Goal: Task Accomplishment & Management: Manage account settings

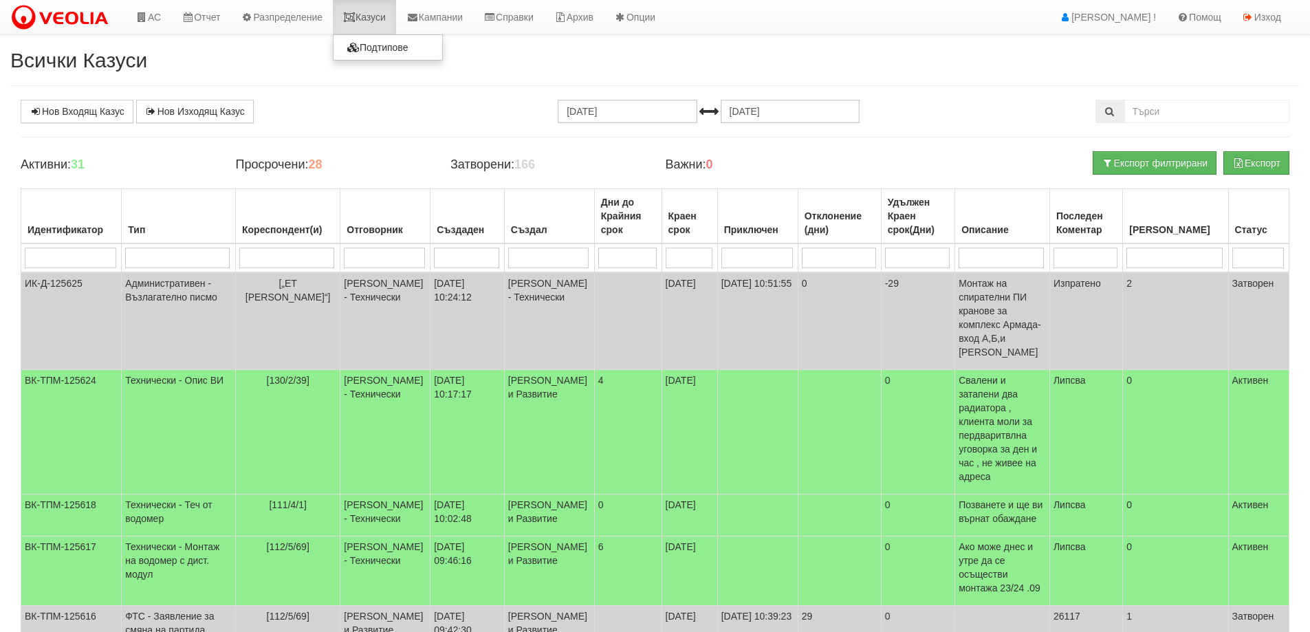
click at [378, 19] on link "Казуси" at bounding box center [364, 17] width 63 height 34
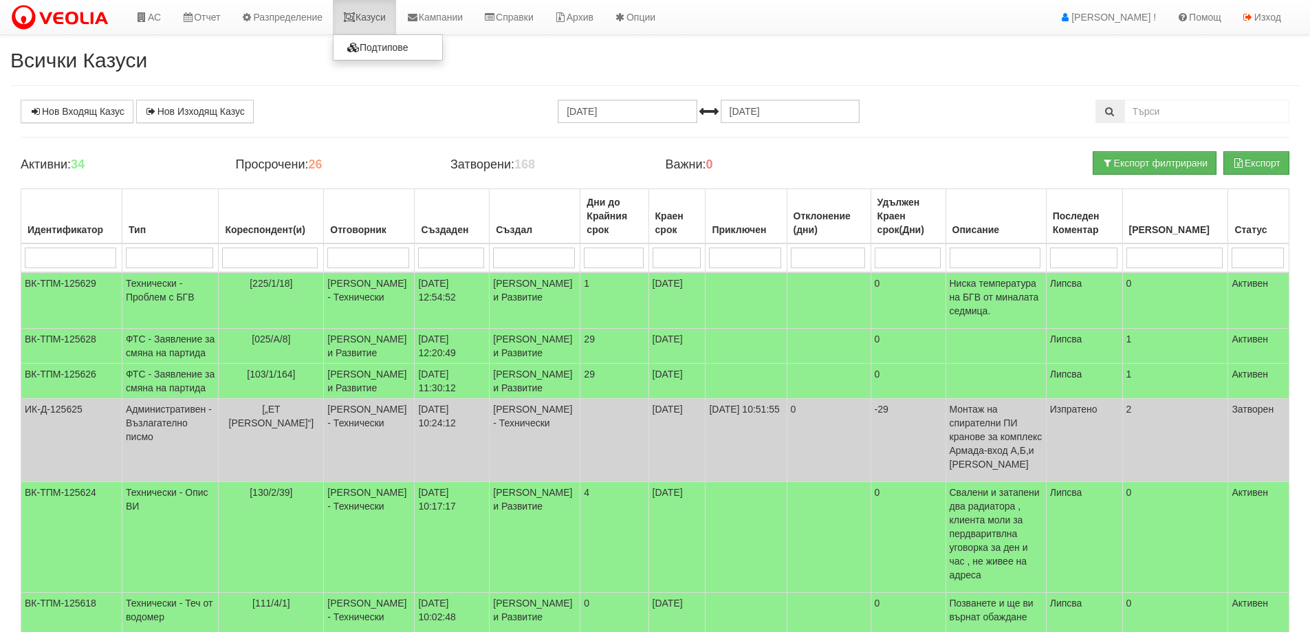
click at [376, 17] on link "Казуси" at bounding box center [364, 17] width 63 height 34
click at [154, 362] on td "ФТС - Заявление за смяна на партида" at bounding box center [170, 346] width 96 height 35
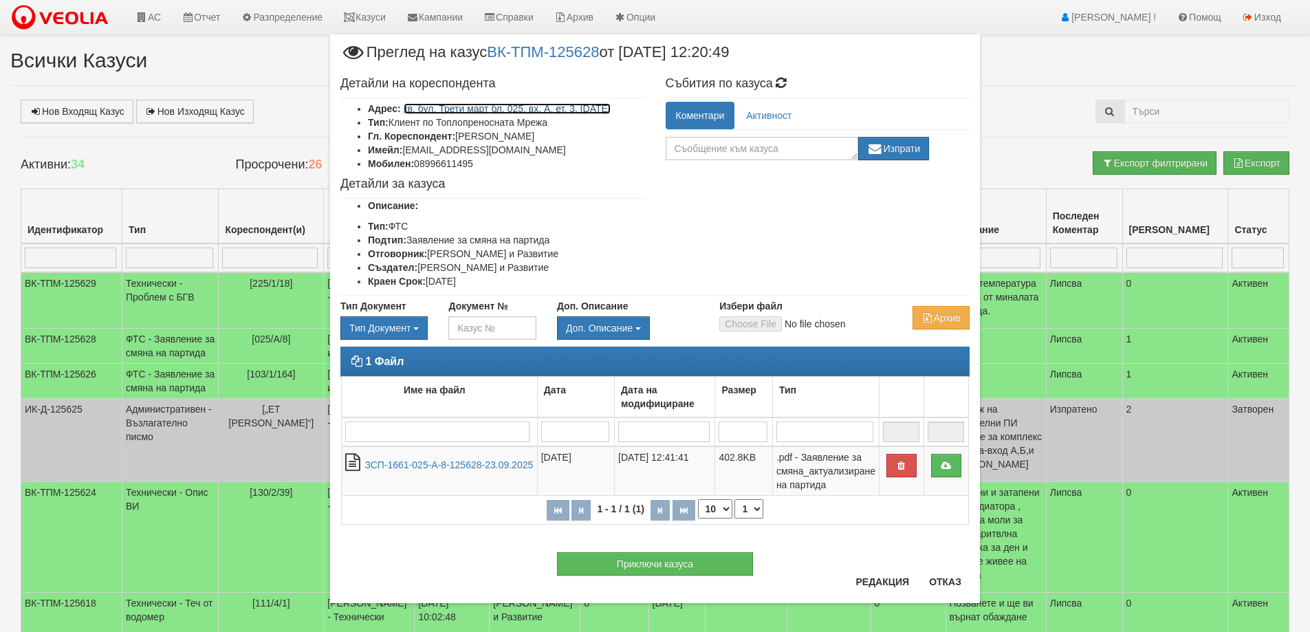
click at [541, 107] on link "кв. бул. Трети март бл. 025, вх. А, ет. 3, ап. 8" at bounding box center [507, 108] width 207 height 11
click at [946, 588] on button "Отказ" at bounding box center [945, 582] width 49 height 22
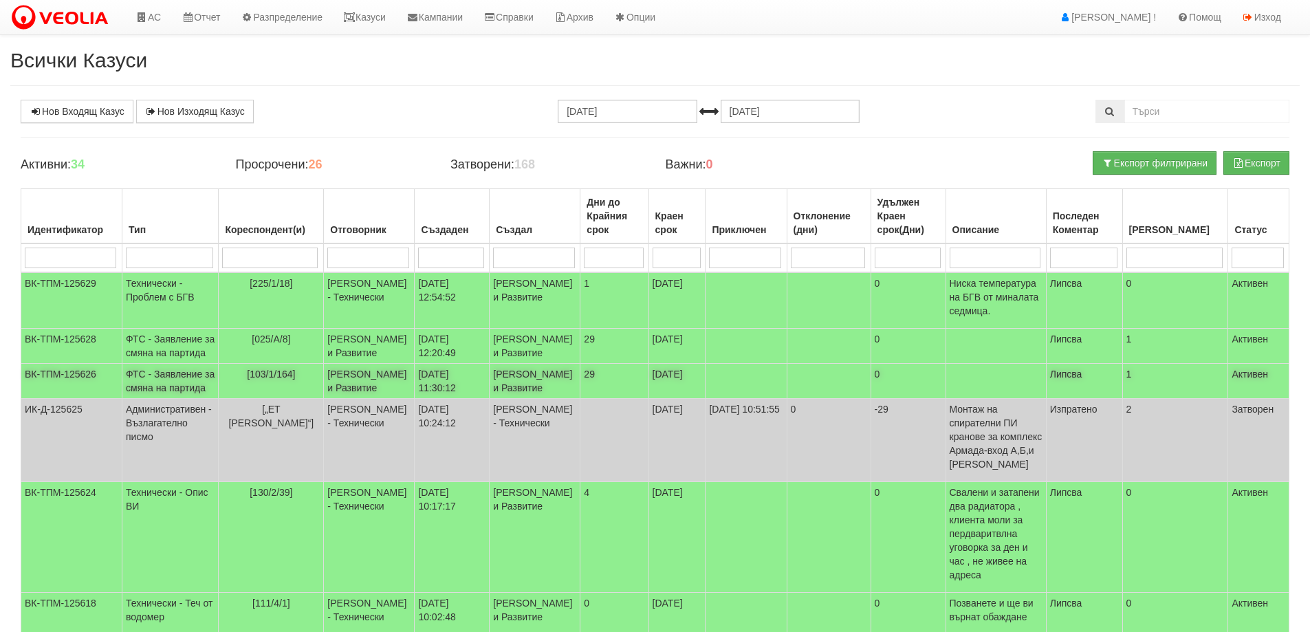
click at [171, 399] on td "ФТС - Заявление за смяна на партида" at bounding box center [170, 381] width 96 height 35
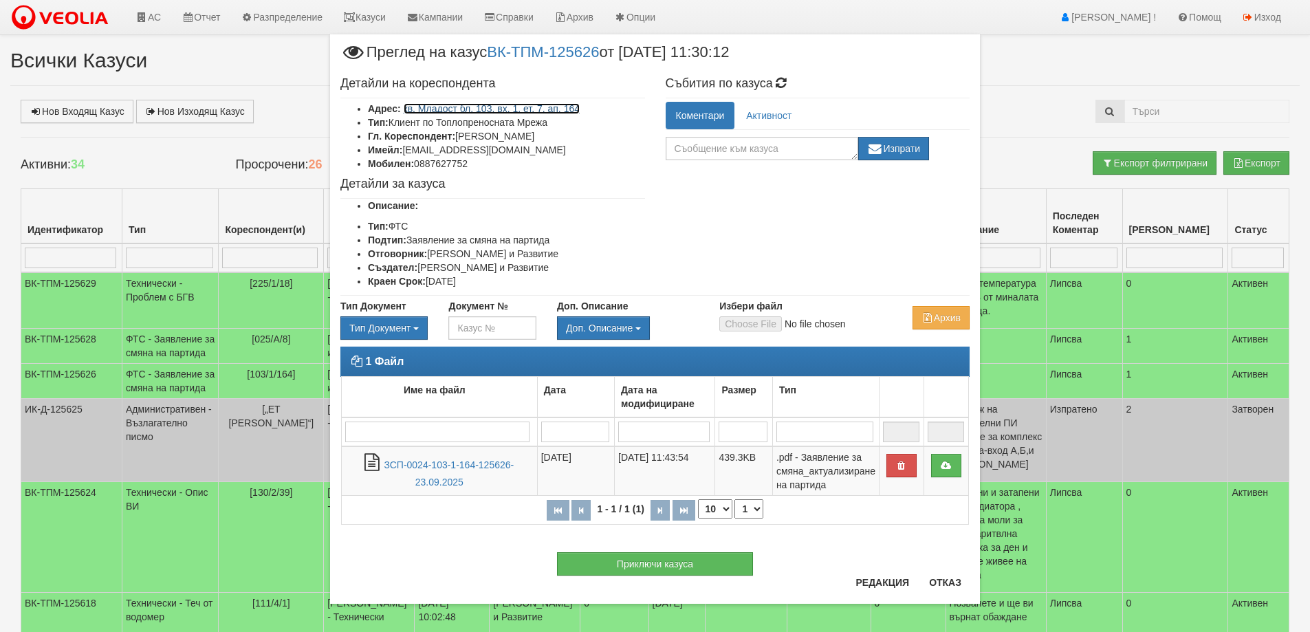
click at [427, 110] on link "кв. Младост бл. 103, вх. 1, ет. 7, ап. 164" at bounding box center [492, 108] width 177 height 11
click at [941, 583] on button "Отказ" at bounding box center [945, 583] width 49 height 22
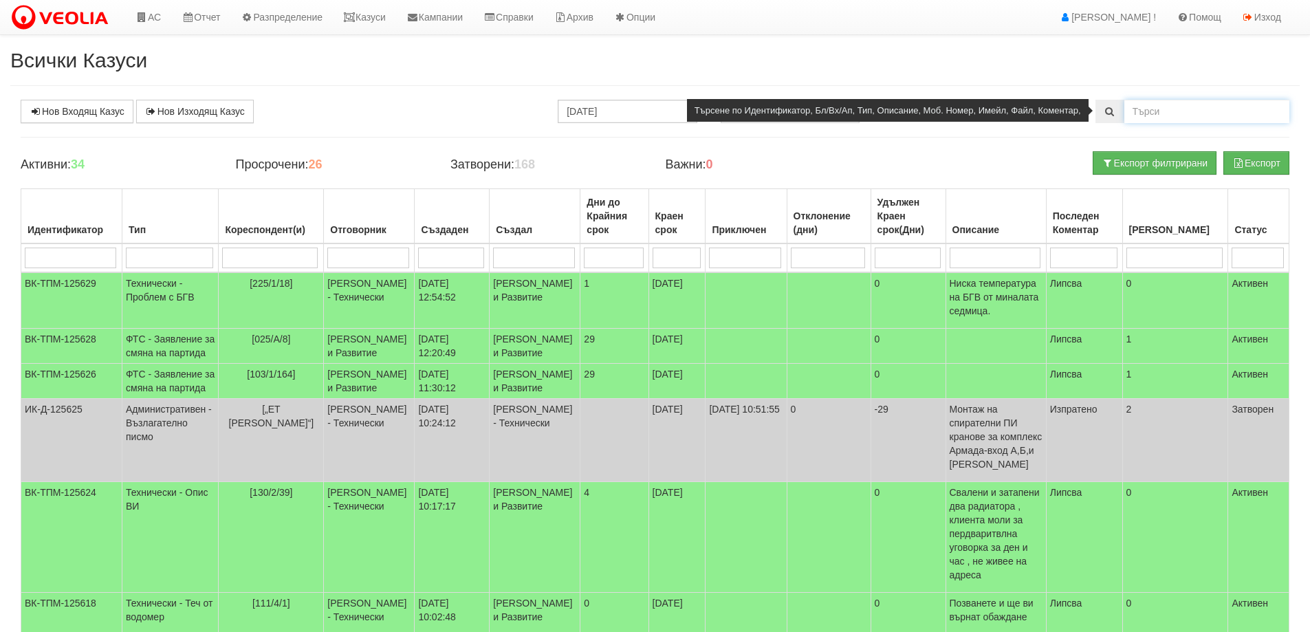
click at [1154, 114] on input "text" at bounding box center [1207, 111] width 165 height 23
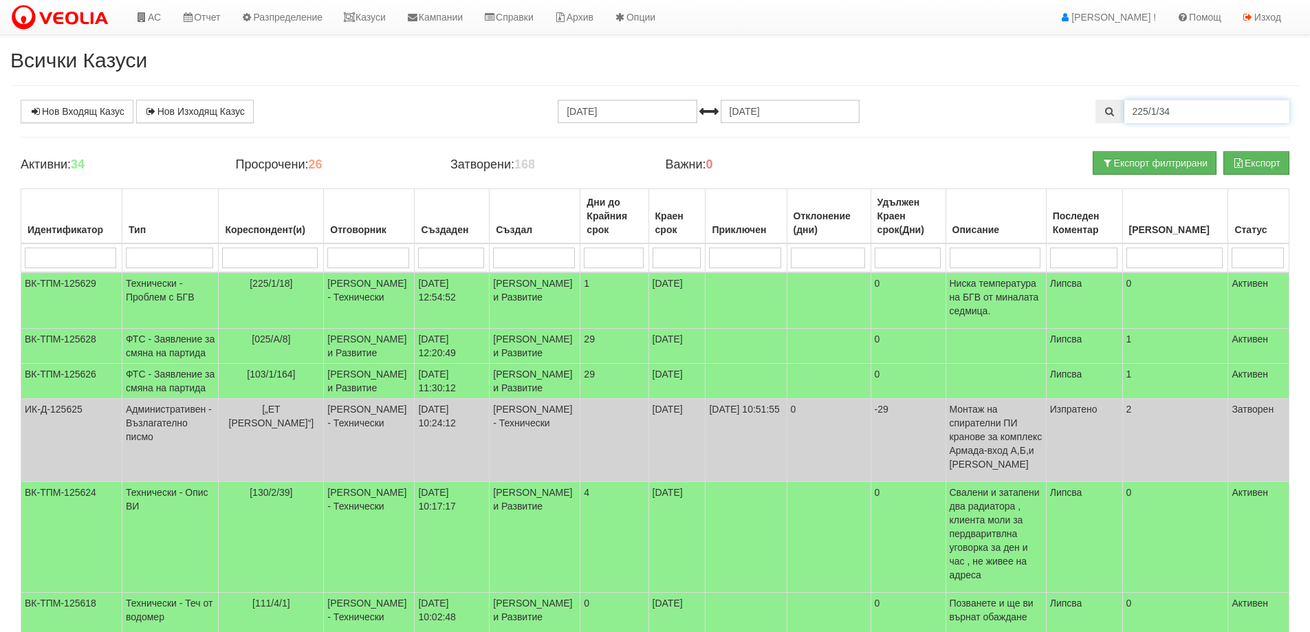
type input "225/1/34"
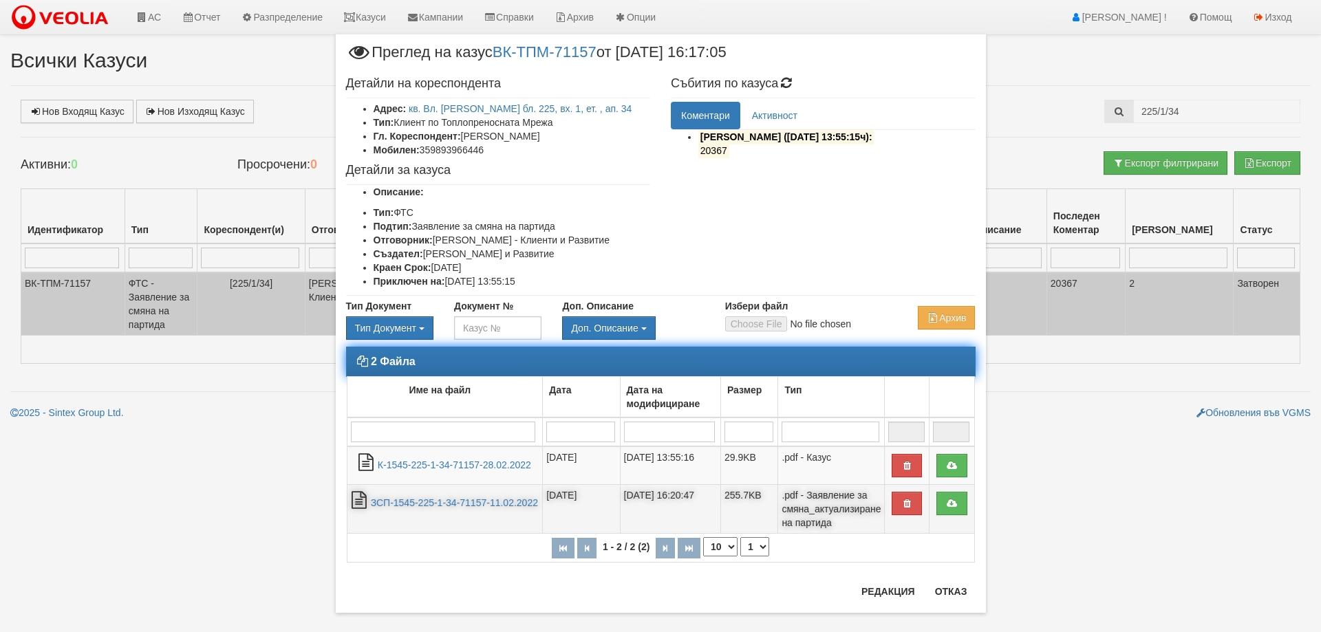
click at [439, 496] on td "ЗСП-1545-225-1-34-71157-11.02.2022" at bounding box center [445, 509] width 196 height 49
click at [442, 504] on link "ЗСП-1545-225-1-34-71157-11.02.2022" at bounding box center [454, 502] width 167 height 11
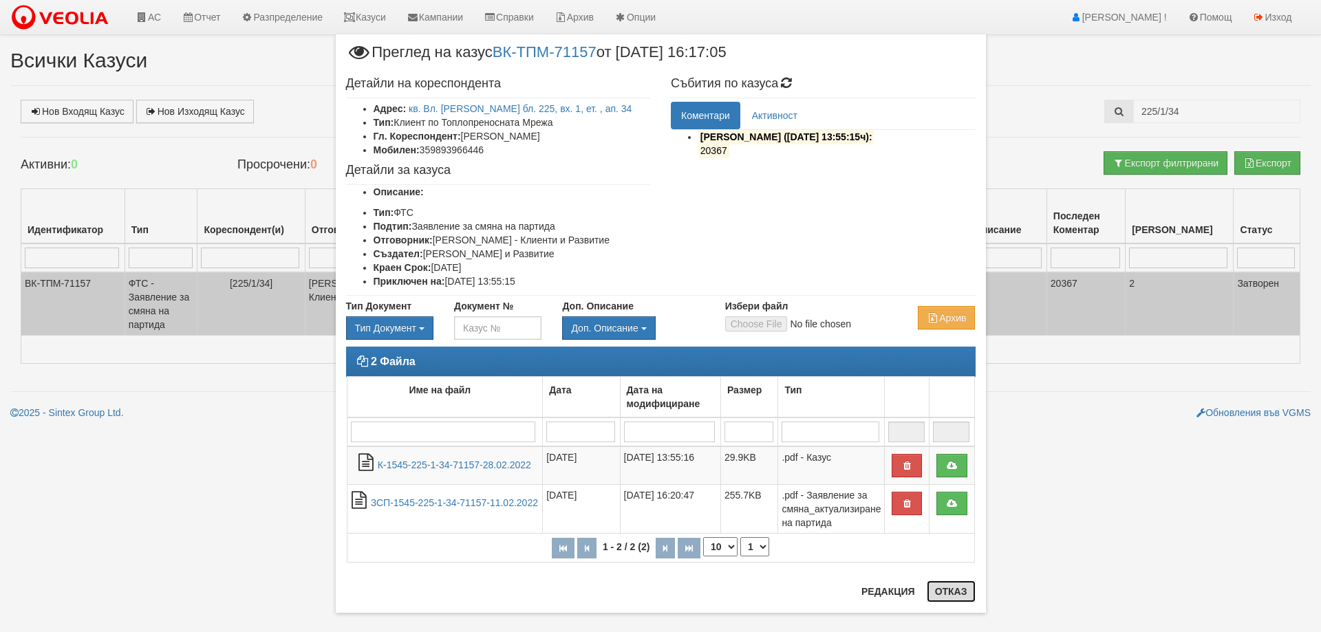
click at [955, 588] on button "Отказ" at bounding box center [951, 592] width 49 height 22
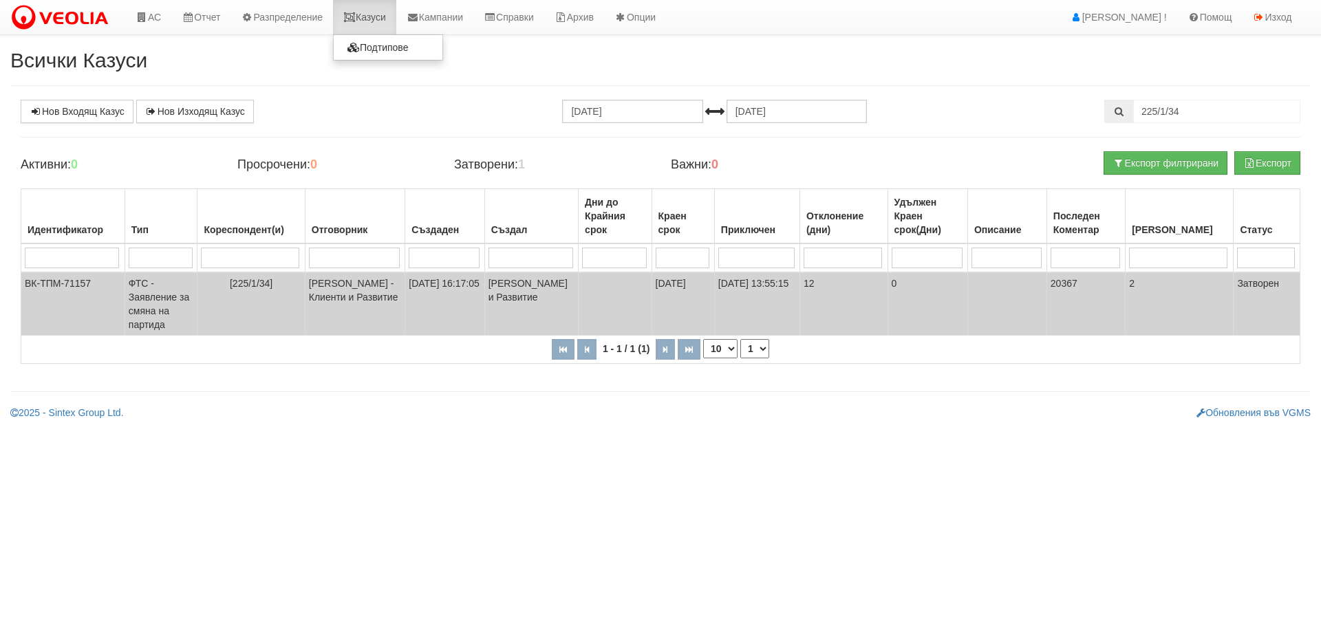
click at [376, 16] on link "Казуси" at bounding box center [364, 17] width 63 height 34
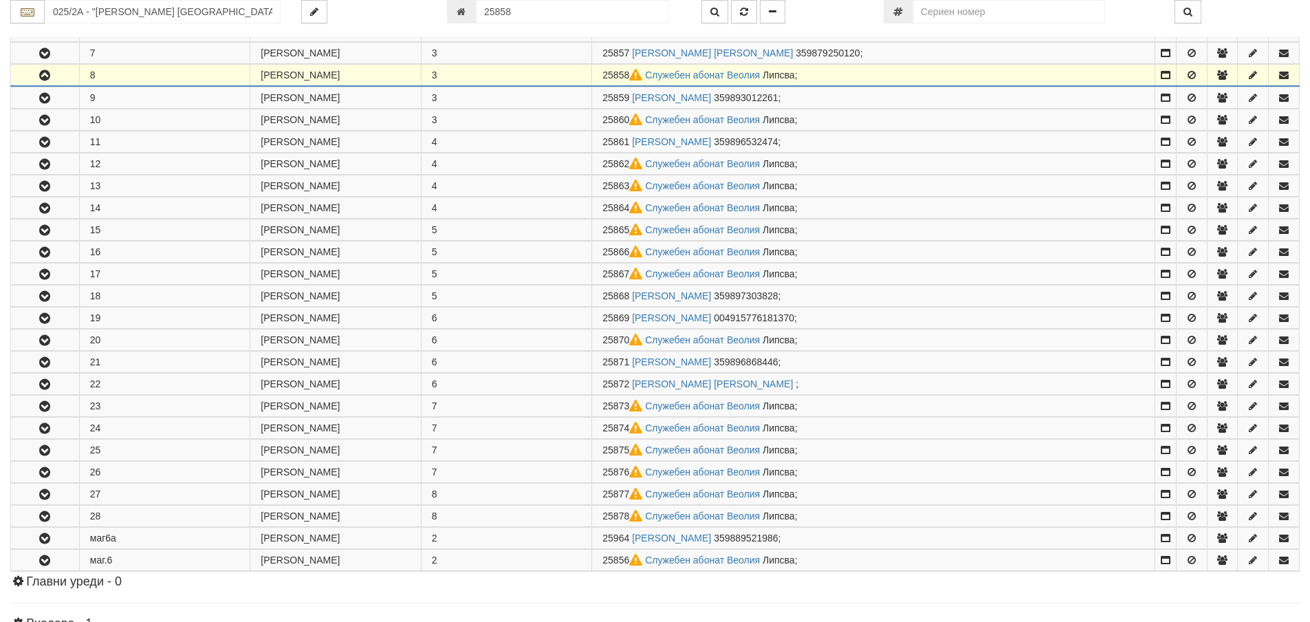
scroll to position [426, 0]
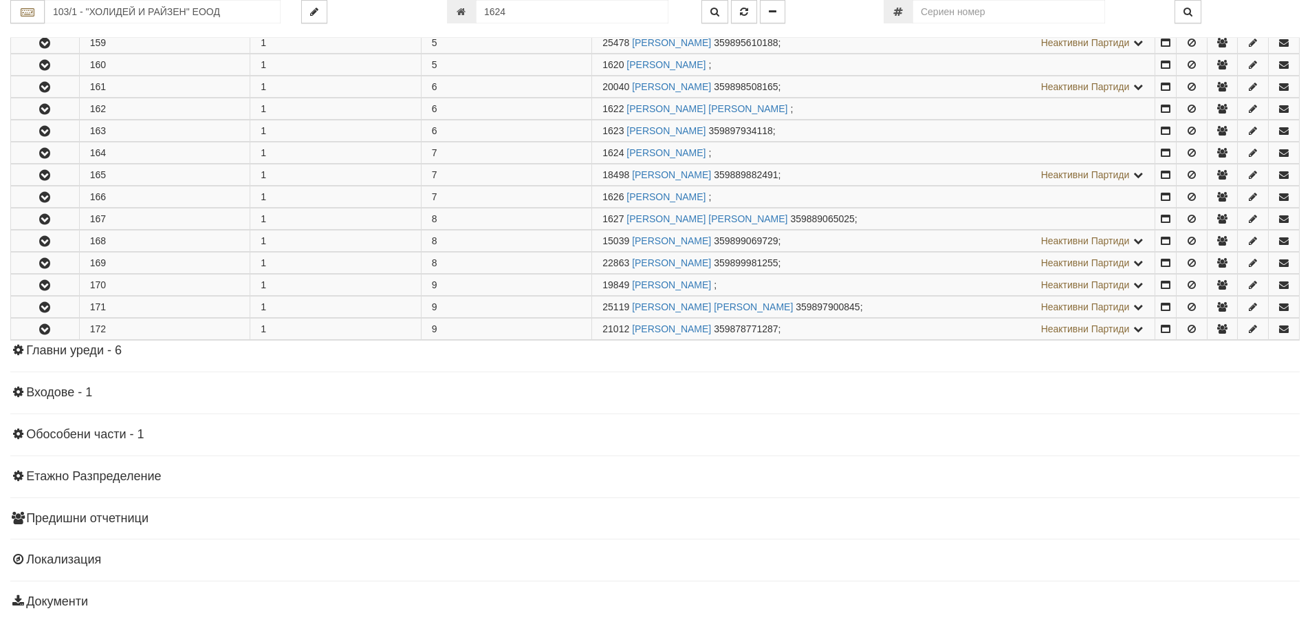
scroll to position [614, 0]
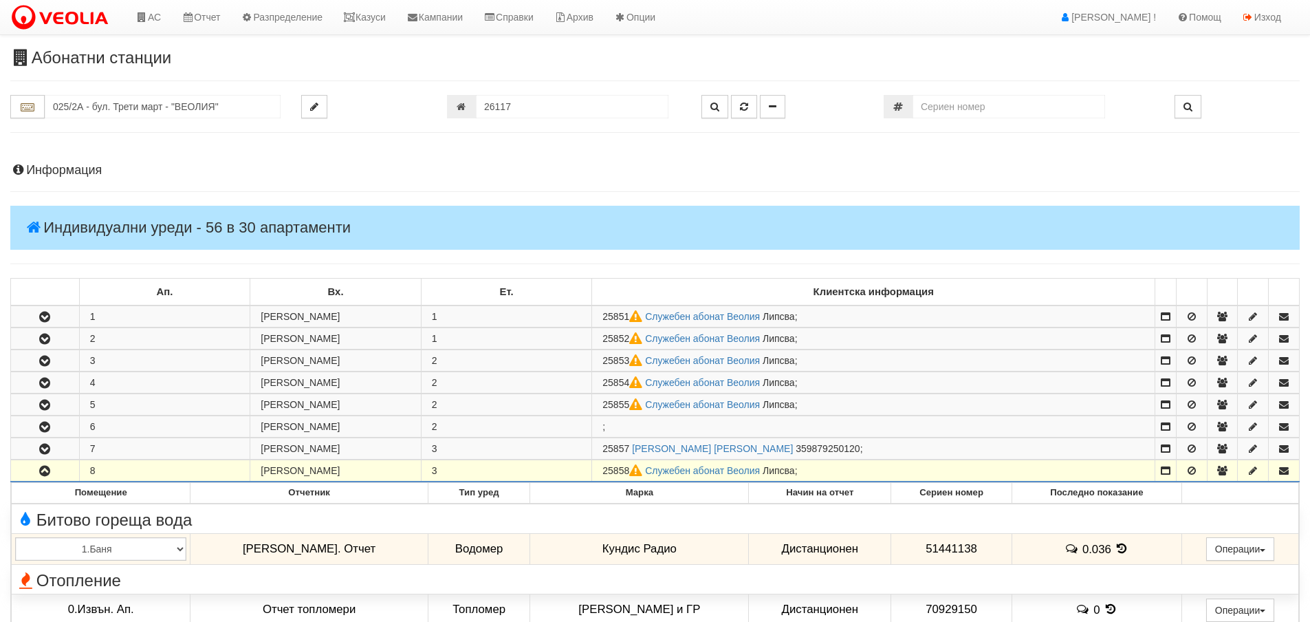
scroll to position [206, 0]
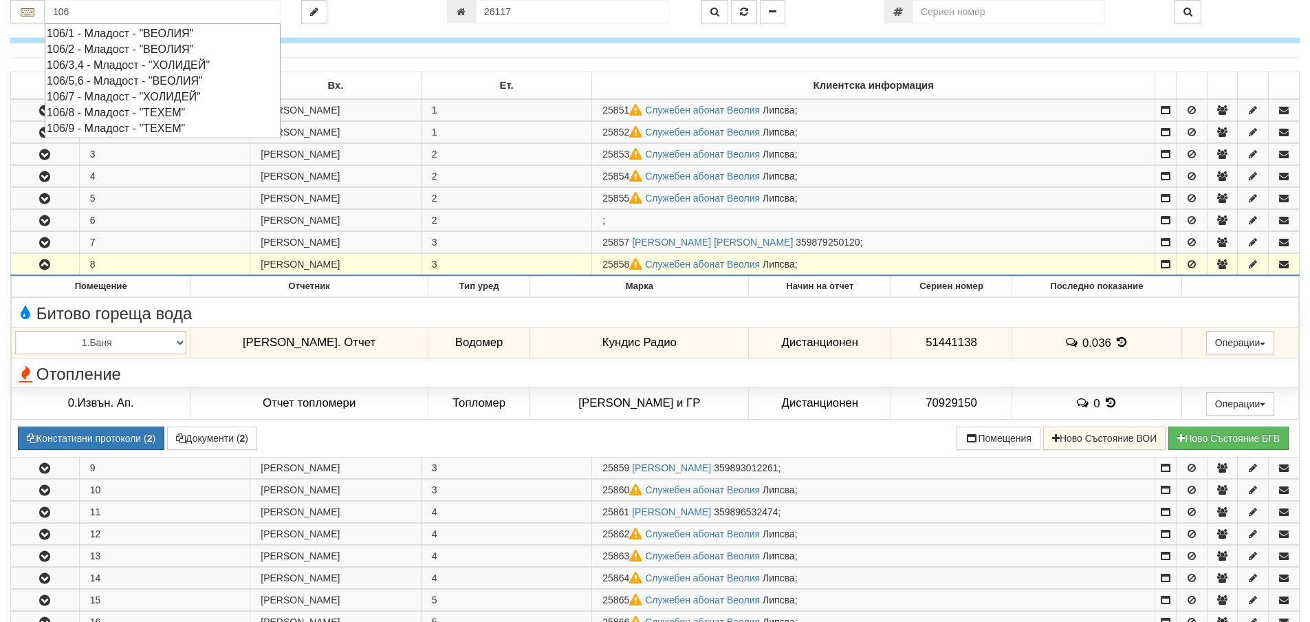
click at [94, 132] on div "106/9 - Младост - "ТЕХЕМ"" at bounding box center [163, 128] width 232 height 16
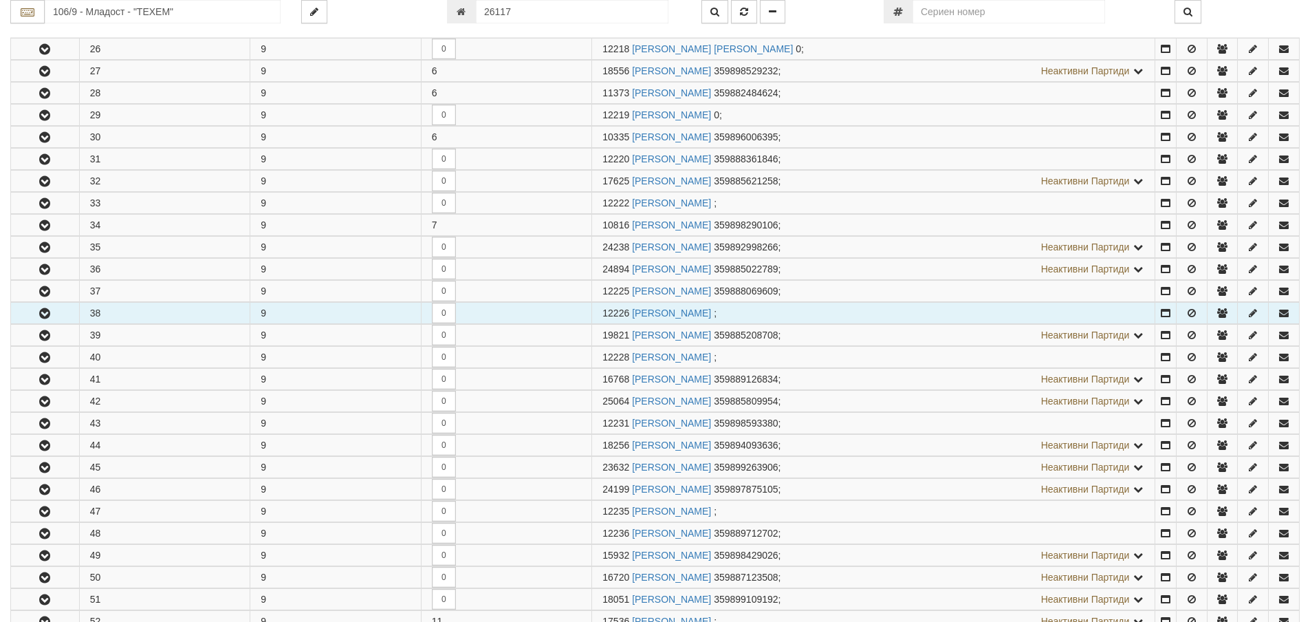
scroll to position [825, 0]
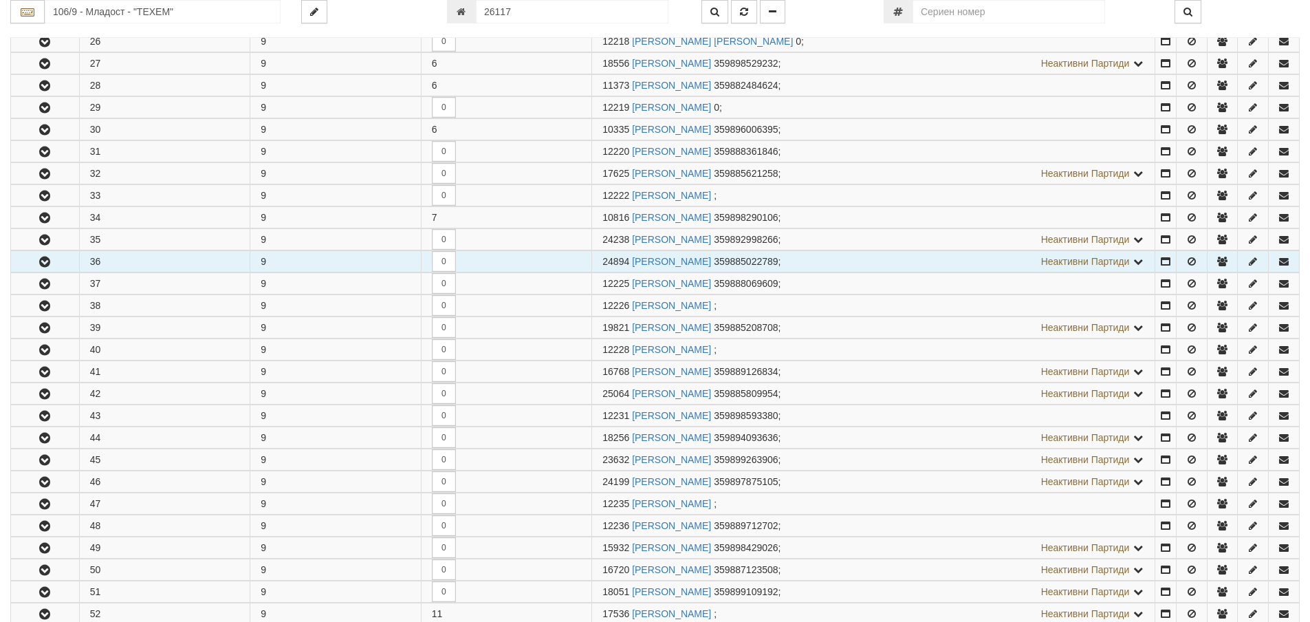
click at [46, 259] on icon "button" at bounding box center [44, 262] width 17 height 10
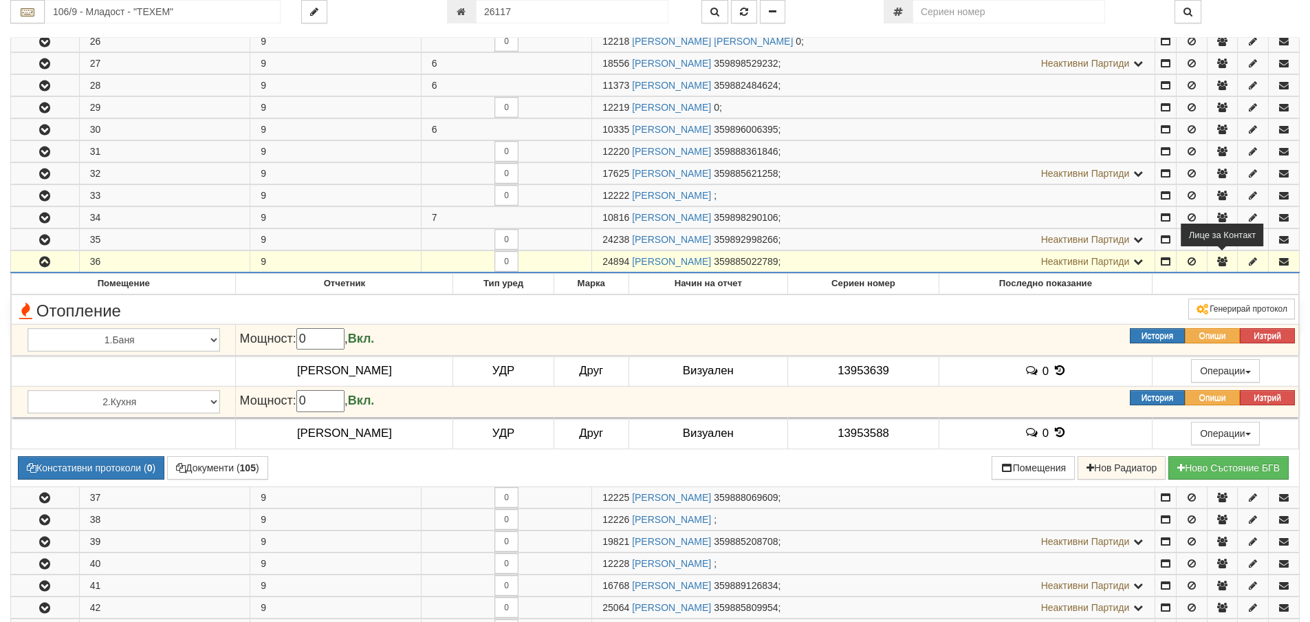
click at [1222, 259] on icon "button" at bounding box center [1222, 262] width 12 height 10
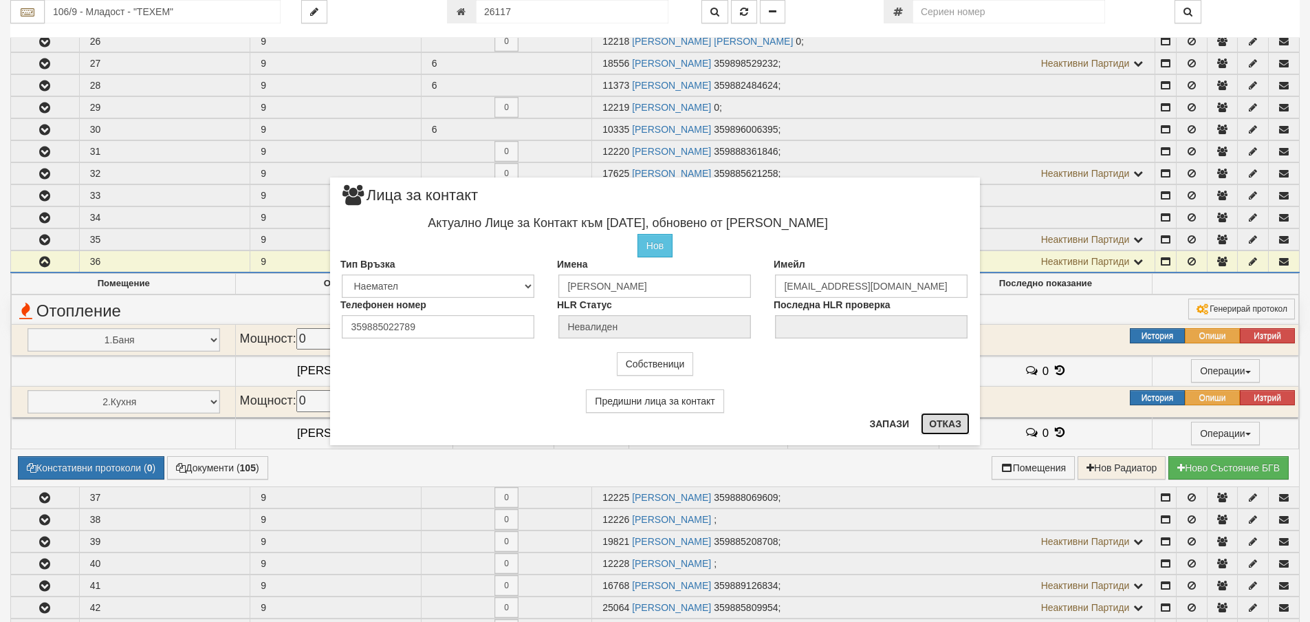
click at [935, 420] on button "Отказ" at bounding box center [945, 424] width 49 height 22
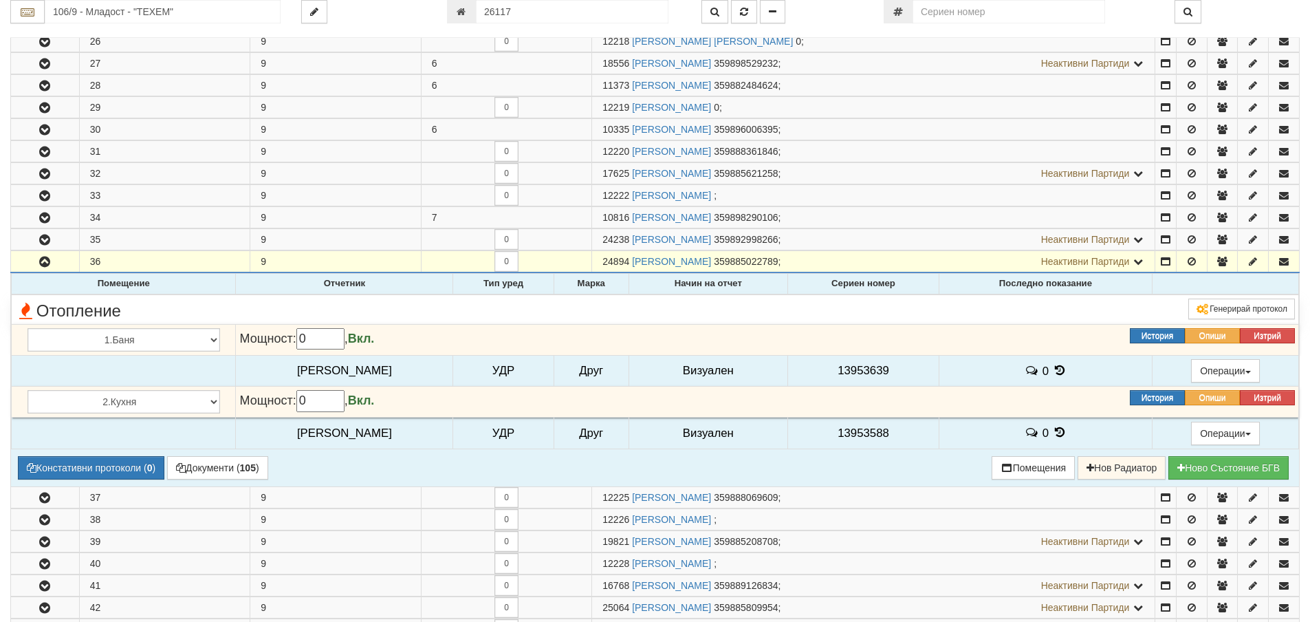
click at [1052, 365] on icon at bounding box center [1059, 371] width 15 height 12
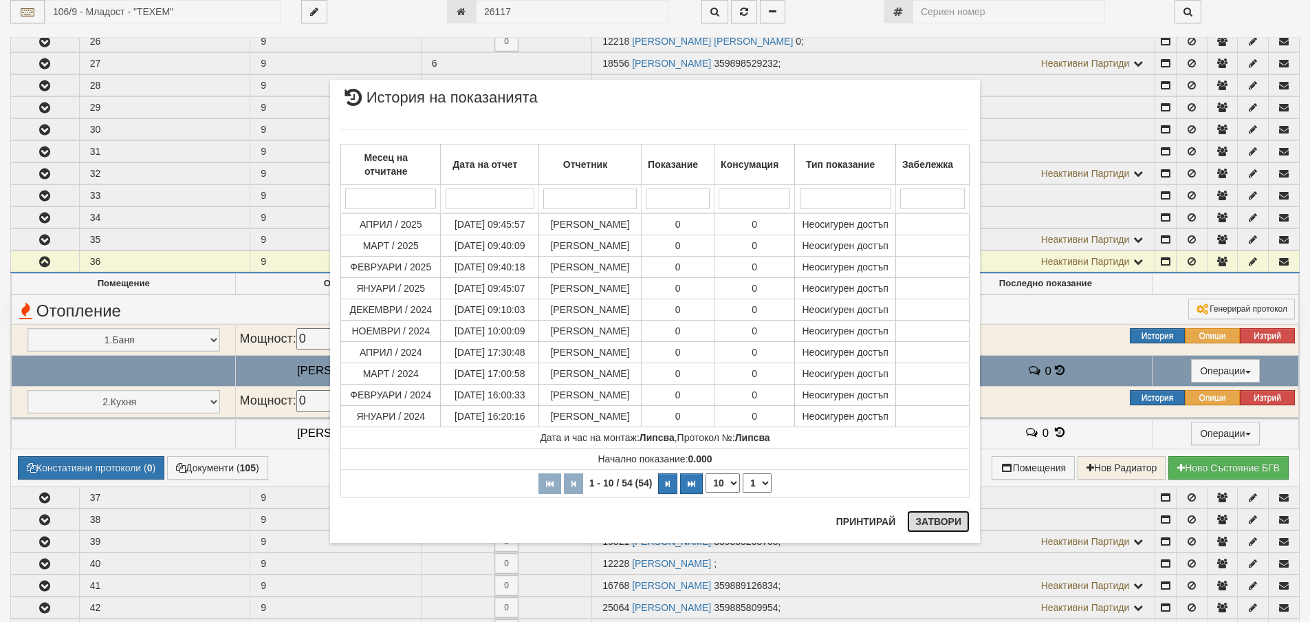
click at [914, 516] on button "Затвори" at bounding box center [938, 521] width 63 height 22
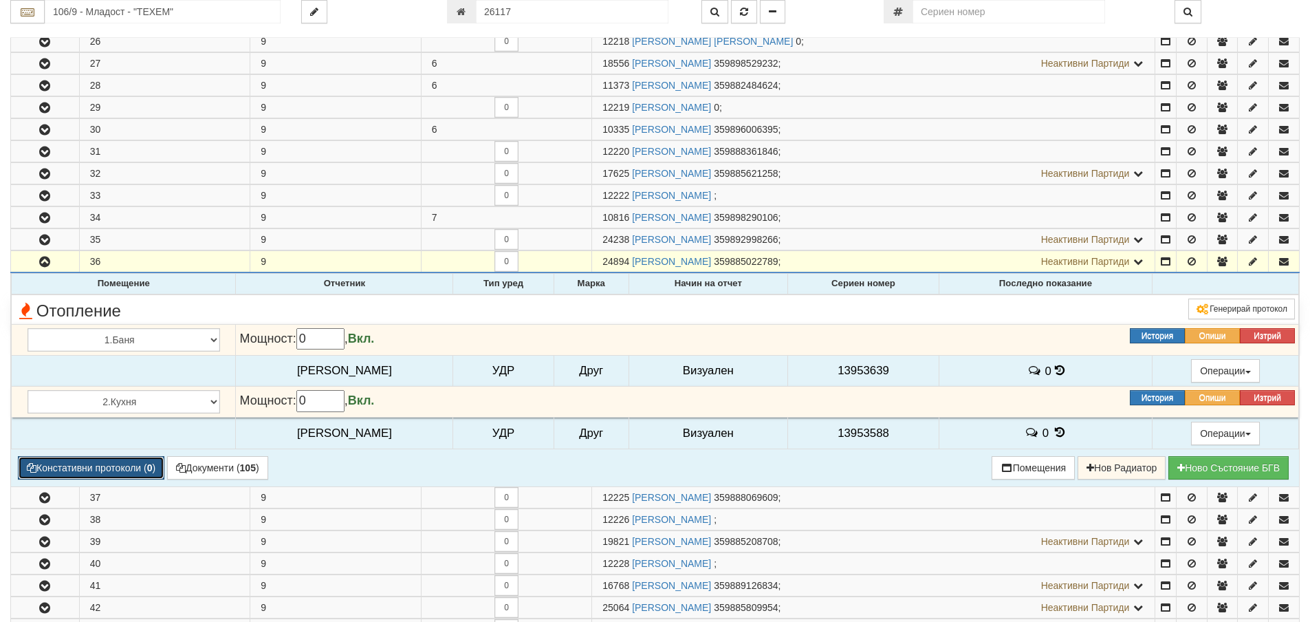
click at [151, 466] on b "0" at bounding box center [150, 467] width 6 height 11
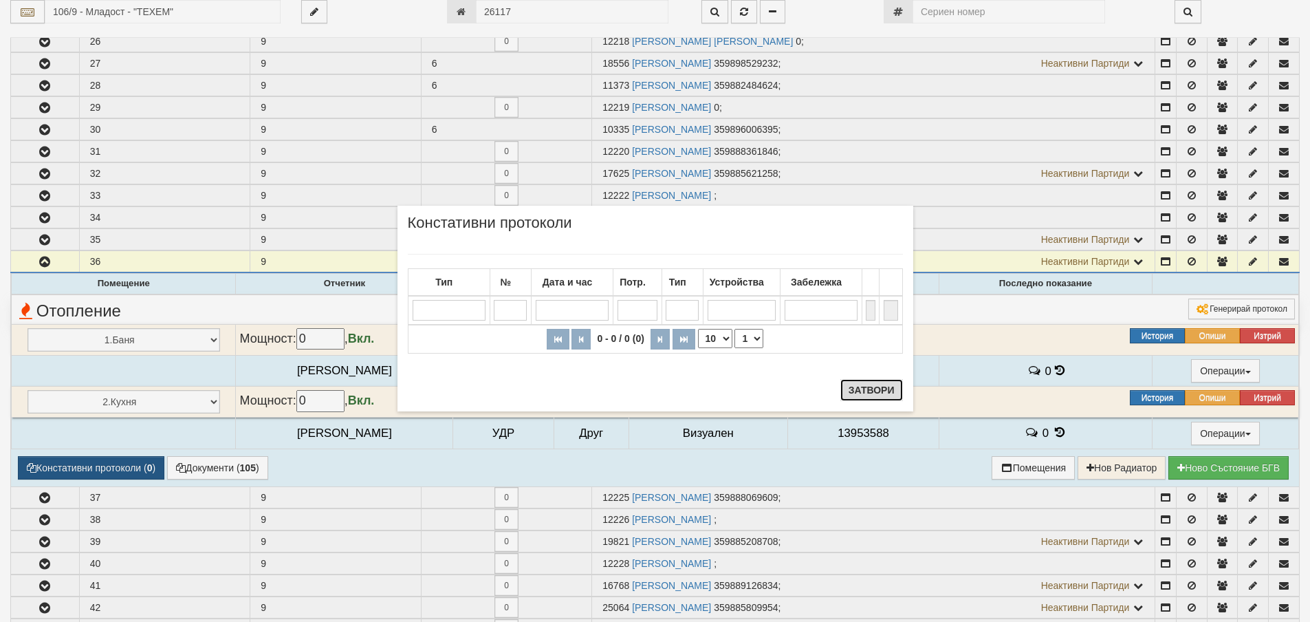
click at [875, 393] on button "Затвори" at bounding box center [872, 390] width 63 height 22
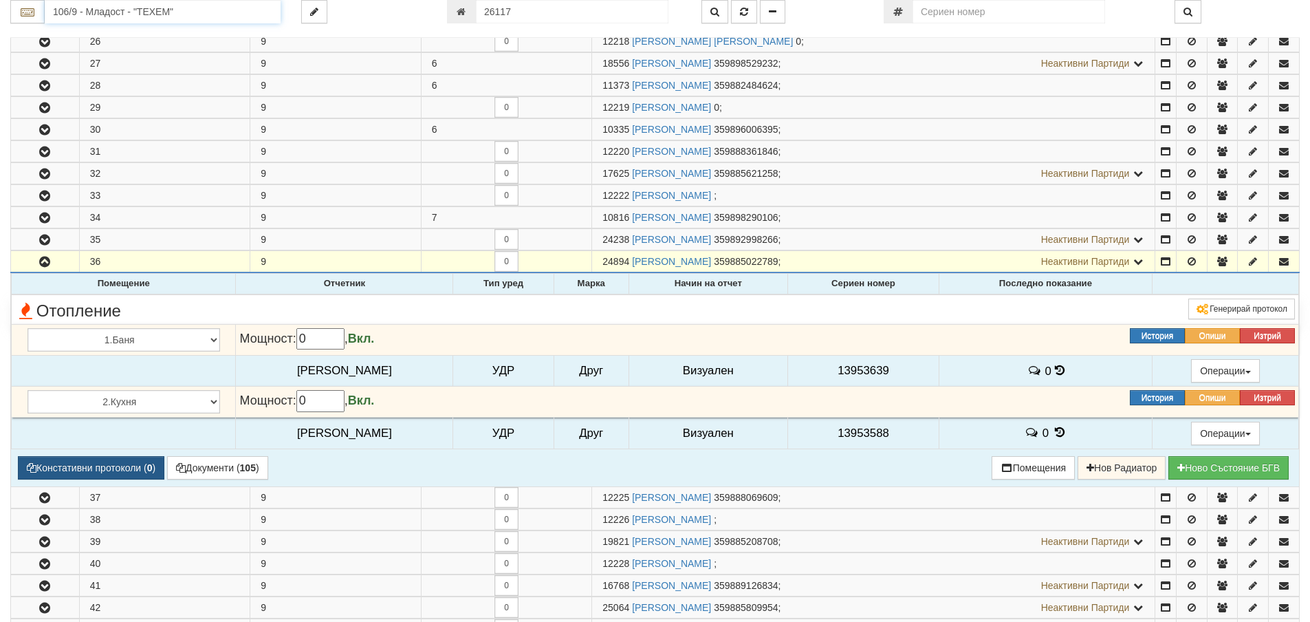
click at [134, 14] on input "106/9 - Младост - "ТЕХЕМ"" at bounding box center [163, 11] width 236 height 23
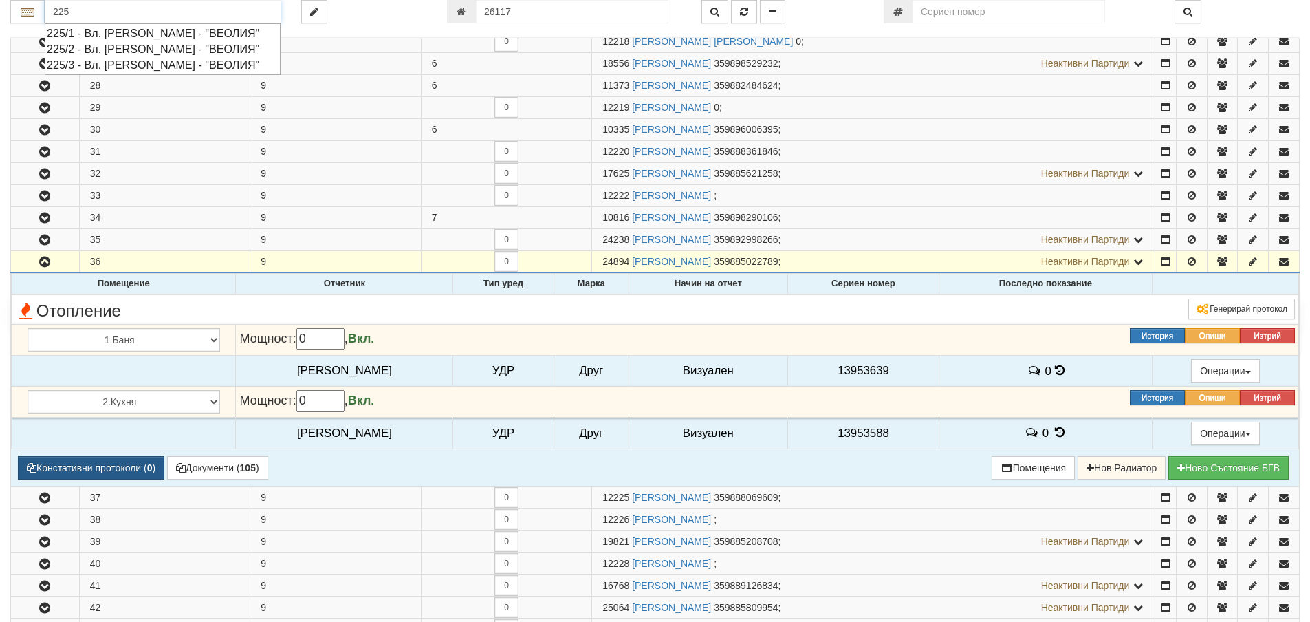
click at [146, 31] on div "225/1 - Вл. Варненчик - "ВЕОЛИЯ"" at bounding box center [163, 33] width 232 height 16
type input "225/1 - Вл. Варненчик - "ВЕОЛИЯ""
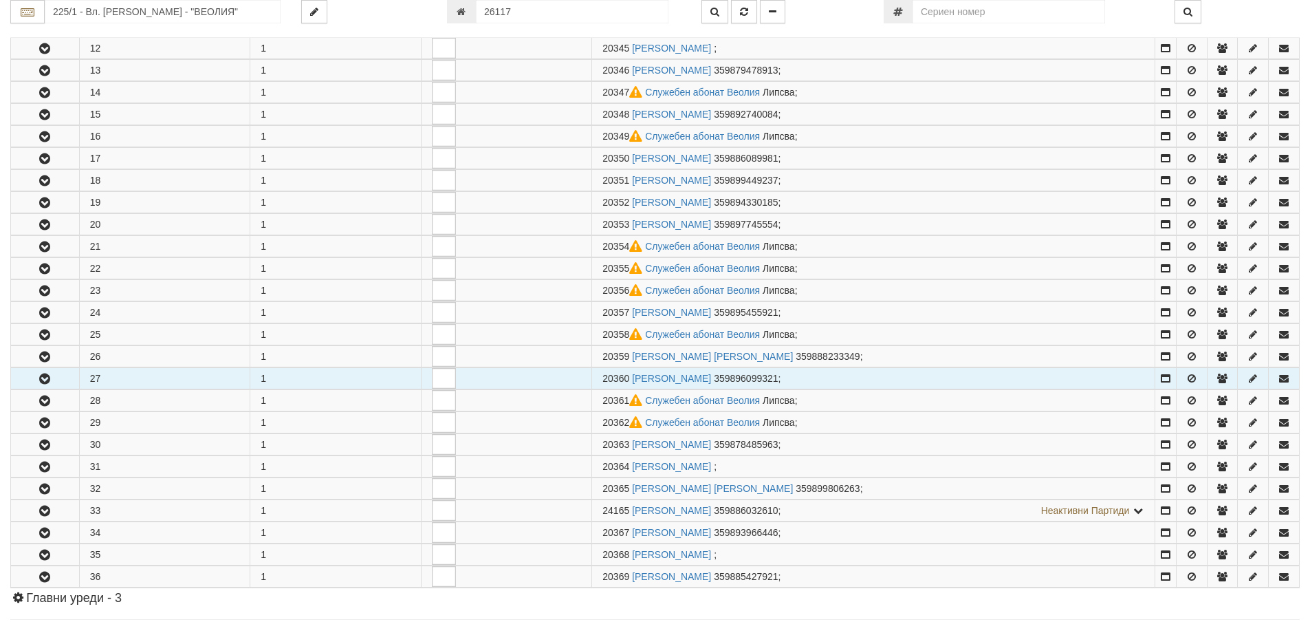
scroll to position [550, 0]
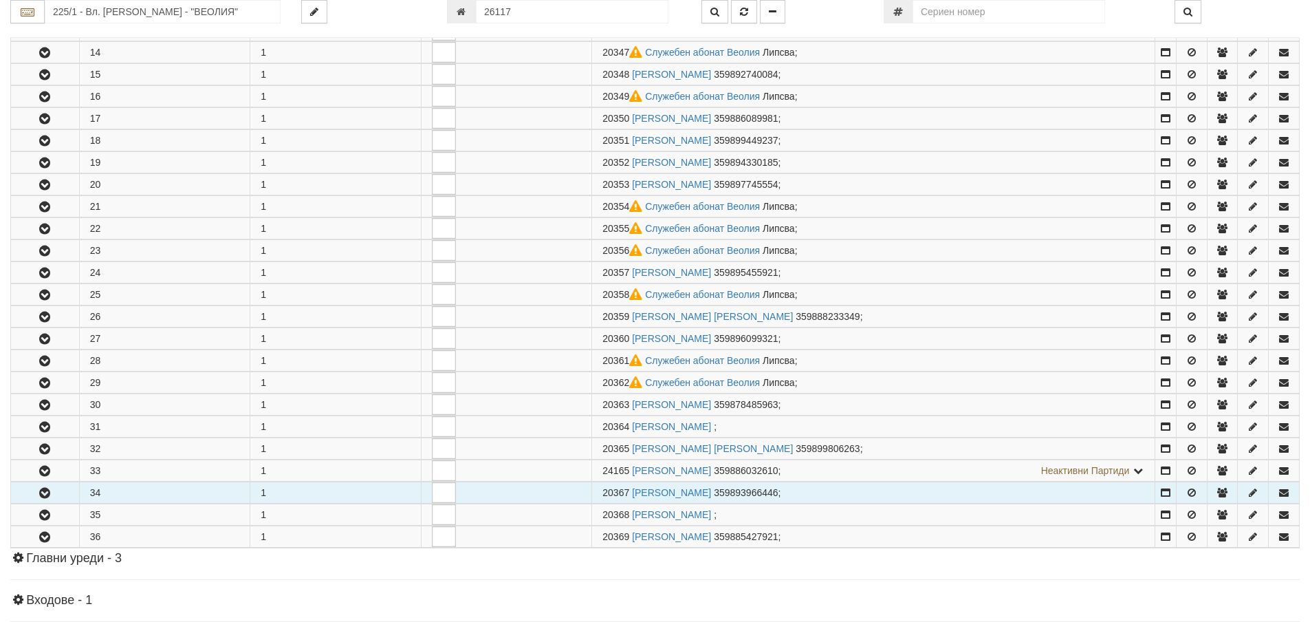
click at [51, 497] on icon "button" at bounding box center [44, 493] width 17 height 10
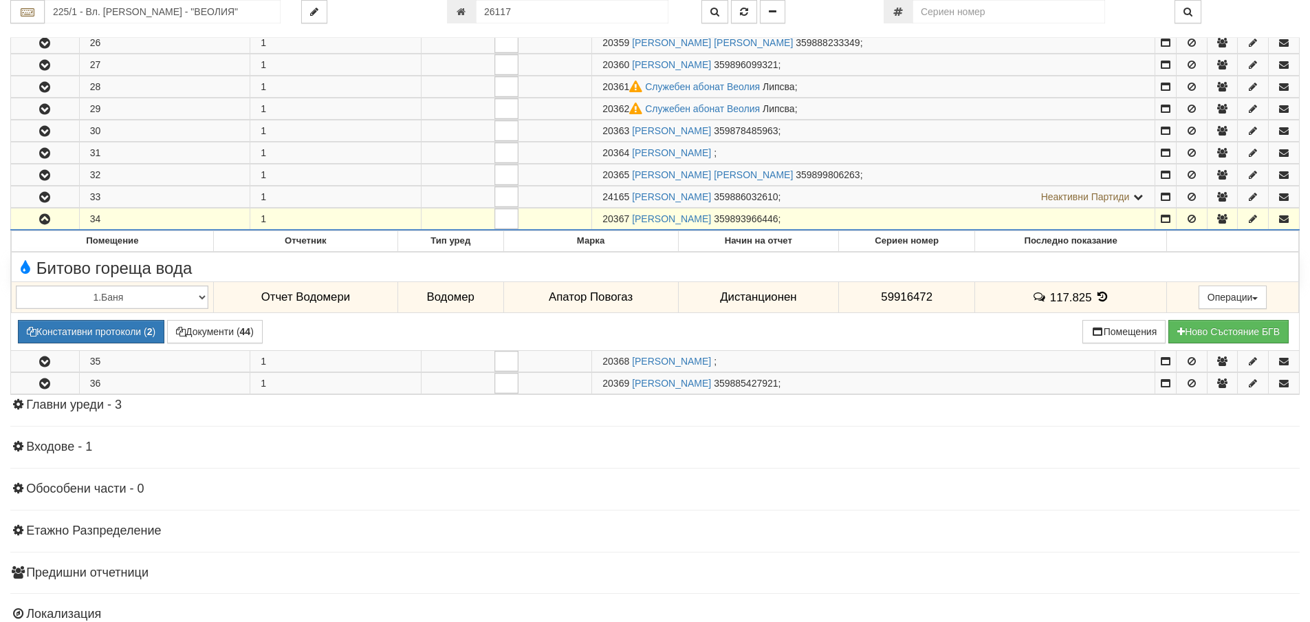
scroll to position [825, 0]
click at [1222, 219] on icon "button" at bounding box center [1222, 218] width 12 height 10
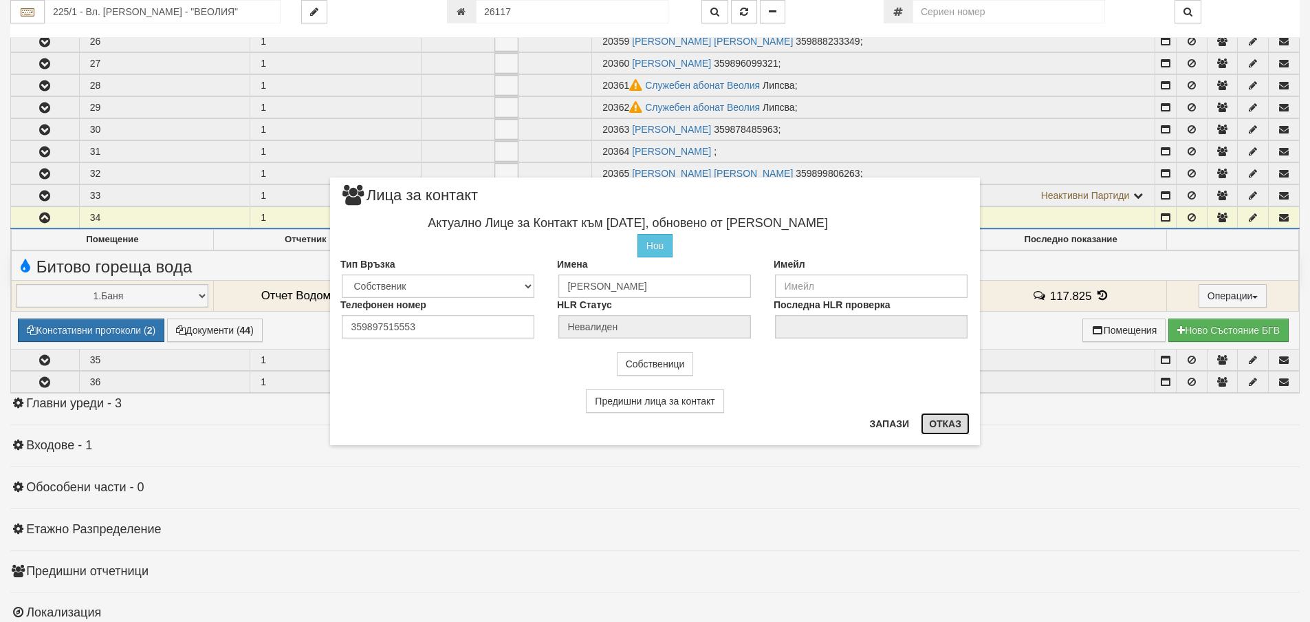
click at [953, 425] on button "Отказ" at bounding box center [945, 424] width 49 height 22
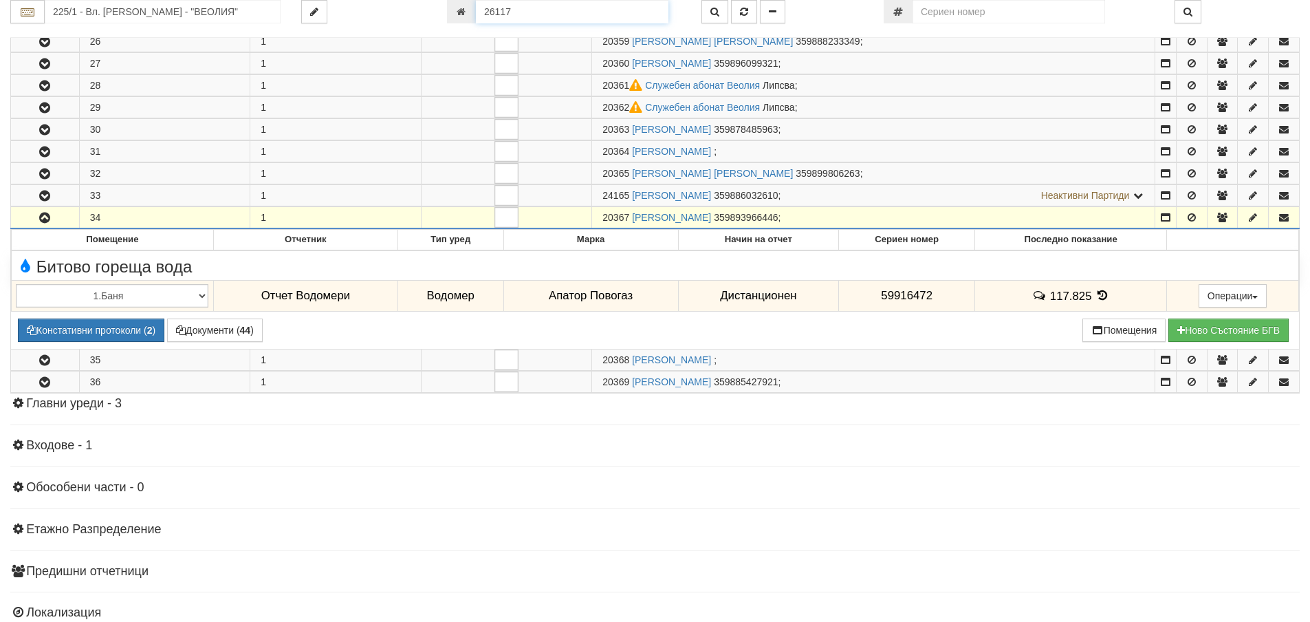
click at [515, 12] on input "26117" at bounding box center [572, 11] width 193 height 23
type input "26118"
click at [745, 12] on icon "button" at bounding box center [744, 12] width 8 height 10
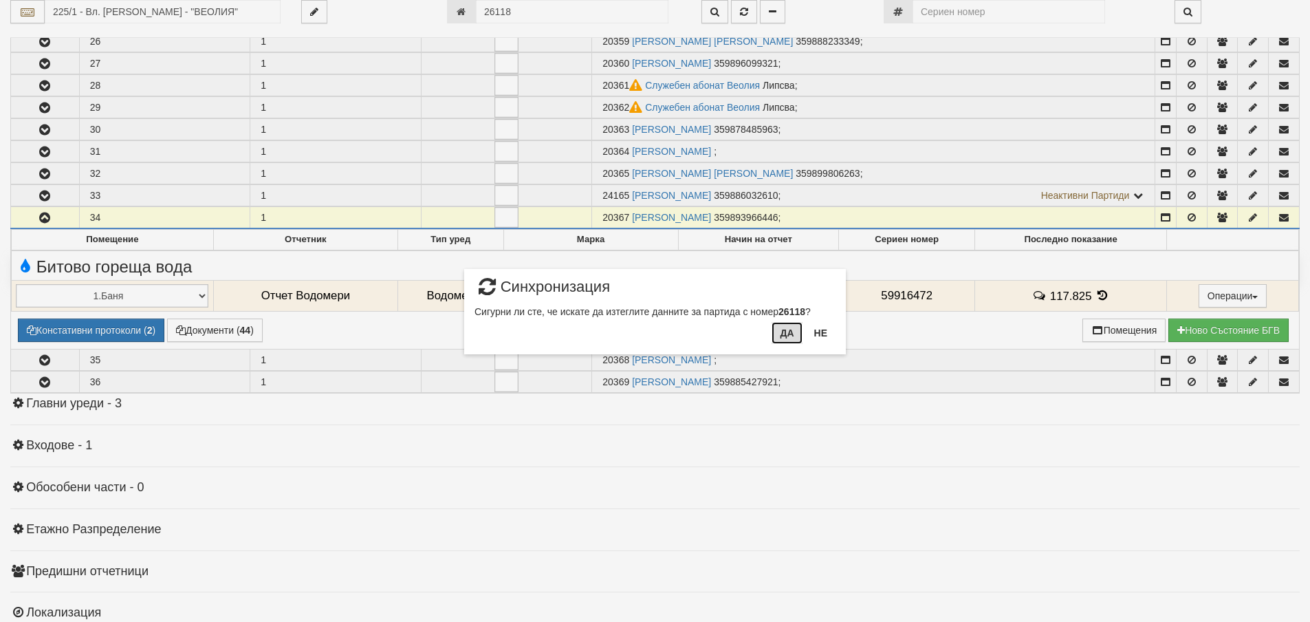
click at [786, 334] on button "Да" at bounding box center [787, 333] width 30 height 22
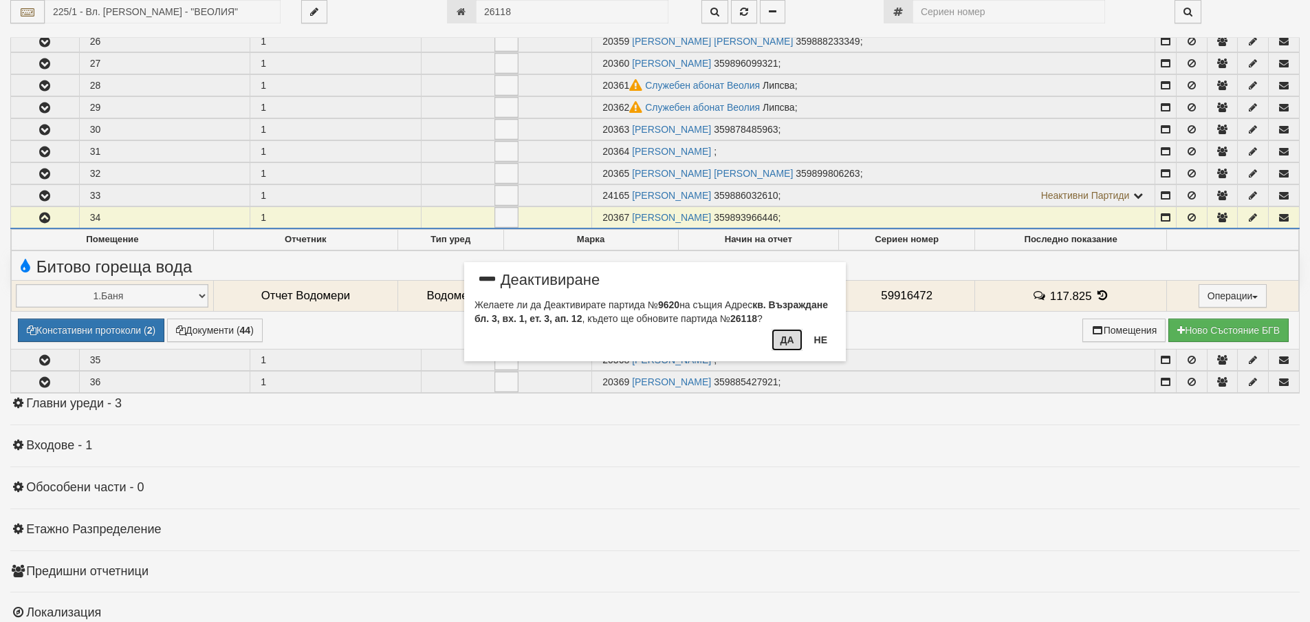
click at [794, 342] on button "Да" at bounding box center [787, 340] width 30 height 22
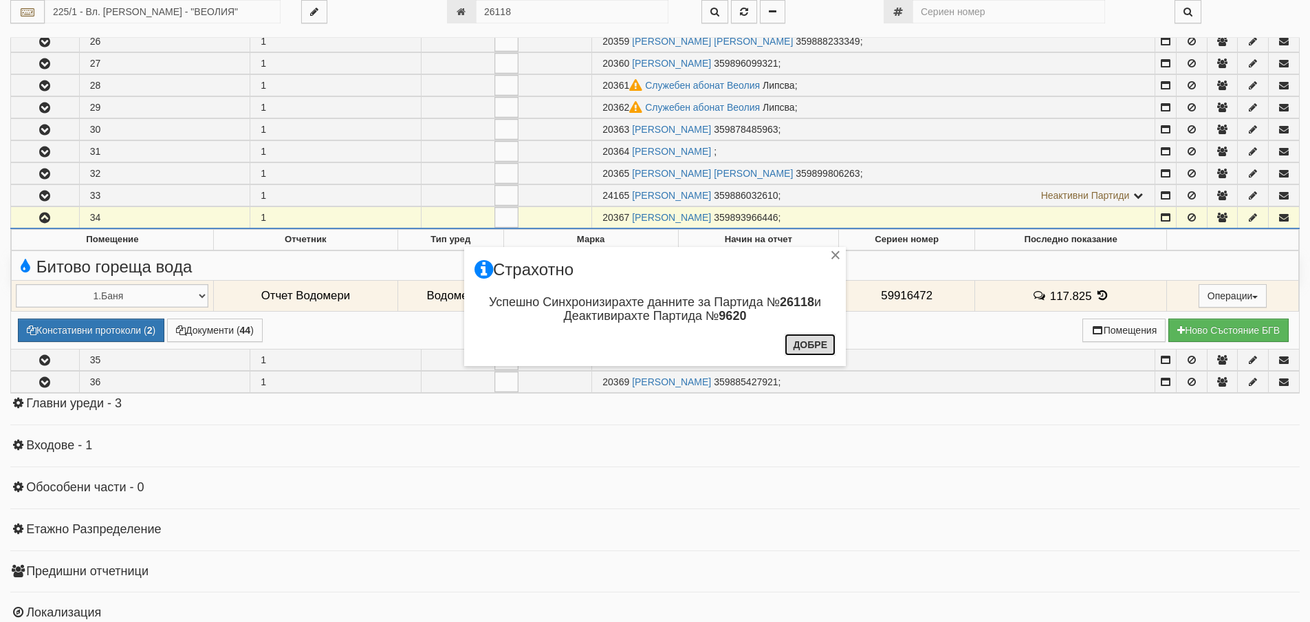
click at [809, 350] on button "Добре" at bounding box center [810, 345] width 51 height 22
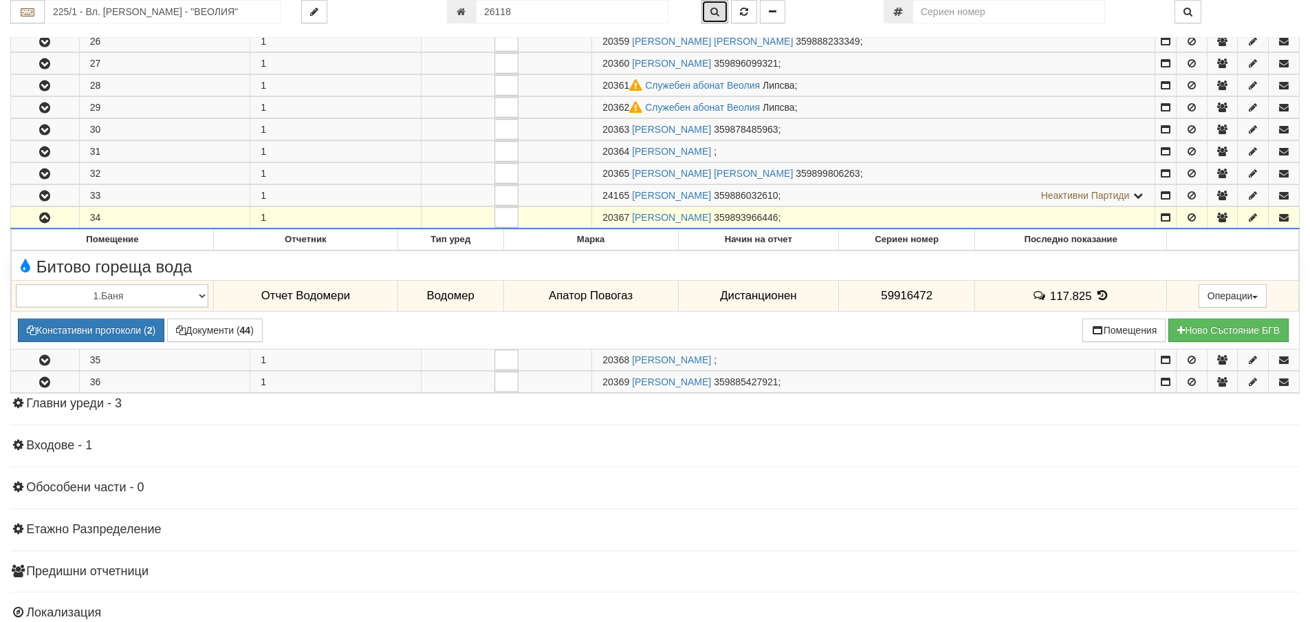
click at [718, 7] on icon "button" at bounding box center [715, 12] width 9 height 10
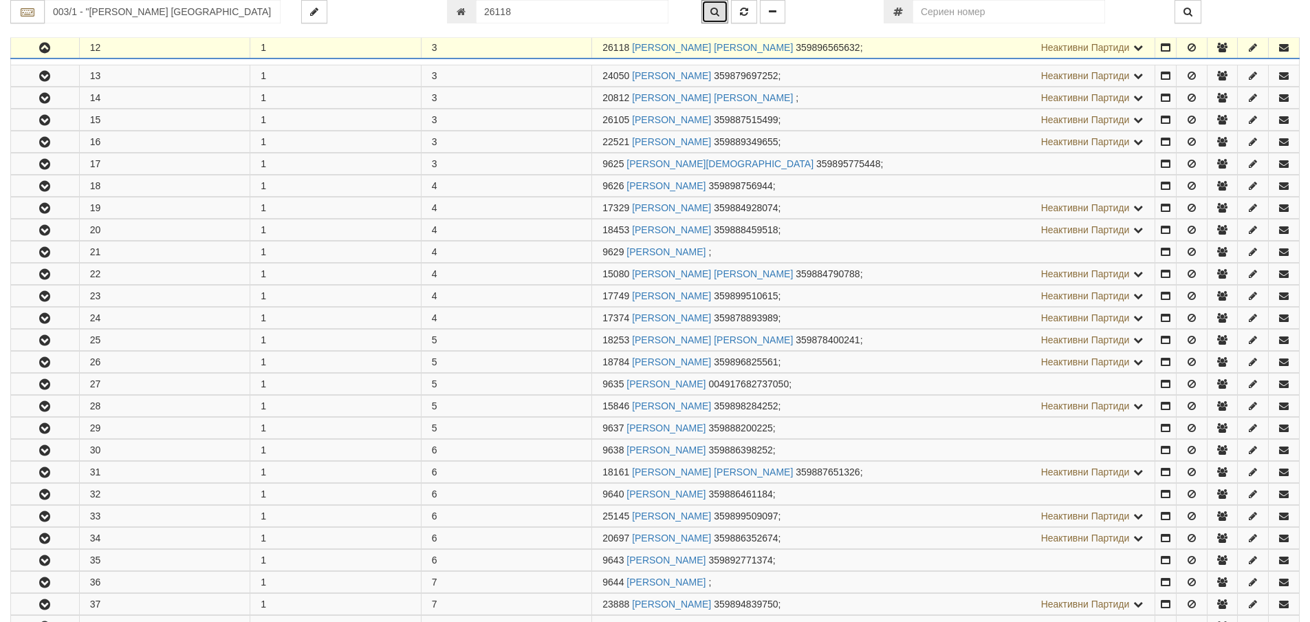
scroll to position [514, 0]
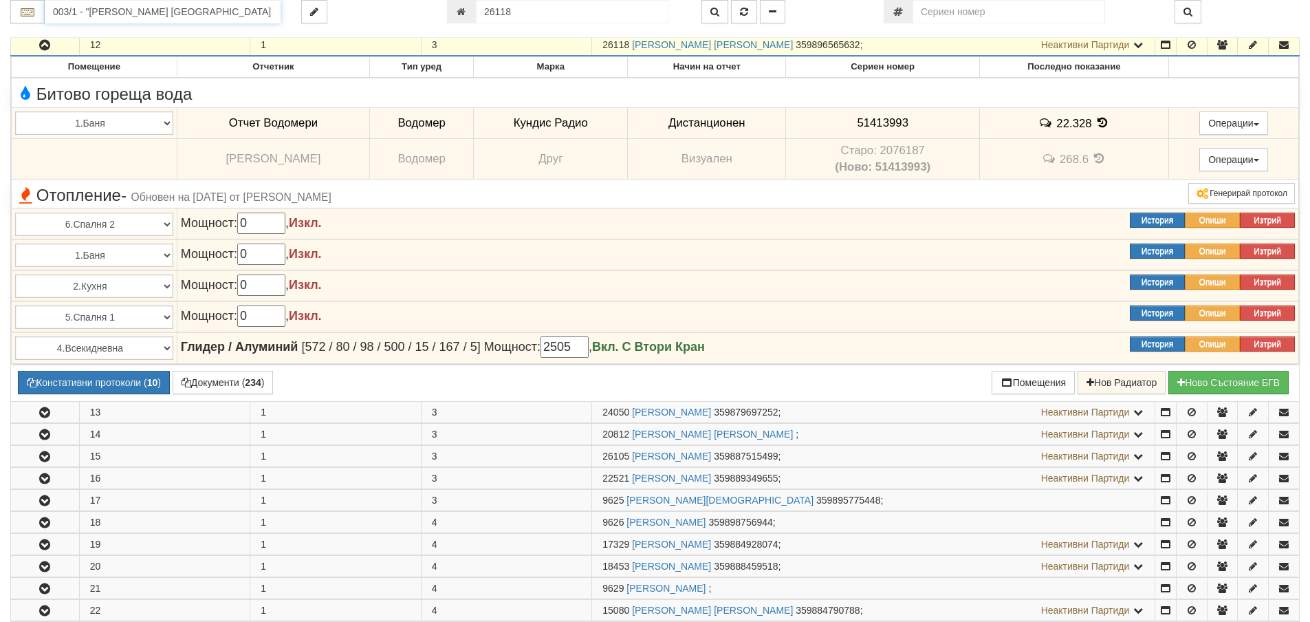
click at [88, 14] on input "003/1 - "ВЕОЛИЯ ЕНЕРДЖИ ВАРНА " ЕАД" at bounding box center [163, 11] width 236 height 23
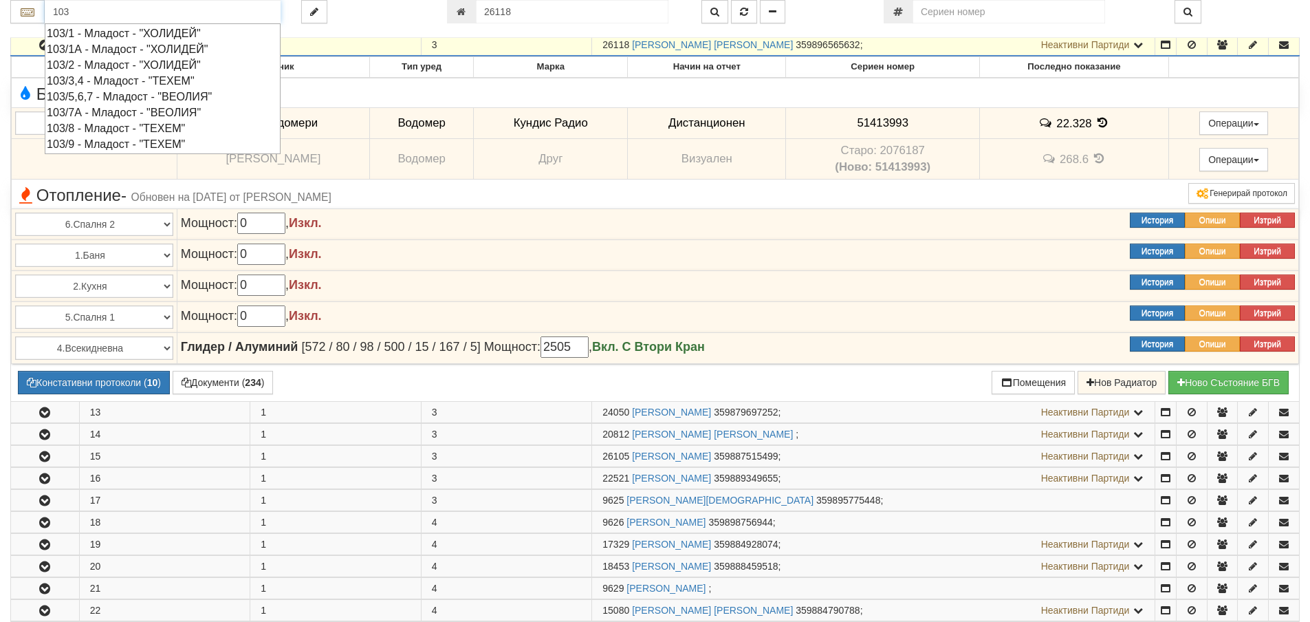
click at [86, 32] on div "103/1 - Младост - "ХОЛИДЕЙ"" at bounding box center [163, 33] width 232 height 16
type input "103/1 - Младост - "ХОЛИДЕЙ""
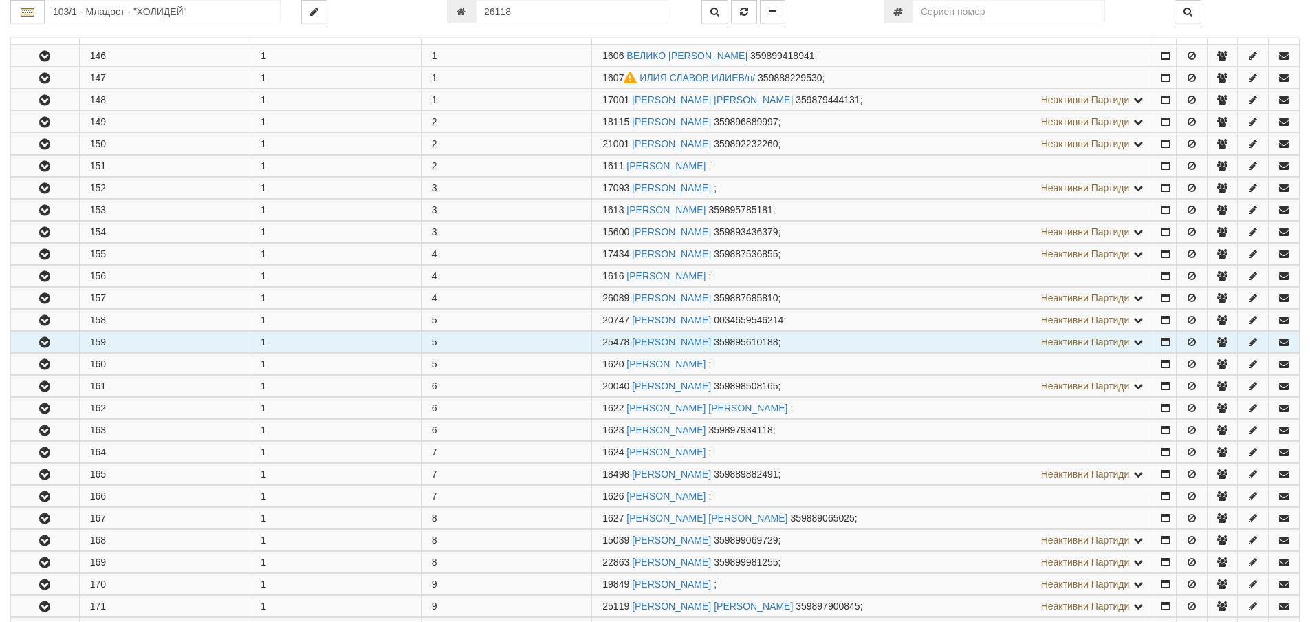
scroll to position [344, 0]
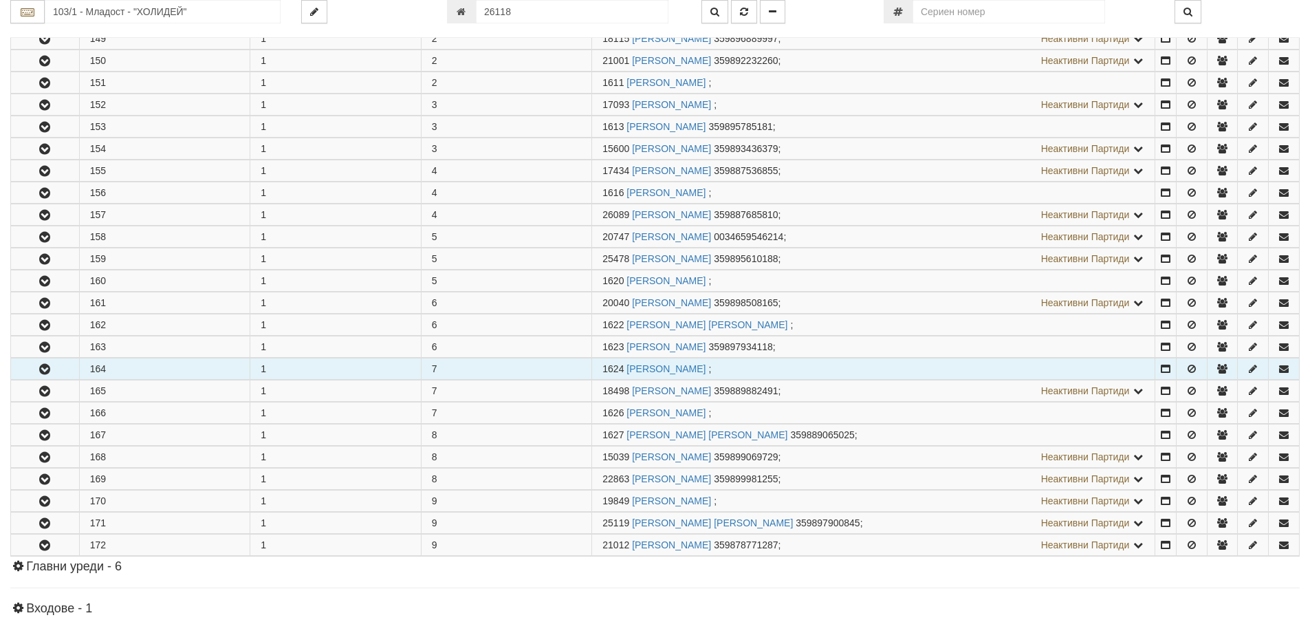
click at [54, 371] on button "button" at bounding box center [45, 368] width 68 height 21
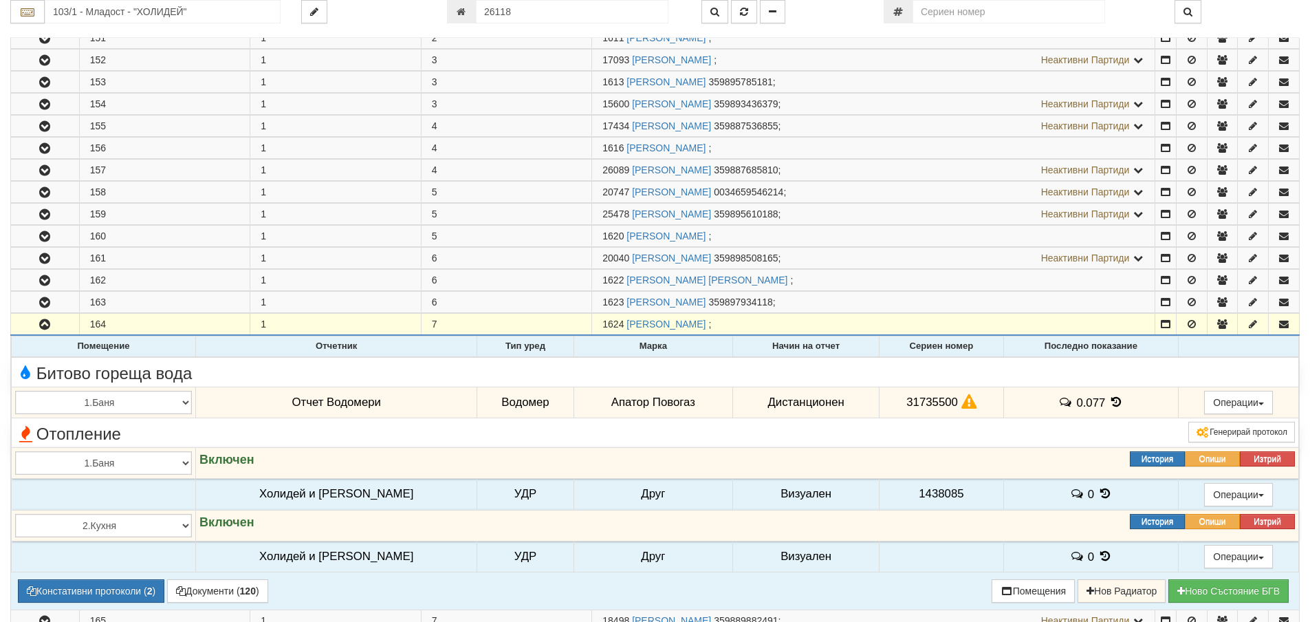
scroll to position [413, 0]
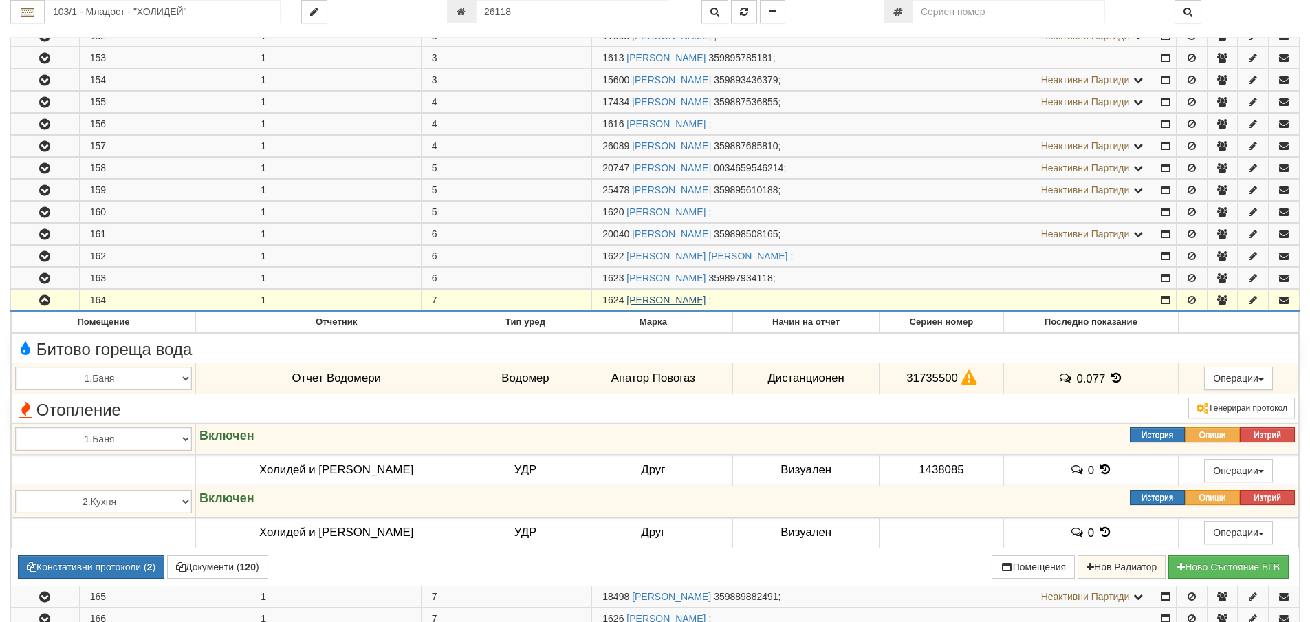
click at [658, 301] on link "ВЕСЕЛИНКА ТОДОРОВА МАНОЛОВА" at bounding box center [666, 299] width 79 height 11
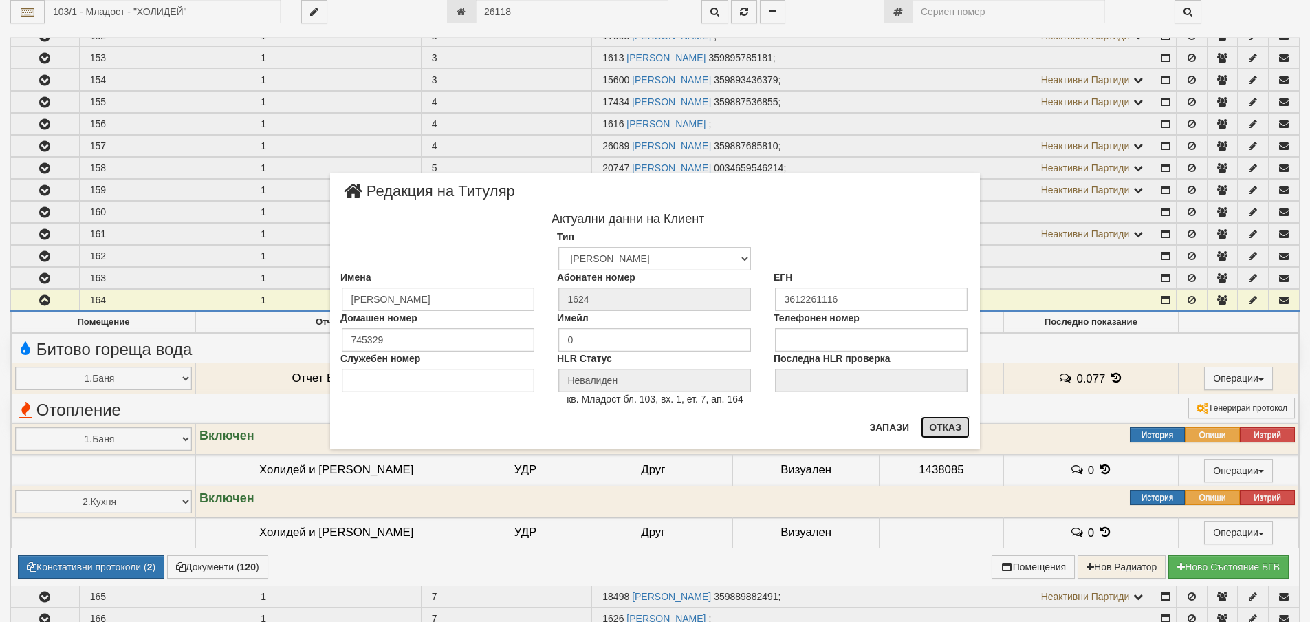
click at [944, 429] on button "Отказ" at bounding box center [945, 427] width 49 height 22
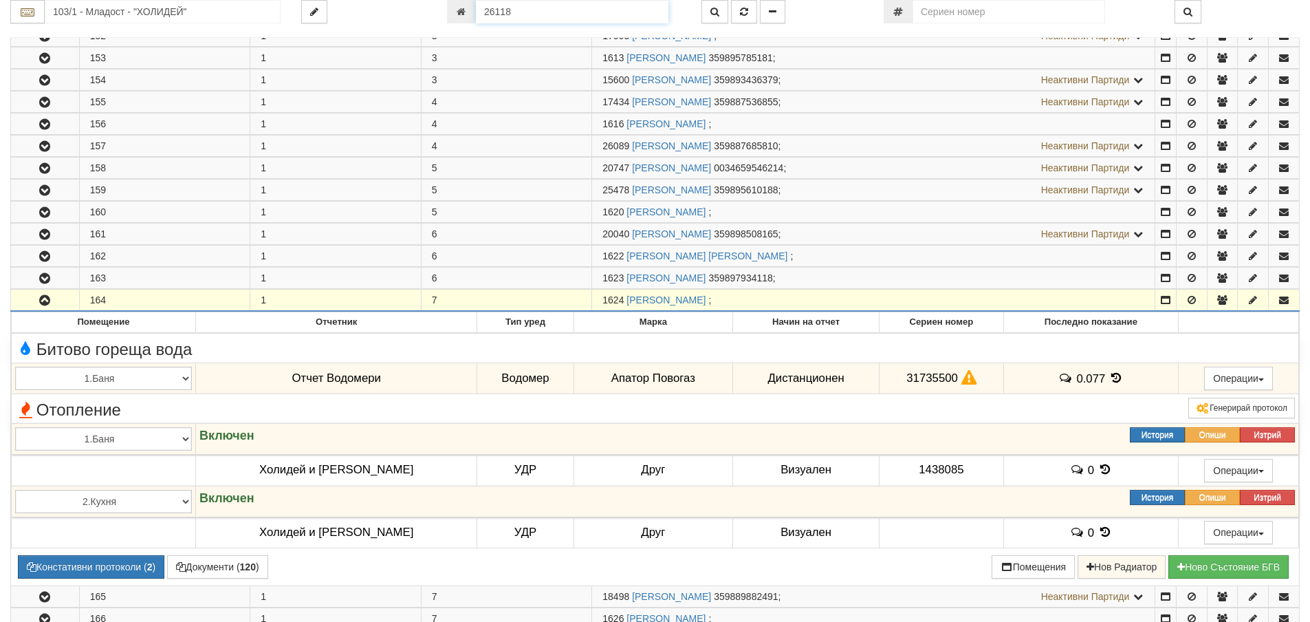
click at [511, 13] on input "26118" at bounding box center [572, 11] width 193 height 23
type input "26119"
click at [742, 12] on icon "button" at bounding box center [744, 12] width 8 height 10
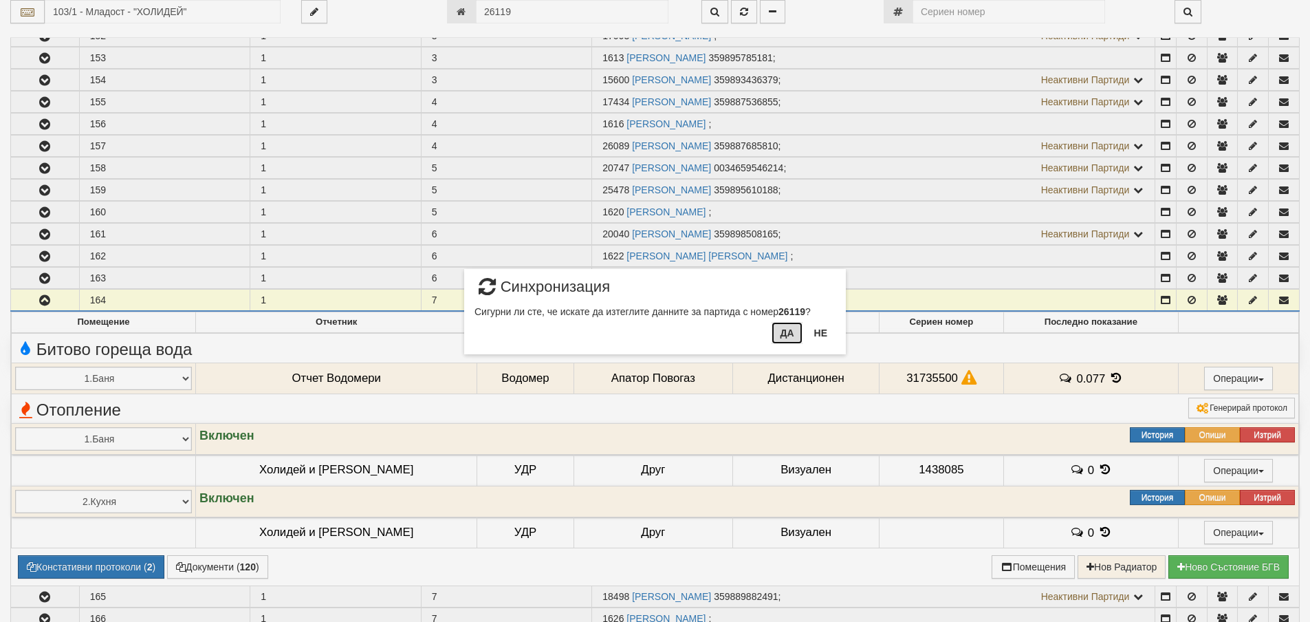
click at [781, 334] on button "Да" at bounding box center [787, 333] width 30 height 22
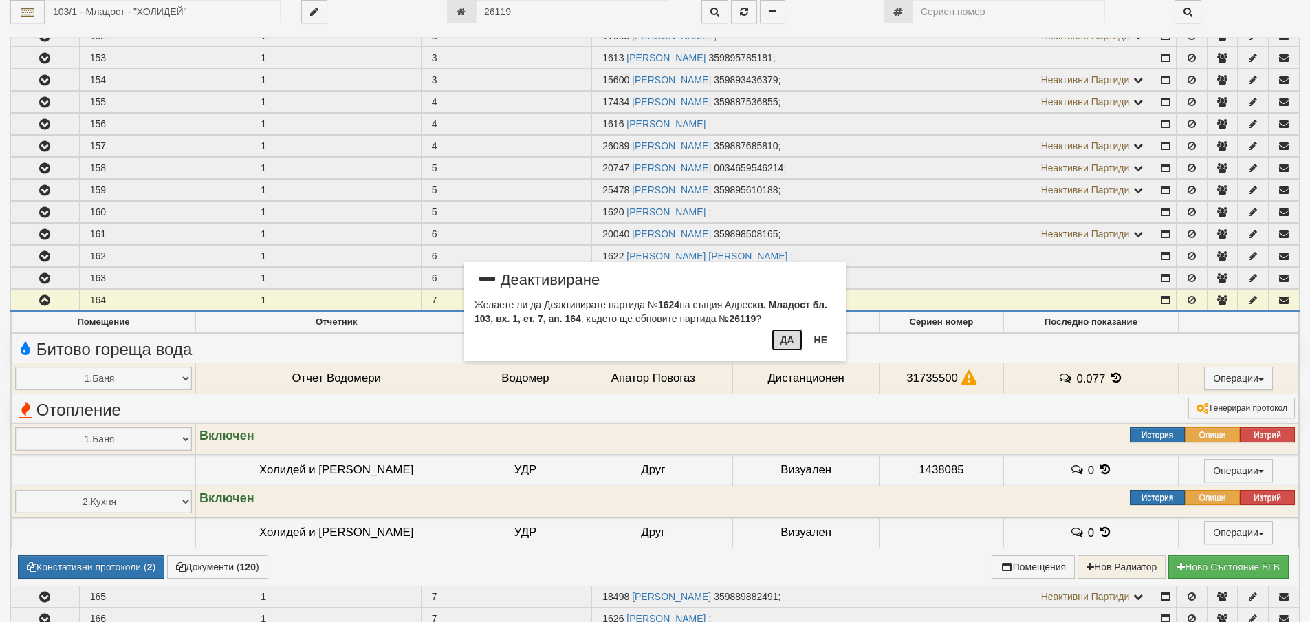
click at [783, 344] on button "Да" at bounding box center [787, 340] width 30 height 22
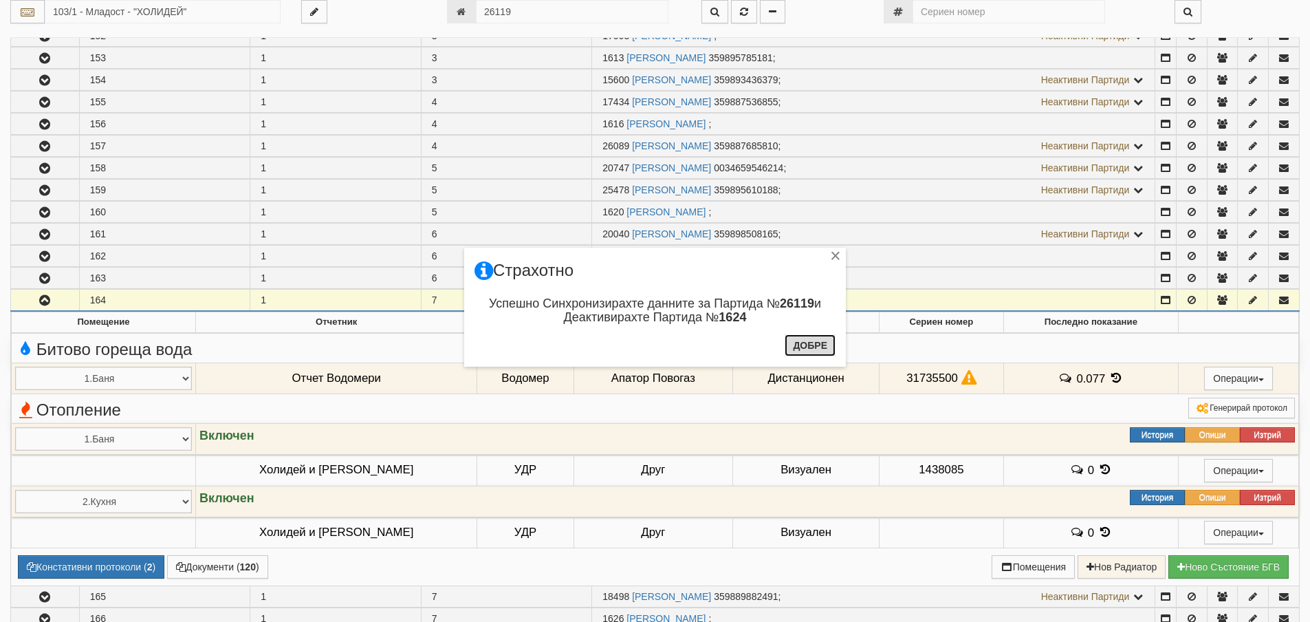
click at [812, 345] on button "Добре" at bounding box center [810, 345] width 51 height 22
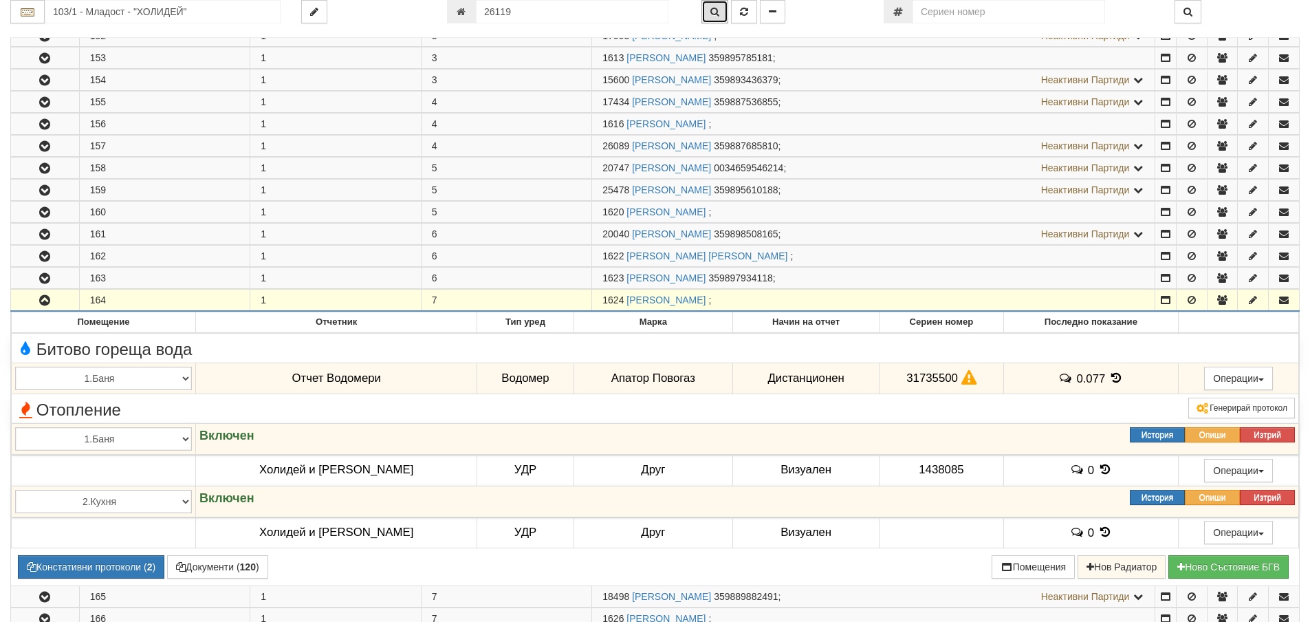
click at [720, 9] on button "button" at bounding box center [715, 11] width 27 height 23
type input "103/1 - "ХОЛИДЕЙ И РАЙЗЕН" ЕООД"
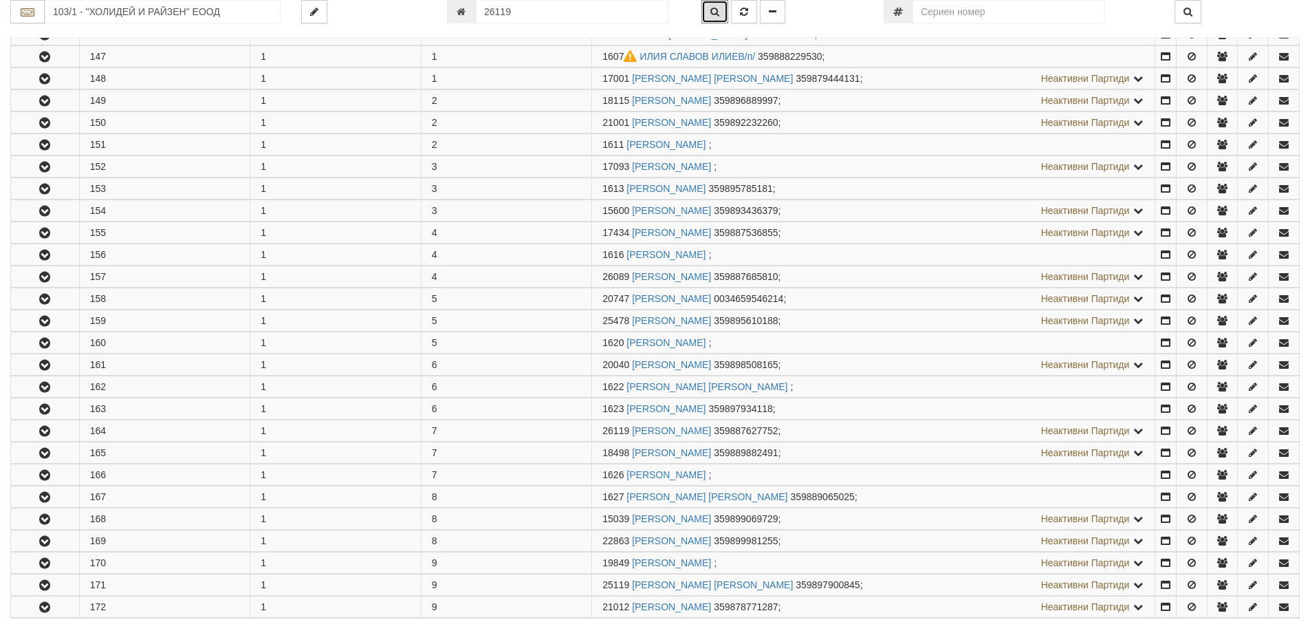
scroll to position [614, 0]
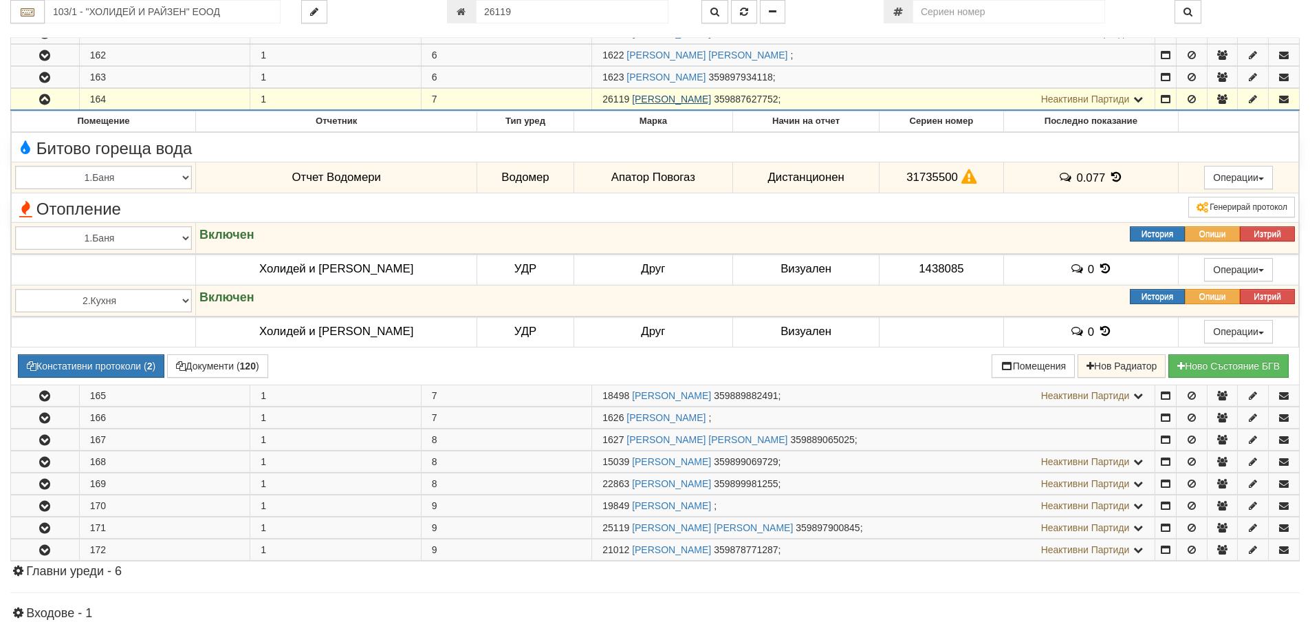
click at [711, 98] on link "ВЕСЕЛИНА РАДКОВА МАНОЛОВА" at bounding box center [671, 99] width 79 height 11
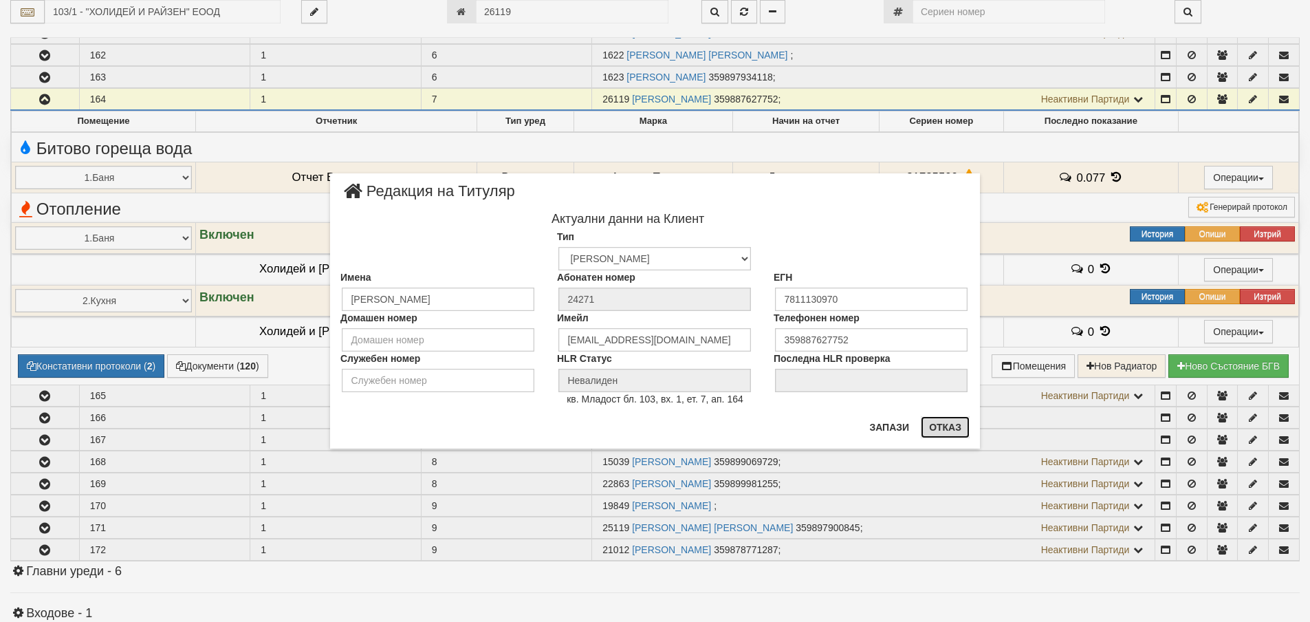
click at [943, 416] on button "Отказ" at bounding box center [945, 427] width 49 height 22
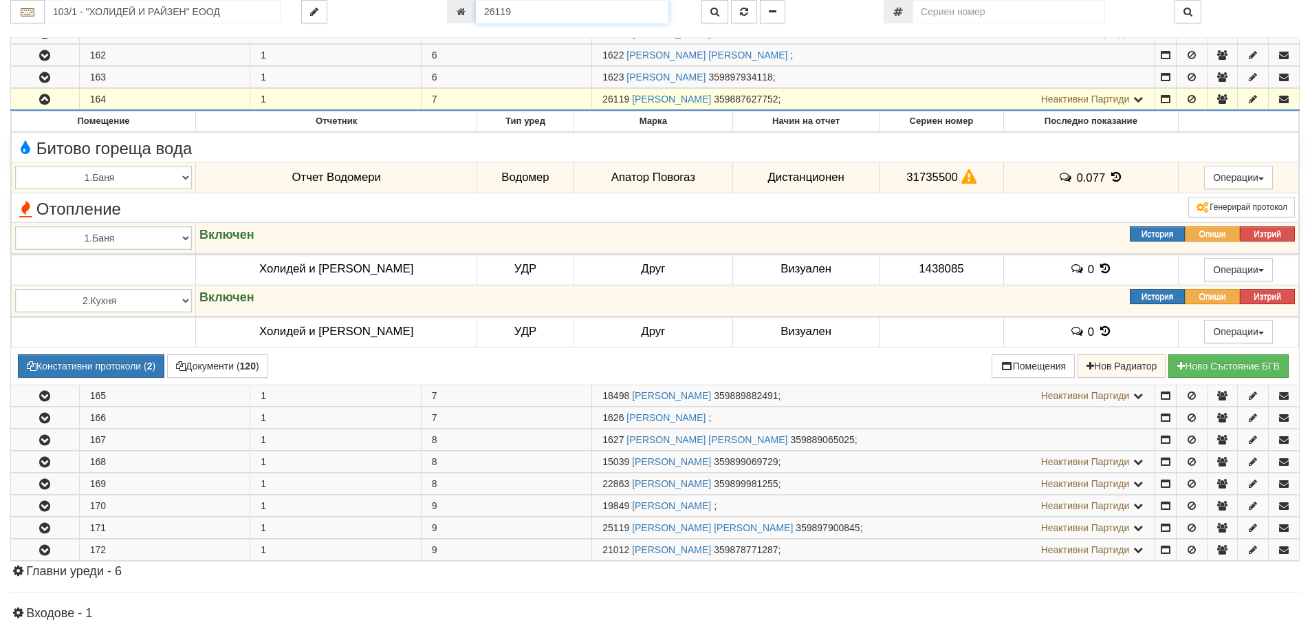
click at [510, 8] on input "26119" at bounding box center [572, 11] width 193 height 23
type input "25858"
click at [744, 14] on icon "button" at bounding box center [744, 12] width 8 height 10
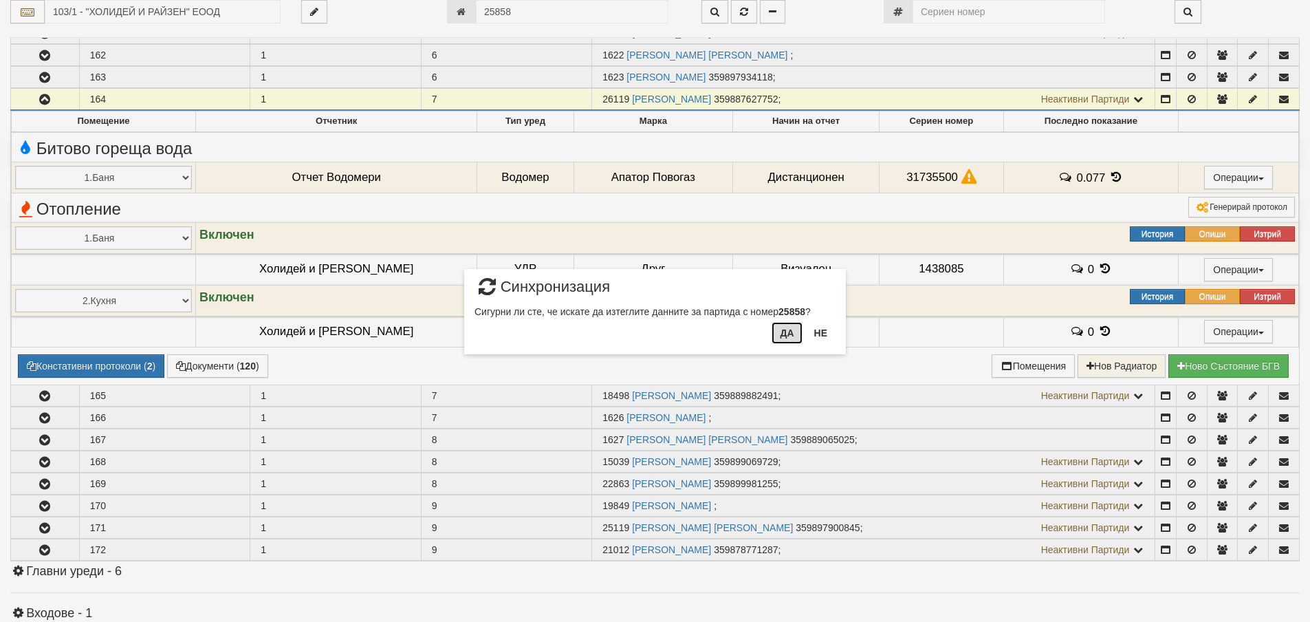
click at [781, 337] on button "Да" at bounding box center [787, 333] width 30 height 22
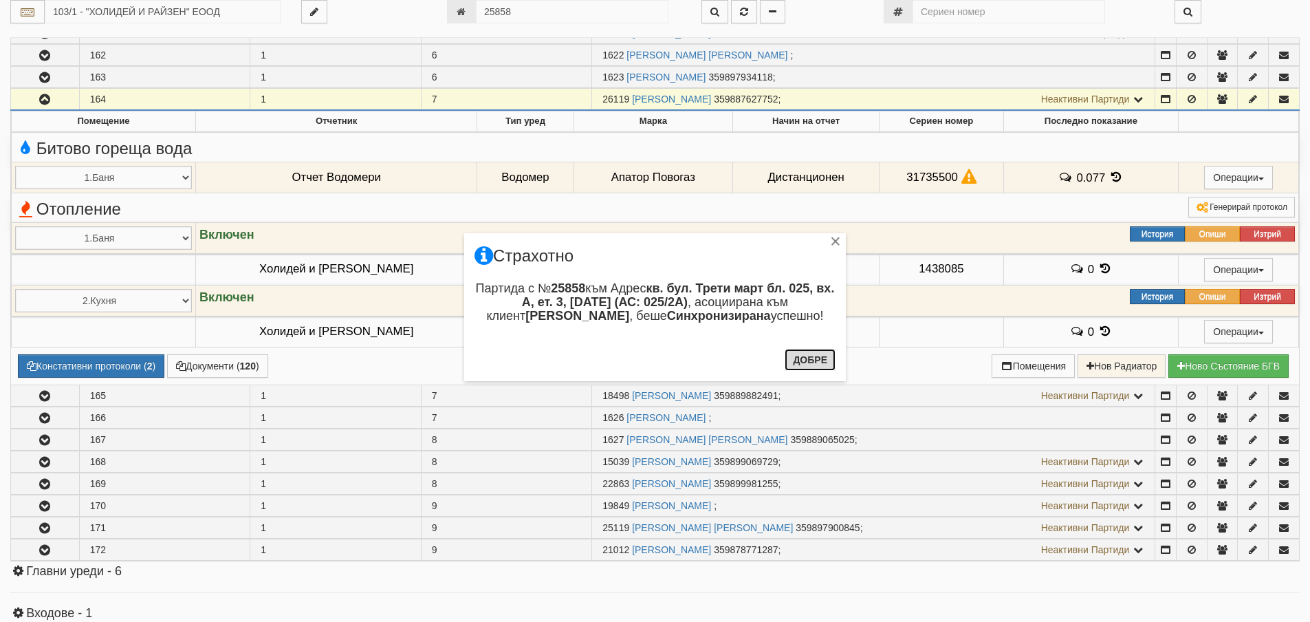
click at [804, 359] on button "Добре" at bounding box center [810, 360] width 51 height 22
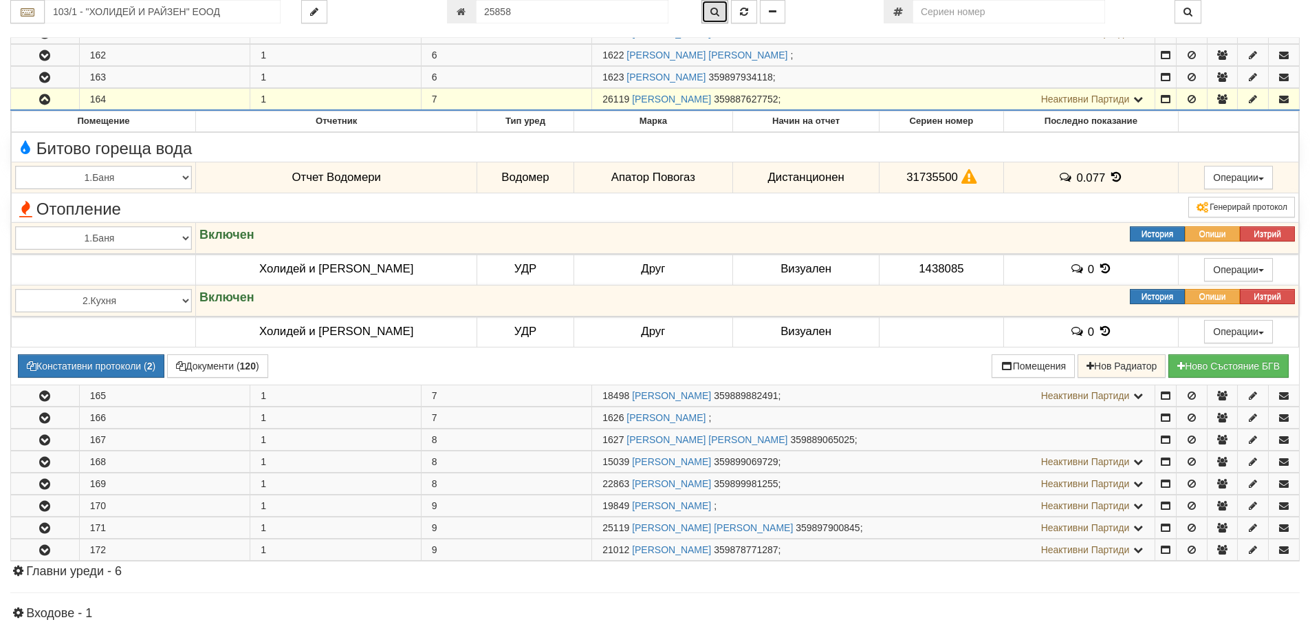
click at [717, 12] on icon "button" at bounding box center [715, 12] width 9 height 10
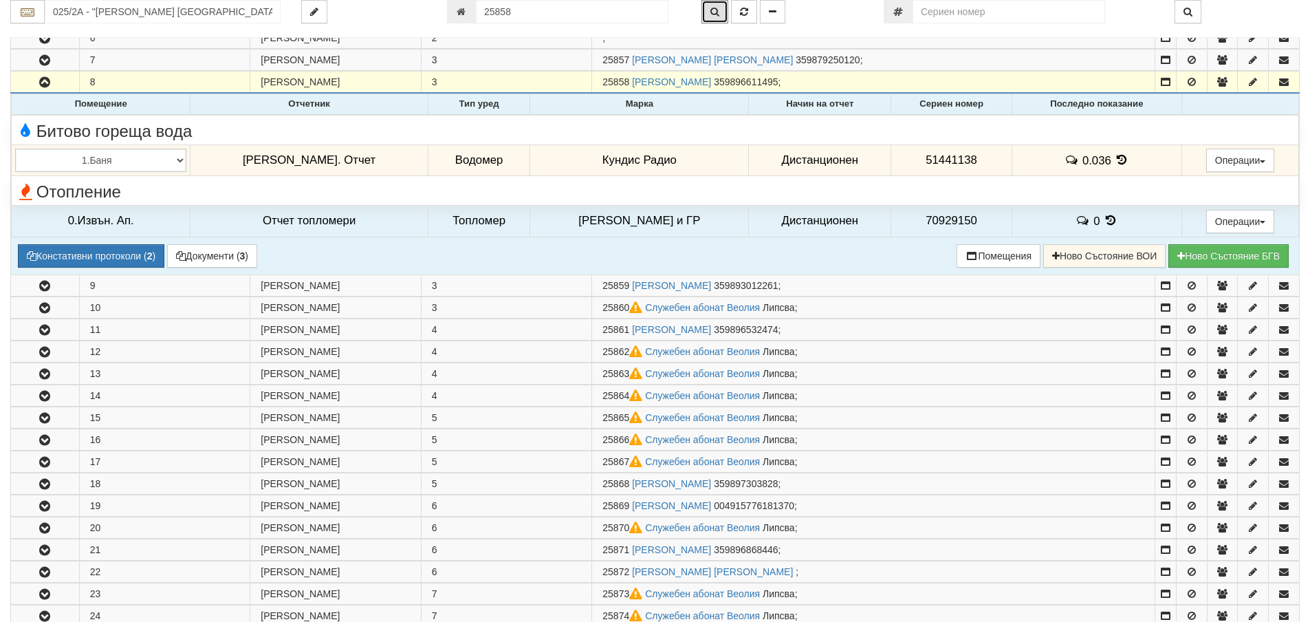
scroll to position [288, 0]
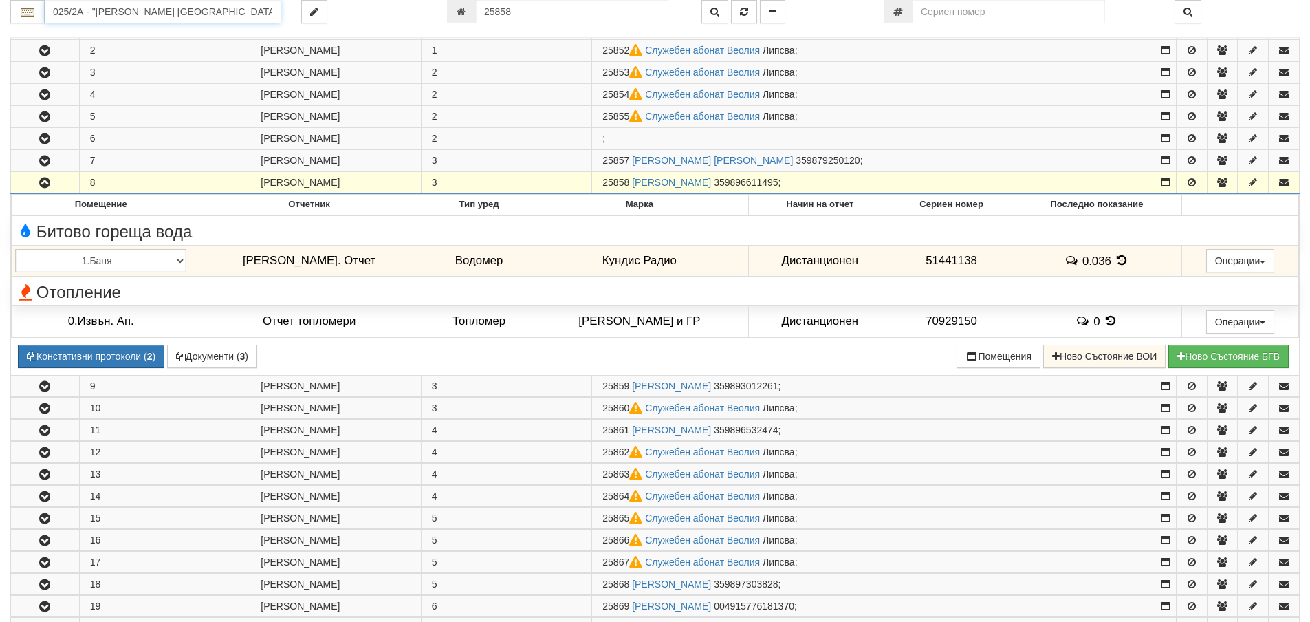
click at [151, 12] on input "025/2А - "ВЕОЛИЯ ЕНЕРДЖИ ВАРНА " ЕАД" at bounding box center [163, 11] width 236 height 23
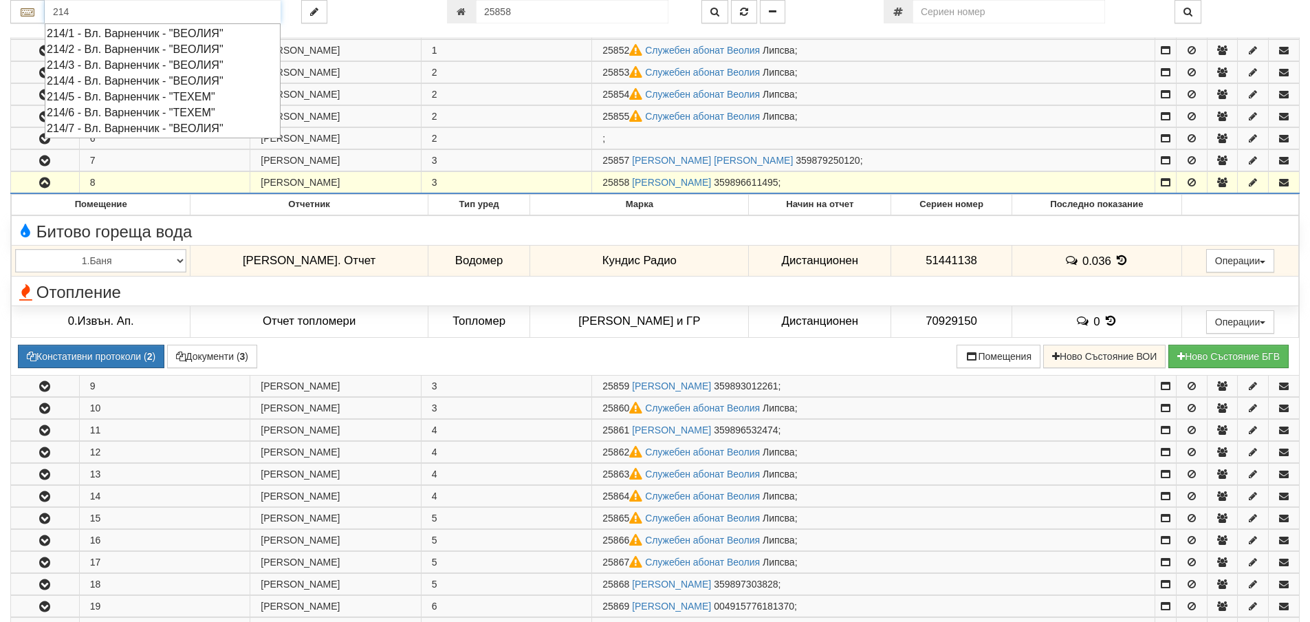
click at [140, 111] on div "214/6 - Вл. Варненчик - "ТЕХЕМ"" at bounding box center [163, 113] width 232 height 16
type input "214/6 - Вл. Варненчик - "ТЕХЕМ""
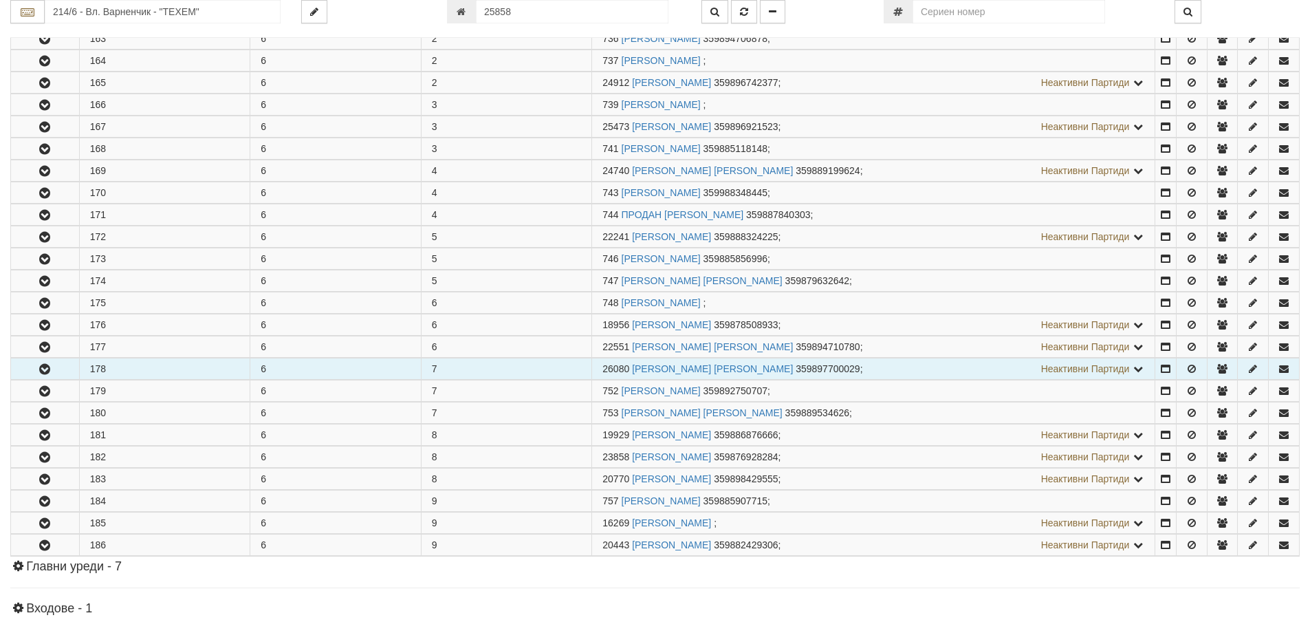
scroll to position [413, 0]
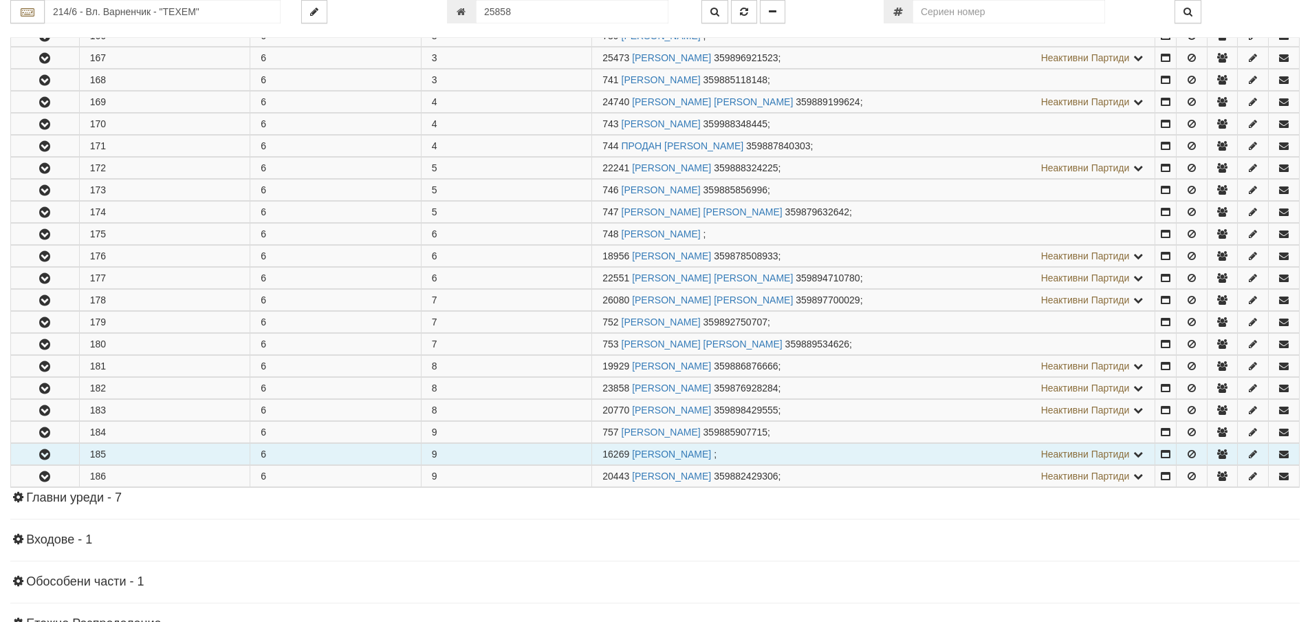
click at [43, 455] on icon "button" at bounding box center [44, 455] width 17 height 10
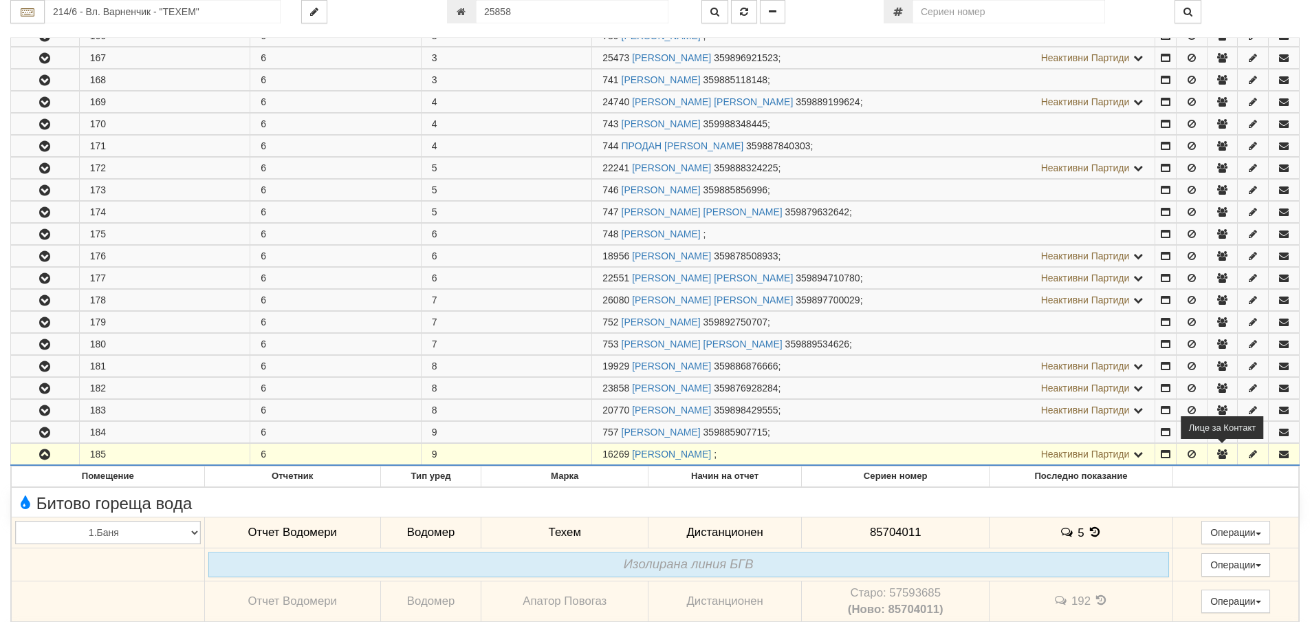
click at [1222, 455] on icon "button" at bounding box center [1222, 454] width 12 height 10
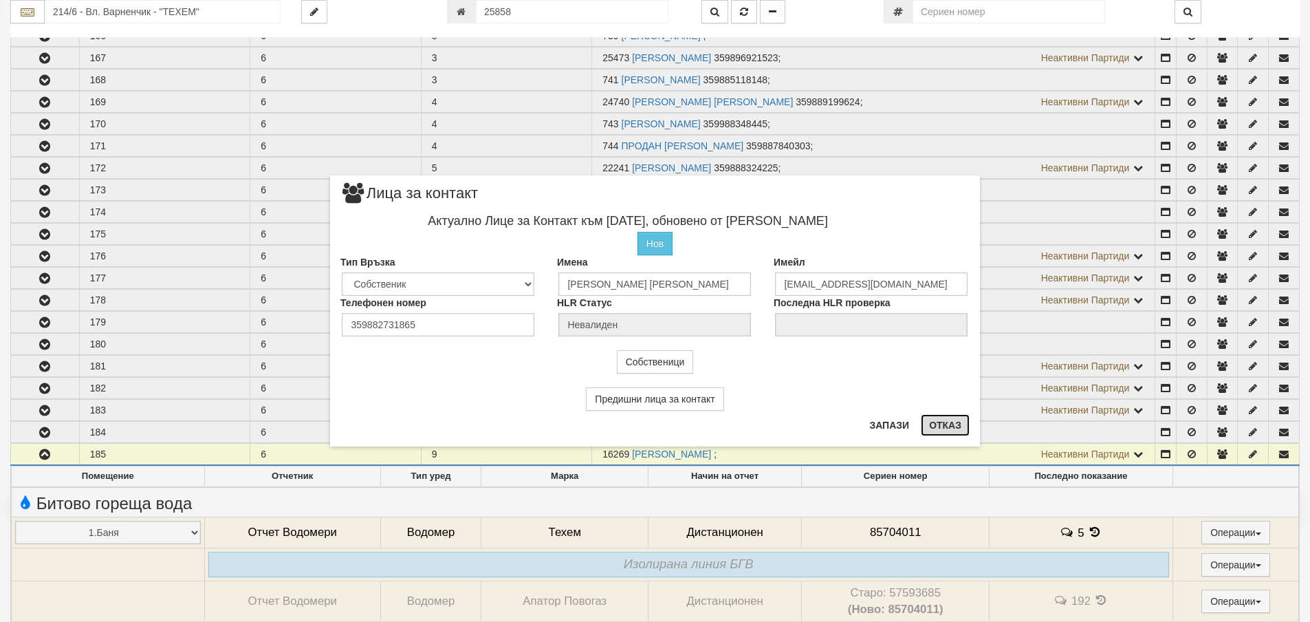
click at [946, 428] on button "Отказ" at bounding box center [945, 425] width 49 height 22
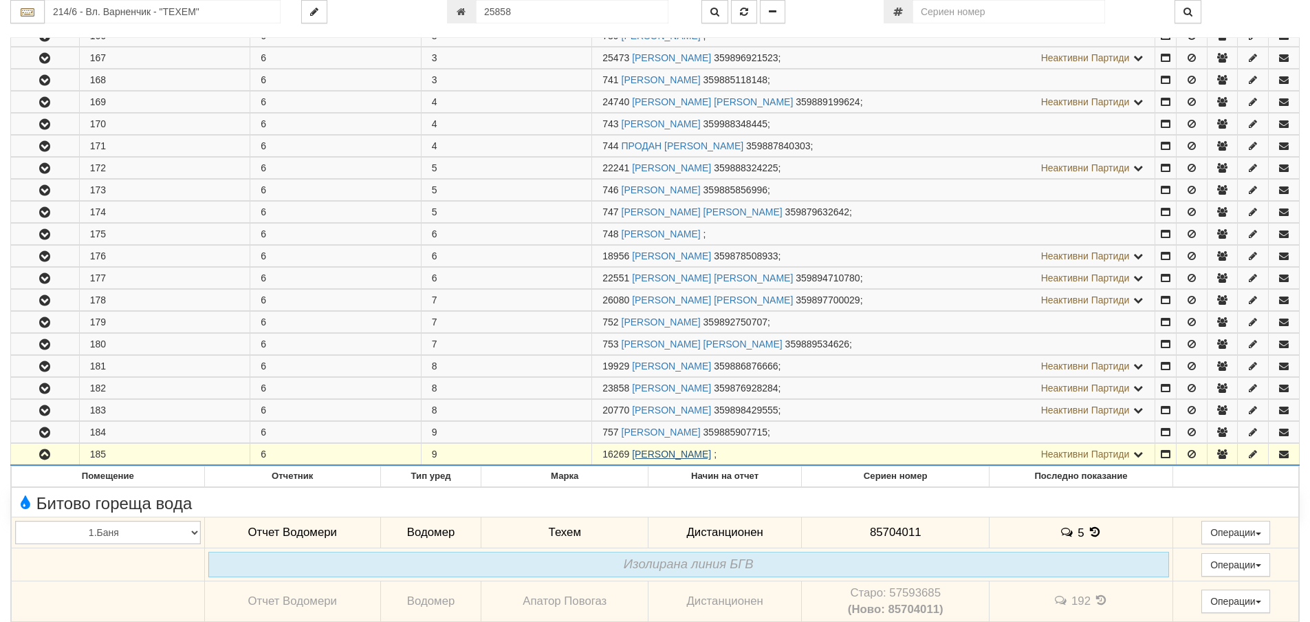
click at [697, 454] on link "ЖЕКО БОРИСОВ ВЕЛИНОВ" at bounding box center [671, 453] width 79 height 11
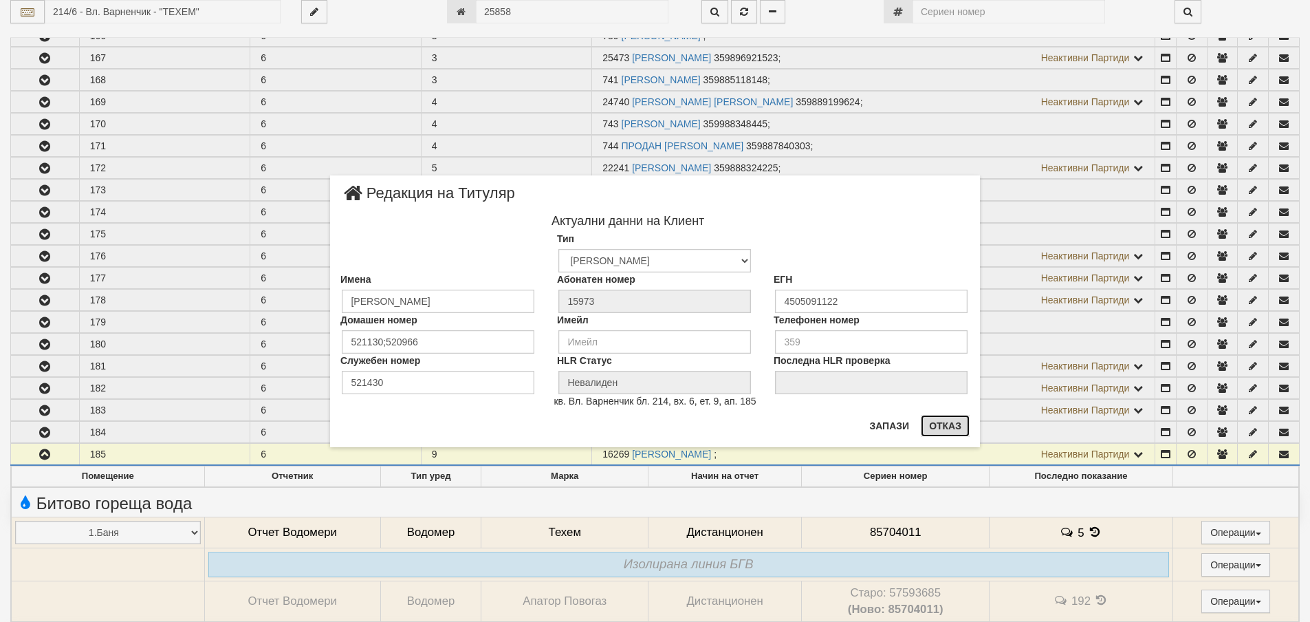
click at [947, 422] on button "Отказ" at bounding box center [945, 426] width 49 height 22
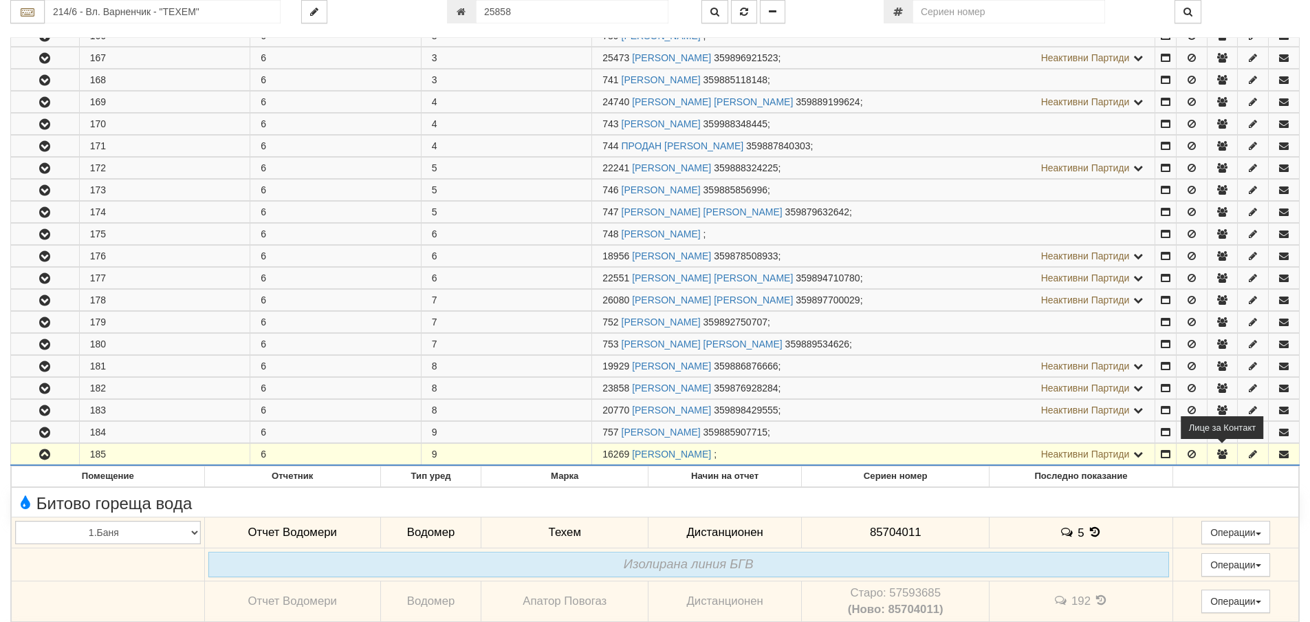
click at [1223, 454] on icon "button" at bounding box center [1222, 454] width 12 height 10
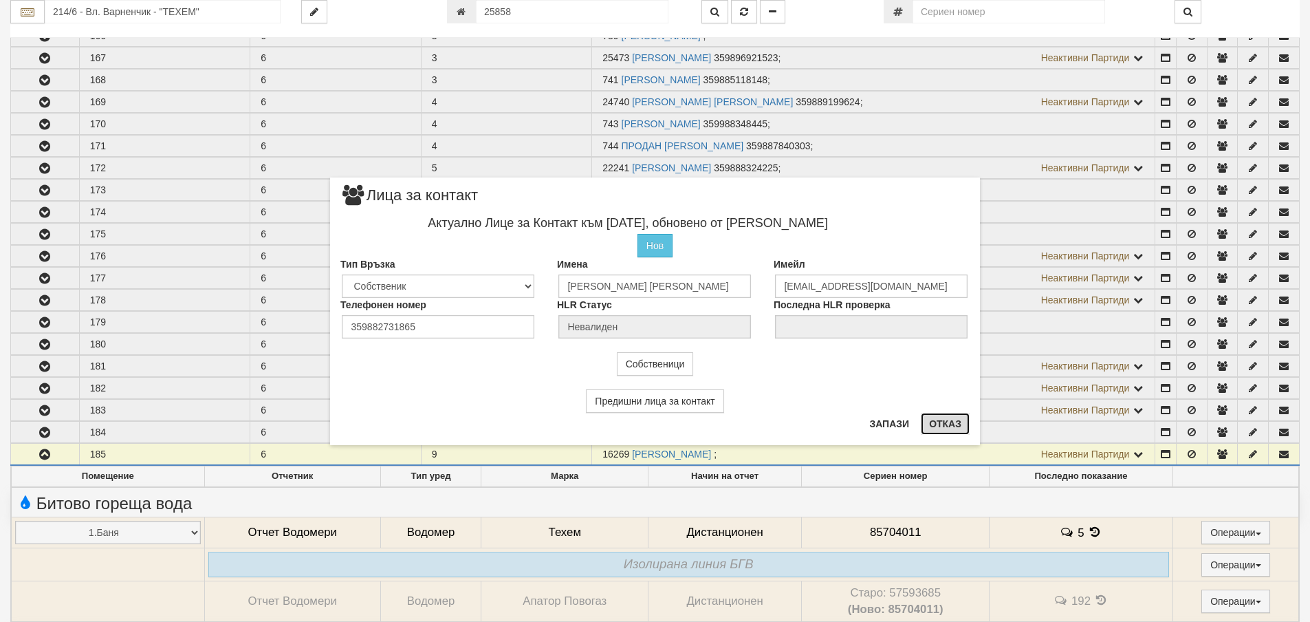
click at [943, 424] on button "Отказ" at bounding box center [945, 424] width 49 height 22
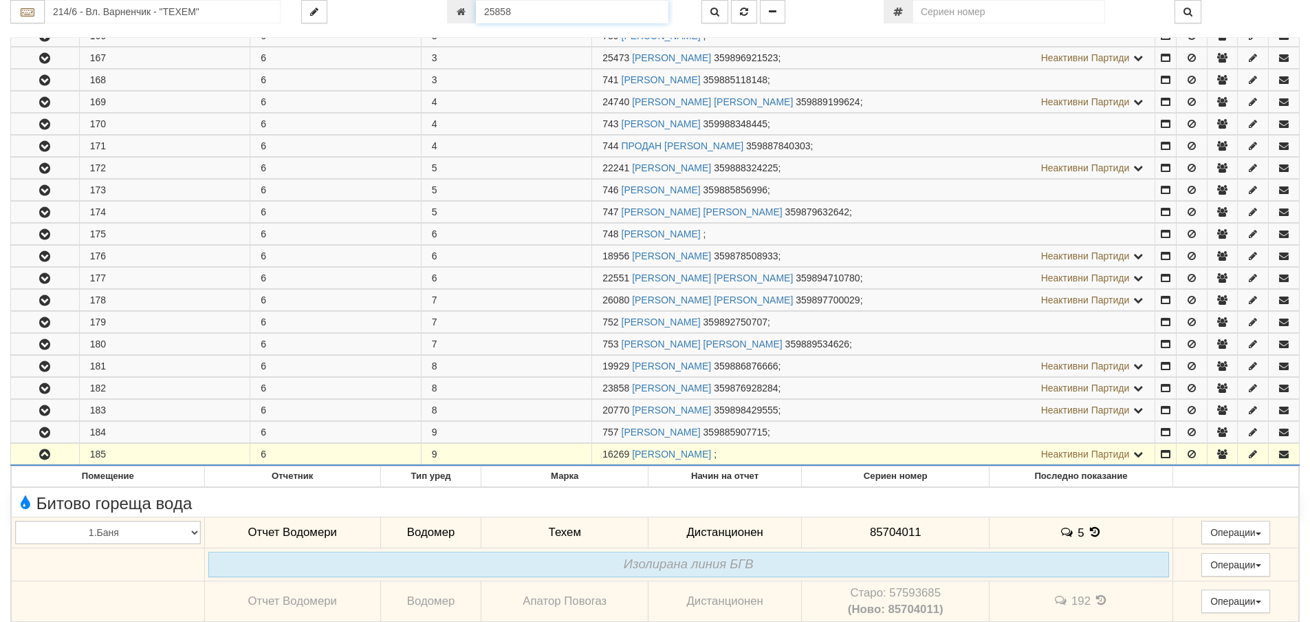
click at [521, 12] on input "25858" at bounding box center [572, 11] width 193 height 23
type input "26120"
click at [742, 10] on icon "button" at bounding box center [744, 12] width 8 height 10
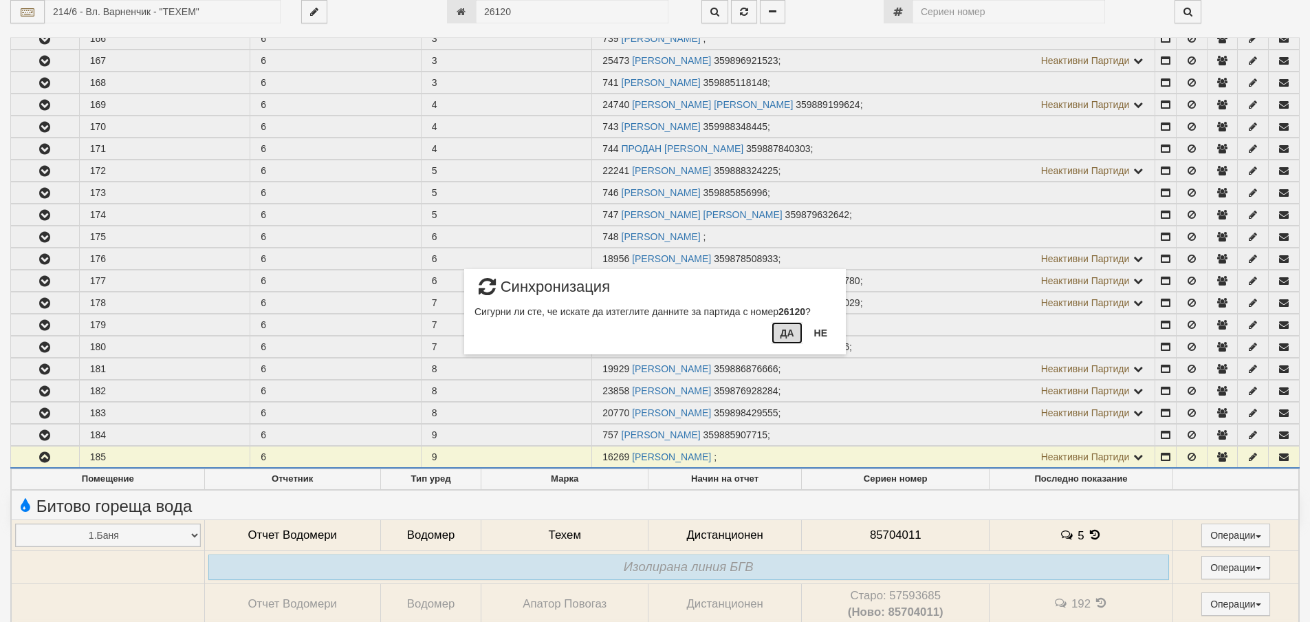
click at [786, 333] on button "Да" at bounding box center [787, 333] width 30 height 22
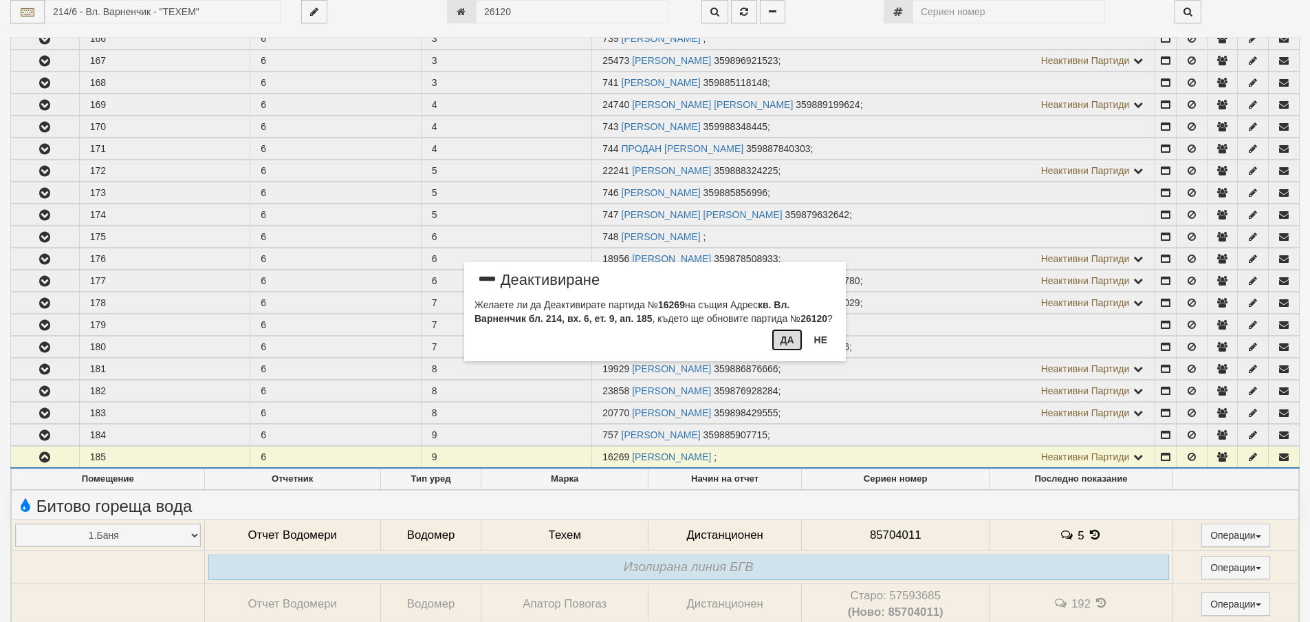
click at [791, 342] on button "Да" at bounding box center [787, 340] width 30 height 22
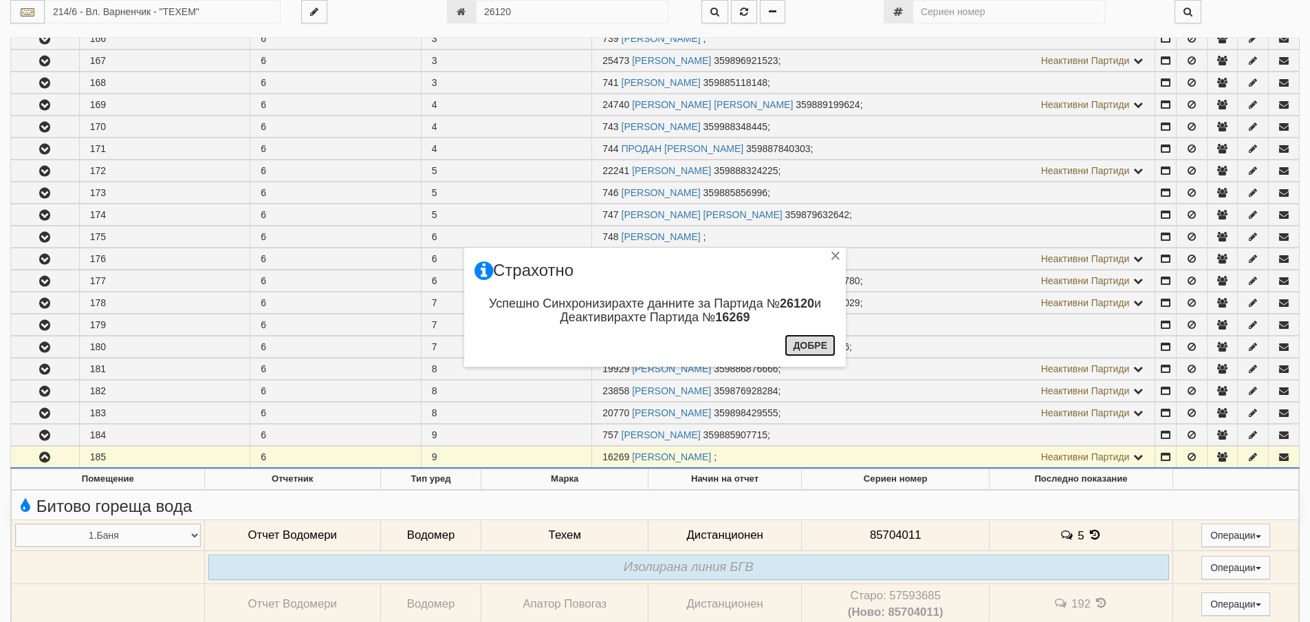
click at [812, 345] on button "Добре" at bounding box center [810, 345] width 51 height 22
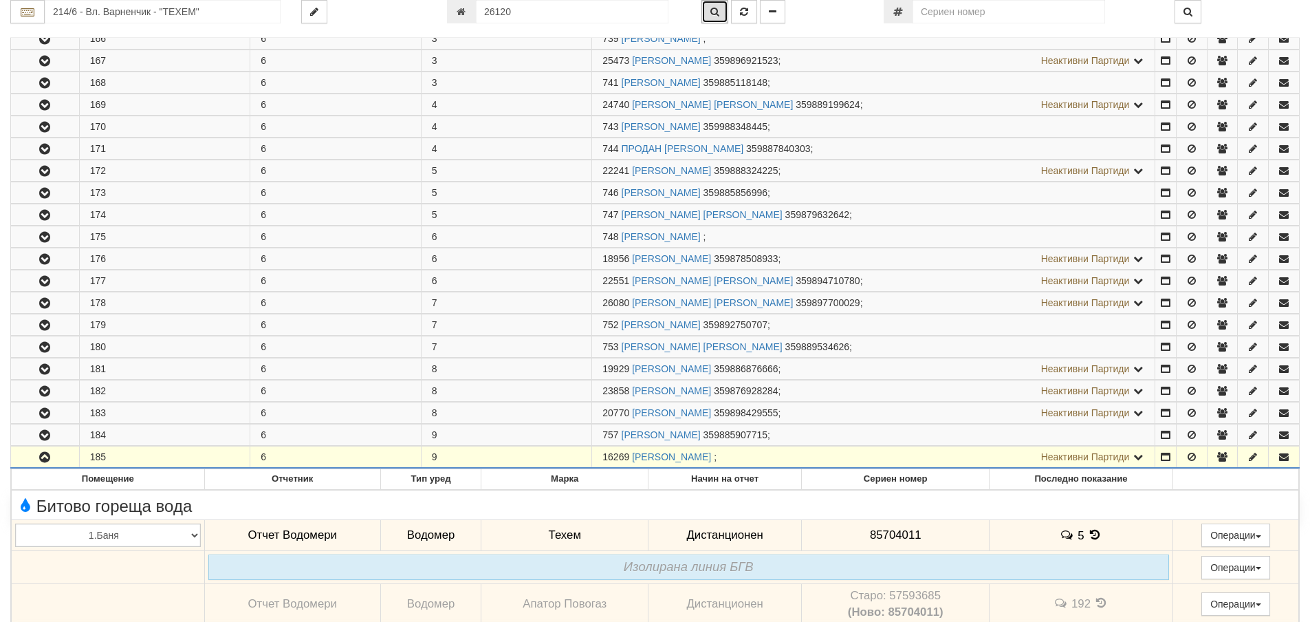
click at [716, 1] on button "button" at bounding box center [715, 11] width 27 height 23
type input "214/6 - "ТЕХЕМ СЪРВИСИС" ЕООД"
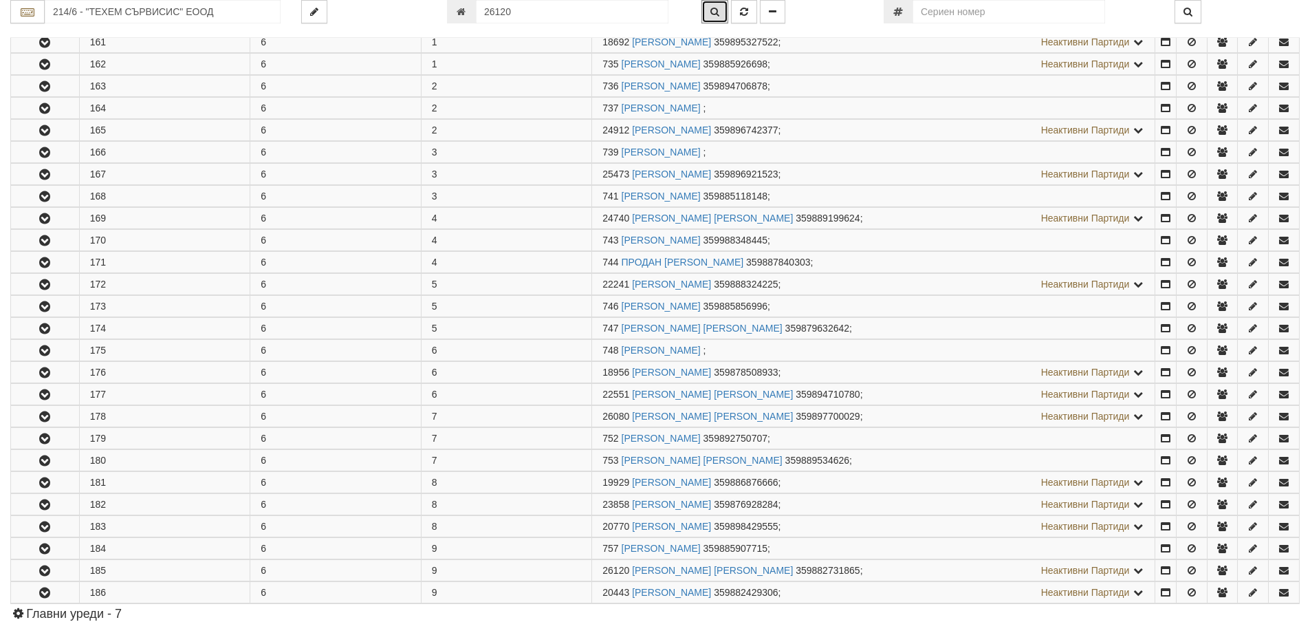
scroll to position [614, 0]
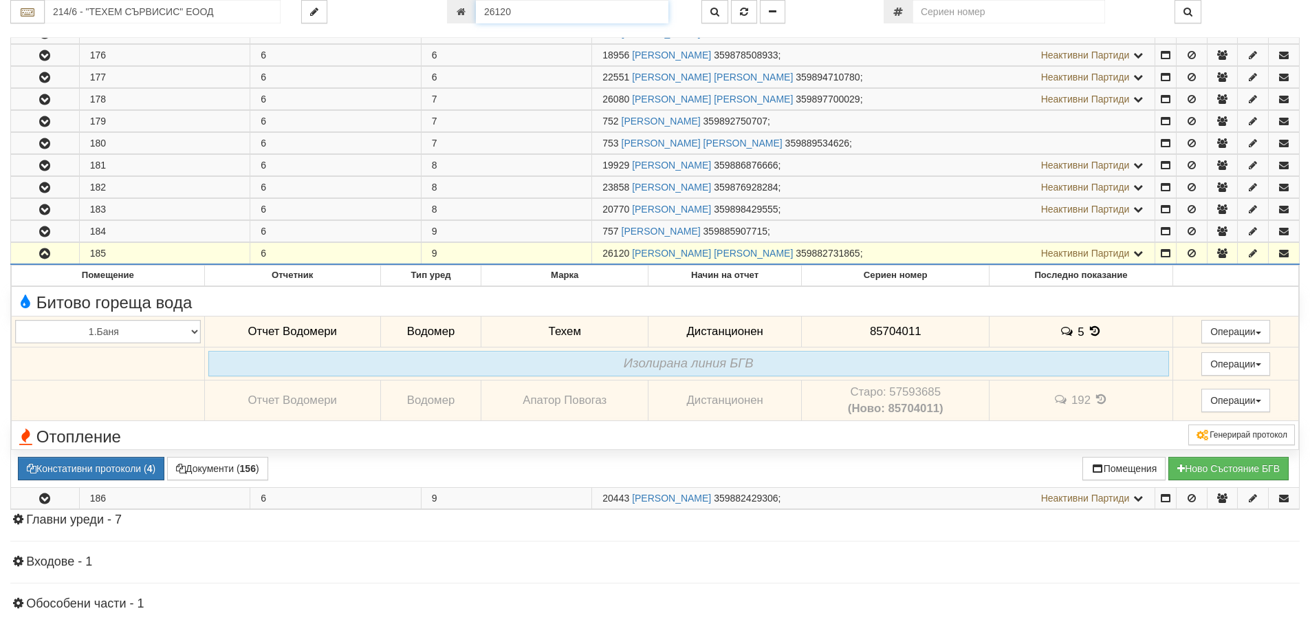
click at [514, 11] on input "26120" at bounding box center [572, 11] width 193 height 23
type input "25813"
click at [745, 8] on icon "button" at bounding box center [744, 12] width 8 height 10
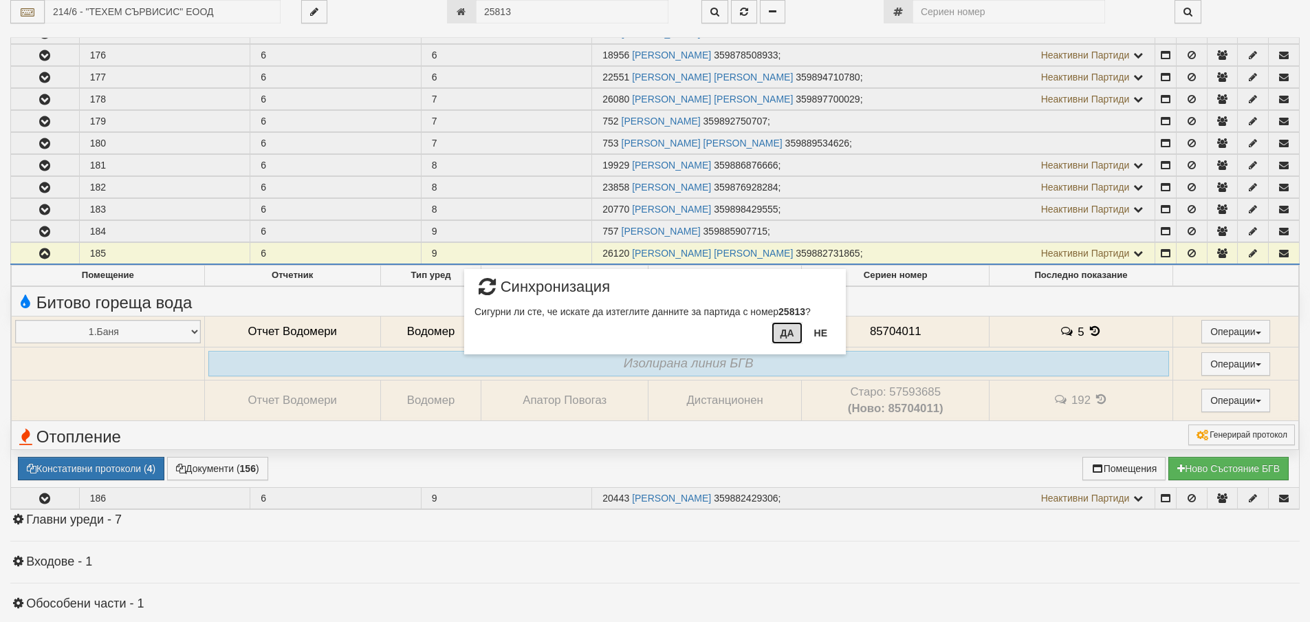
click at [785, 330] on button "Да" at bounding box center [787, 333] width 30 height 22
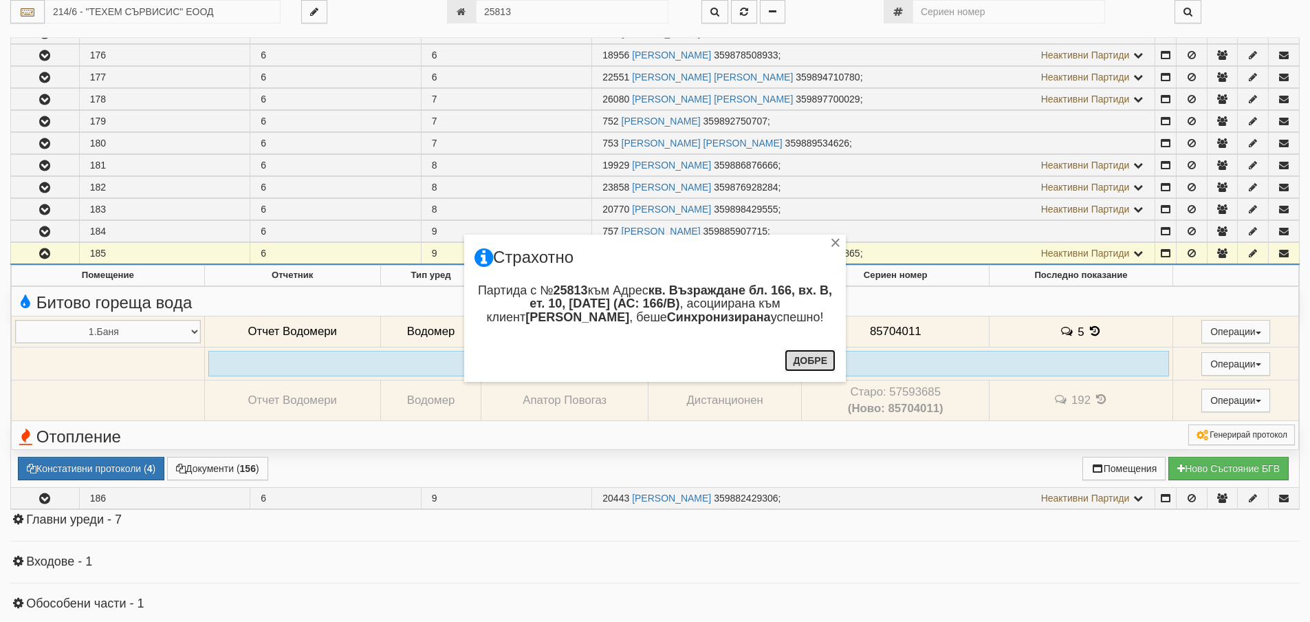
click at [806, 360] on button "Добре" at bounding box center [810, 360] width 51 height 22
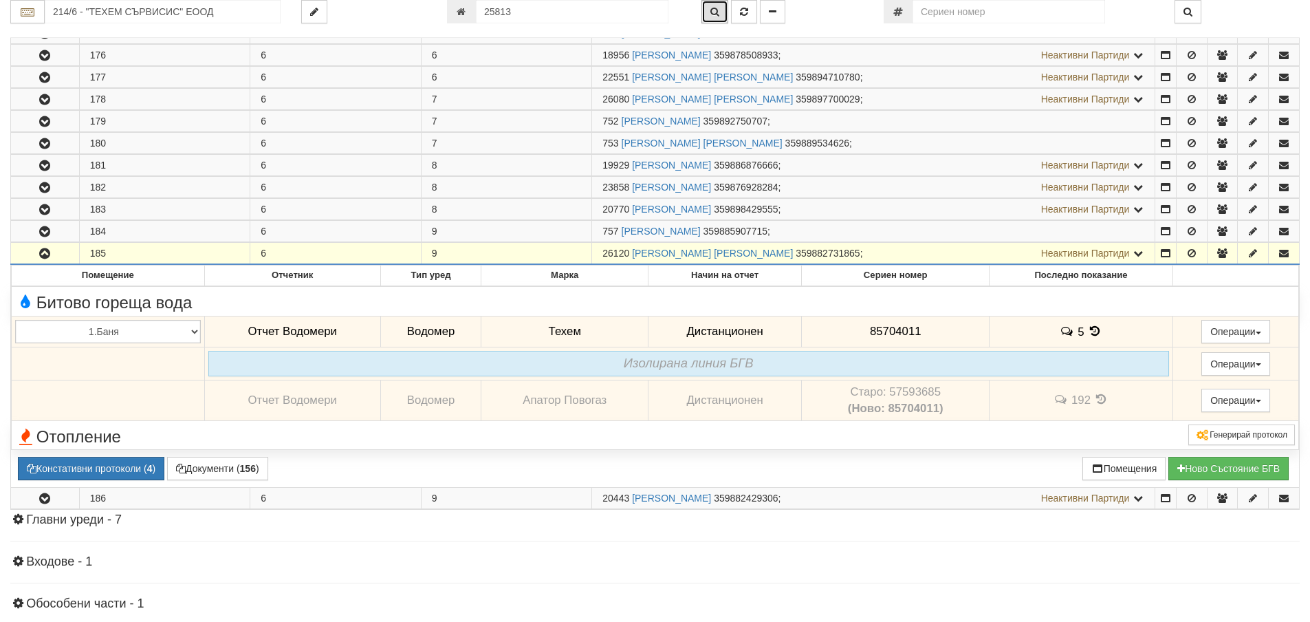
click at [715, 9] on icon "button" at bounding box center [715, 12] width 9 height 10
type input "166/В - "ВЕОЛИЯ ЕНЕРДЖИ ВАРНА " ЕАД"
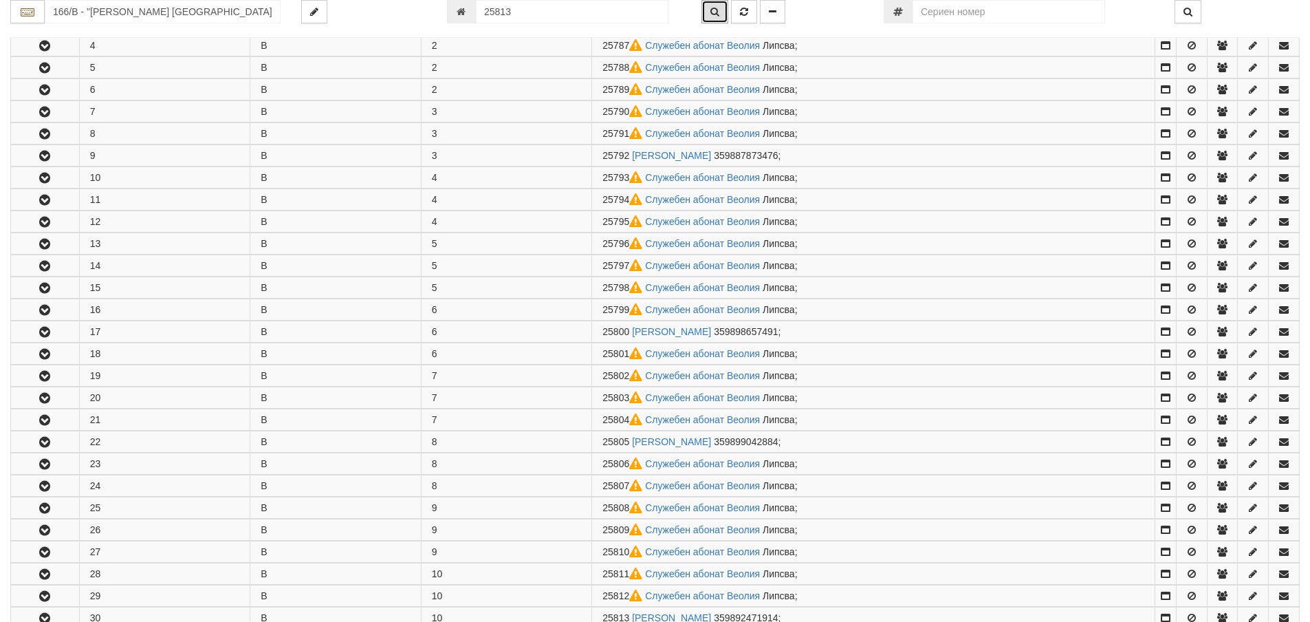
scroll to position [702, 0]
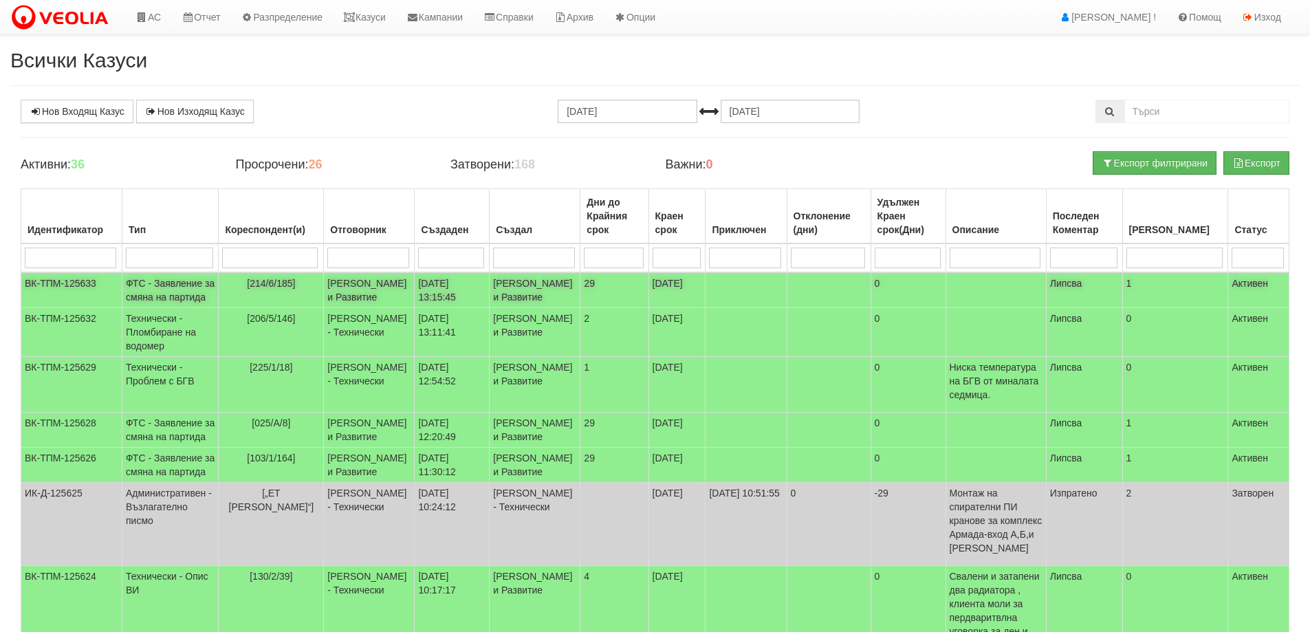
click at [180, 299] on td "ФТС - Заявление за смяна на партида" at bounding box center [170, 290] width 96 height 36
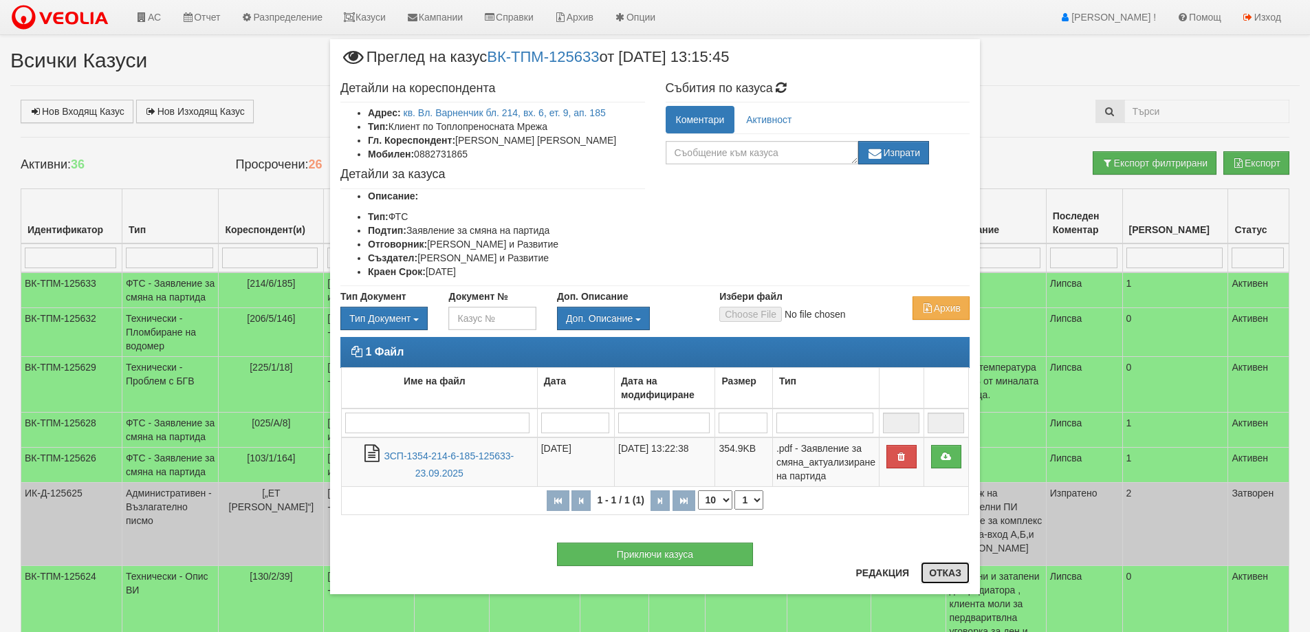
click at [944, 574] on button "Отказ" at bounding box center [945, 573] width 49 height 22
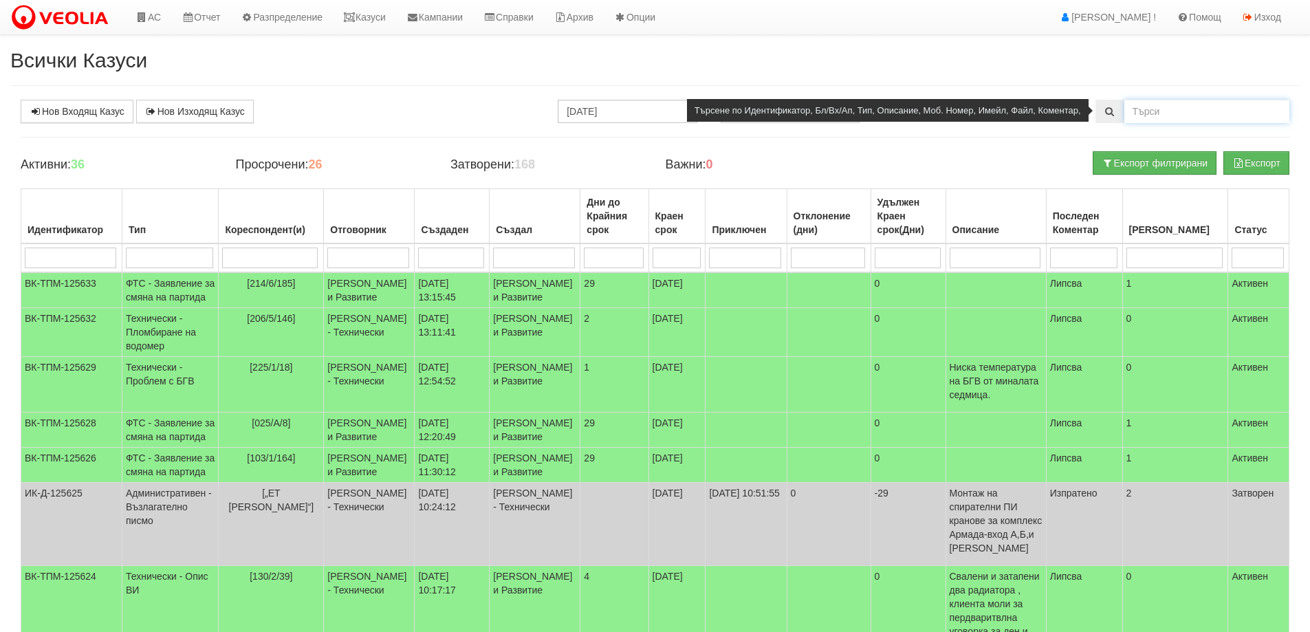
click at [1184, 109] on input "text" at bounding box center [1207, 111] width 165 height 23
type input "112/5/"
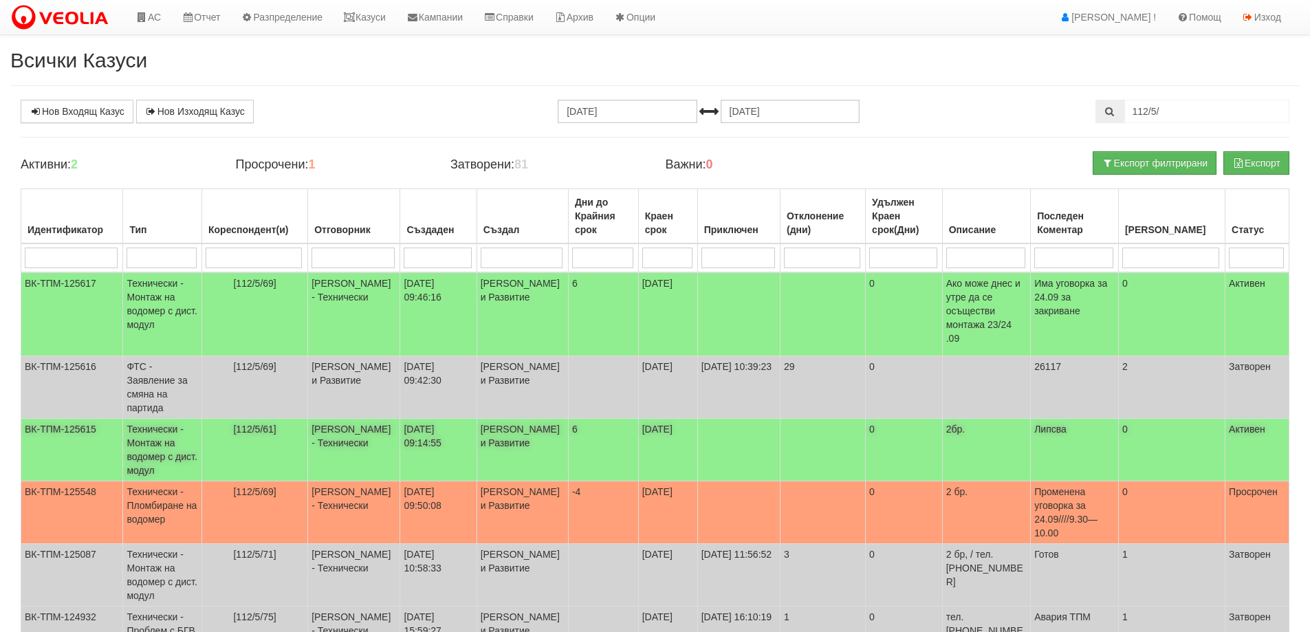
click at [146, 419] on td "Технически - Монтаж на водомер с дист. модул" at bounding box center [162, 450] width 79 height 63
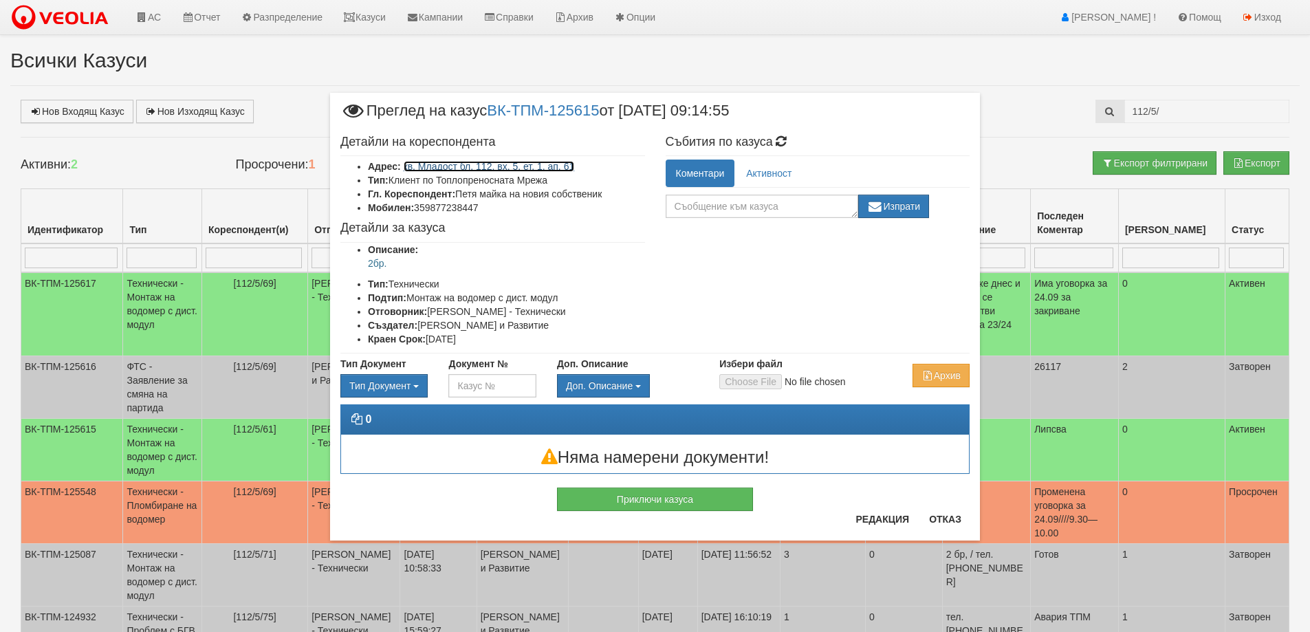
click at [529, 172] on link "кв. Младост бл. 112, вх. 5, ет. 1, ап. 61" at bounding box center [489, 166] width 171 height 11
click at [939, 520] on button "Отказ" at bounding box center [945, 519] width 49 height 22
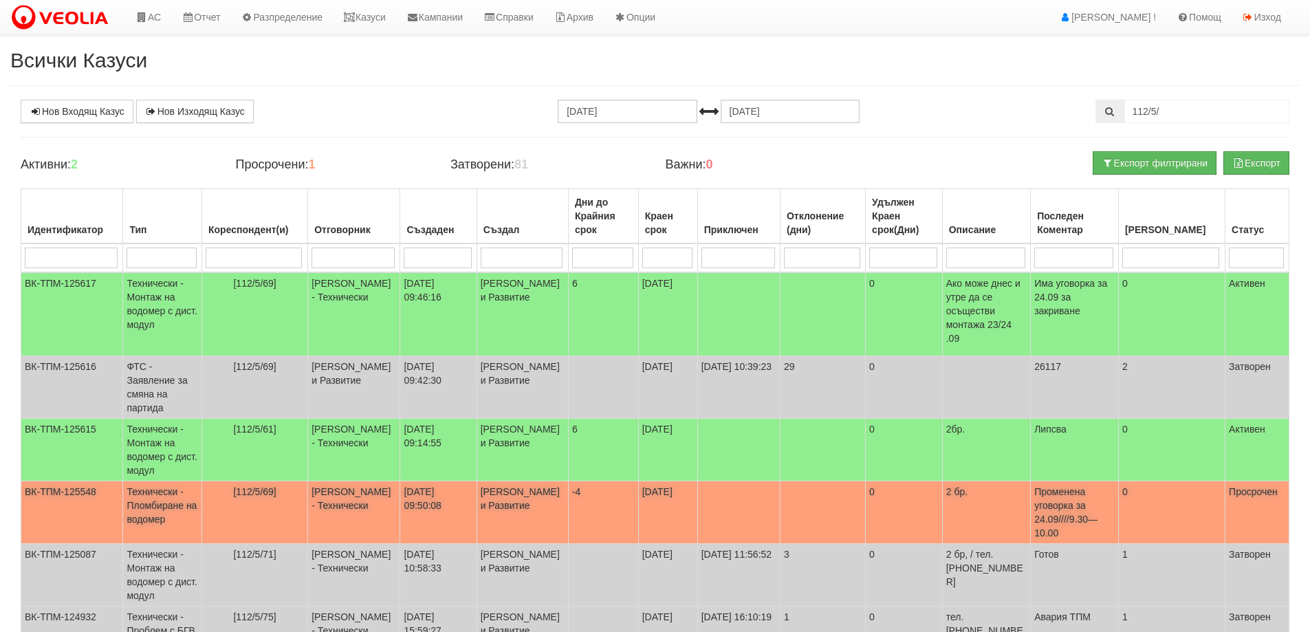
click at [150, 485] on td "Технически - Пломбиране на водомер" at bounding box center [162, 513] width 79 height 63
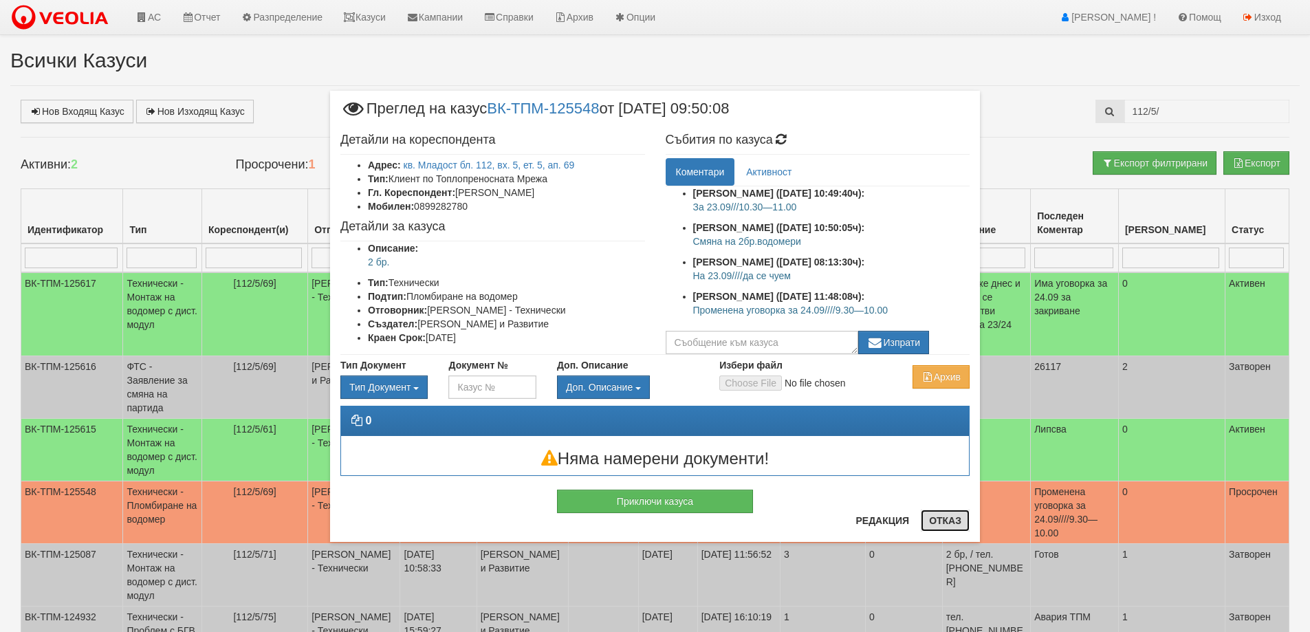
click at [943, 519] on button "Отказ" at bounding box center [945, 521] width 49 height 22
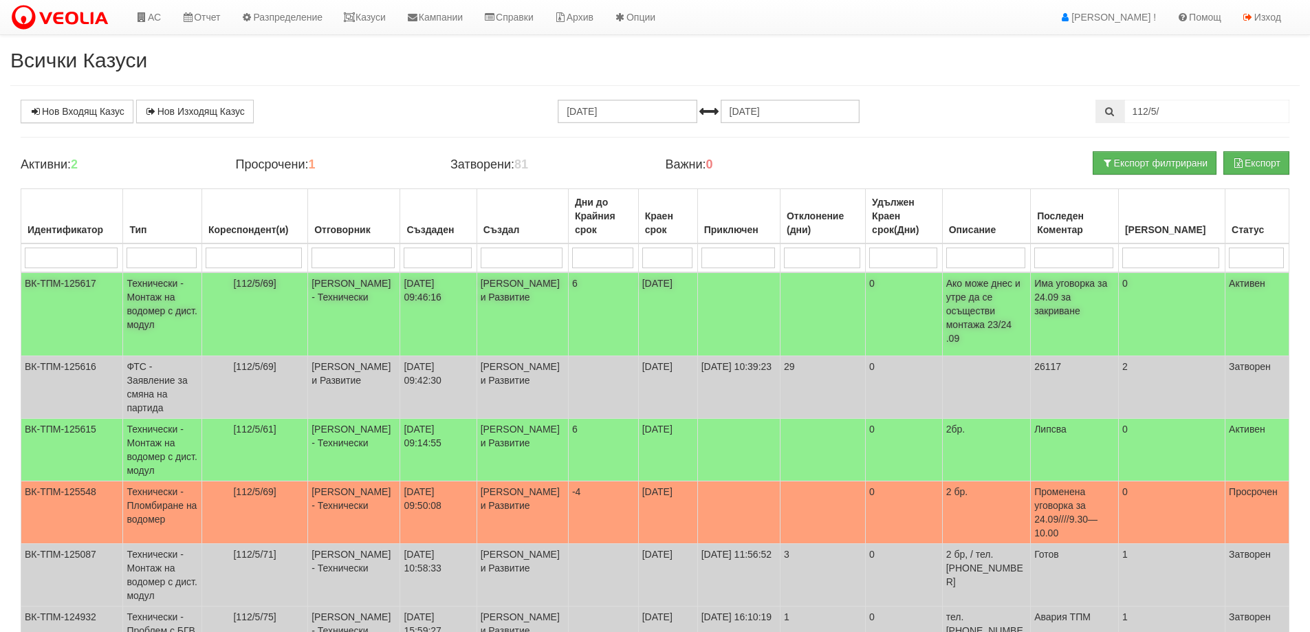
click at [155, 300] on td "Технически - Монтаж на водомер с дист. модул" at bounding box center [162, 314] width 79 height 84
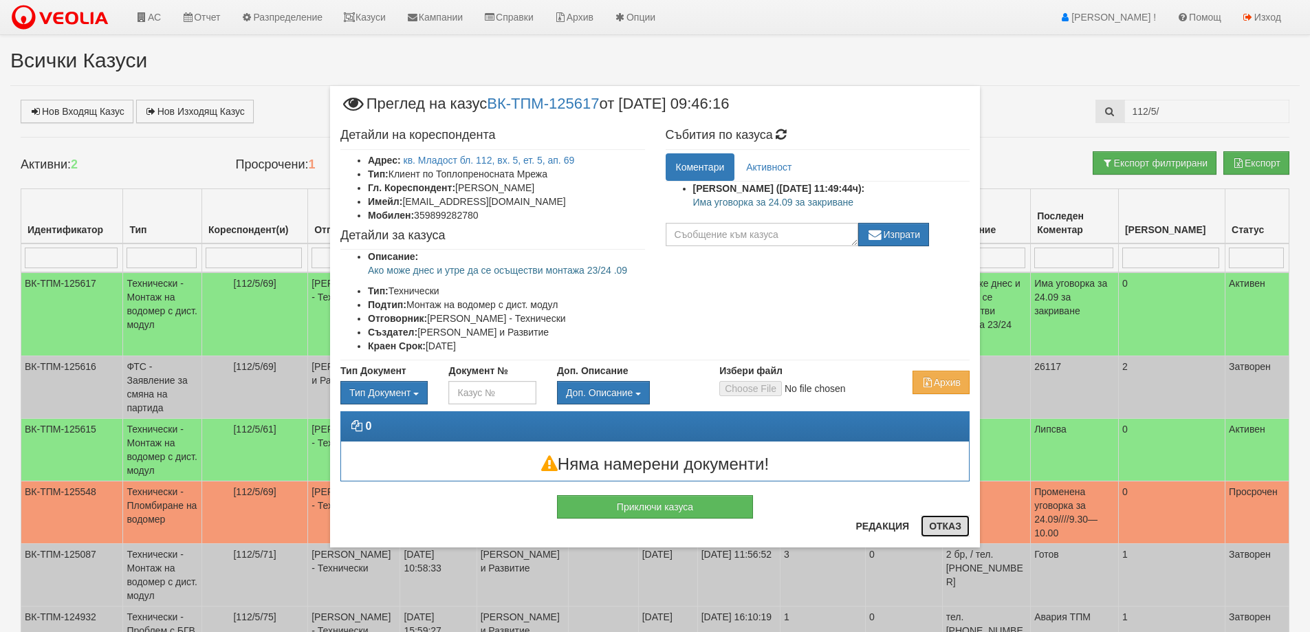
click at [949, 530] on button "Отказ" at bounding box center [945, 526] width 49 height 22
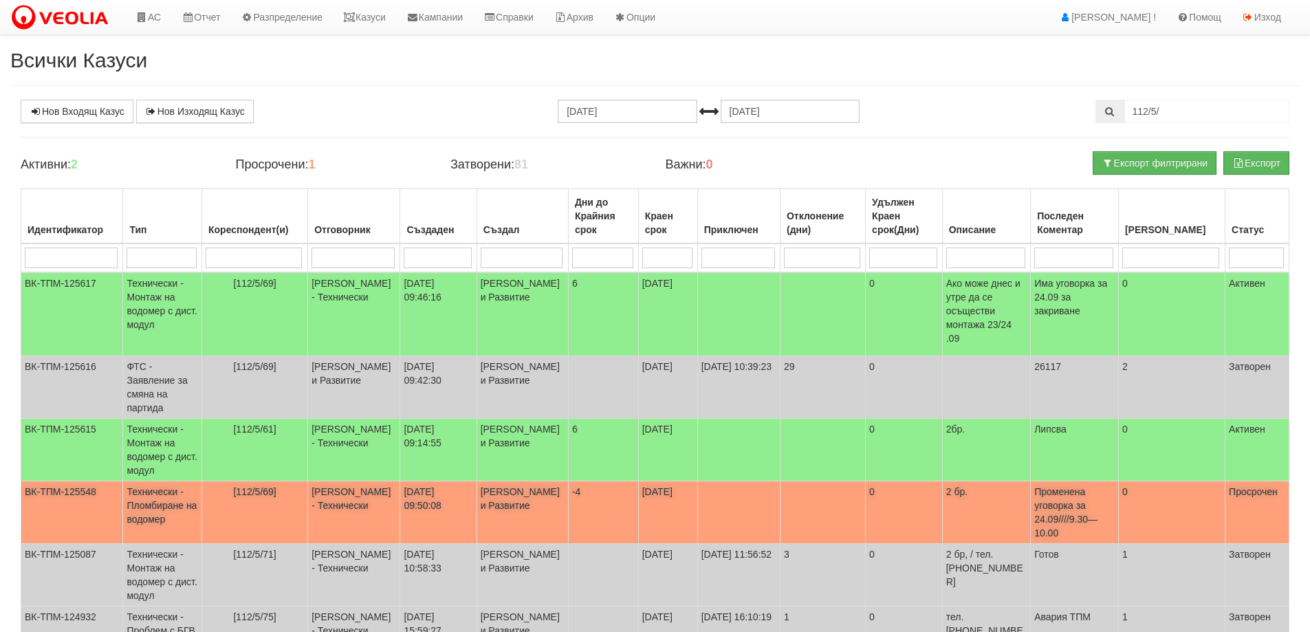
click at [147, 489] on td "Технически - Пломбиране на водомер" at bounding box center [162, 513] width 79 height 63
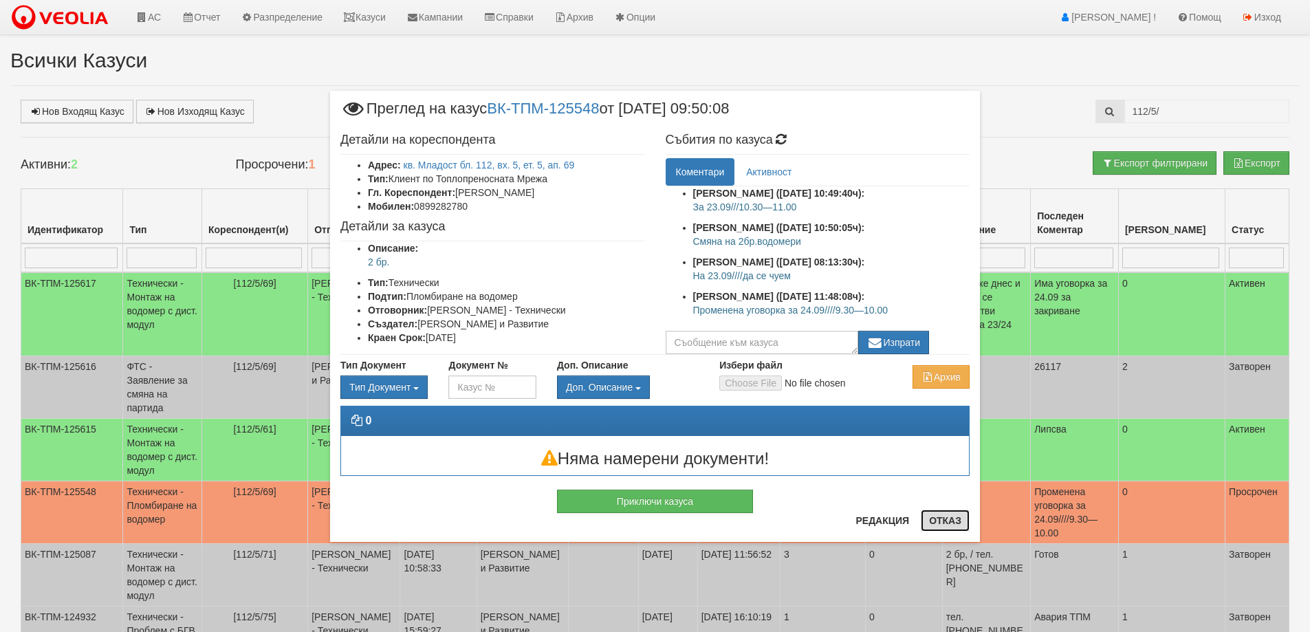
click at [945, 523] on button "Отказ" at bounding box center [945, 521] width 49 height 22
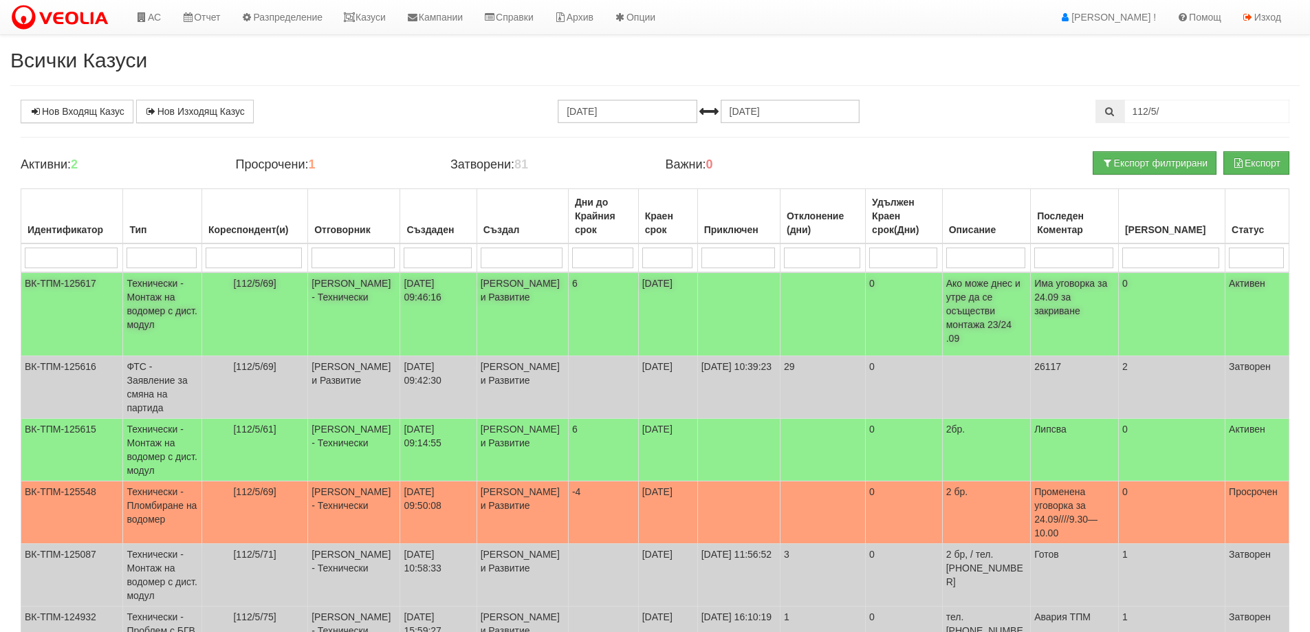
click at [169, 311] on td "Технически - Монтаж на водомер с дист. модул" at bounding box center [162, 314] width 79 height 84
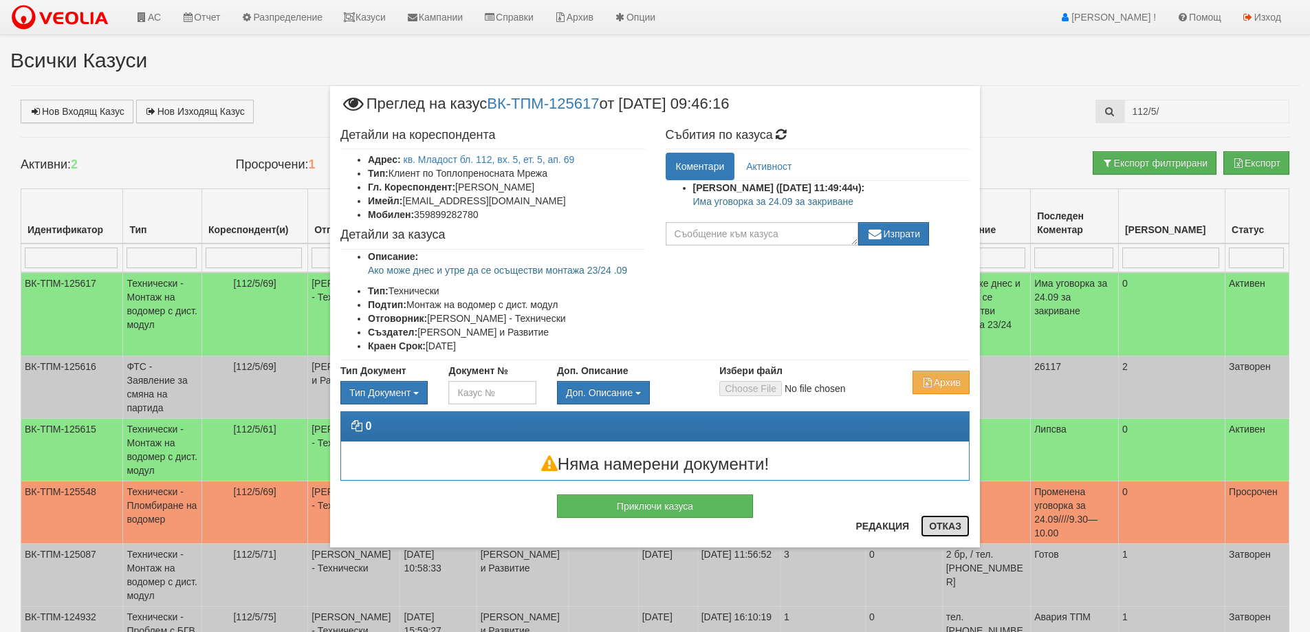
click at [945, 527] on button "Отказ" at bounding box center [945, 526] width 49 height 22
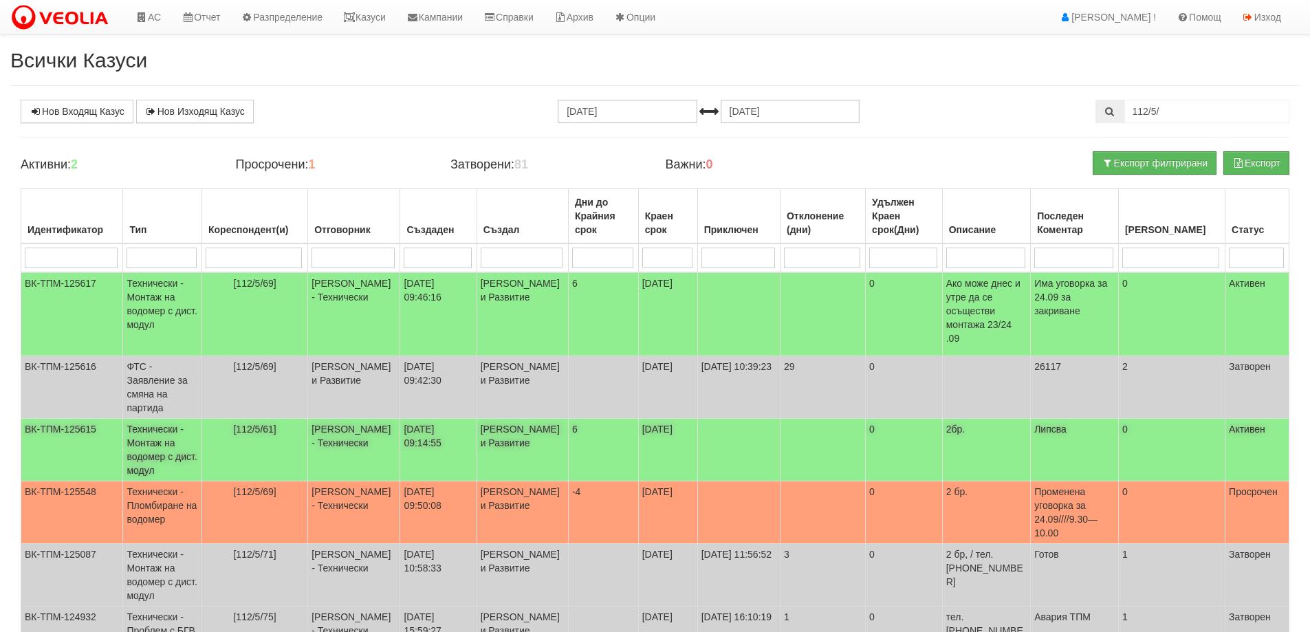
click at [158, 431] on td "Технически - Монтаж на водомер с дист. модул" at bounding box center [162, 450] width 79 height 63
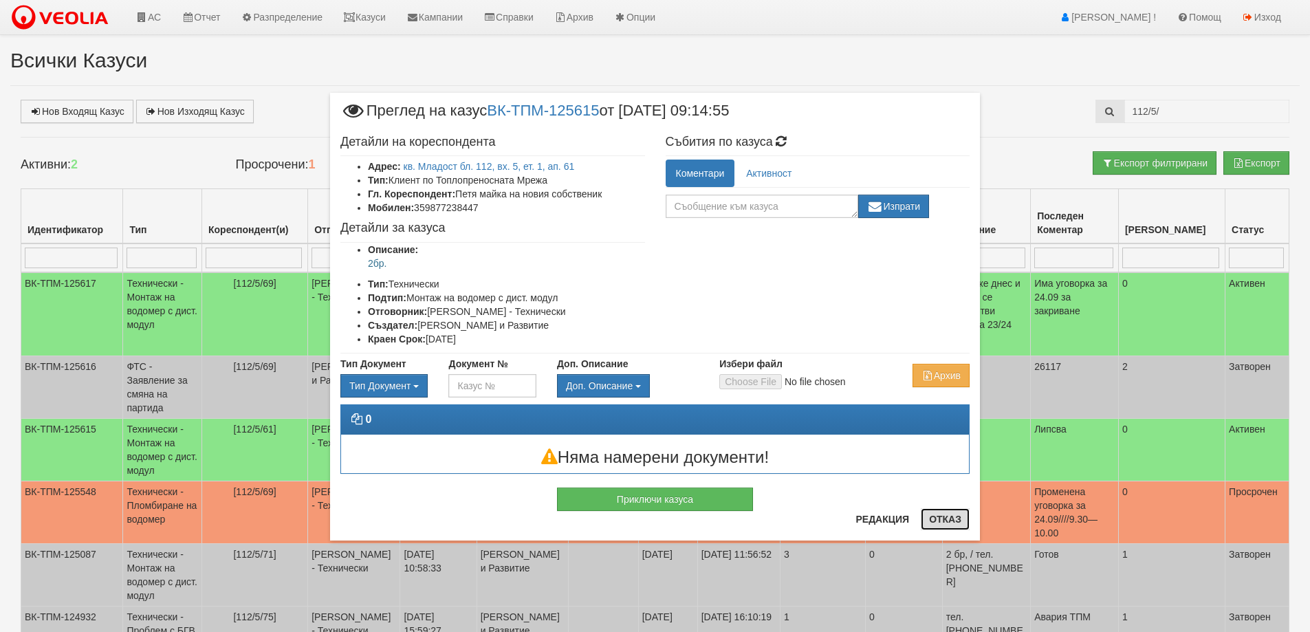
click at [942, 516] on button "Отказ" at bounding box center [945, 519] width 49 height 22
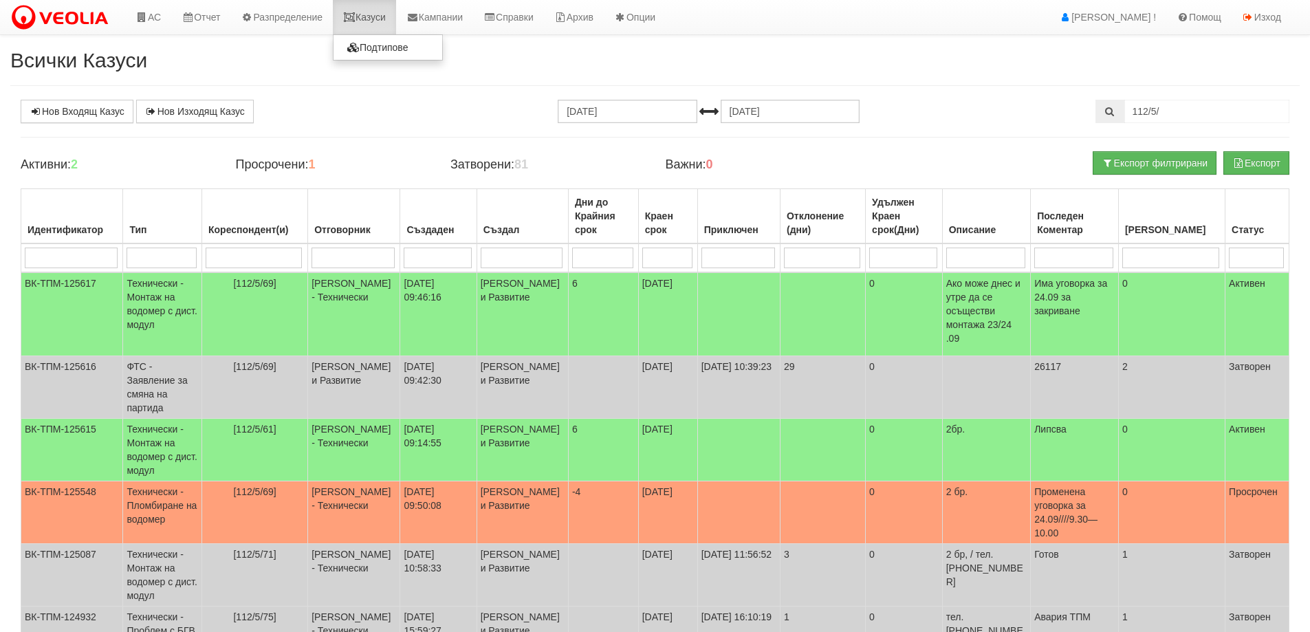
click at [373, 18] on link "Казуси" at bounding box center [364, 17] width 63 height 34
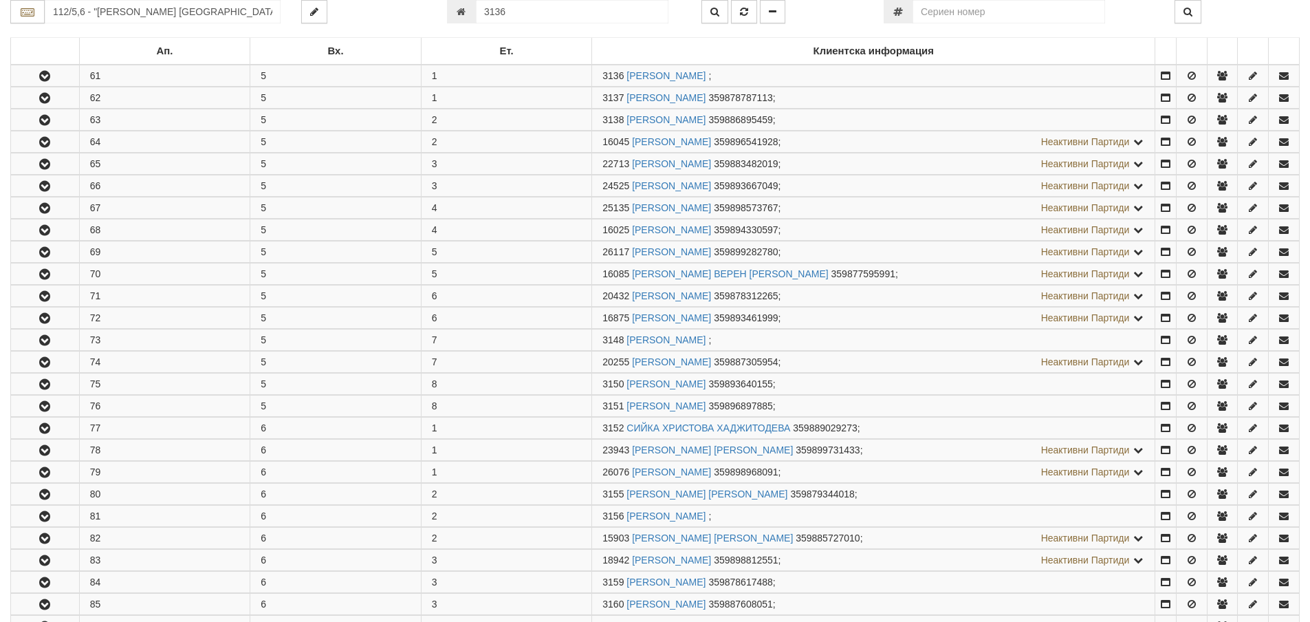
scroll to position [272, 0]
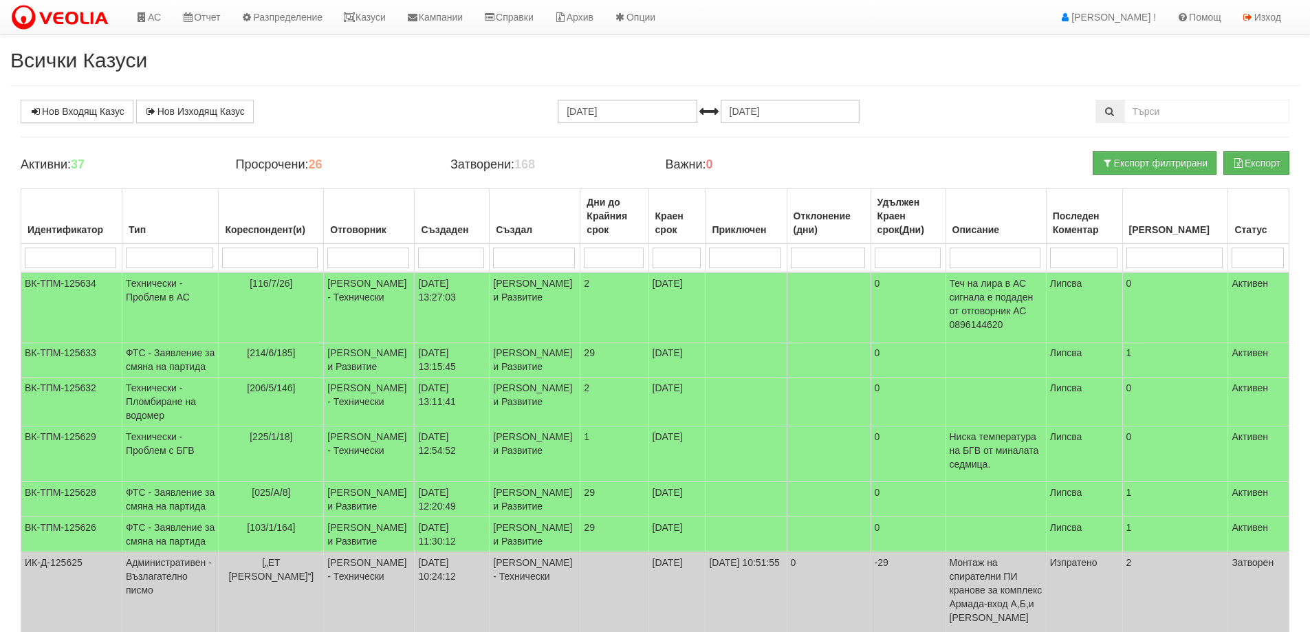
click at [169, 255] on input "search" at bounding box center [169, 258] width 87 height 21
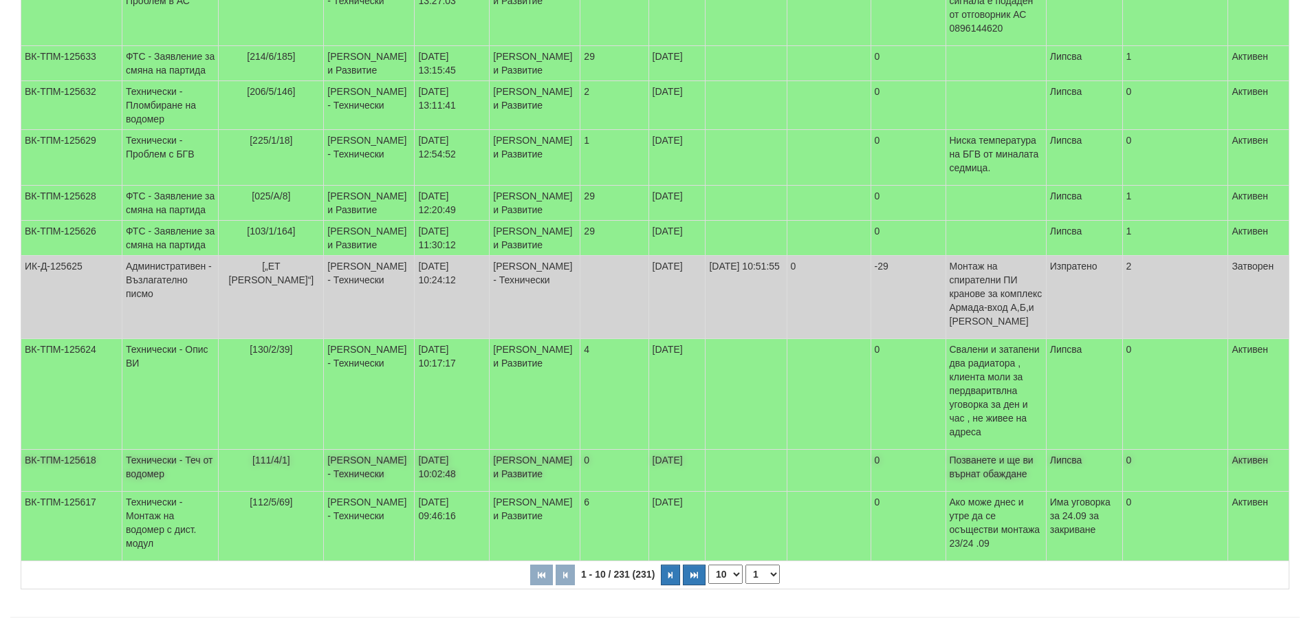
scroll to position [382, 0]
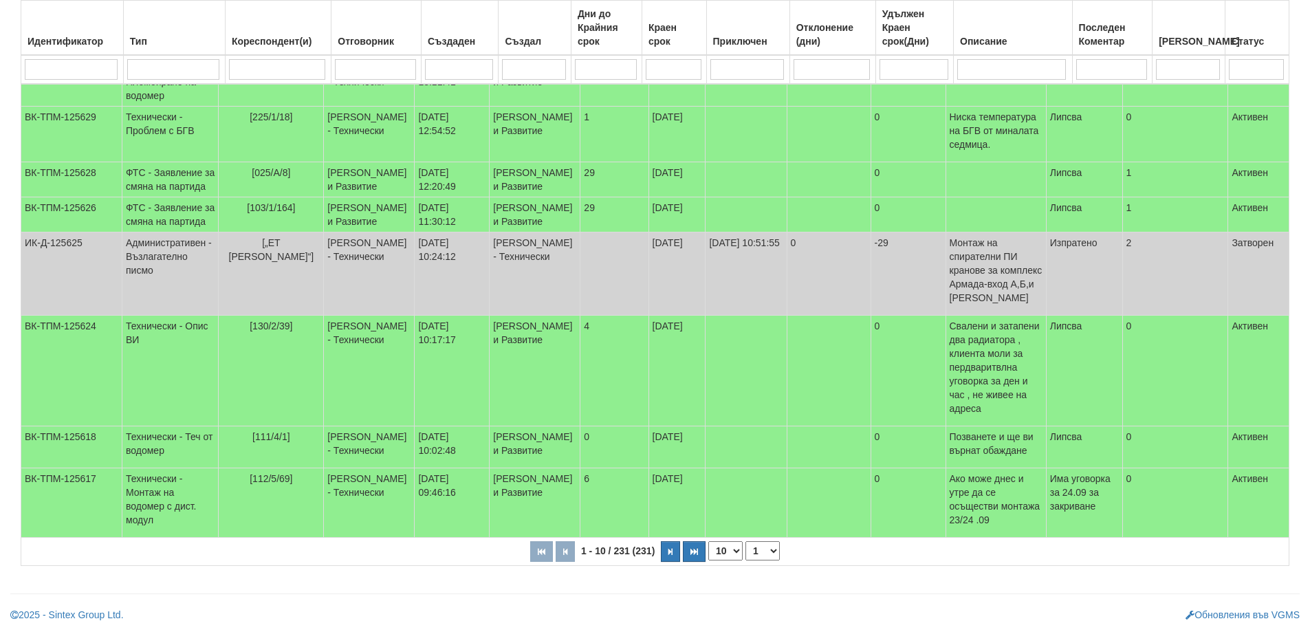
click at [736, 550] on select "10 20 30 40" at bounding box center [725, 550] width 34 height 19
select select "40"
click at [711, 561] on select "10 20 30 40" at bounding box center [725, 550] width 34 height 19
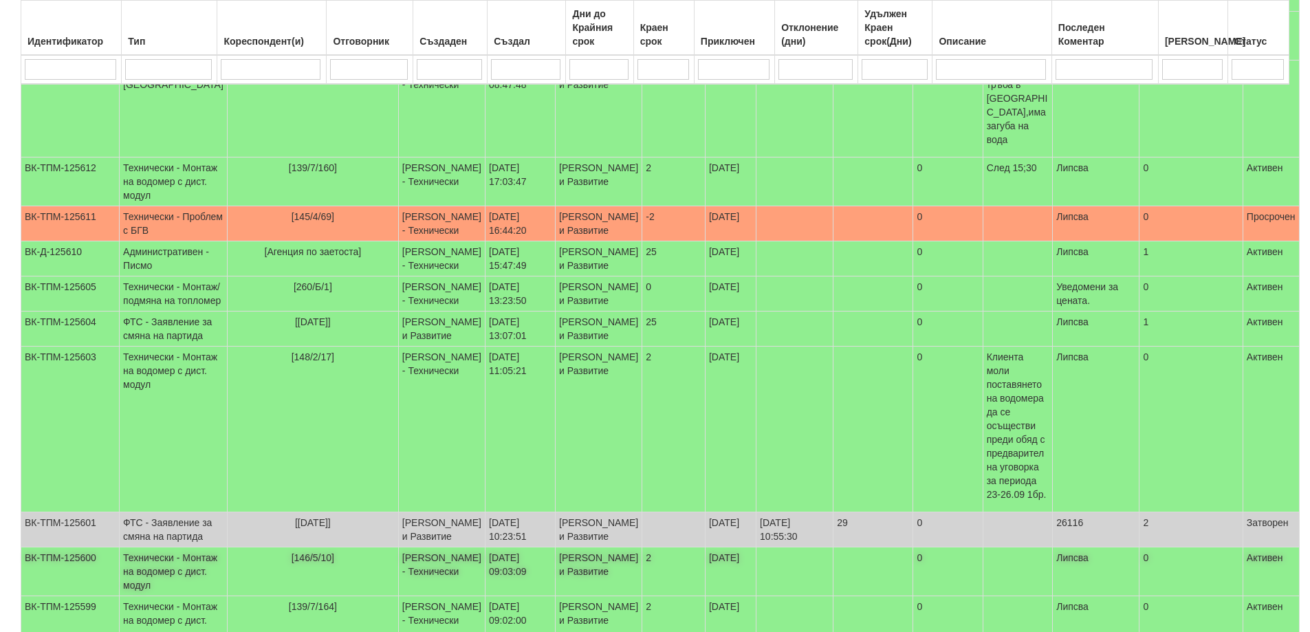
scroll to position [1207, 0]
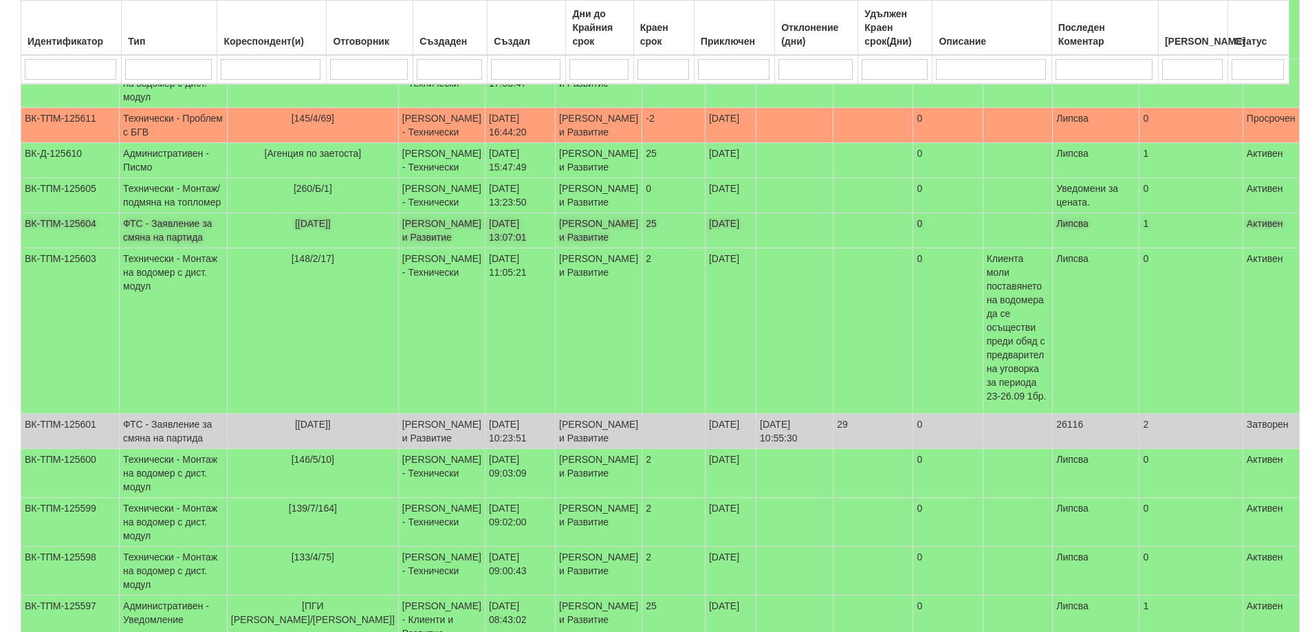
click at [204, 240] on td "ФТС - Заявление за смяна на партида" at bounding box center [174, 230] width 108 height 35
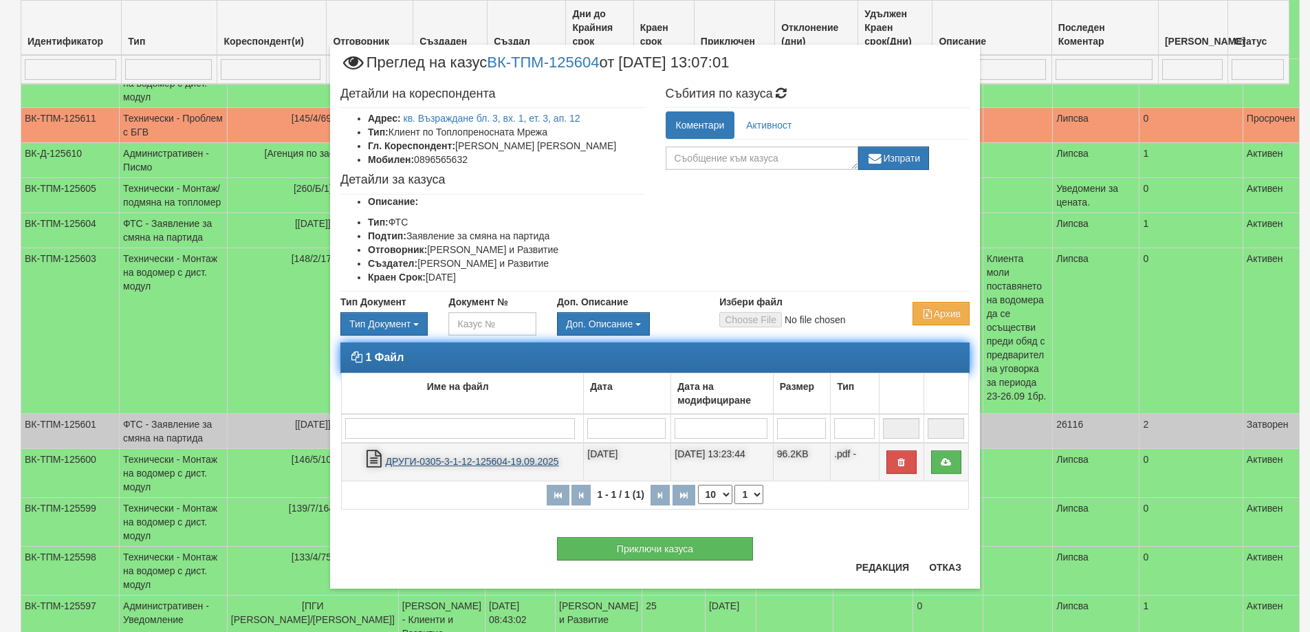
click at [464, 461] on link "ДРУГИ-0305-3-1-12-125604-19.09.2025" at bounding box center [472, 461] width 173 height 11
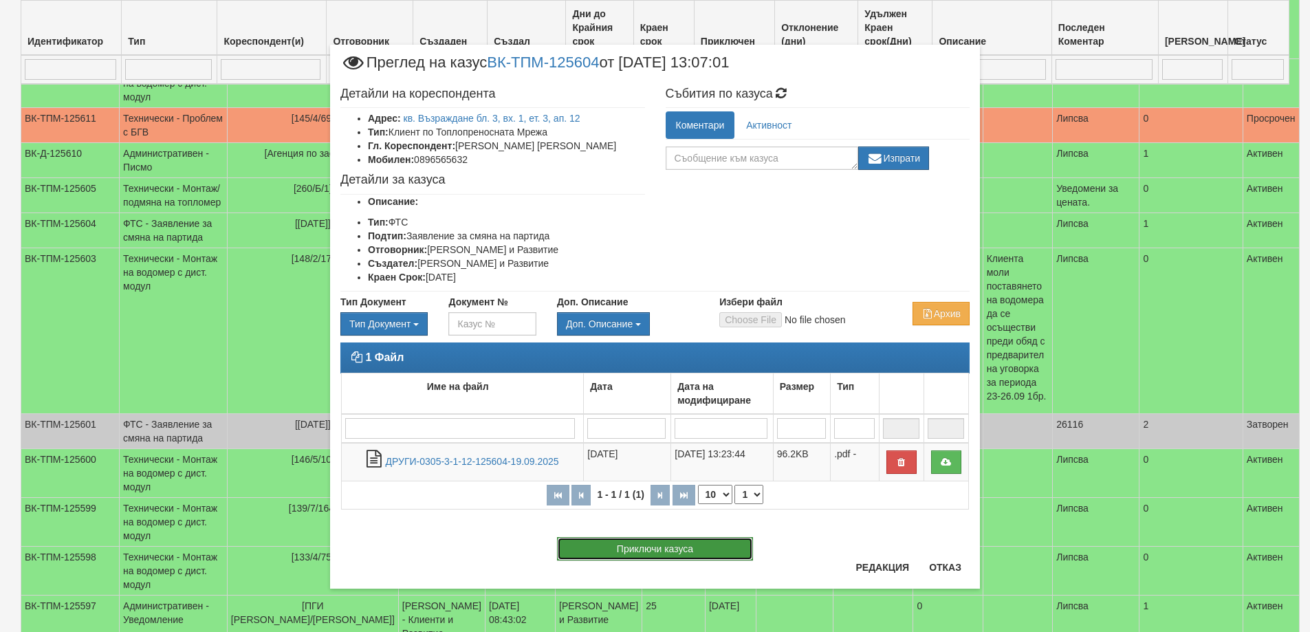
click at [656, 550] on button "Приключи казуса" at bounding box center [655, 548] width 196 height 23
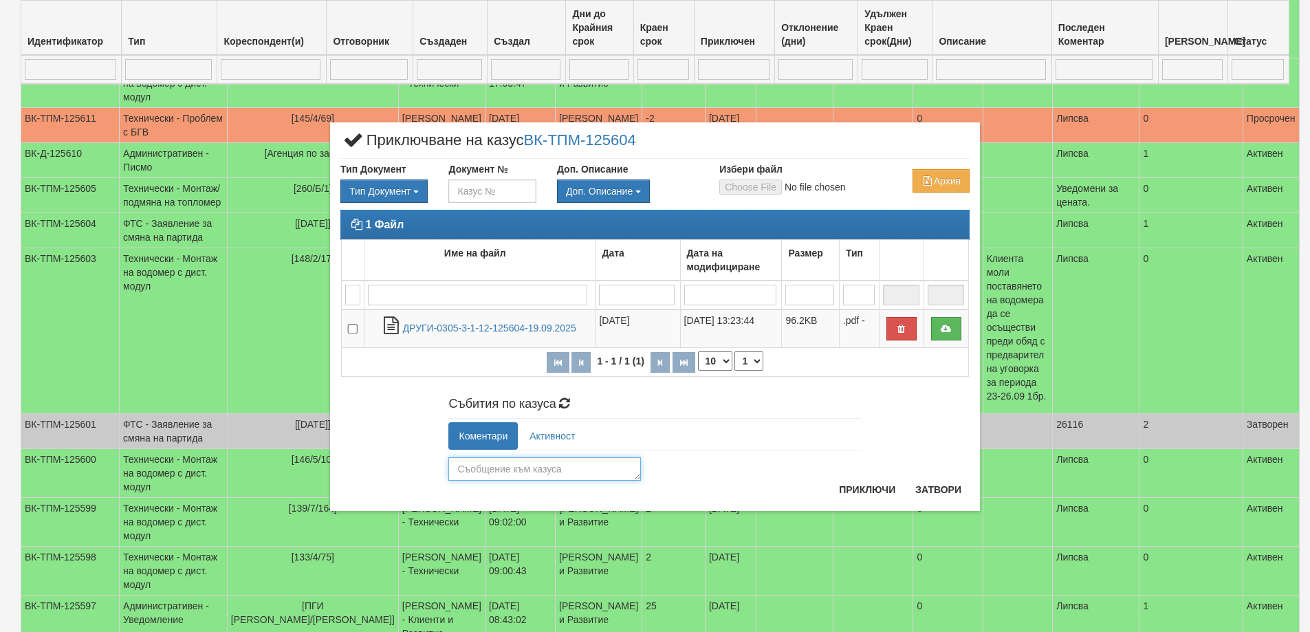
click at [486, 466] on textarea at bounding box center [544, 468] width 193 height 23
type textarea "26118"
click at [867, 492] on button "Приключи" at bounding box center [867, 490] width 73 height 22
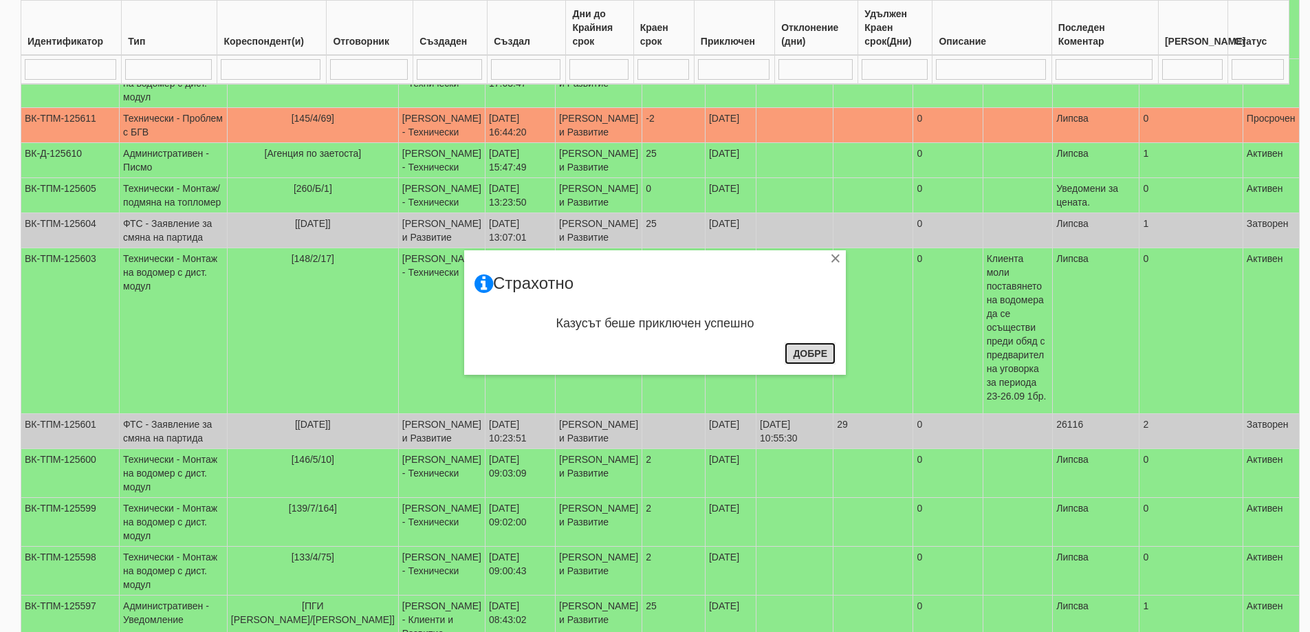
click at [821, 356] on button "Добре" at bounding box center [810, 354] width 51 height 22
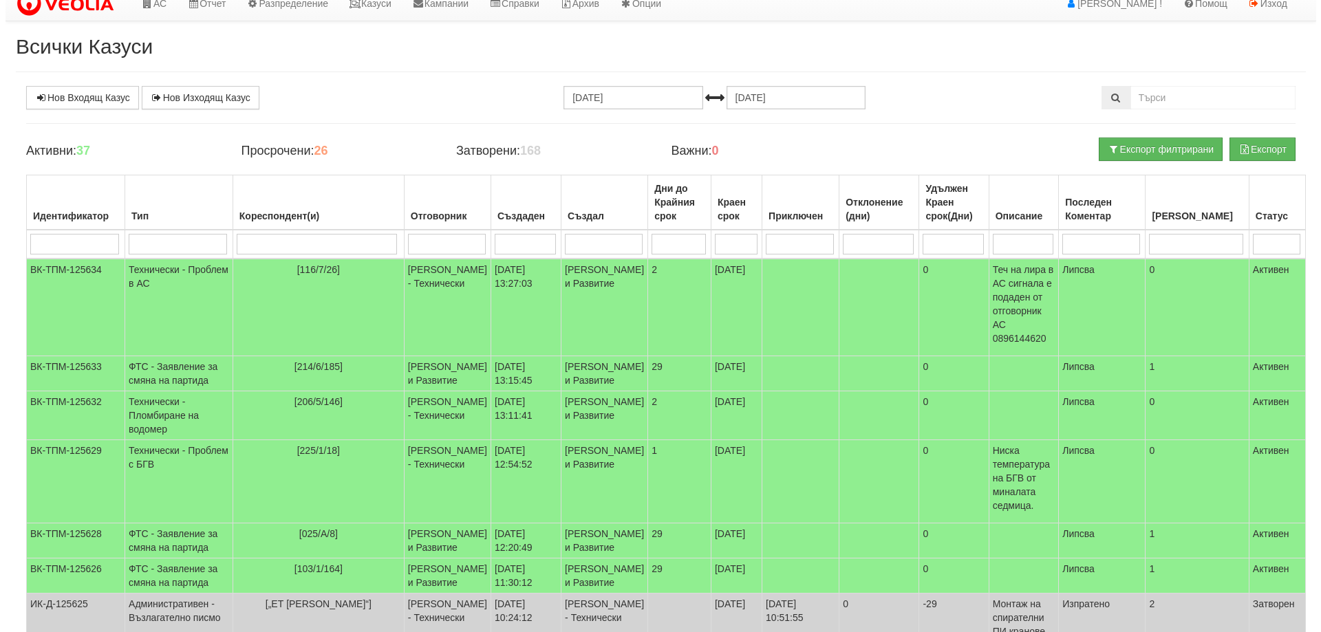
scroll to position [0, 0]
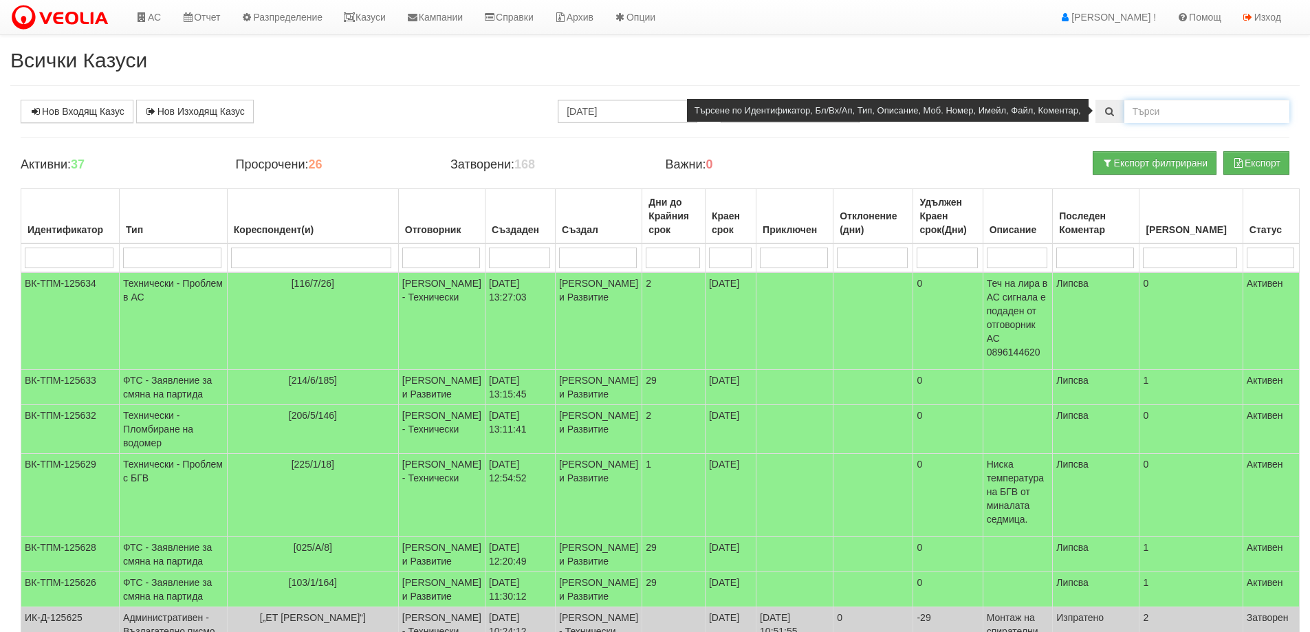
click at [1156, 115] on input "text" at bounding box center [1207, 111] width 165 height 23
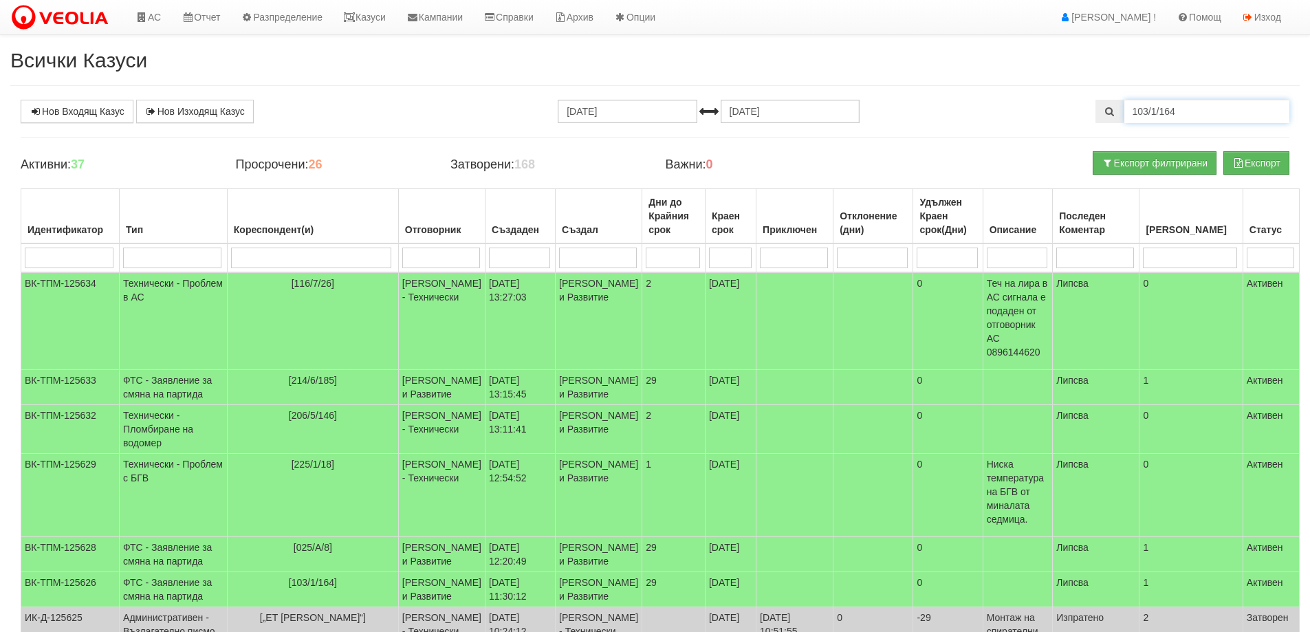
type input "103/1/164"
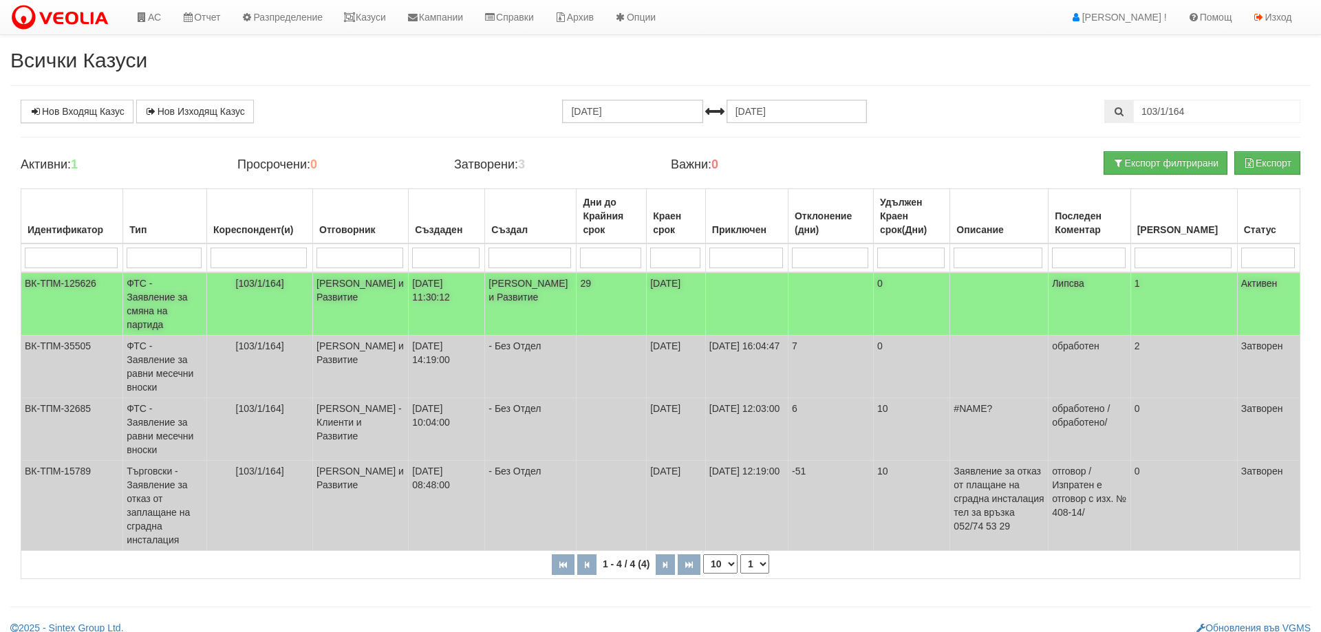
click at [171, 292] on td "ФТС - Заявление за смяна на партида" at bounding box center [165, 303] width 84 height 63
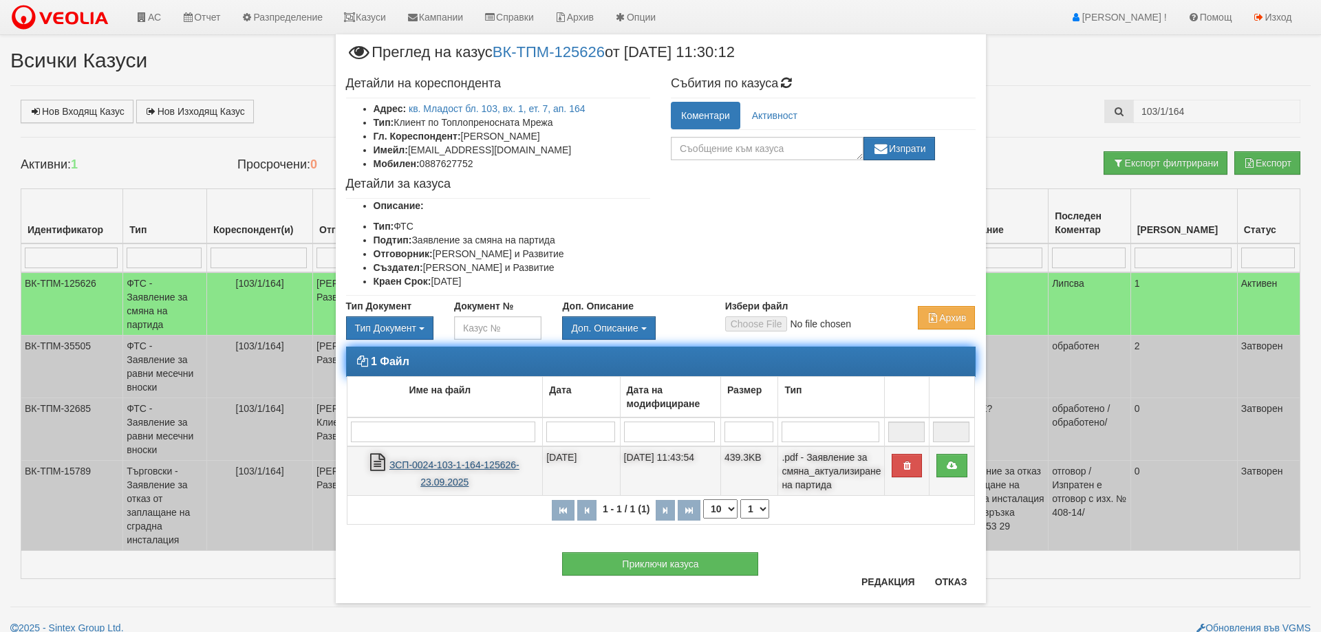
click at [437, 468] on link "ЗСП-0024-103-1-164-125626-23.09.2025" at bounding box center [454, 473] width 130 height 28
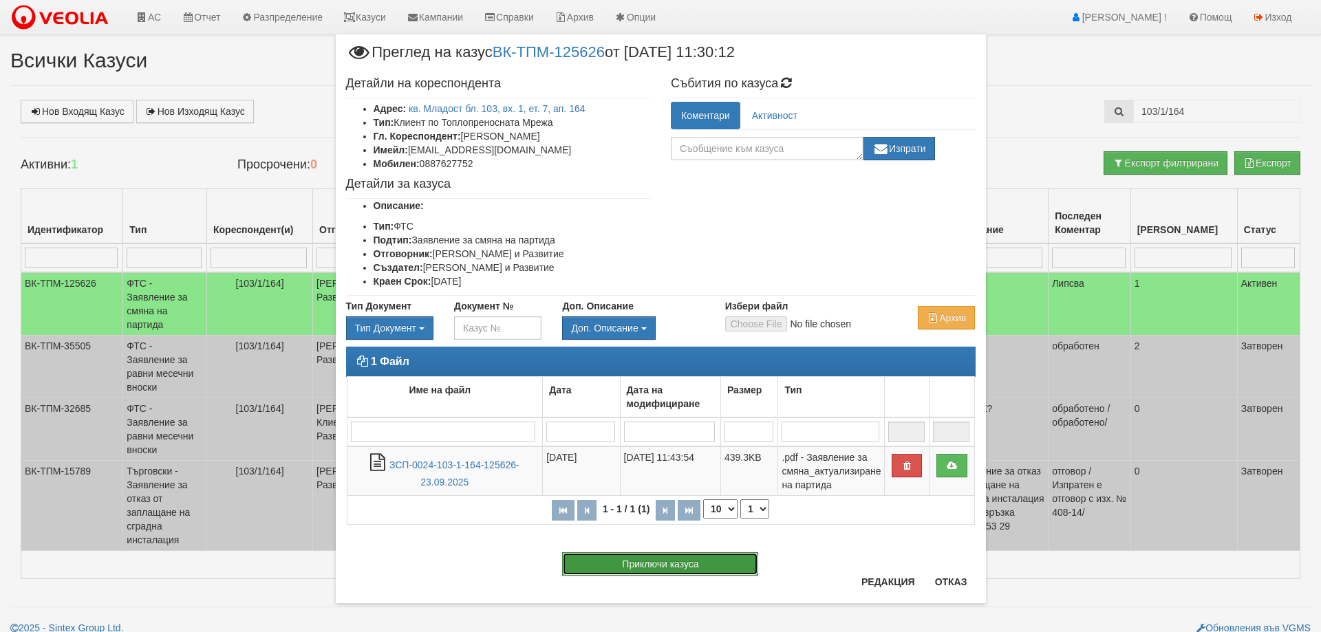
click at [666, 570] on button "Приключи казуса" at bounding box center [660, 563] width 196 height 23
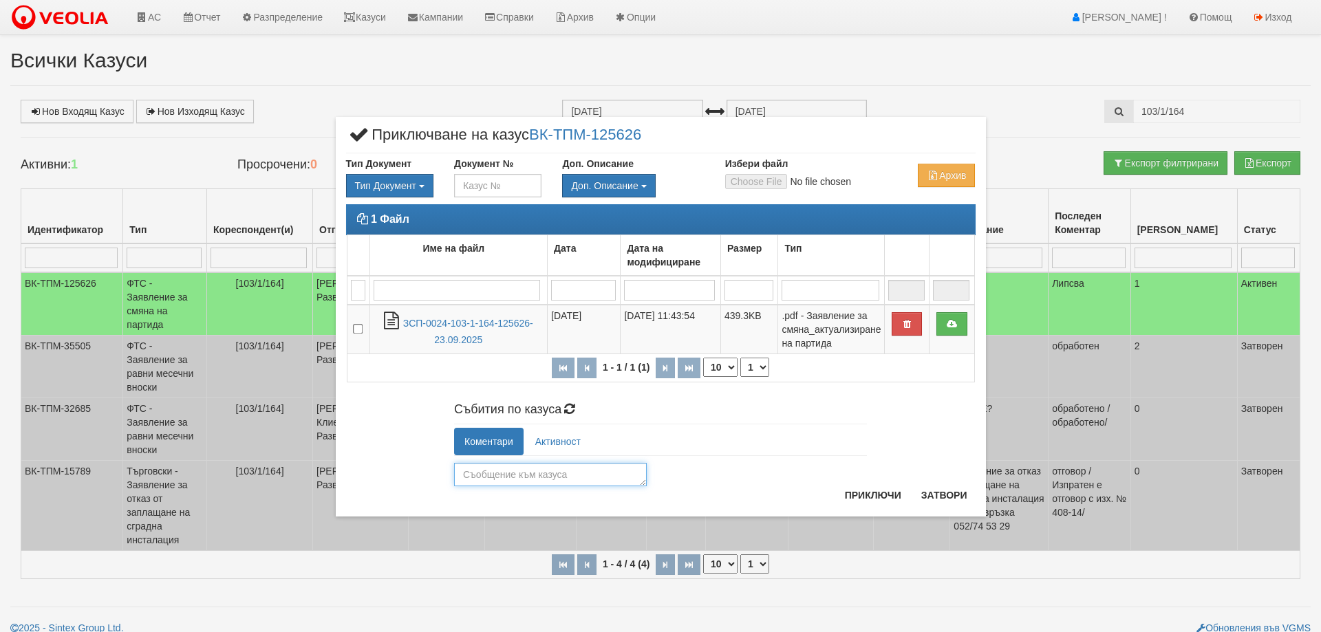
click at [506, 474] on textarea at bounding box center [550, 474] width 193 height 23
type textarea "26119"
click at [861, 492] on button "Приключи" at bounding box center [872, 495] width 73 height 22
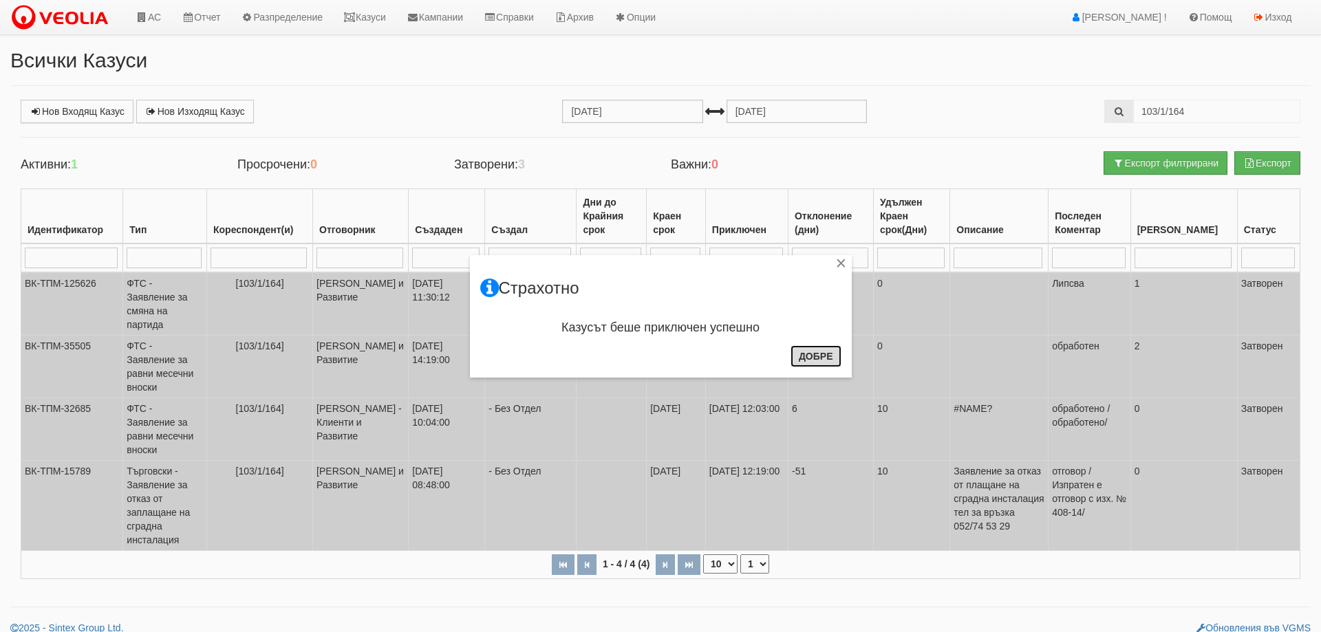
click at [825, 354] on button "Добре" at bounding box center [815, 356] width 51 height 22
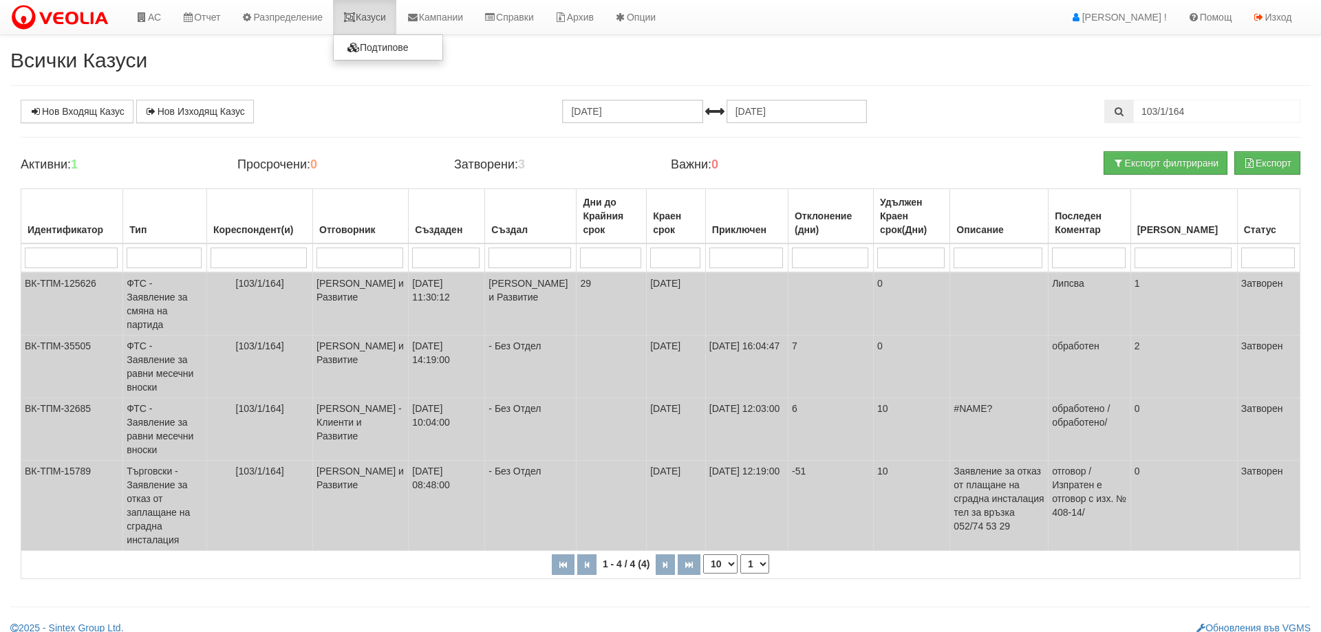
click at [374, 21] on link "Казуси" at bounding box center [364, 17] width 63 height 34
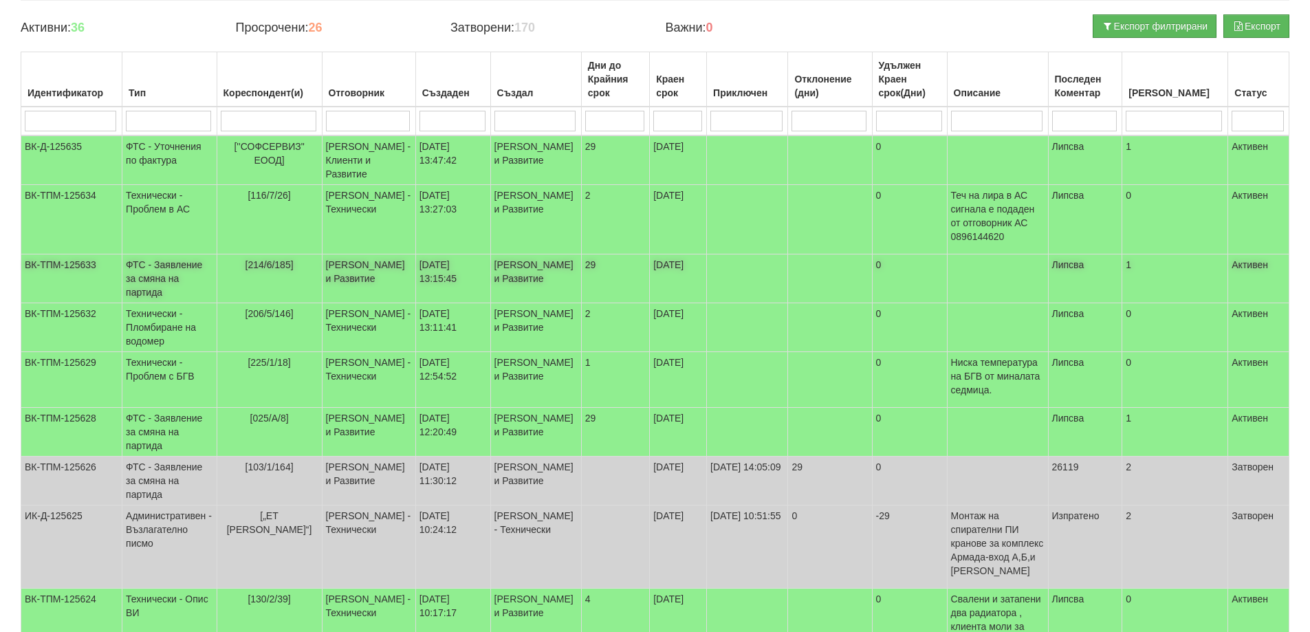
scroll to position [138, 0]
click at [169, 456] on td "ФТС - Заявление за смяна на партида" at bounding box center [169, 431] width 94 height 49
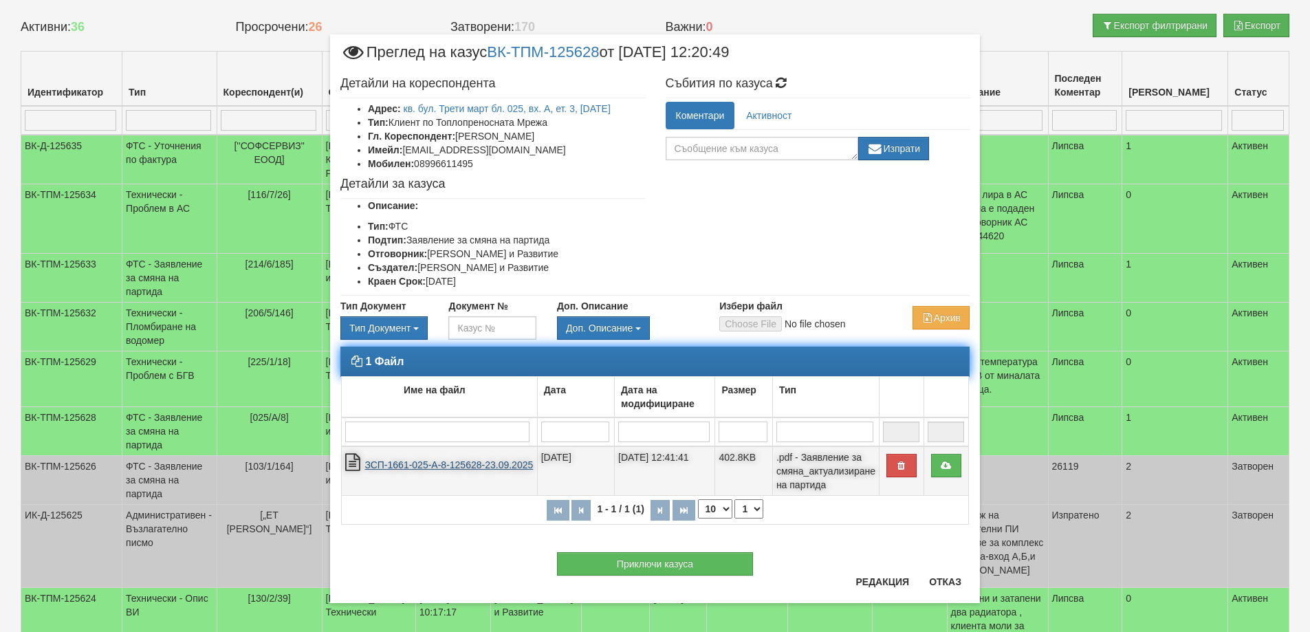
click at [431, 466] on link "ЗСП-1661-025-А-8-125628-23.09.2025" at bounding box center [449, 464] width 169 height 11
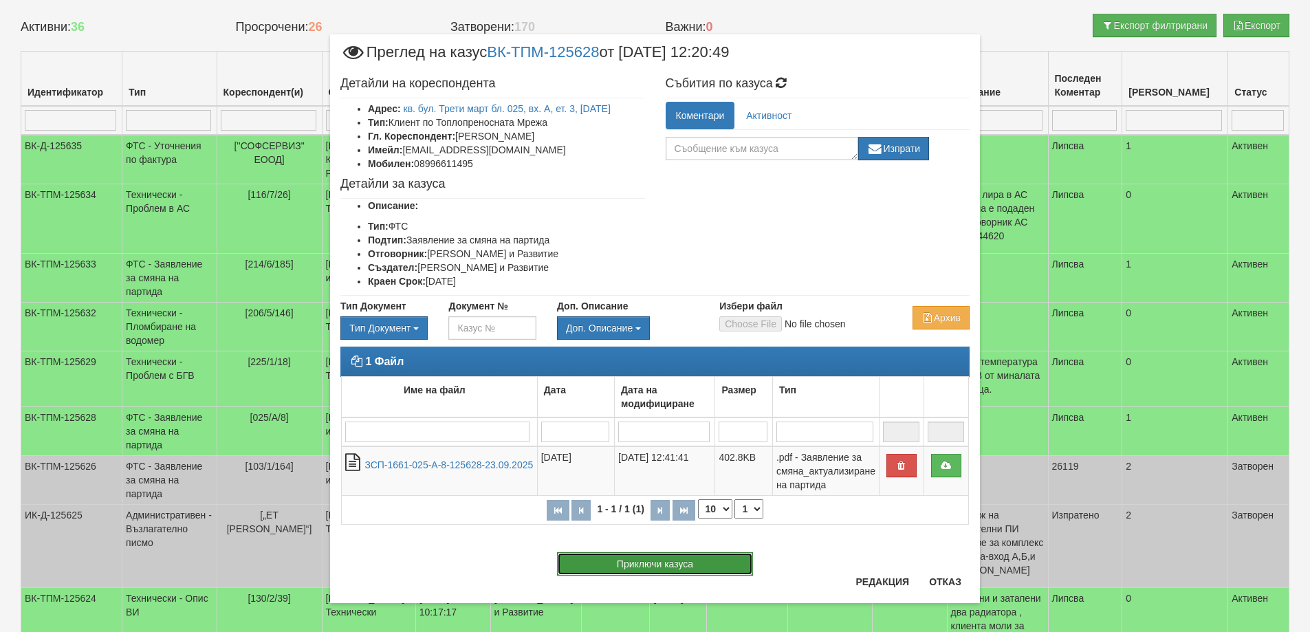
click at [653, 563] on button "Приключи казуса" at bounding box center [655, 563] width 196 height 23
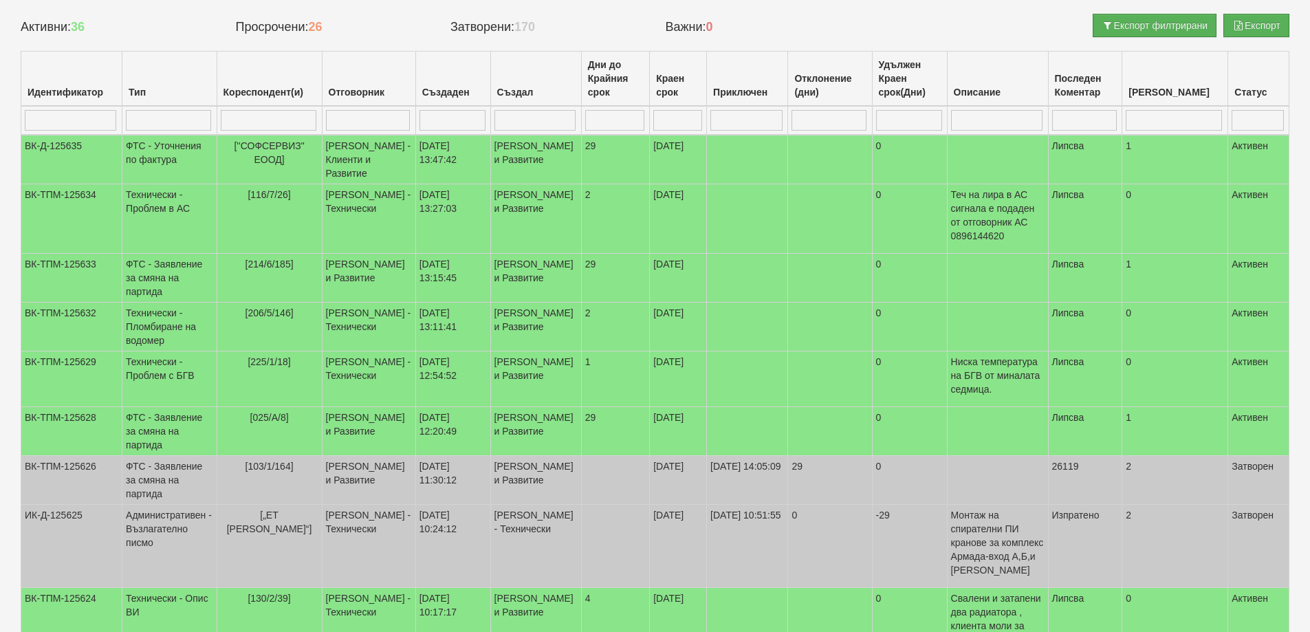
select select "1"
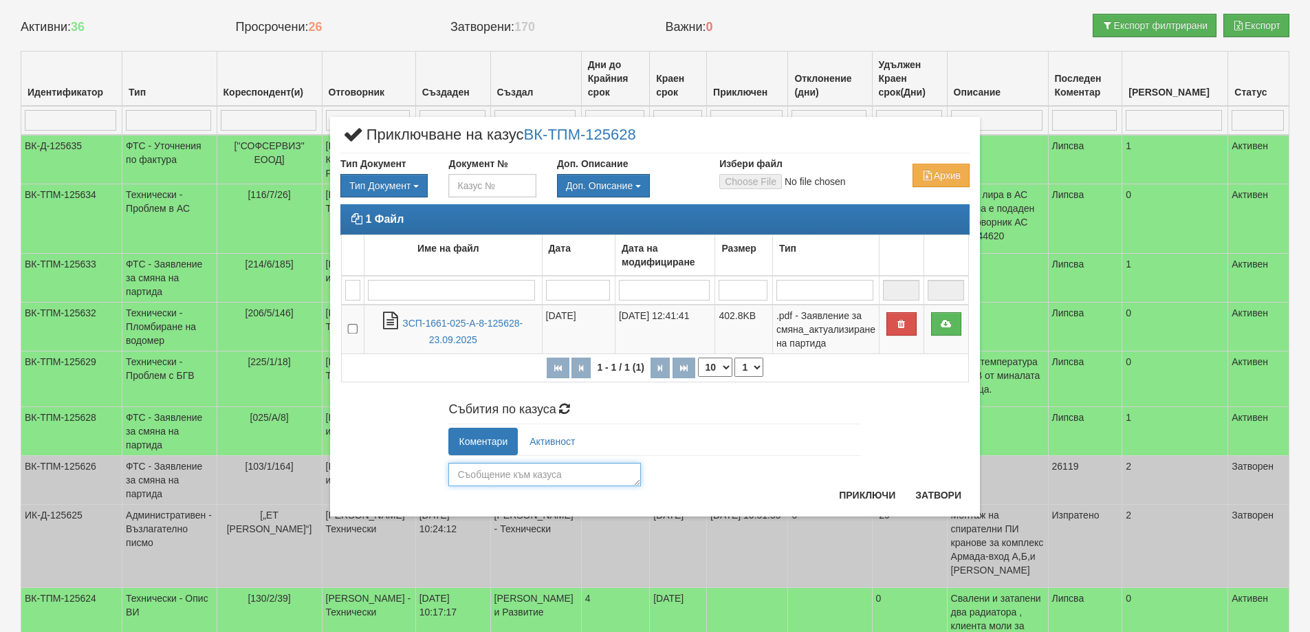
click at [460, 476] on textarea at bounding box center [544, 474] width 193 height 23
type textarea "25858"
click at [864, 494] on button "Приключи" at bounding box center [867, 495] width 73 height 22
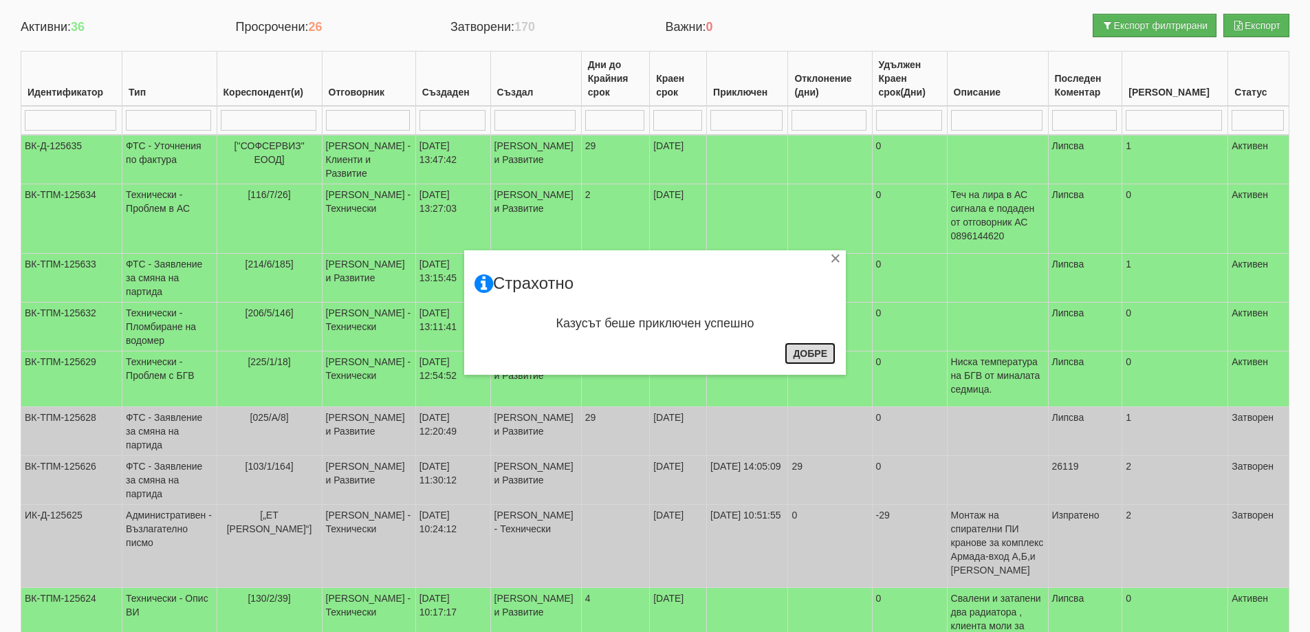
click at [809, 353] on button "Добре" at bounding box center [810, 354] width 51 height 22
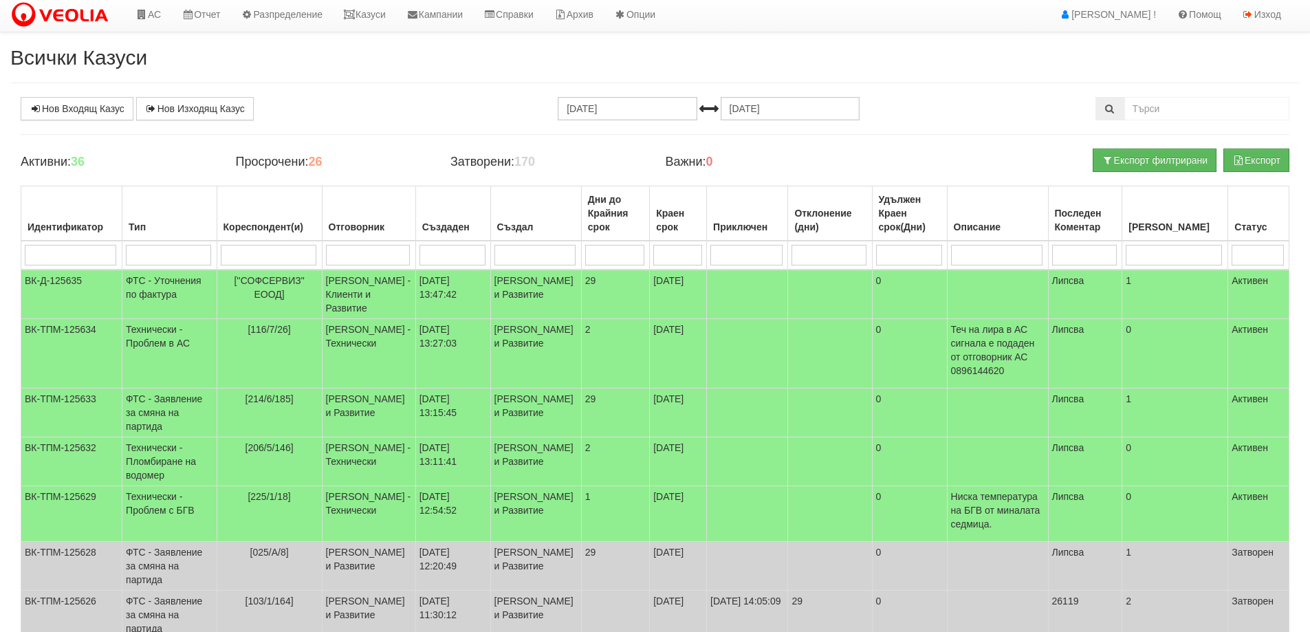
scroll to position [0, 0]
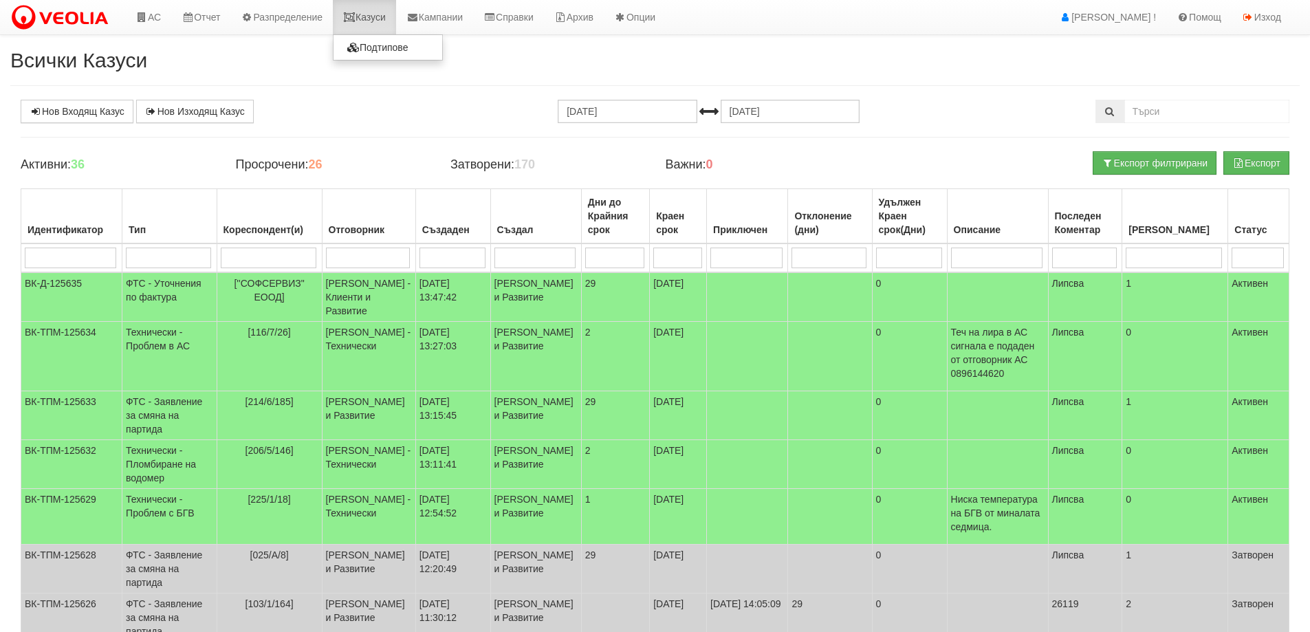
click at [386, 23] on link "Казуси" at bounding box center [364, 17] width 63 height 34
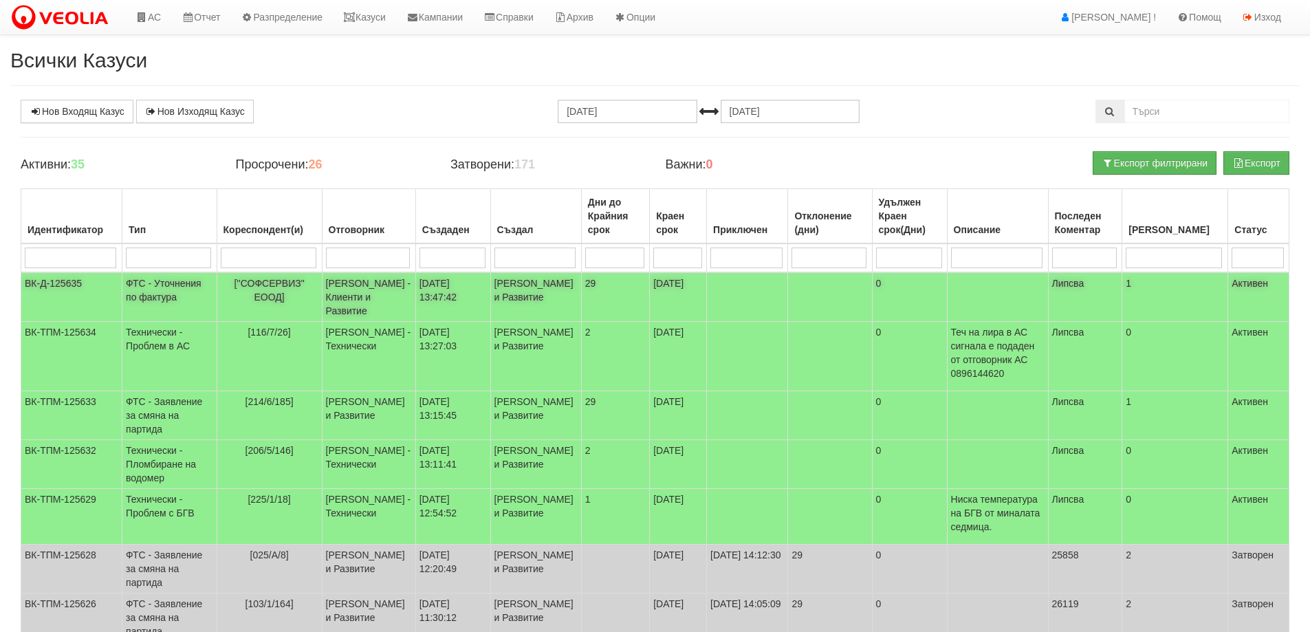
click at [138, 300] on td "ФТС - Уточнения по фактура" at bounding box center [169, 297] width 94 height 50
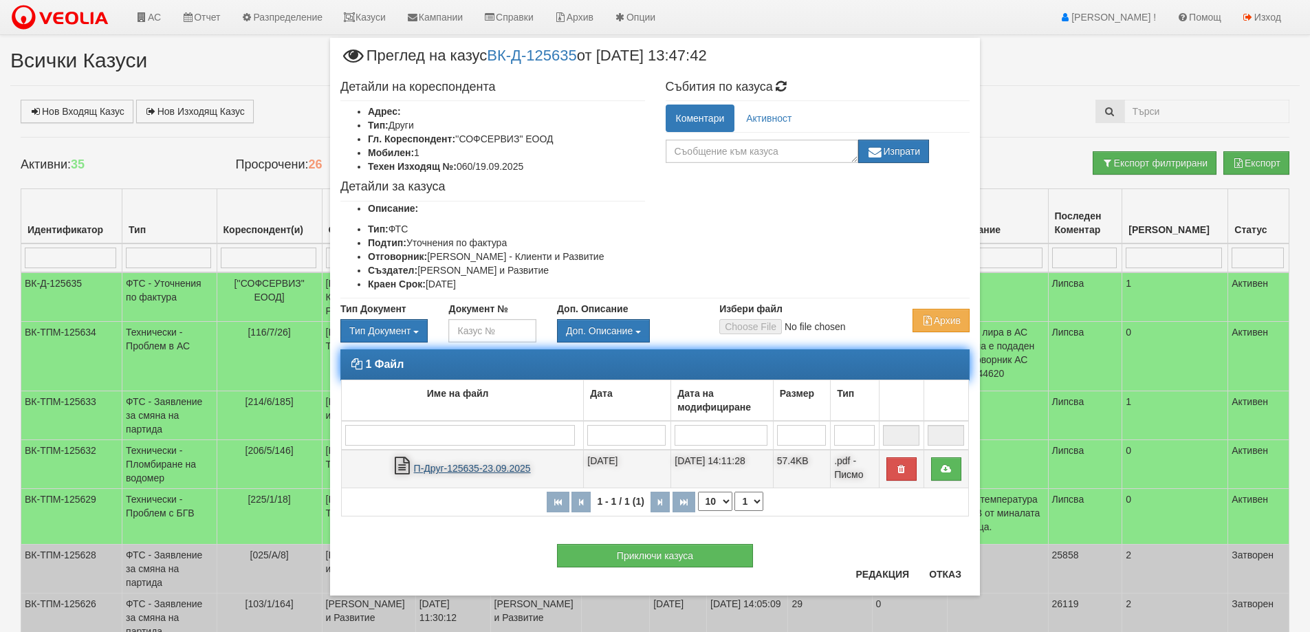
click at [457, 470] on link "П-Друг-125635-23.09.2025" at bounding box center [472, 468] width 117 height 11
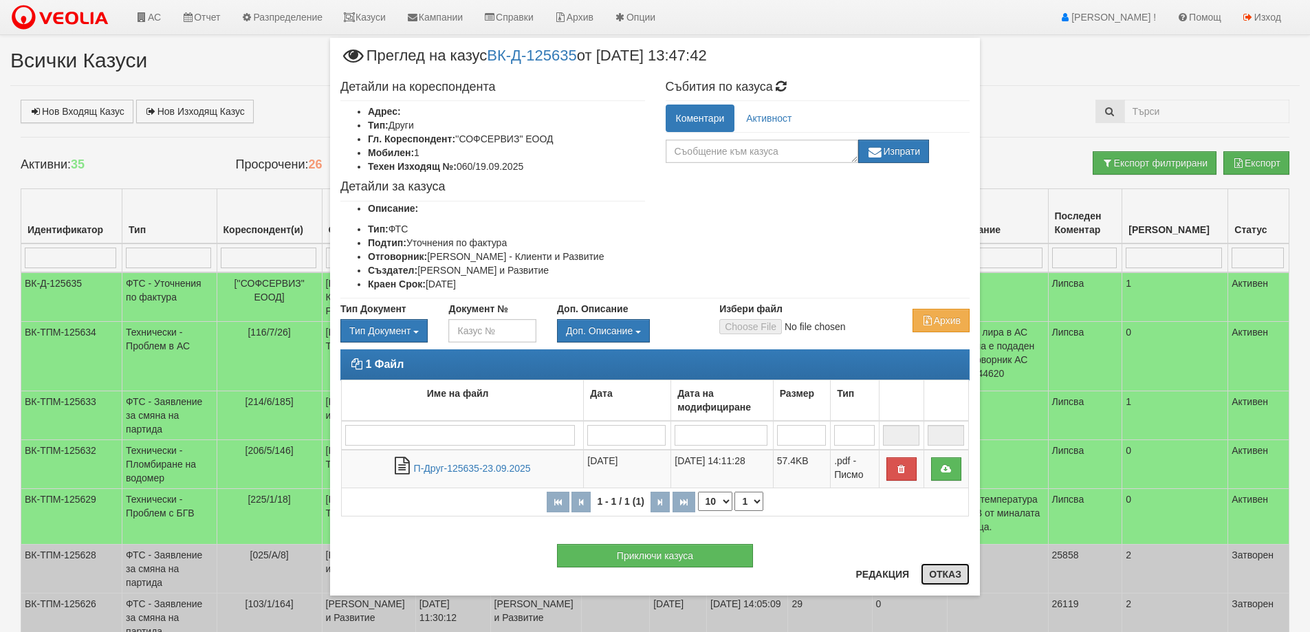
click at [948, 576] on button "Отказ" at bounding box center [945, 574] width 49 height 22
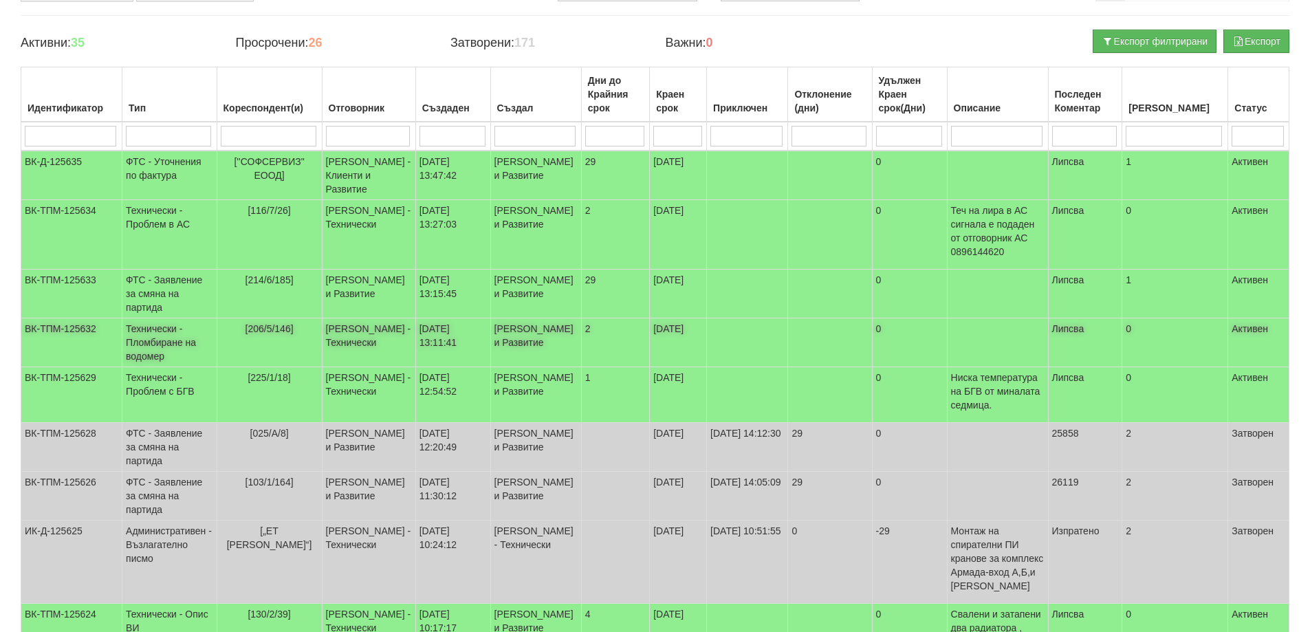
scroll to position [138, 0]
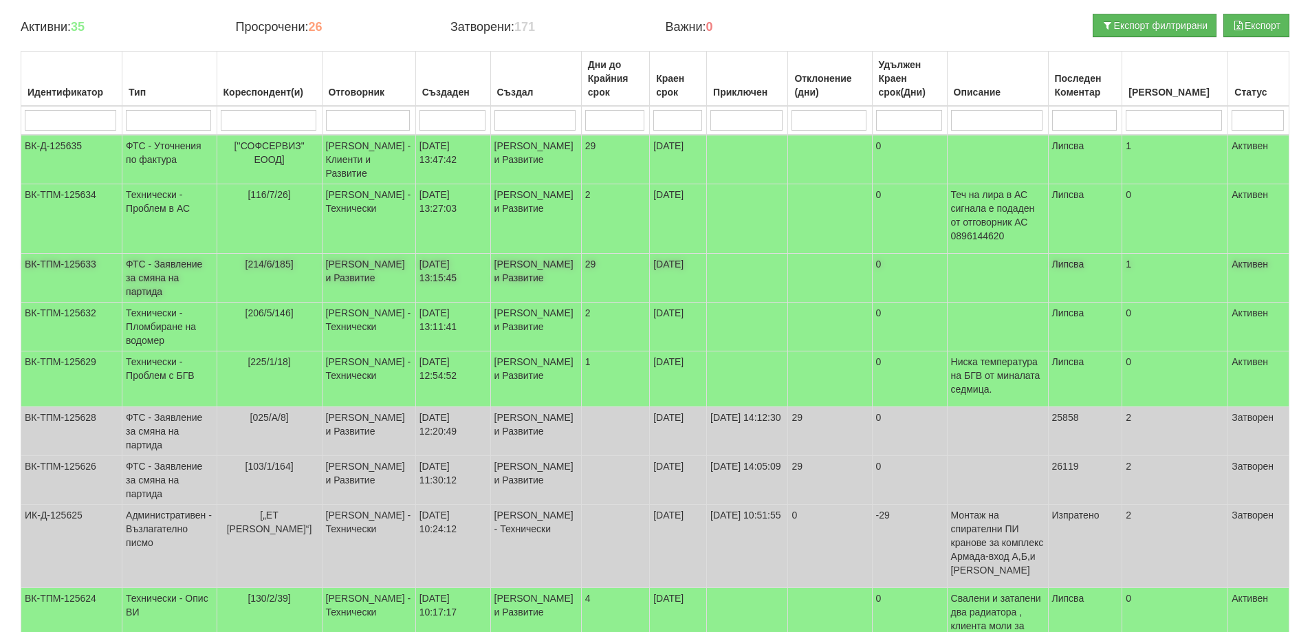
click at [194, 283] on td "ФТС - Заявление за смяна на партида" at bounding box center [169, 278] width 94 height 49
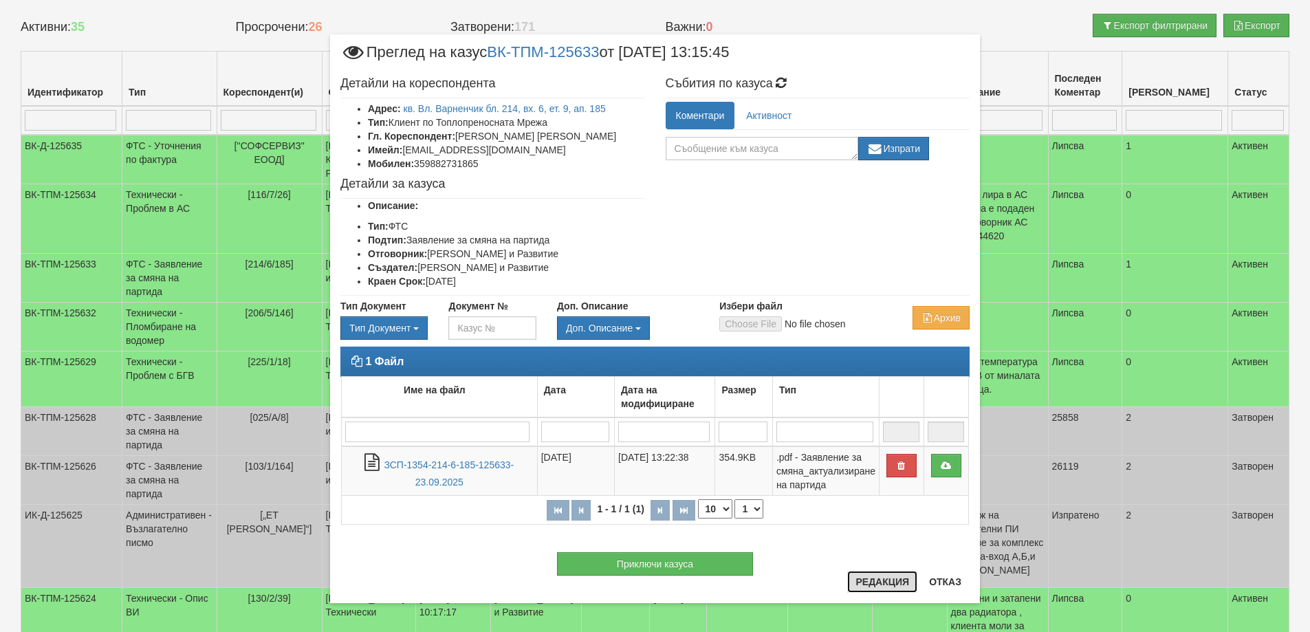
click at [880, 580] on button "Редакция" at bounding box center [882, 582] width 70 height 22
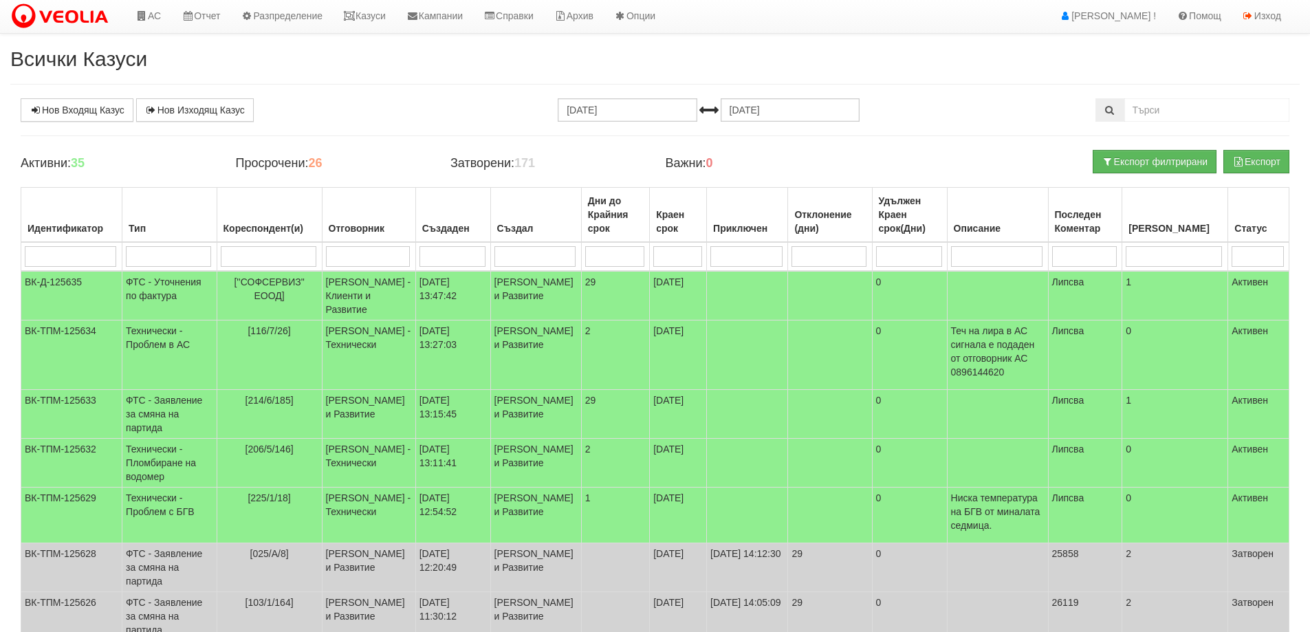
scroll to position [0, 0]
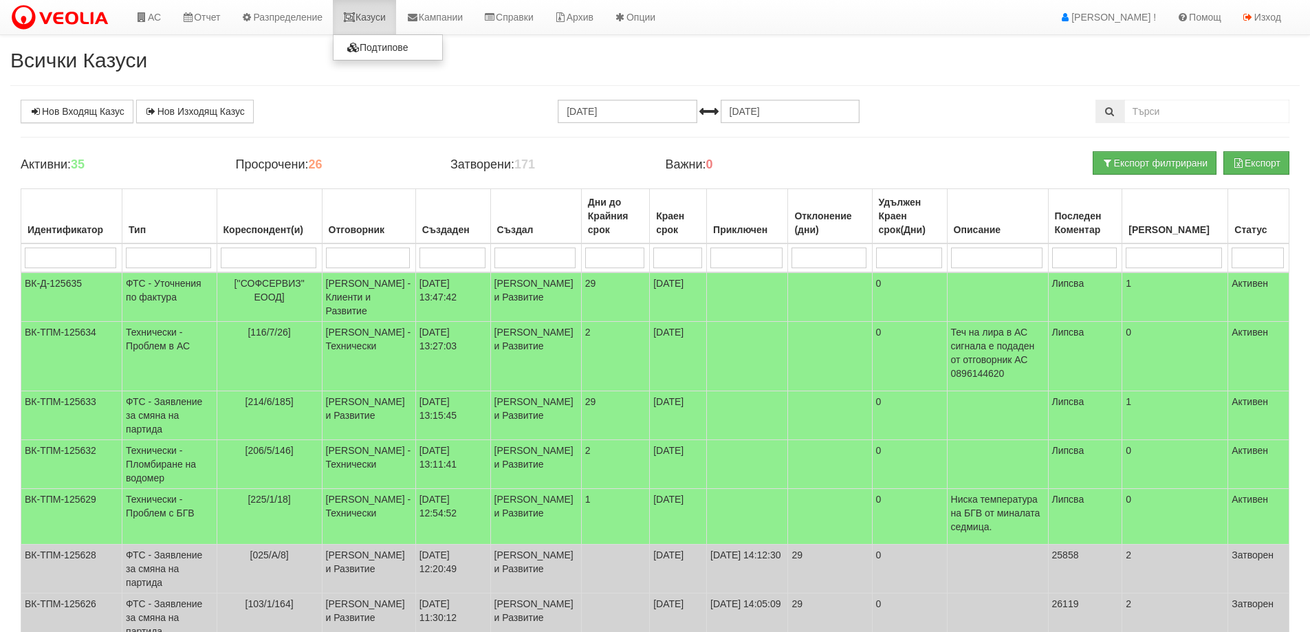
click at [374, 19] on link "Казуси" at bounding box center [364, 17] width 63 height 34
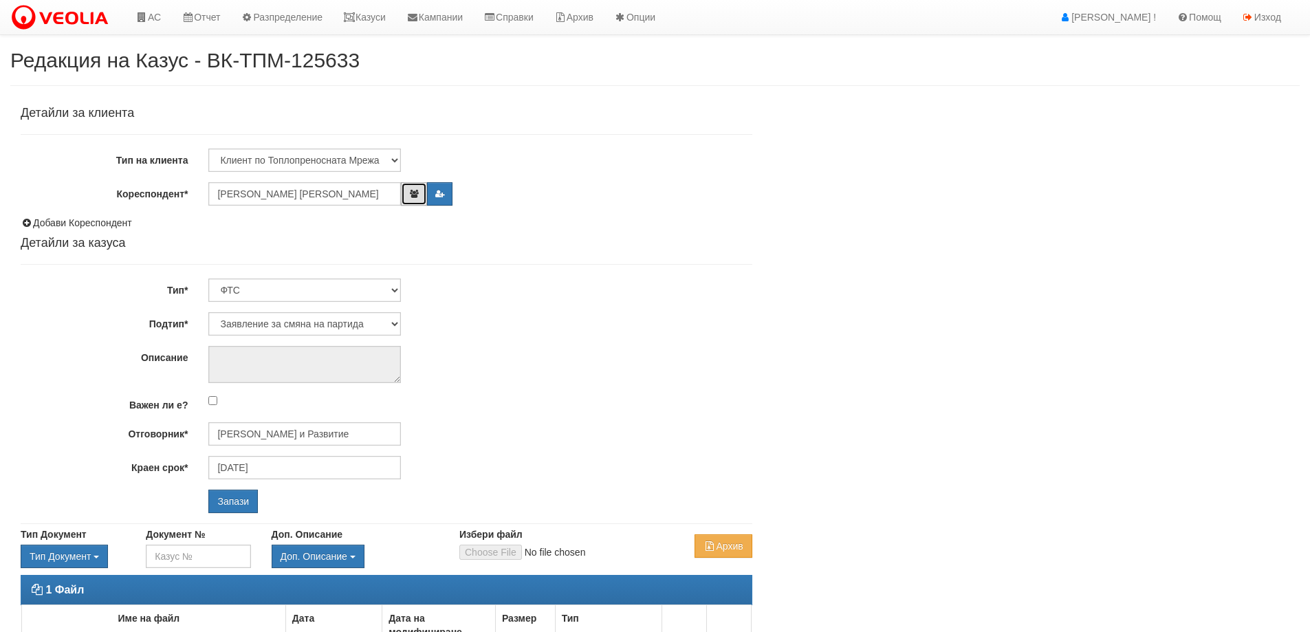
click at [416, 193] on icon "button" at bounding box center [414, 194] width 10 height 8
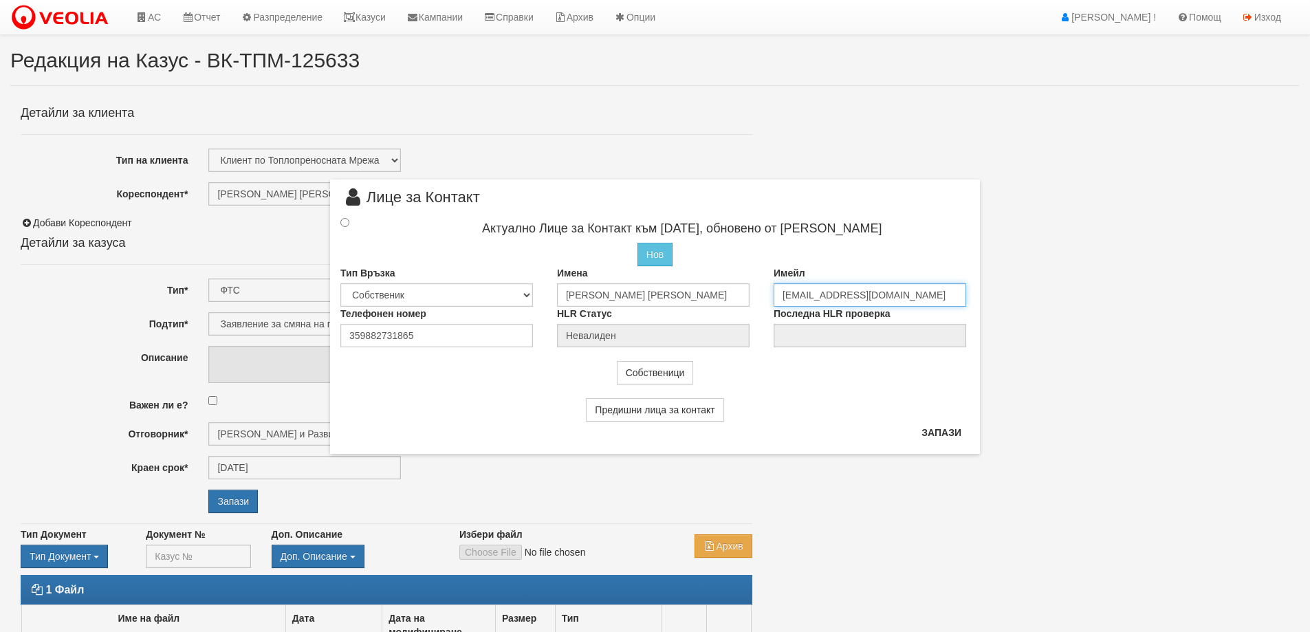
click at [808, 292] on input "[EMAIL_ADDRESS][DOMAIN_NAME]" at bounding box center [870, 294] width 193 height 23
type input "[EMAIL_ADDRESS][DOMAIN_NAME]"
click at [347, 221] on input "radio" at bounding box center [344, 220] width 9 height 9
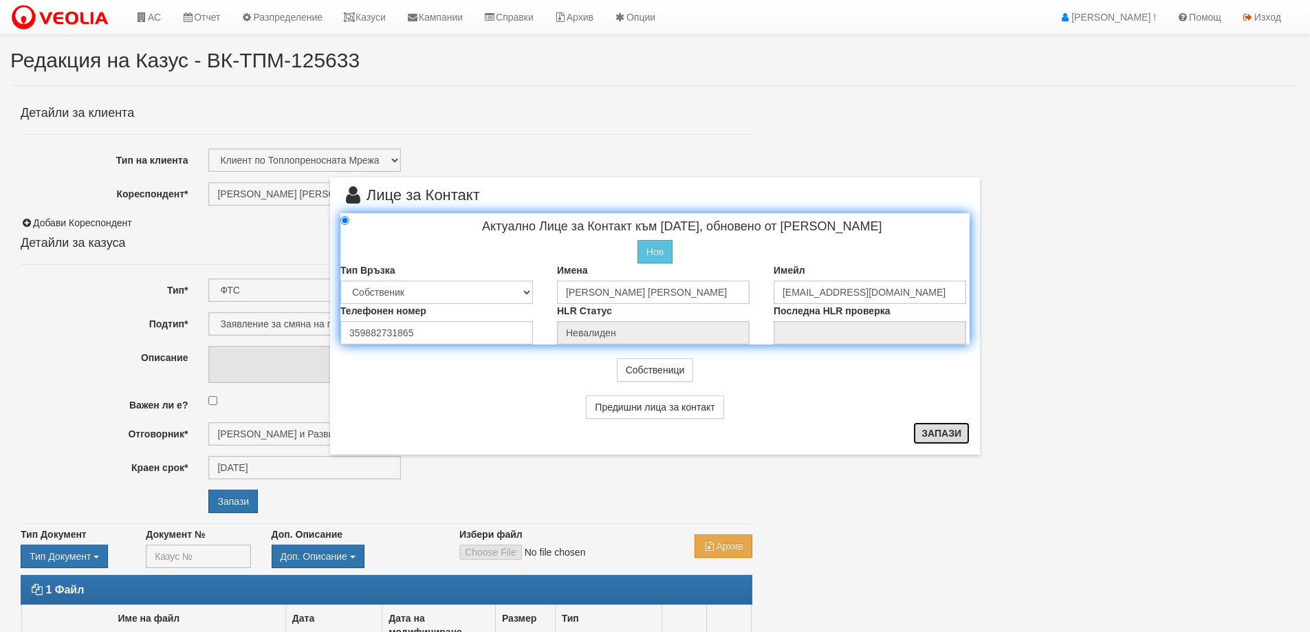
click at [938, 431] on button "Запази" at bounding box center [941, 433] width 56 height 22
radio input "true"
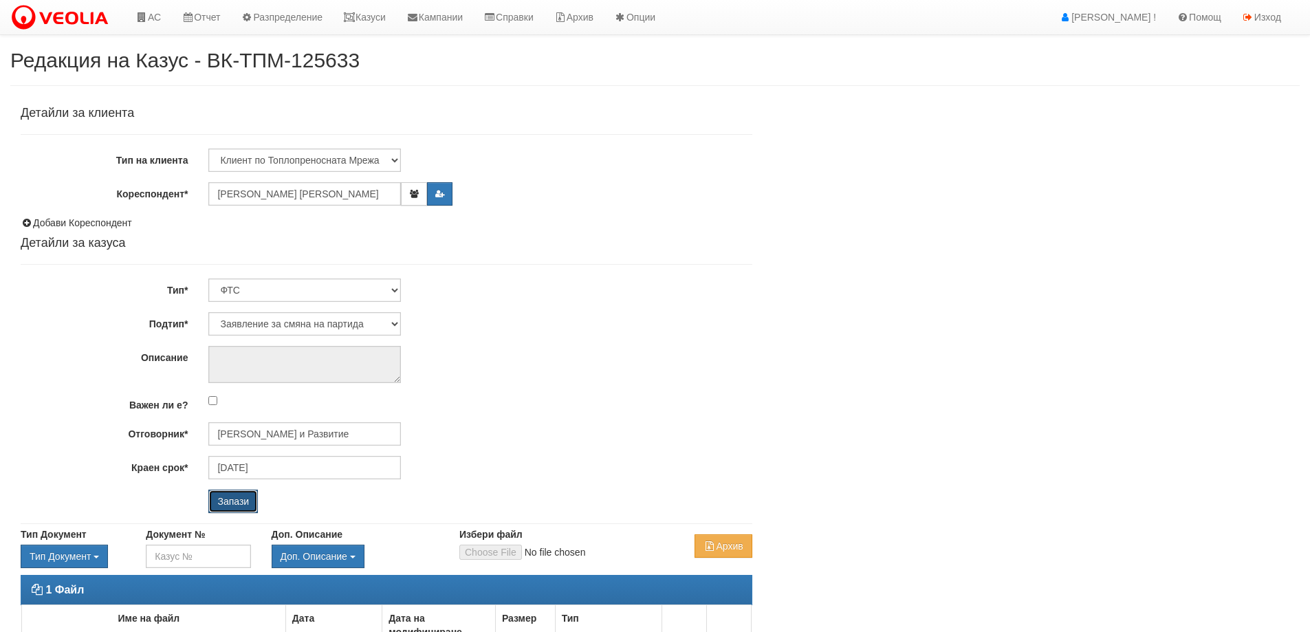
click at [235, 501] on input "Запази" at bounding box center [233, 501] width 50 height 23
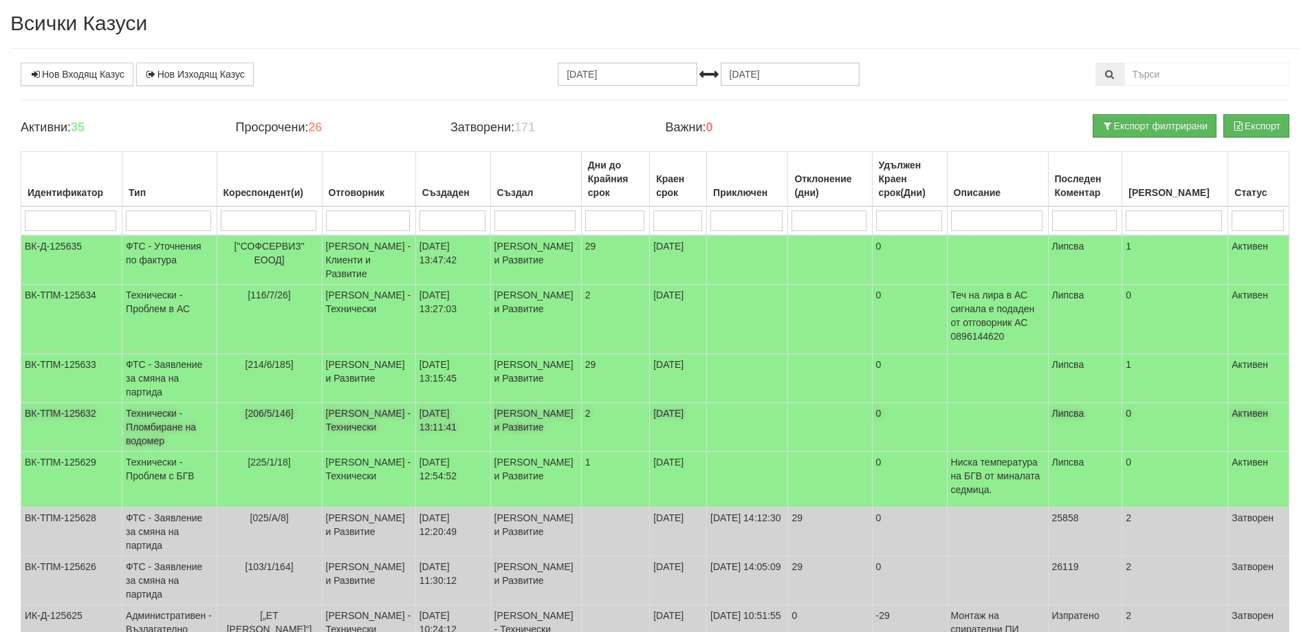
scroll to position [69, 0]
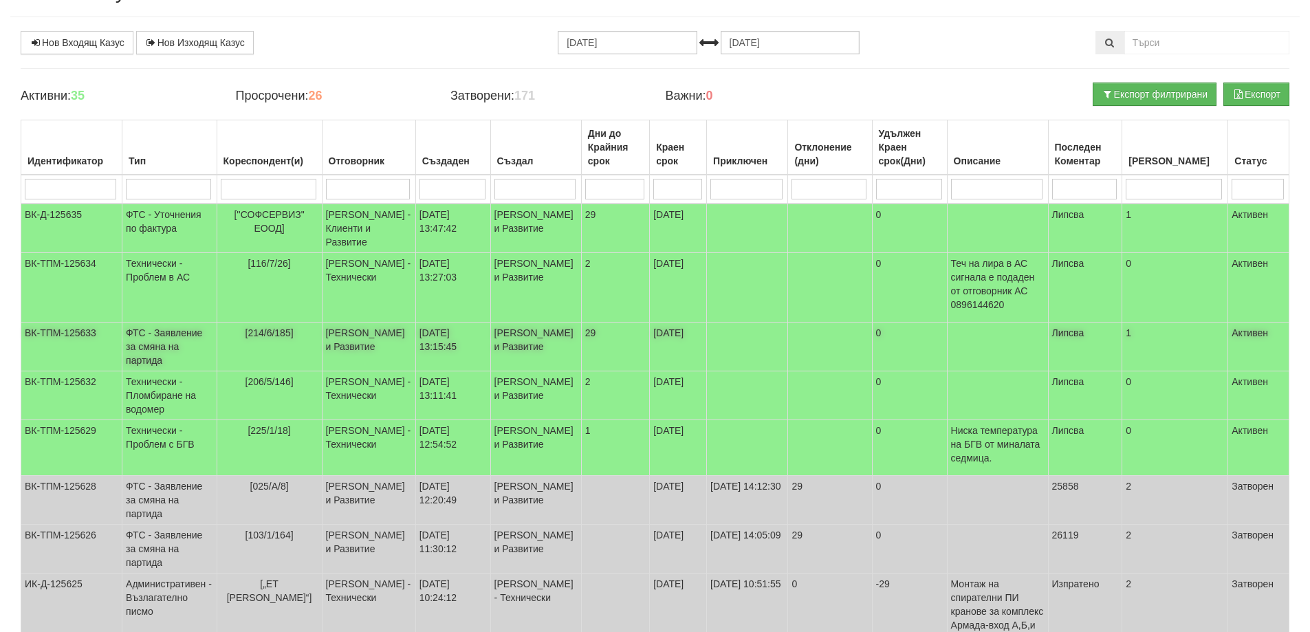
click at [166, 356] on td "ФТС - Заявление за смяна на партида" at bounding box center [169, 347] width 94 height 49
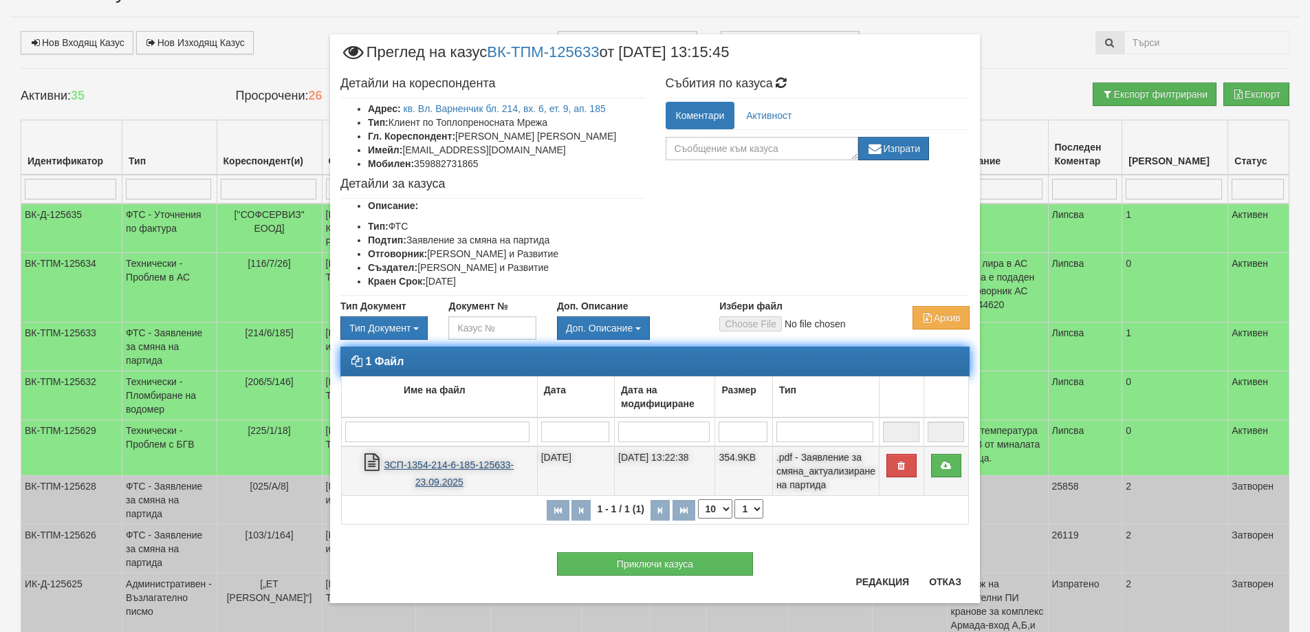
click at [426, 467] on link "ЗСП-1354-214-6-185-125633-23.09.2025" at bounding box center [449, 473] width 130 height 28
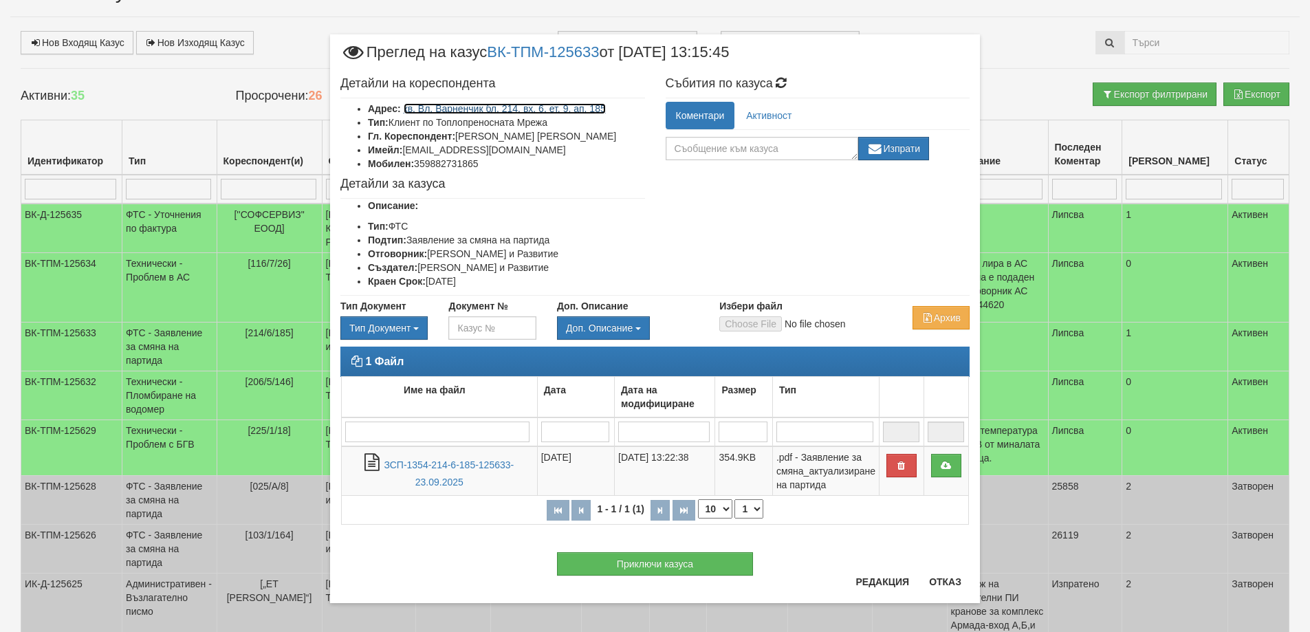
click at [533, 105] on link "кв. Вл. Варненчик бл. 214, вх. 6, ет. 9, ап. 185" at bounding box center [505, 108] width 202 height 11
click at [944, 581] on button "Отказ" at bounding box center [945, 582] width 49 height 22
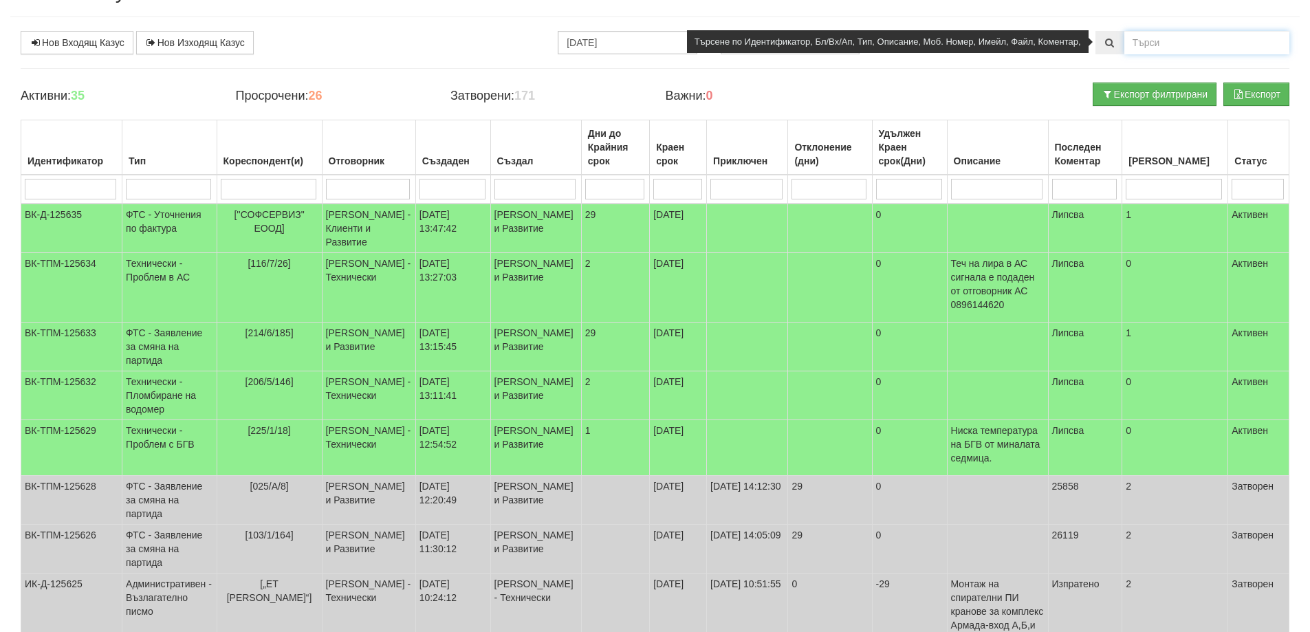
click at [1171, 43] on input "text" at bounding box center [1207, 42] width 165 height 23
type input "18286"
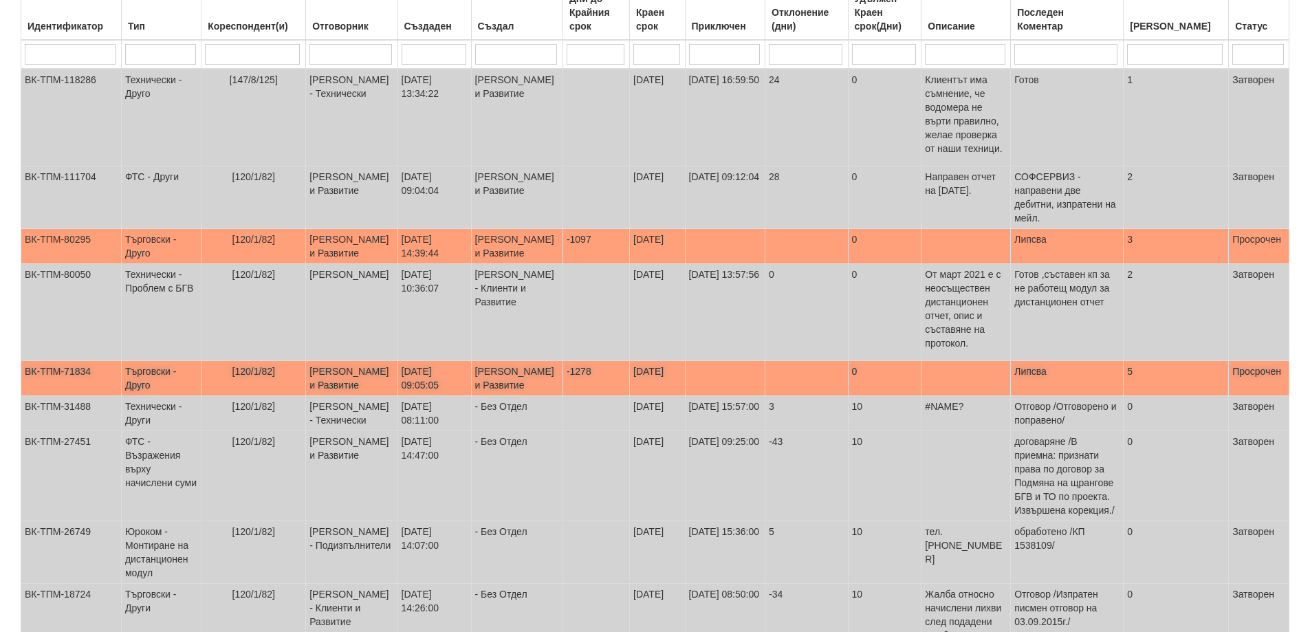
scroll to position [206, 0]
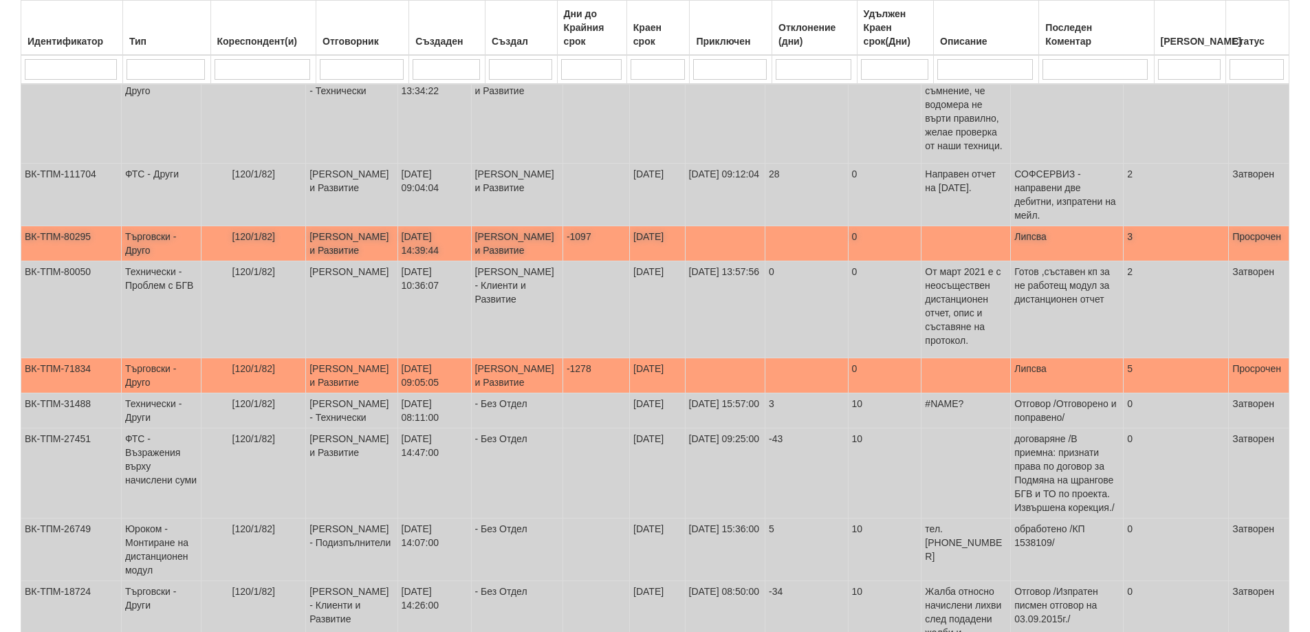
click at [173, 255] on td "Търговски - Друго" at bounding box center [161, 243] width 80 height 35
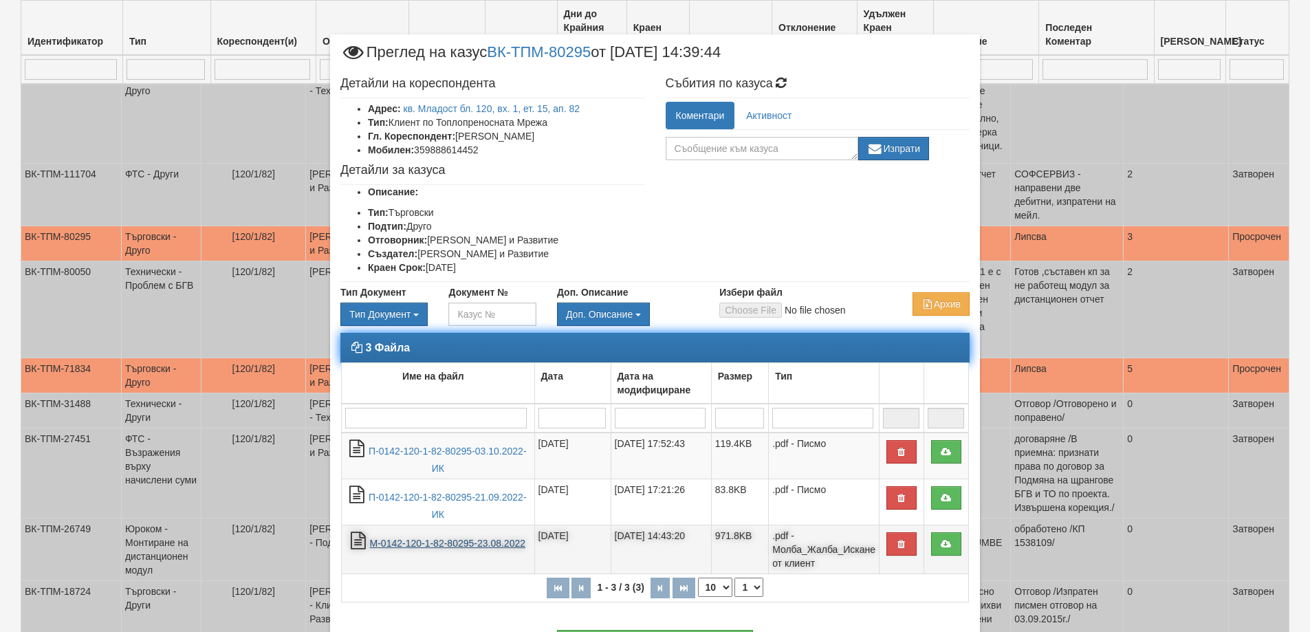
click at [437, 548] on link "М-0142-120-1-82-80295-23.08.2022" at bounding box center [448, 543] width 156 height 11
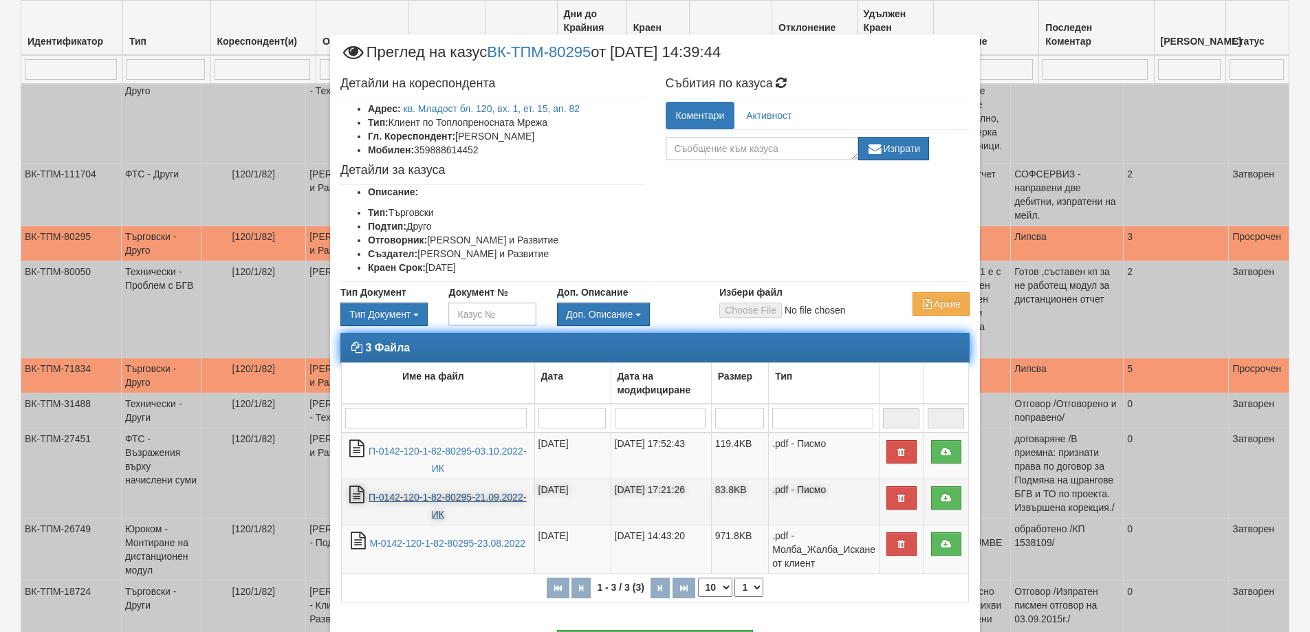
click at [464, 499] on link "П-0142-120-1-82-80295-21.09.2022-ИК" at bounding box center [448, 506] width 158 height 28
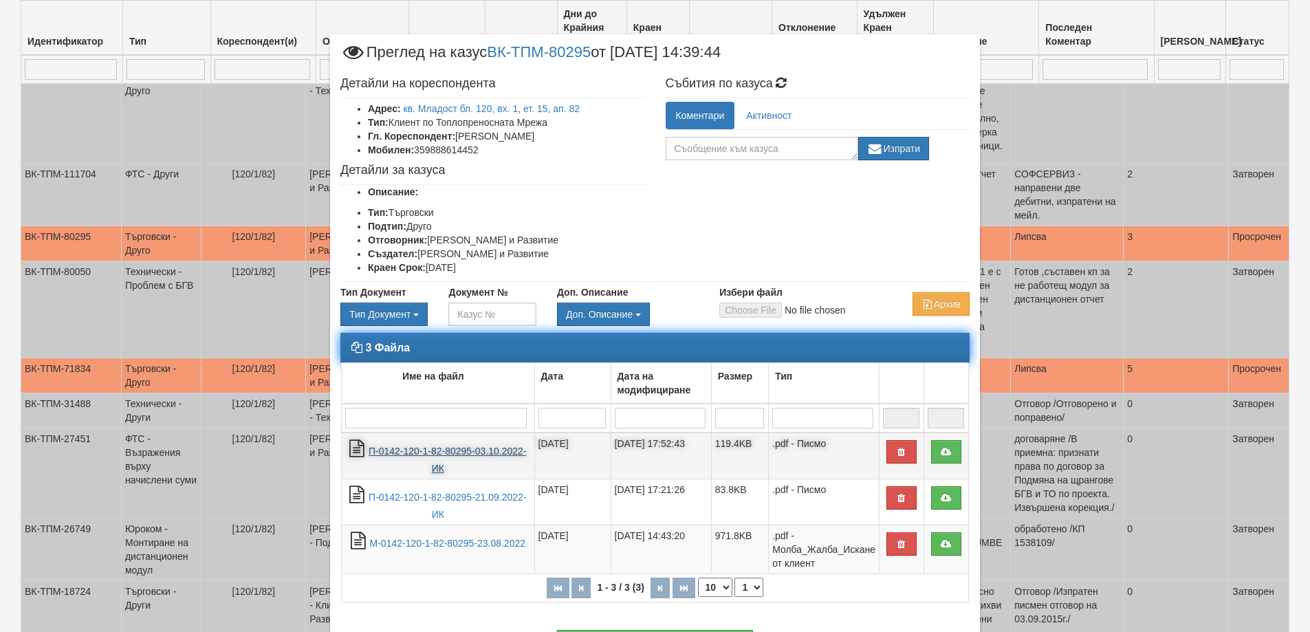
click at [457, 446] on link "П-0142-120-1-82-80295-03.10.2022-ИК" at bounding box center [448, 460] width 158 height 28
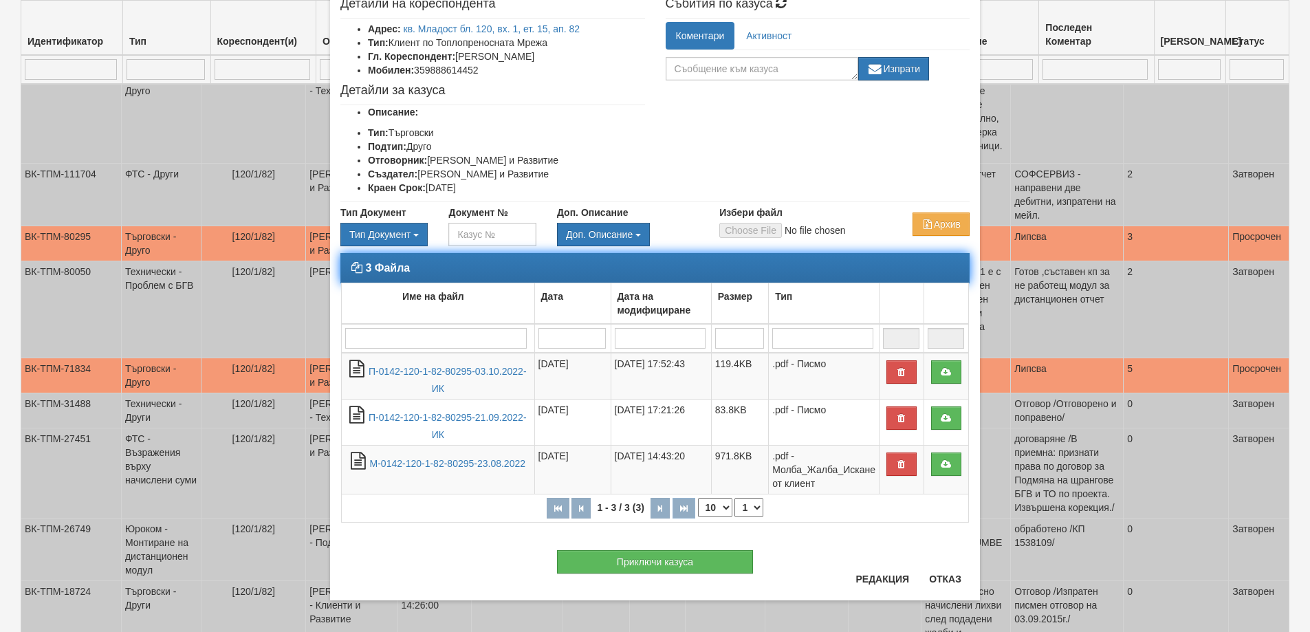
scroll to position [83, 0]
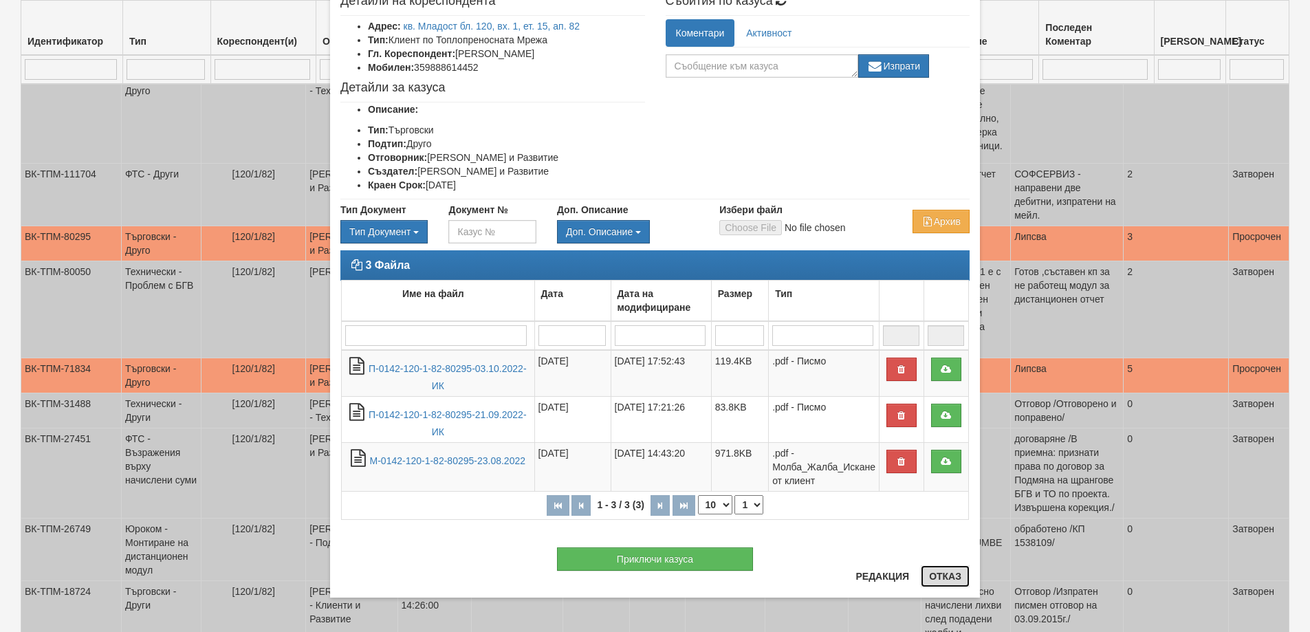
click at [945, 574] on button "Отказ" at bounding box center [945, 576] width 49 height 22
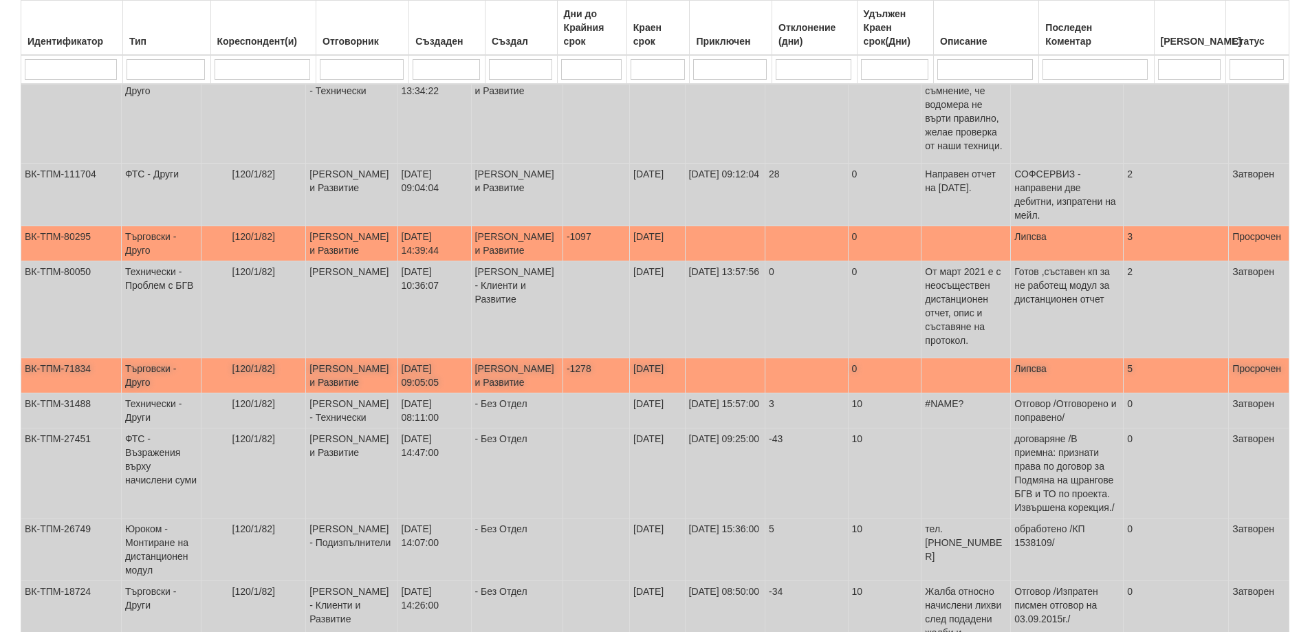
click at [187, 387] on td "Търговски - Друго" at bounding box center [161, 375] width 80 height 35
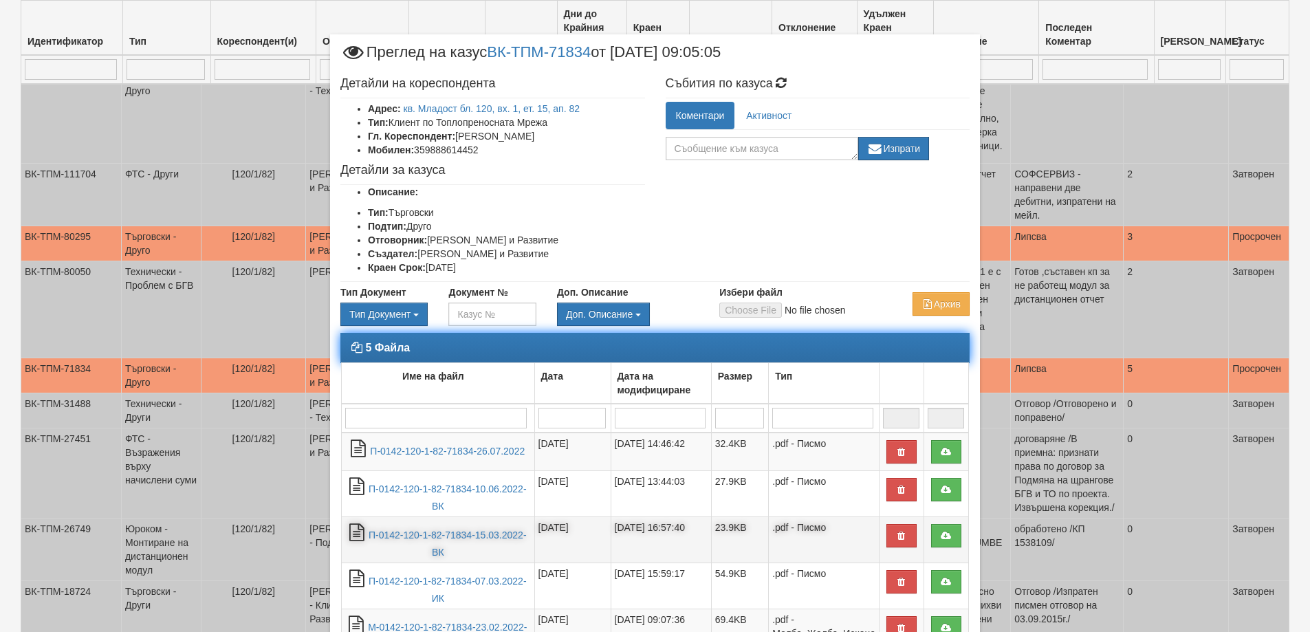
scroll to position [165, 0]
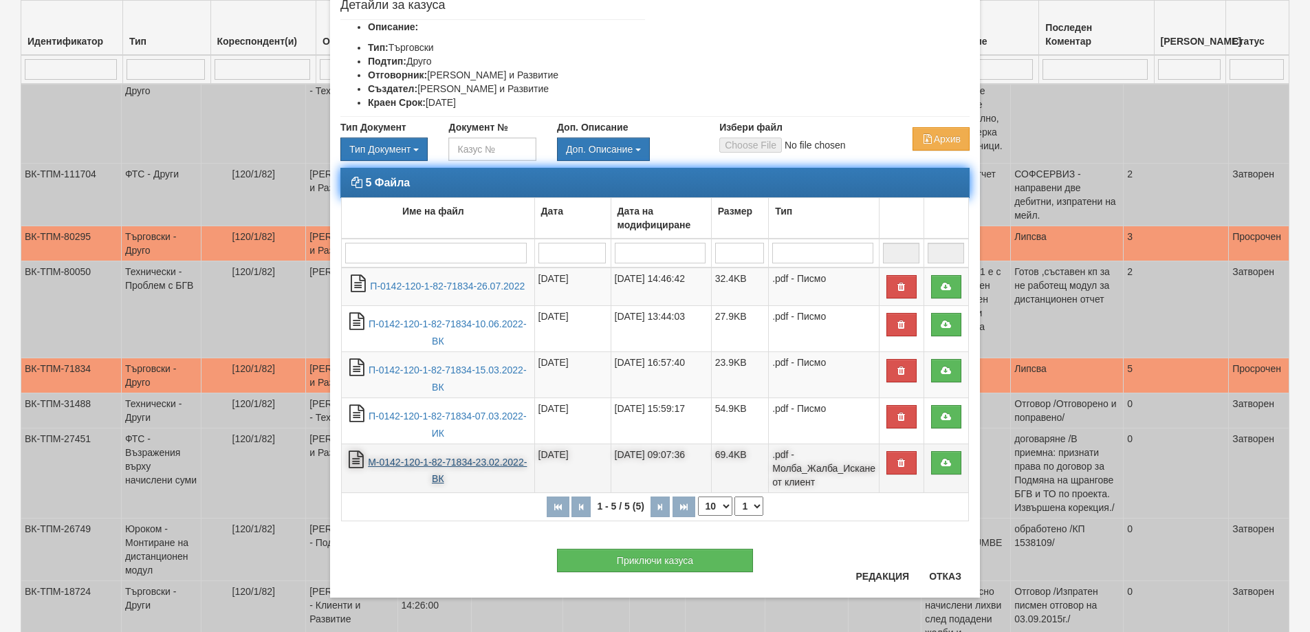
click at [459, 459] on link "М-0142-120-1-82-71834-23.02.2022-ВК" at bounding box center [447, 471] width 159 height 28
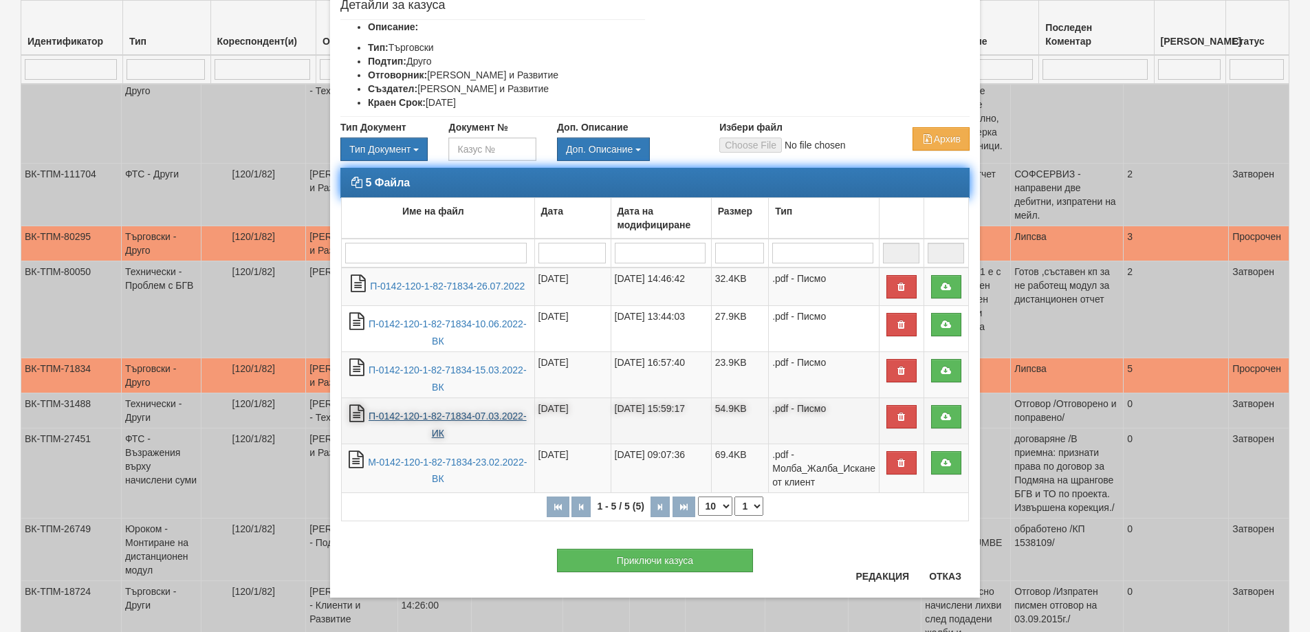
click at [422, 417] on link "П-0142-120-1-82-71834-07.03.2022-ИК" at bounding box center [448, 425] width 158 height 28
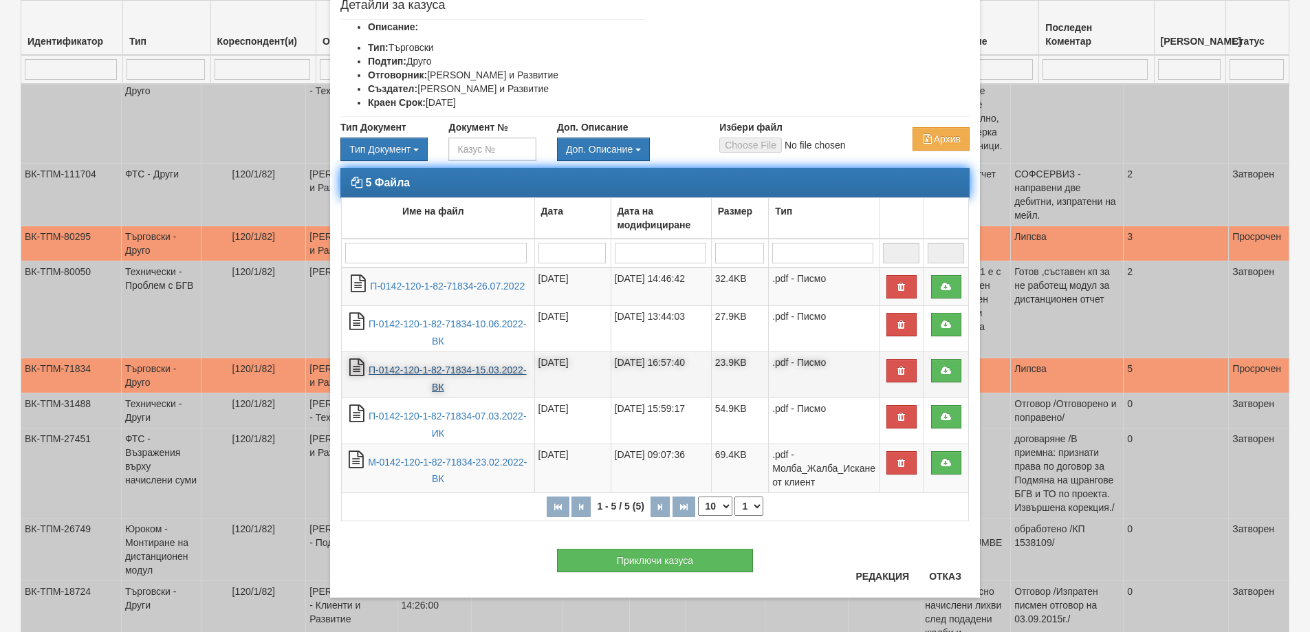
click at [457, 370] on link "П-0142-120-1-82-71834-15.03.2022-ВК" at bounding box center [448, 379] width 158 height 28
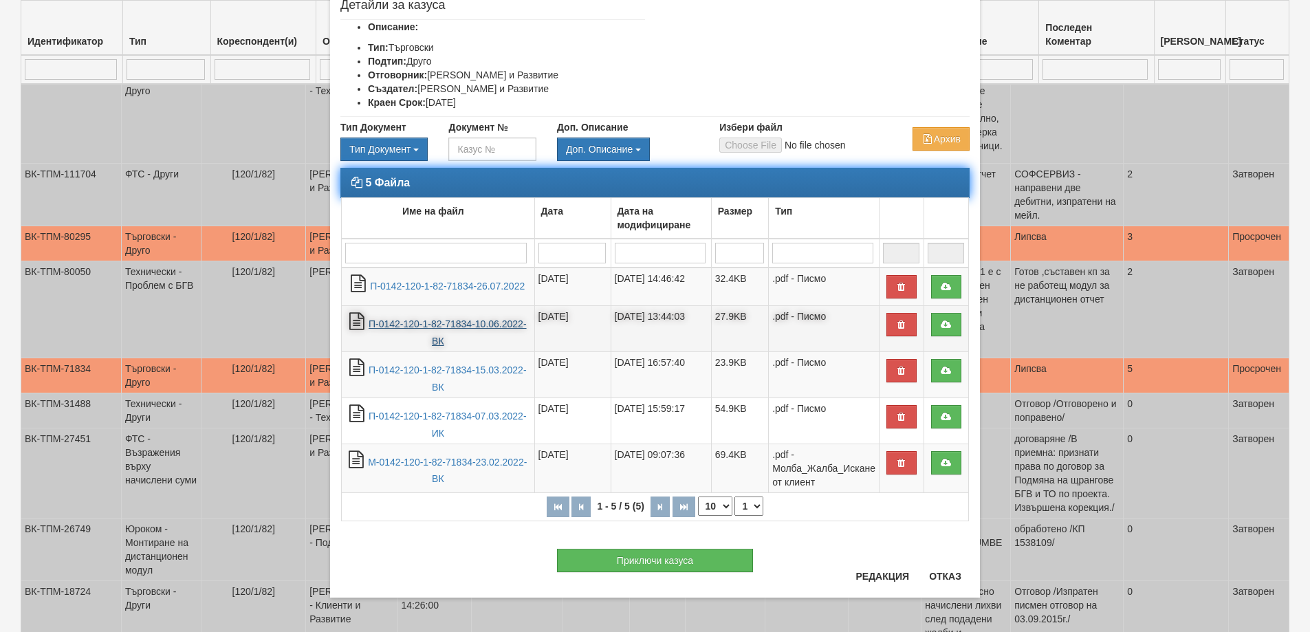
click at [448, 325] on link "П-0142-120-1-82-71834-10.06.2022-ВК" at bounding box center [448, 332] width 158 height 28
click at [458, 319] on link "П-0142-120-1-82-71834-10.06.2022-ВК" at bounding box center [448, 332] width 158 height 28
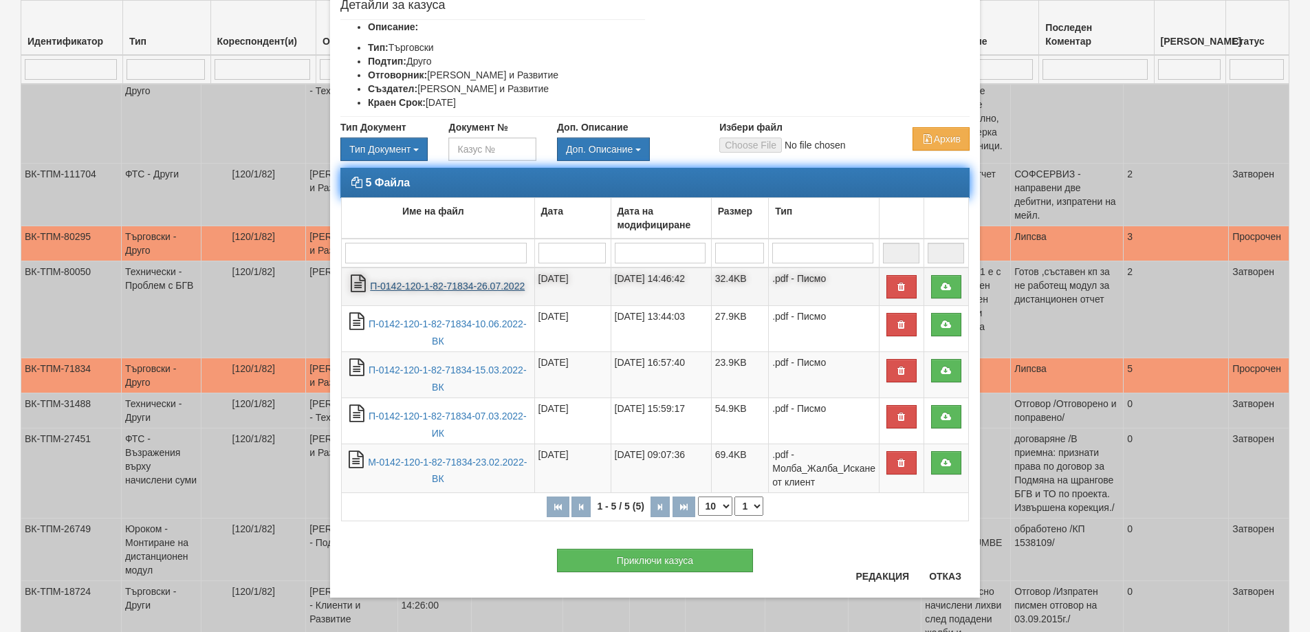
click at [423, 283] on link "П-0142-120-1-82-71834-26.07.2022" at bounding box center [447, 286] width 155 height 11
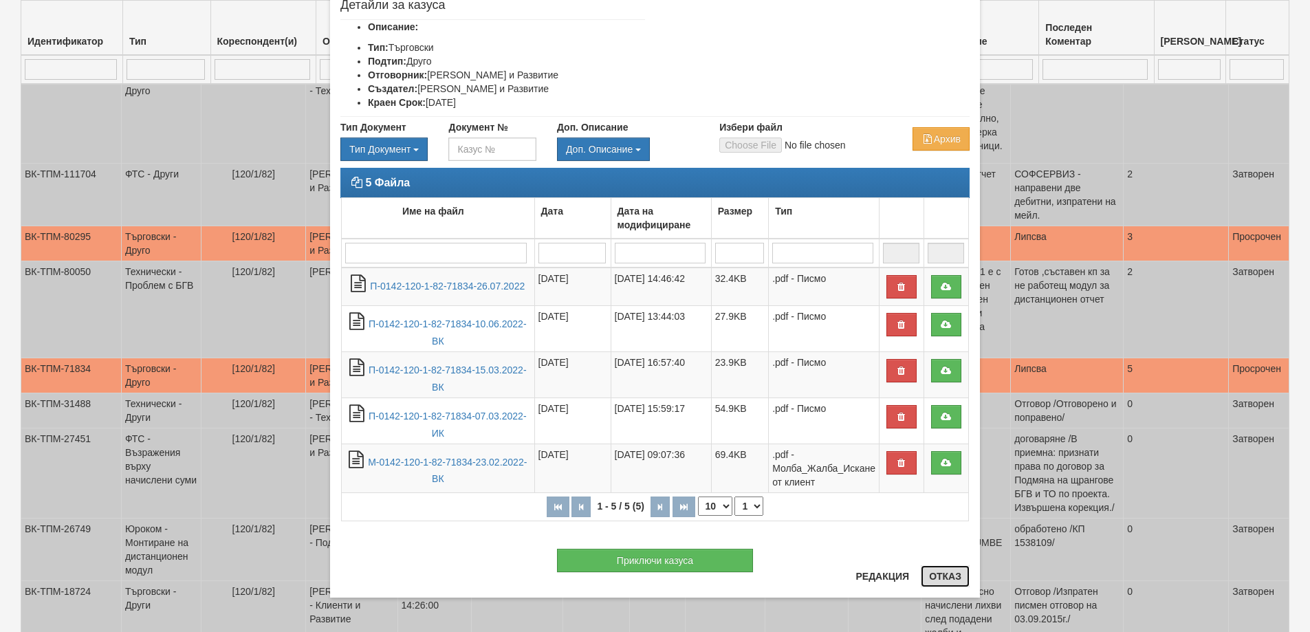
click at [938, 573] on button "Отказ" at bounding box center [945, 576] width 49 height 22
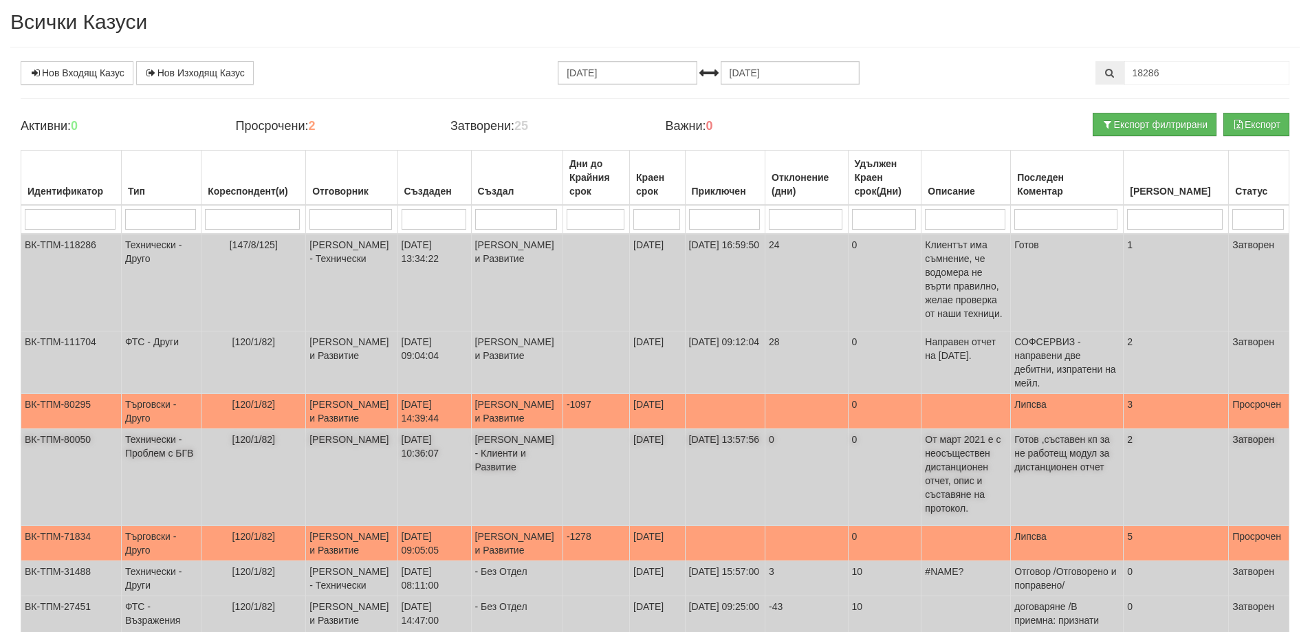
scroll to position [0, 0]
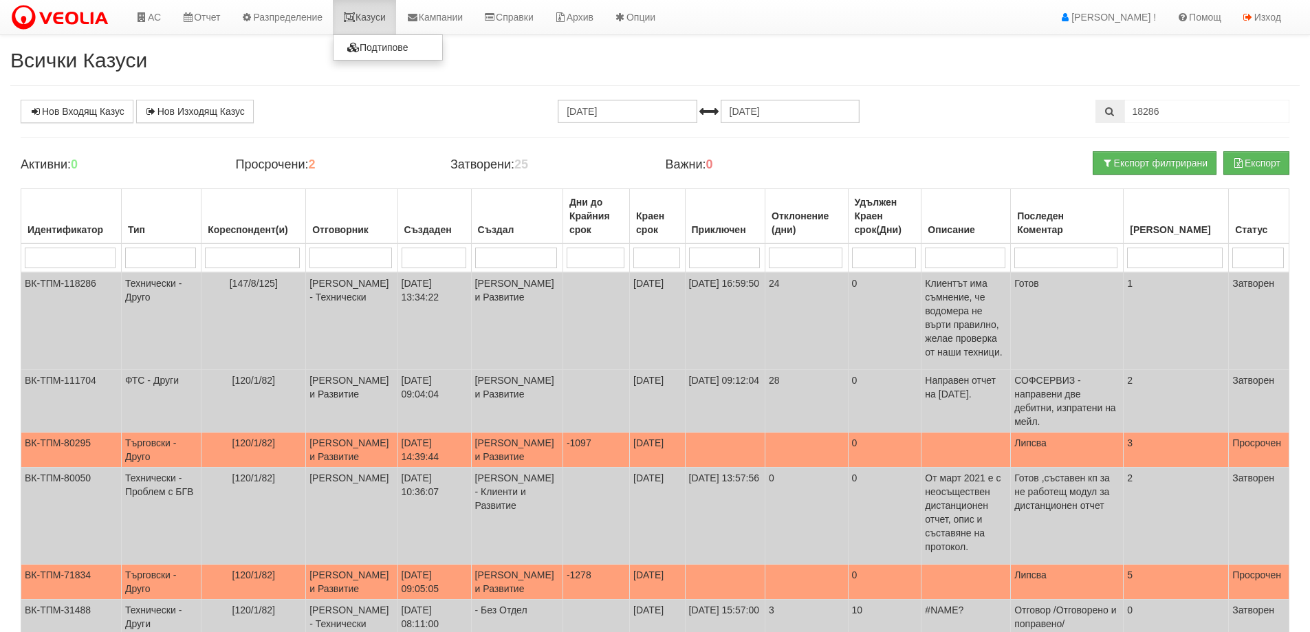
click at [377, 19] on link "Казуси" at bounding box center [364, 17] width 63 height 34
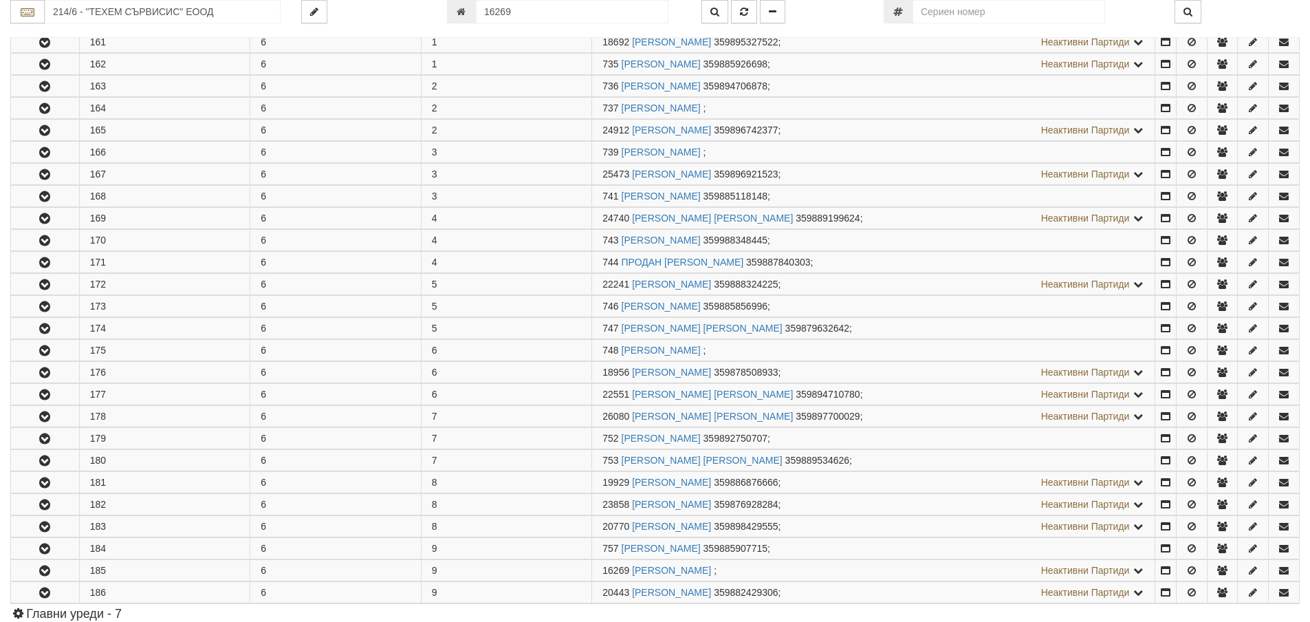
scroll to position [614, 0]
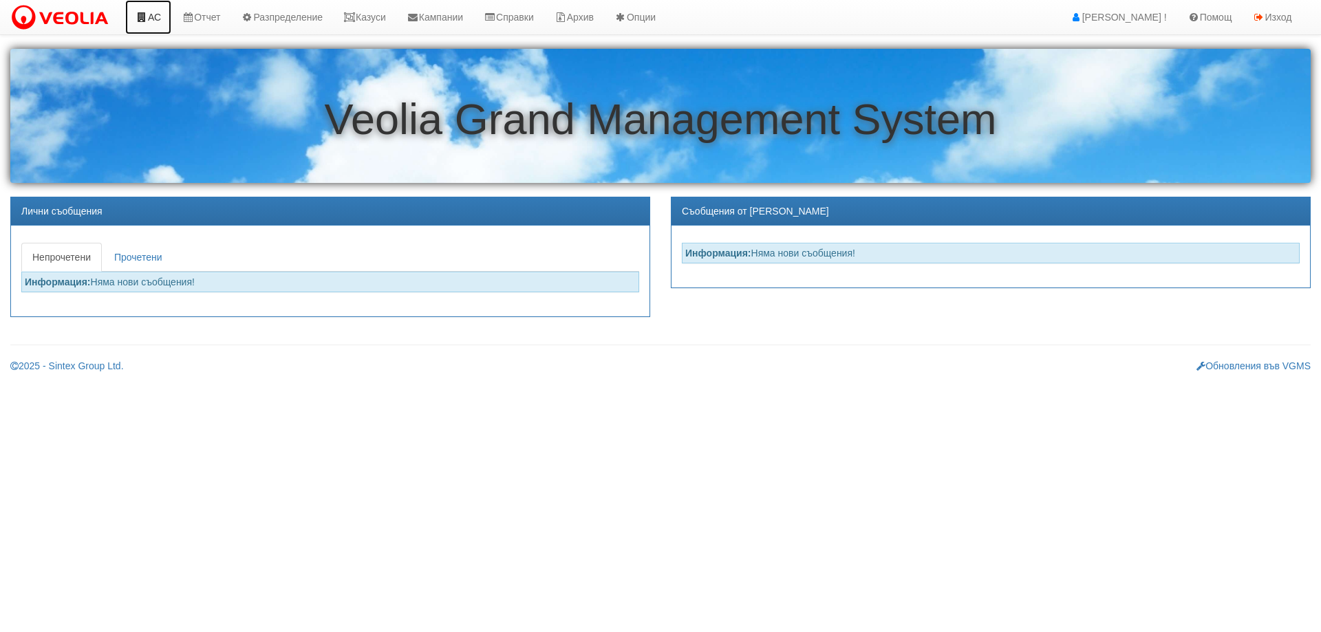
click at [160, 12] on link "АС" at bounding box center [148, 17] width 46 height 34
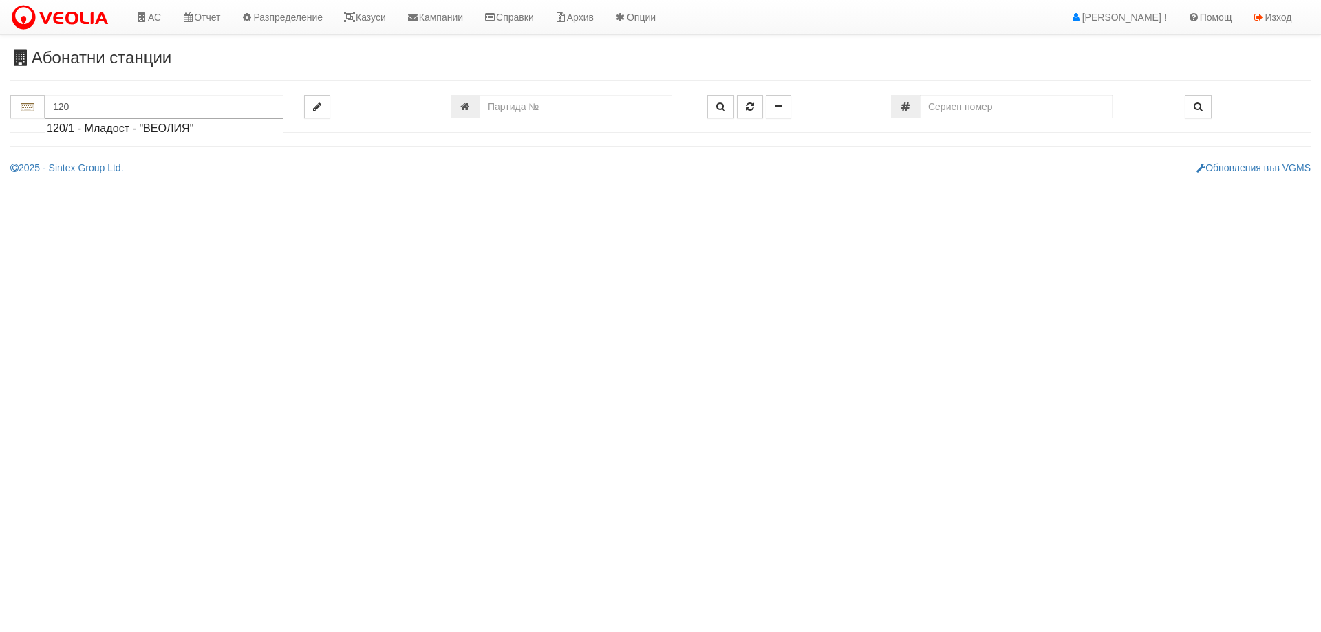
click at [129, 126] on div "120/1 - Младост - "ВЕОЛИЯ"" at bounding box center [164, 128] width 235 height 16
type input "120/1 - Младост - "ВЕОЛИЯ""
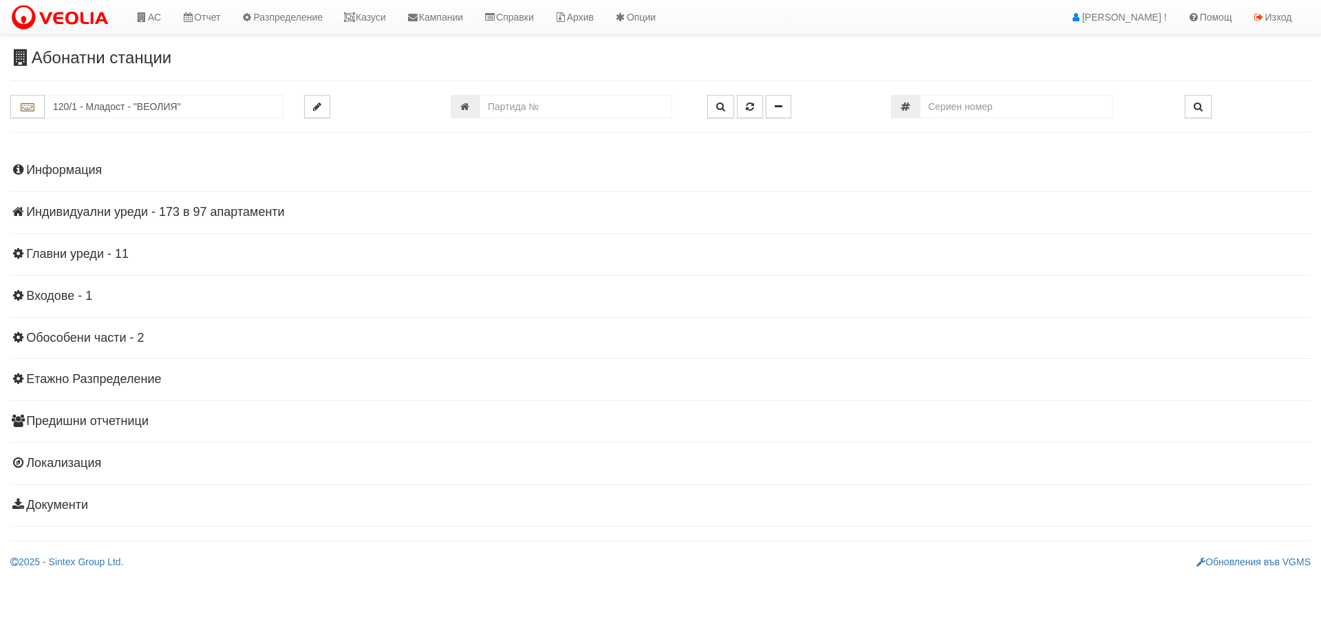
click at [83, 208] on h4 "Индивидуални уреди - 173 в 97 апартаменти" at bounding box center [660, 213] width 1300 height 14
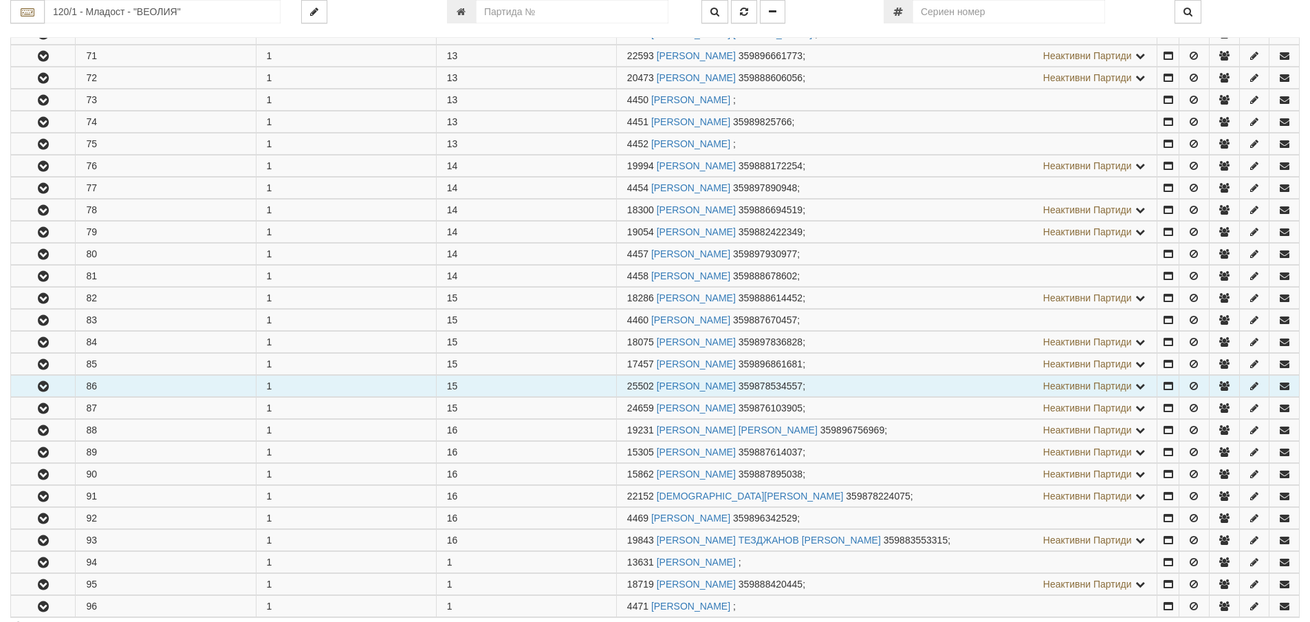
scroll to position [1857, 0]
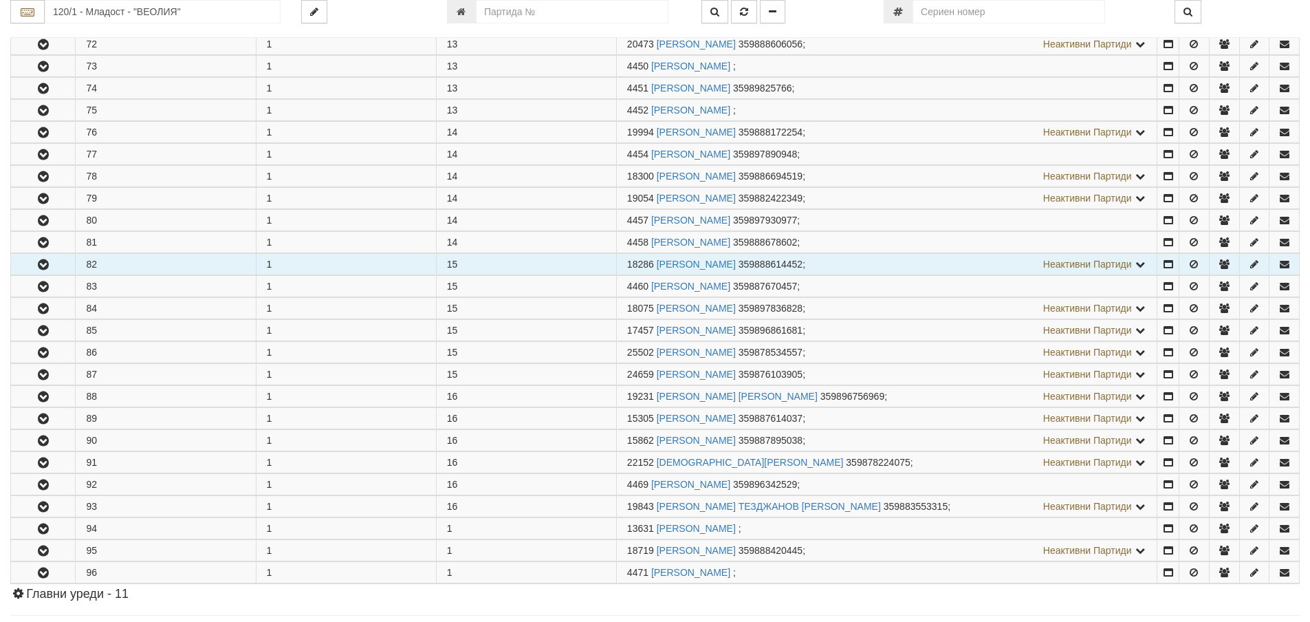
click at [37, 265] on icon "button" at bounding box center [43, 265] width 17 height 10
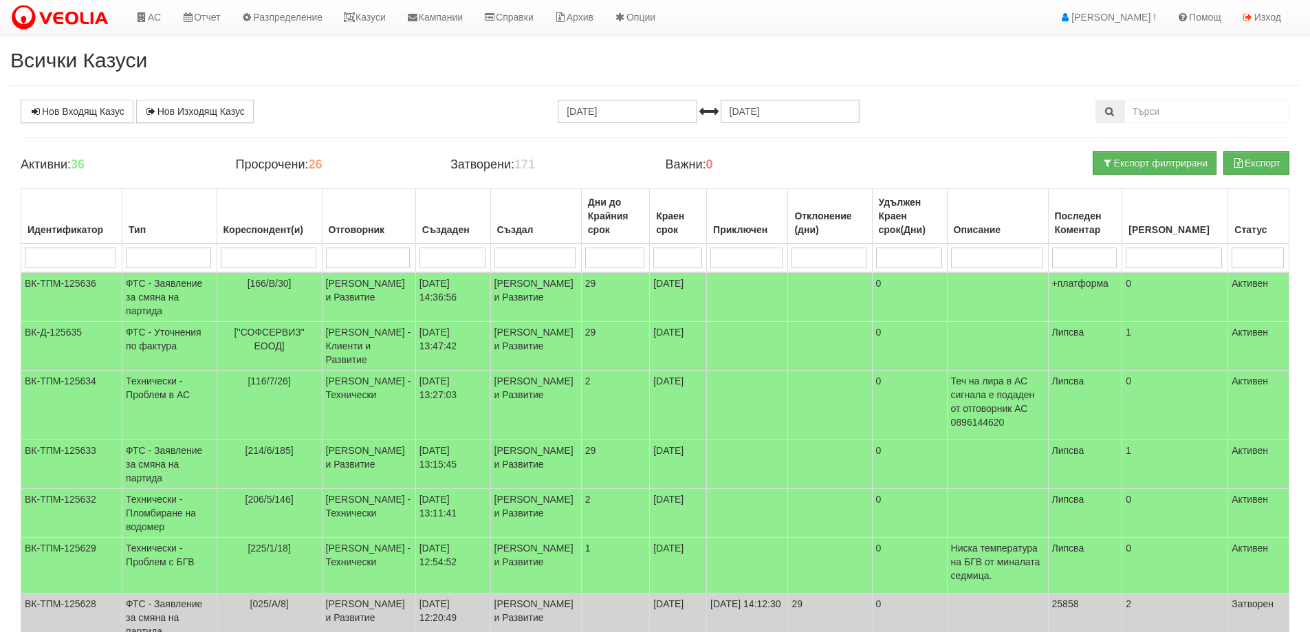
click at [418, 114] on div "Нов Входящ Казус Нов Изходящ Казус" at bounding box center [225, 111] width 430 height 23
click at [149, 349] on td "ФТС - Уточнения по фактура" at bounding box center [169, 346] width 94 height 49
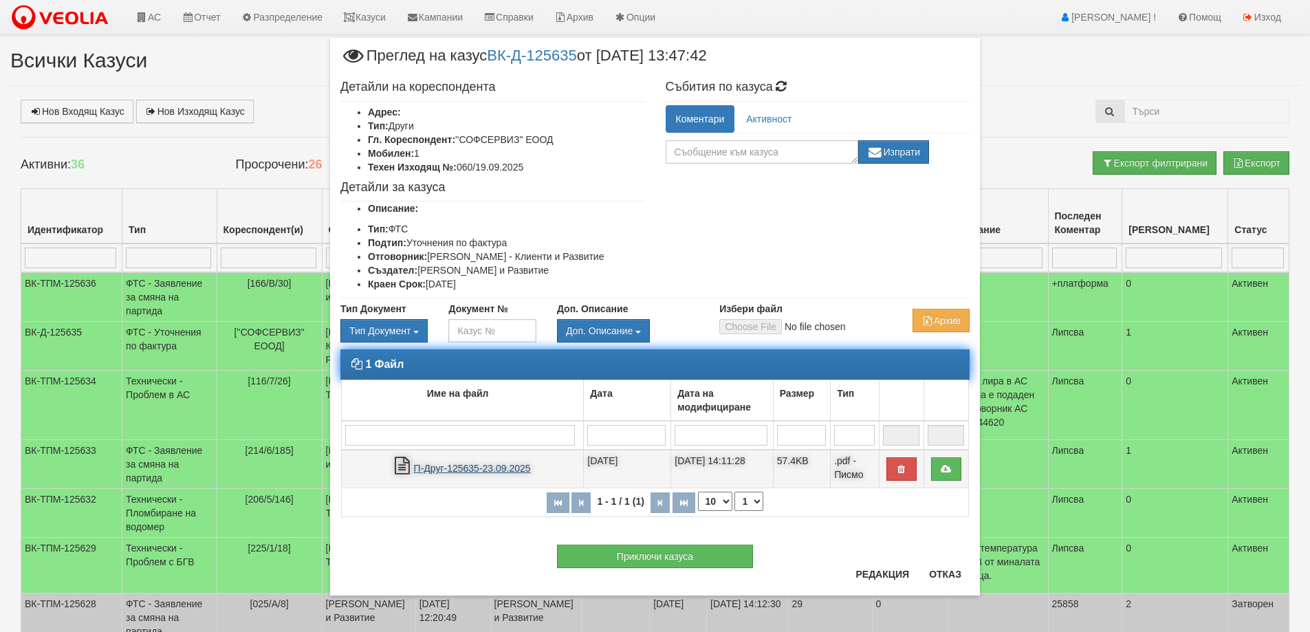
click at [506, 469] on link "П-Друг-125635-23.09.2025" at bounding box center [472, 468] width 117 height 11
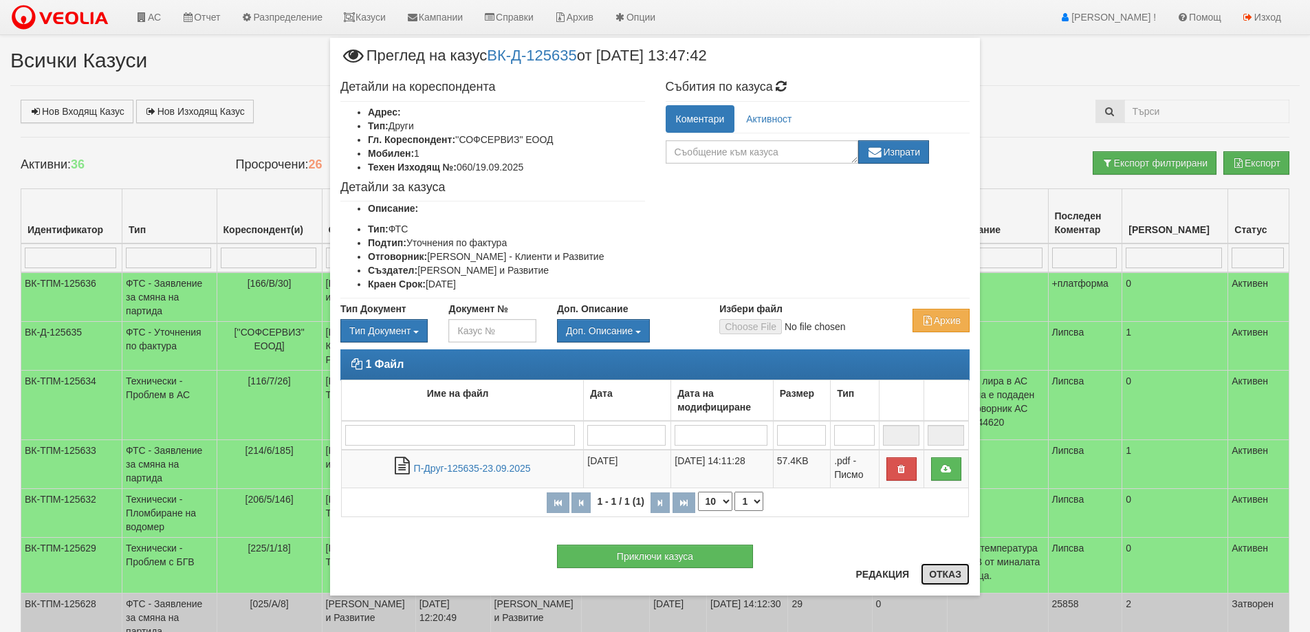
click at [939, 572] on button "Отказ" at bounding box center [945, 574] width 49 height 22
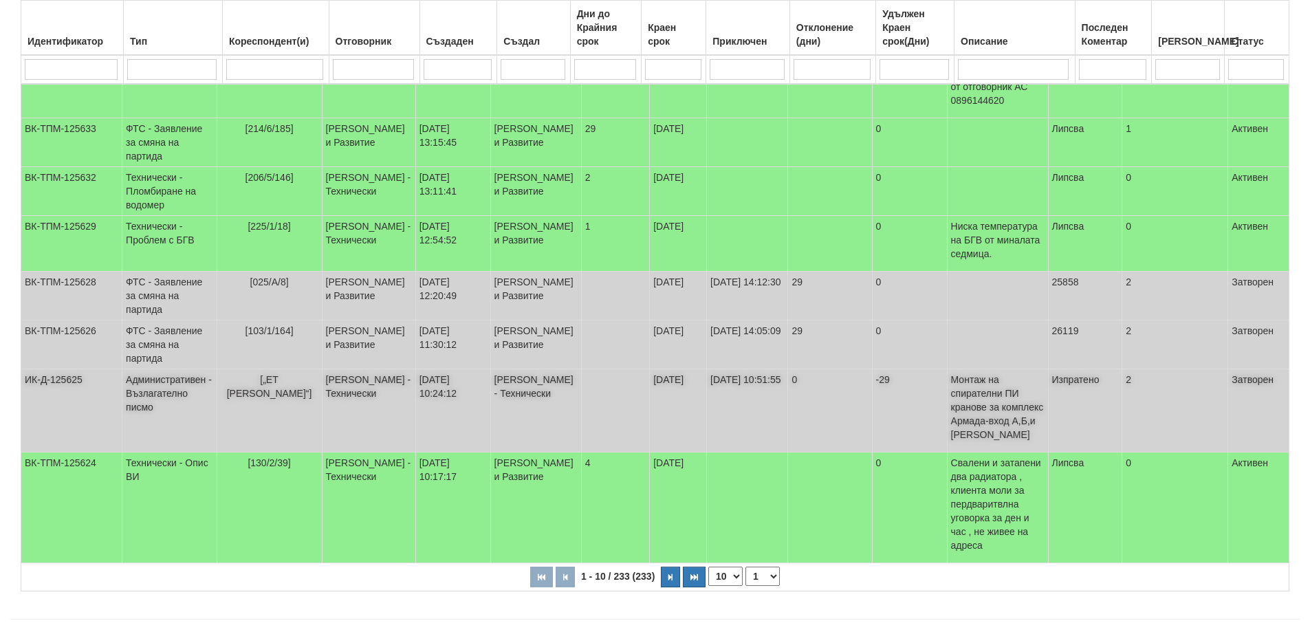
scroll to position [382, 0]
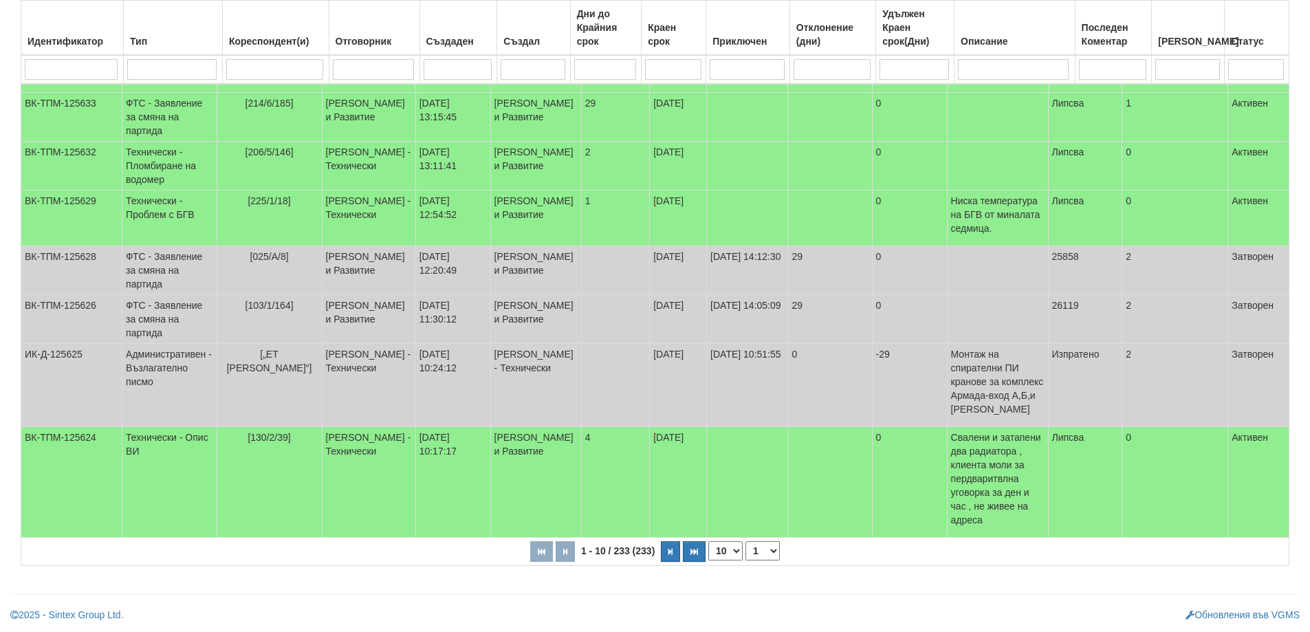
click at [736, 549] on select "10 20 30 40" at bounding box center [725, 550] width 34 height 19
select select "40"
click at [711, 561] on select "10 20 30 40" at bounding box center [725, 550] width 34 height 19
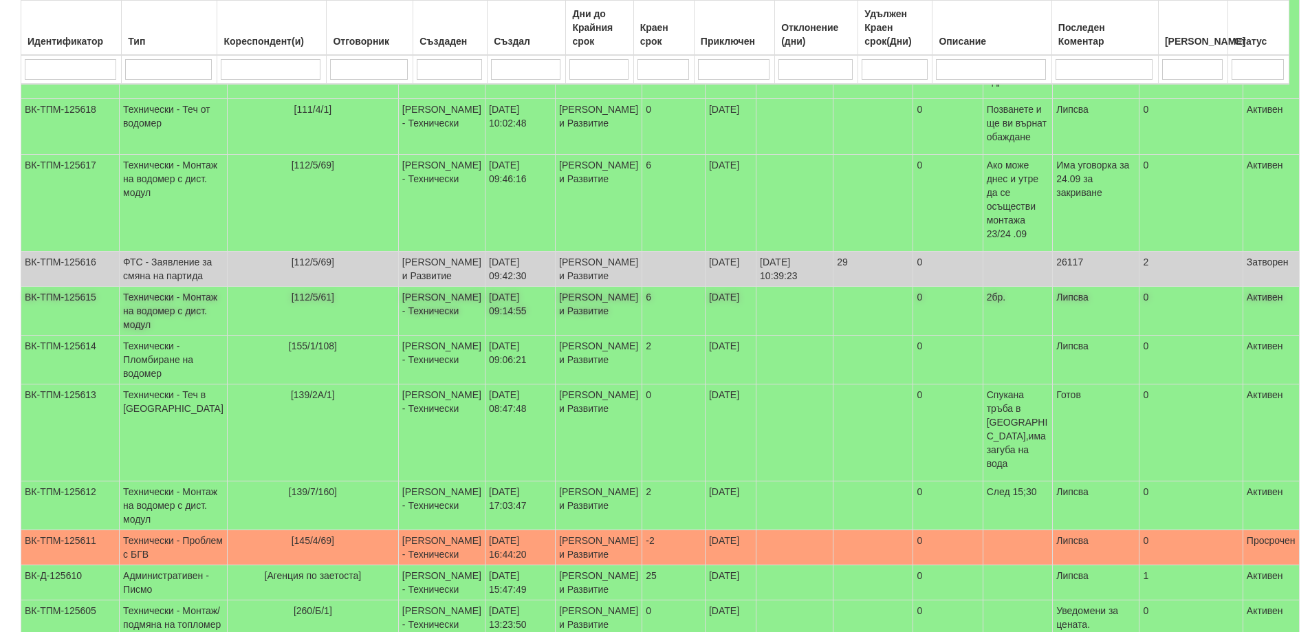
scroll to position [932, 0]
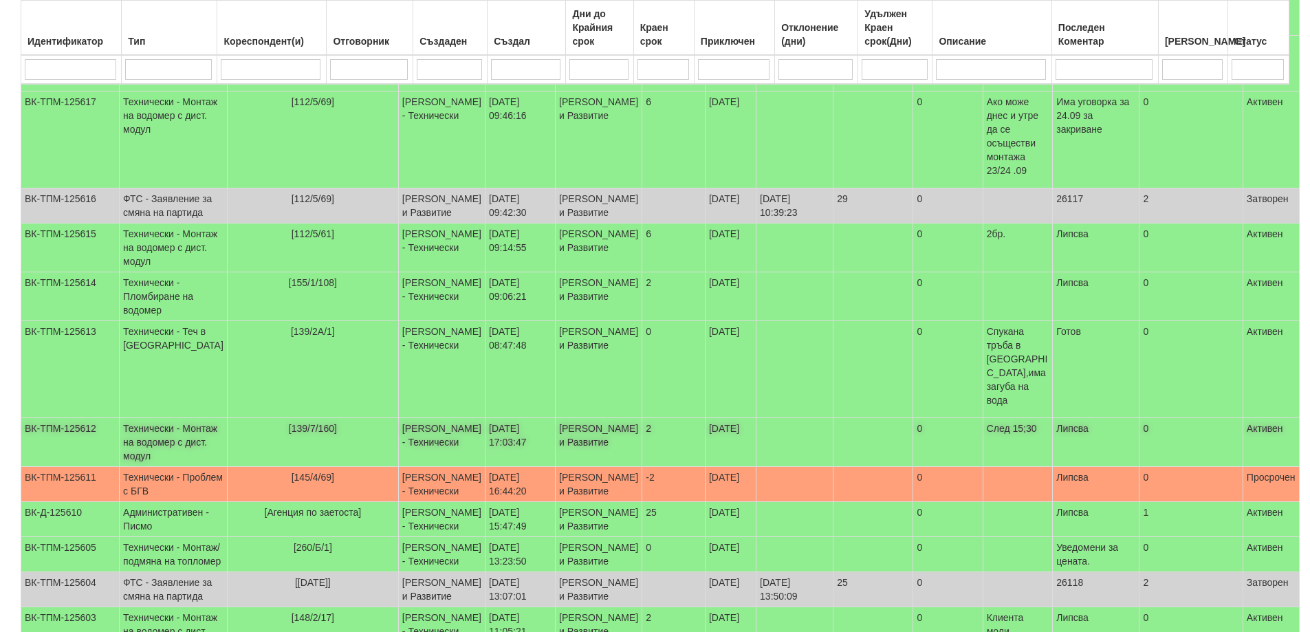
click at [150, 418] on td "Технически - Монтаж на водомер с дист. модул" at bounding box center [174, 442] width 108 height 49
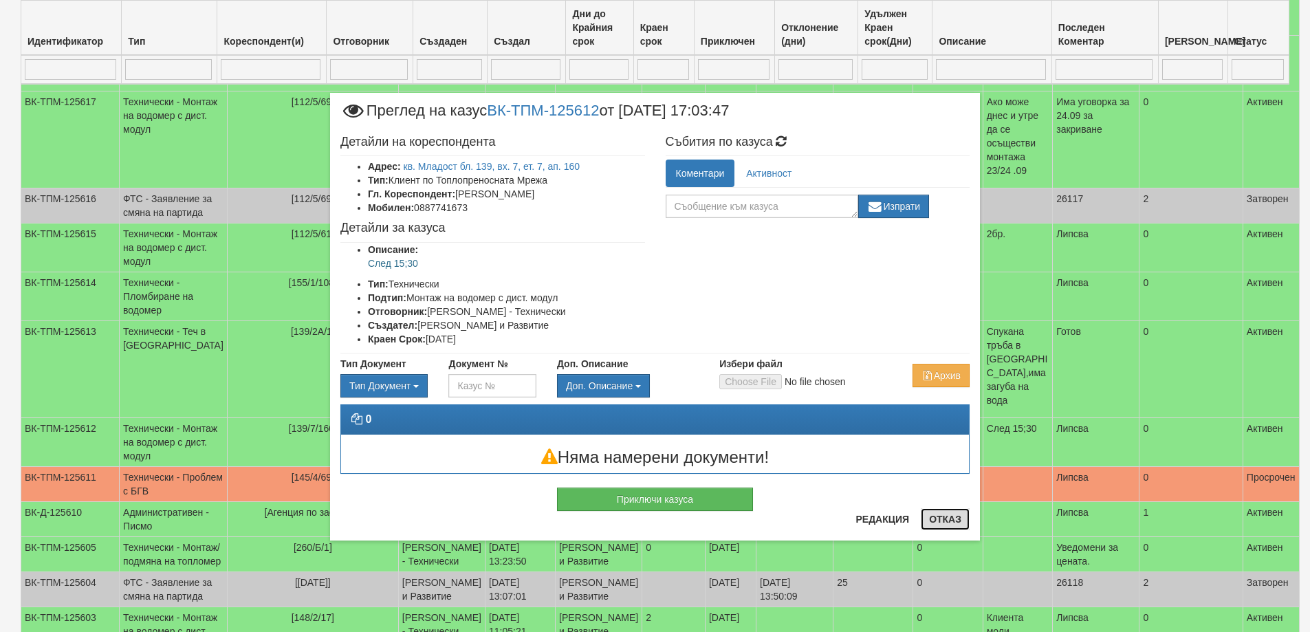
click at [946, 517] on button "Отказ" at bounding box center [945, 519] width 49 height 22
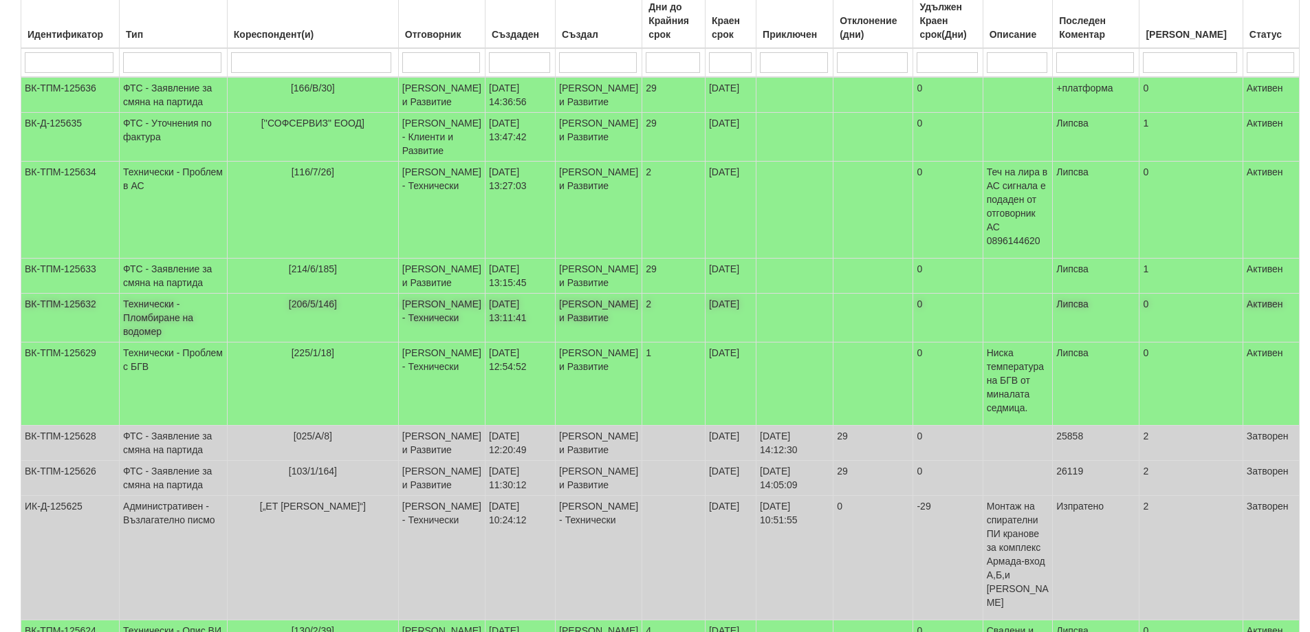
scroll to position [206, 0]
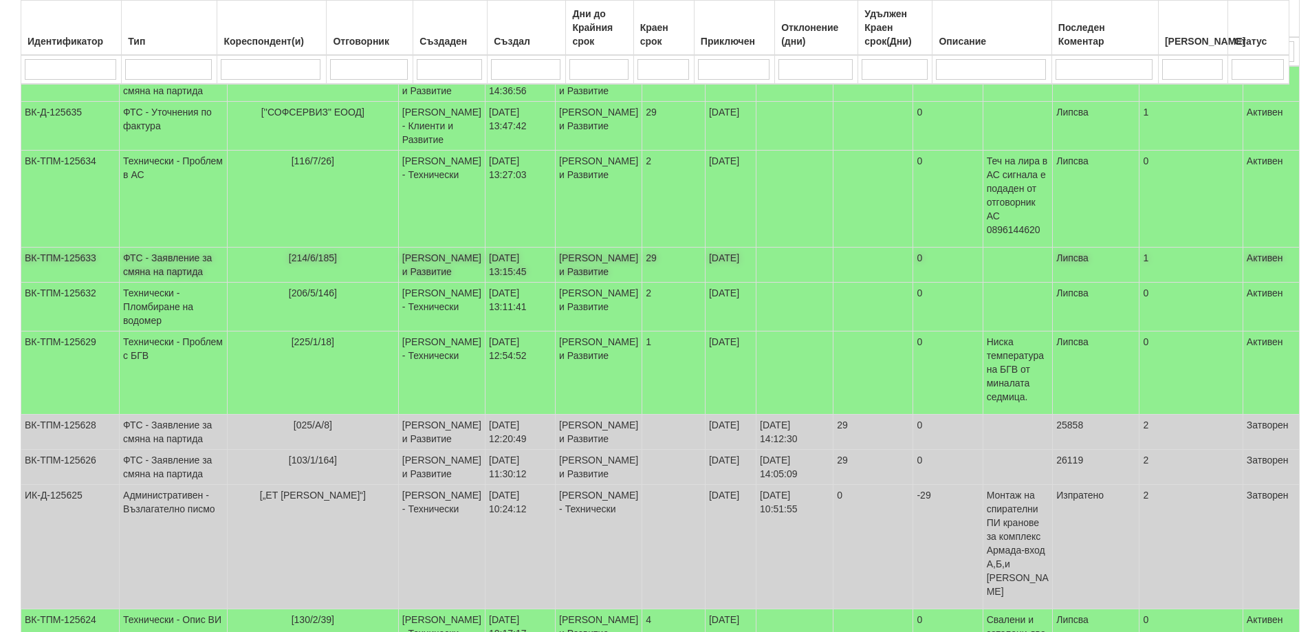
click at [142, 283] on td "ФТС - Заявление за смяна на партида" at bounding box center [174, 265] width 108 height 35
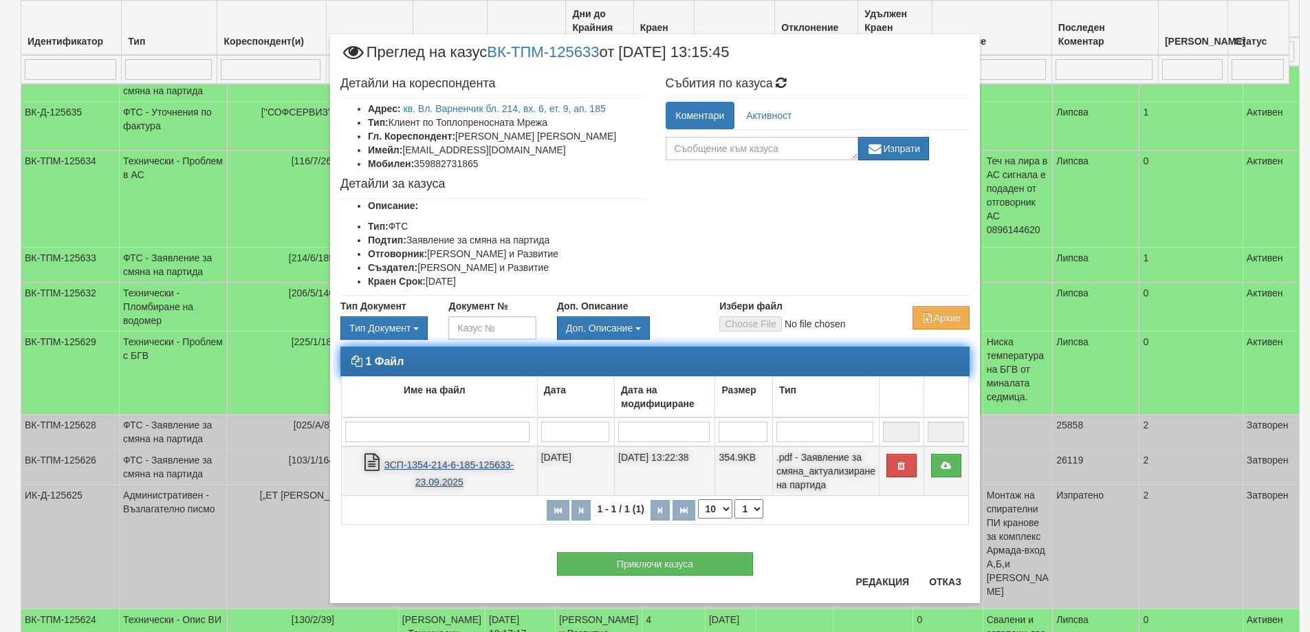
click at [458, 461] on link "ЗСП-1354-214-6-185-125633-23.09.2025" at bounding box center [449, 473] width 130 height 28
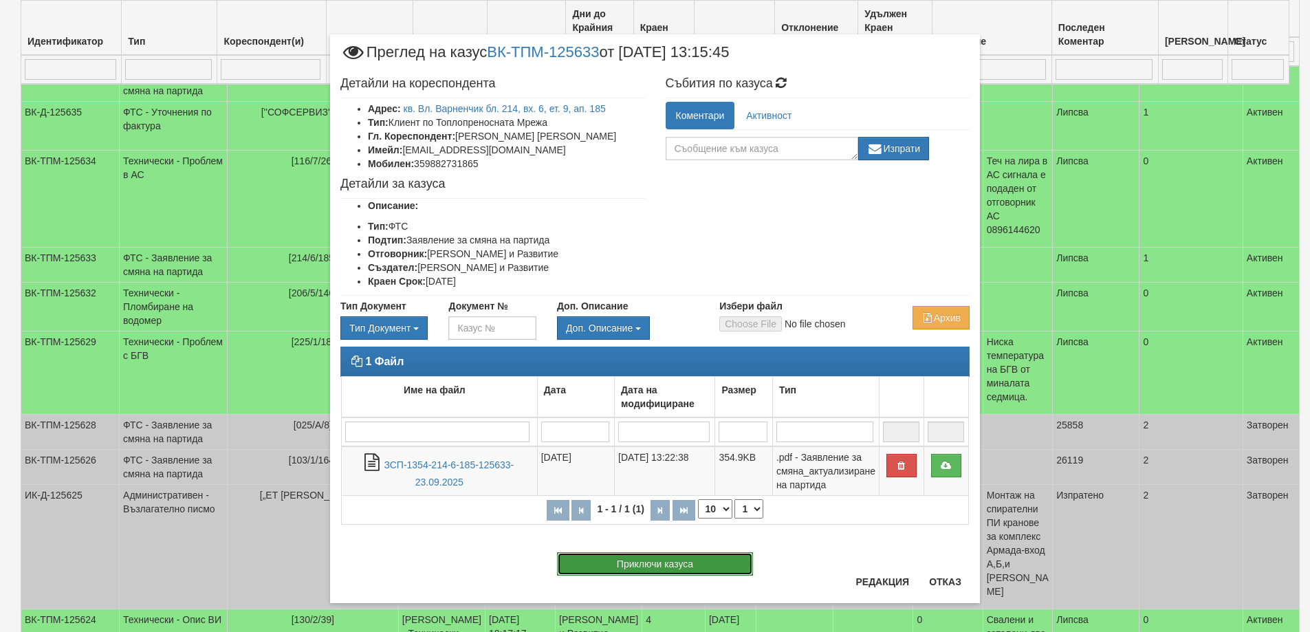
click at [681, 564] on button "Приключи казуса" at bounding box center [655, 563] width 196 height 23
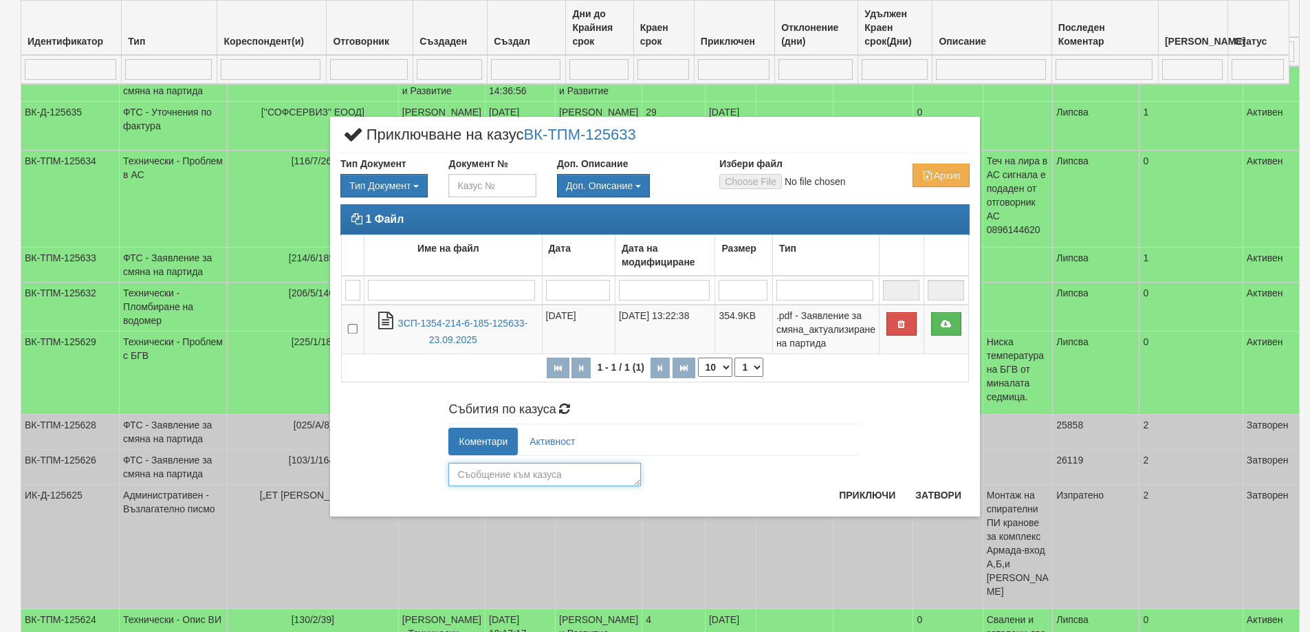
click at [502, 476] on textarea at bounding box center [544, 474] width 193 height 23
type textarea "26120"
click at [877, 494] on button "Приключи" at bounding box center [867, 495] width 73 height 22
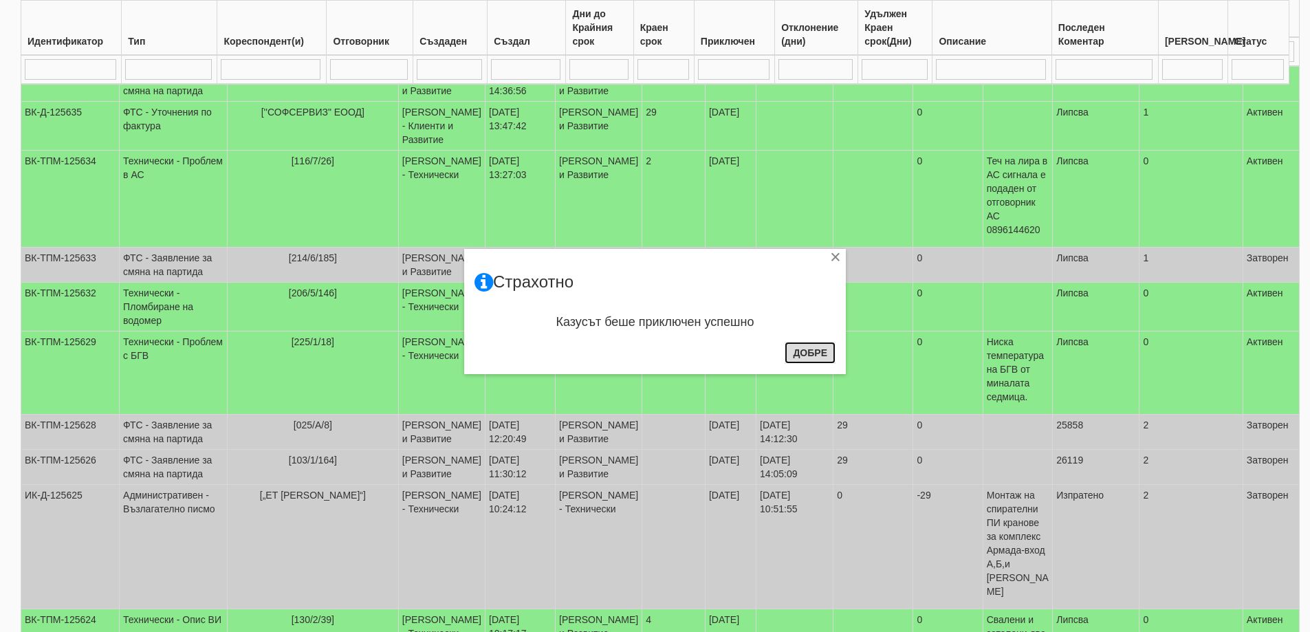
click at [811, 352] on button "Добре" at bounding box center [810, 353] width 51 height 22
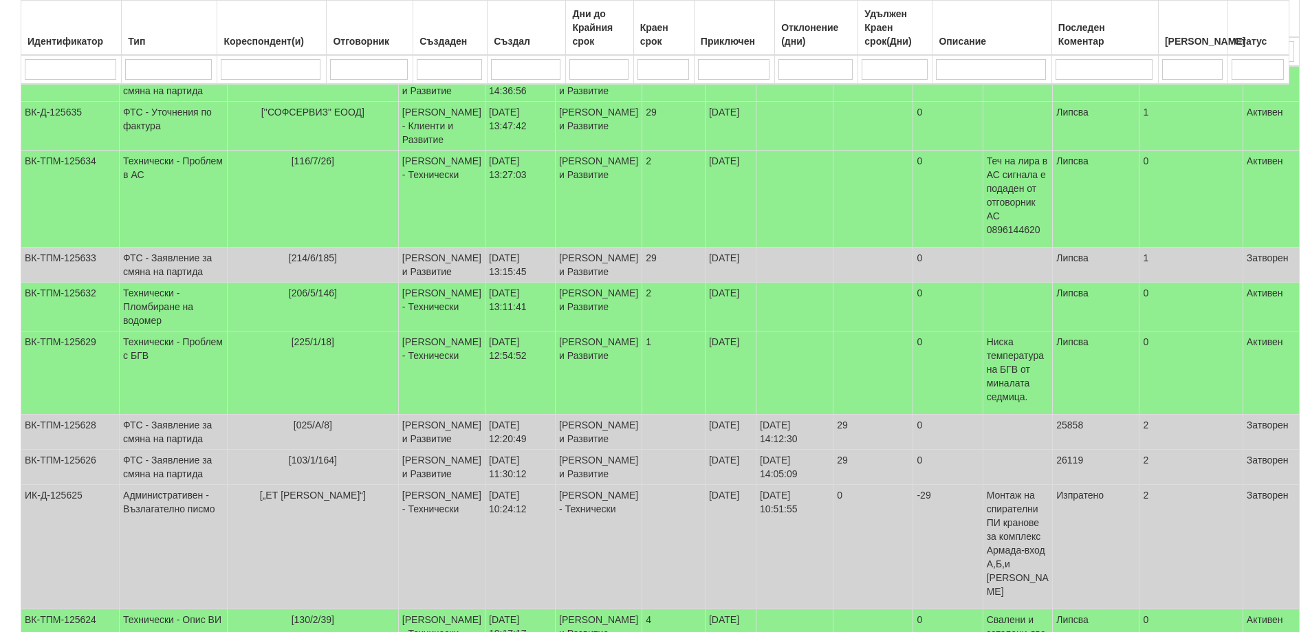
scroll to position [69, 0]
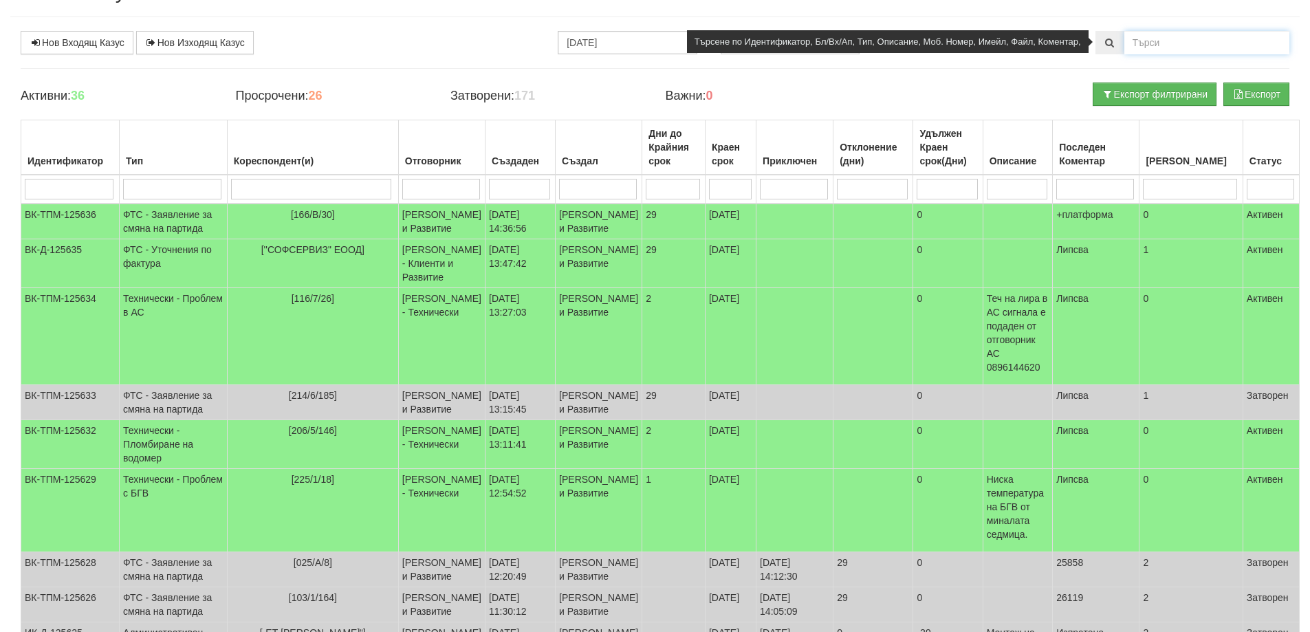
click at [1163, 39] on input "text" at bounding box center [1207, 42] width 165 height 23
type input "166/1/"
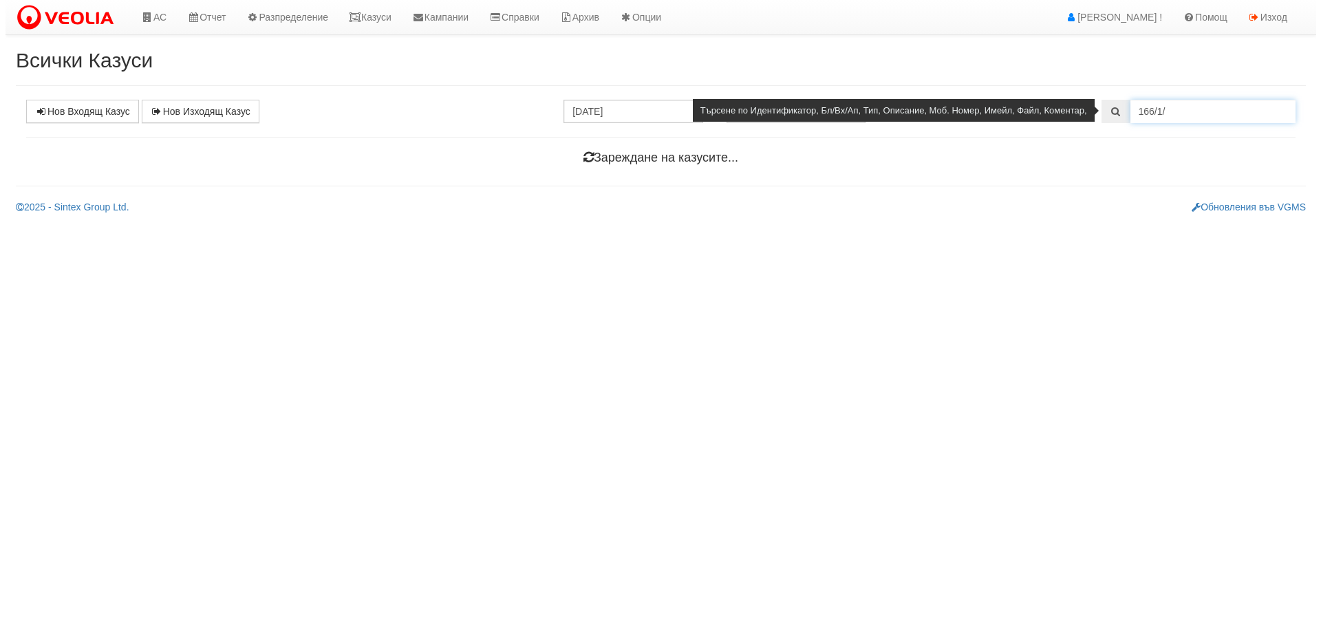
scroll to position [0, 0]
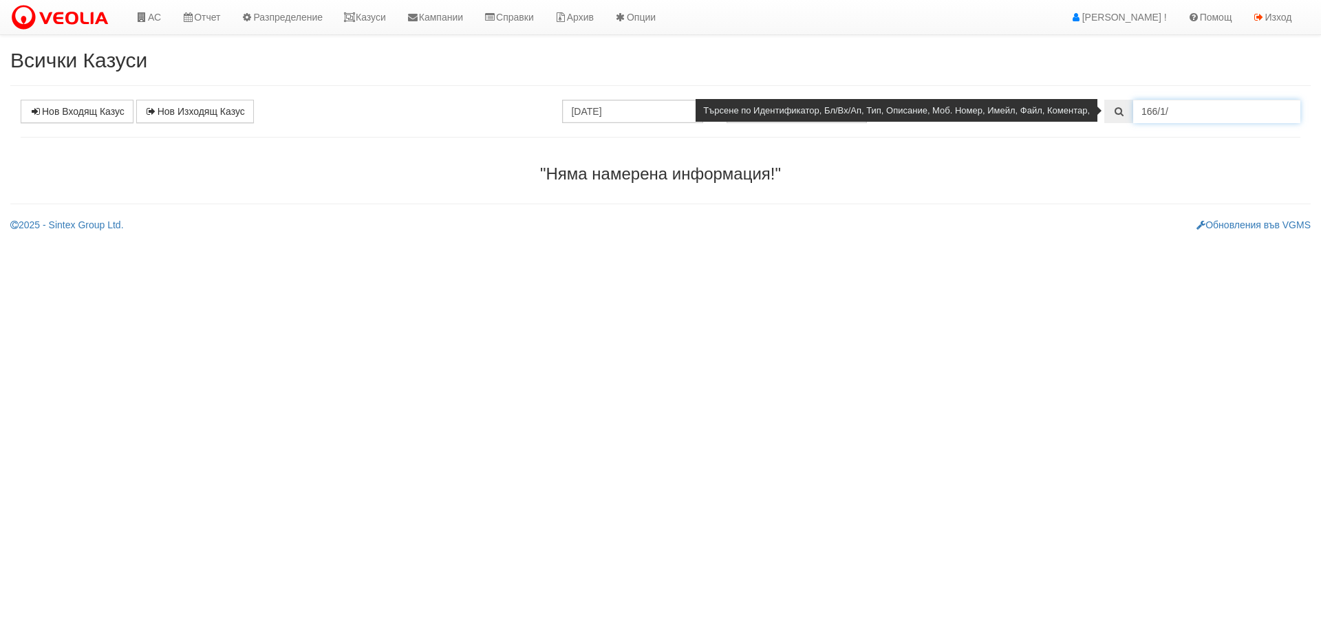
drag, startPoint x: 1176, startPoint y: 110, endPoint x: 1137, endPoint y: 111, distance: 39.2
click at [1137, 111] on input "166/1/" at bounding box center [1216, 111] width 167 height 23
click at [1151, 116] on input "text" at bounding box center [1216, 111] width 167 height 23
type input "25768"
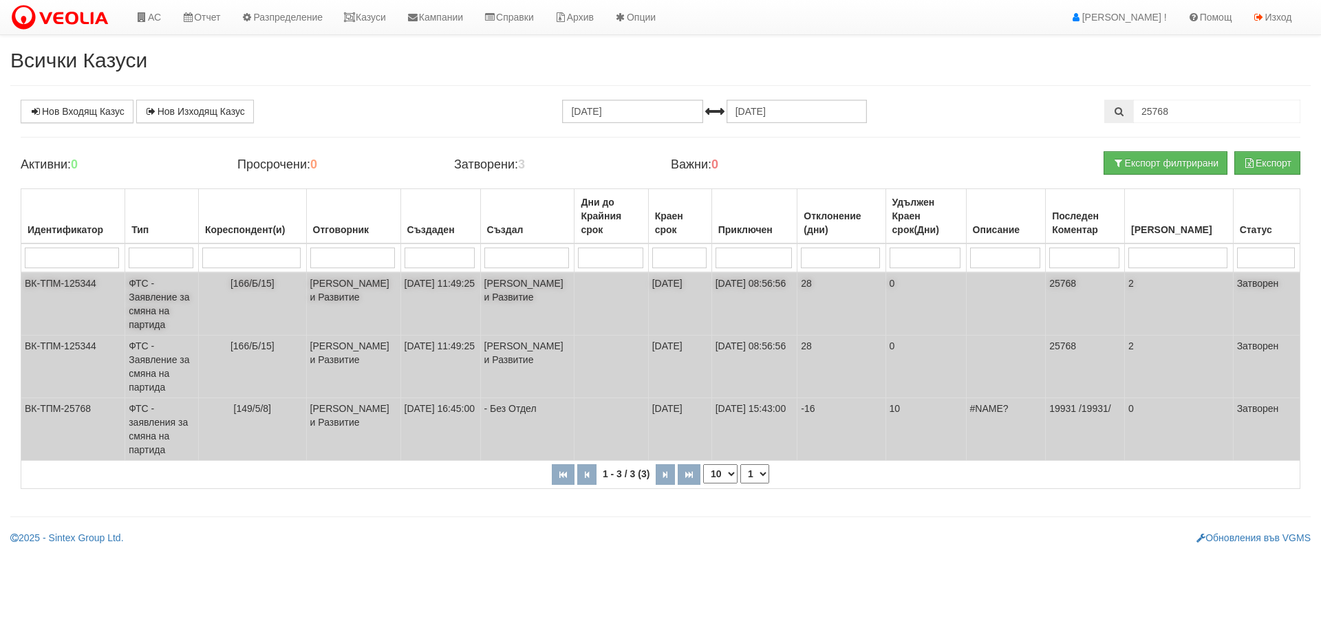
click at [162, 295] on td "ФТС - Заявление за смяна на партида" at bounding box center [162, 303] width 74 height 63
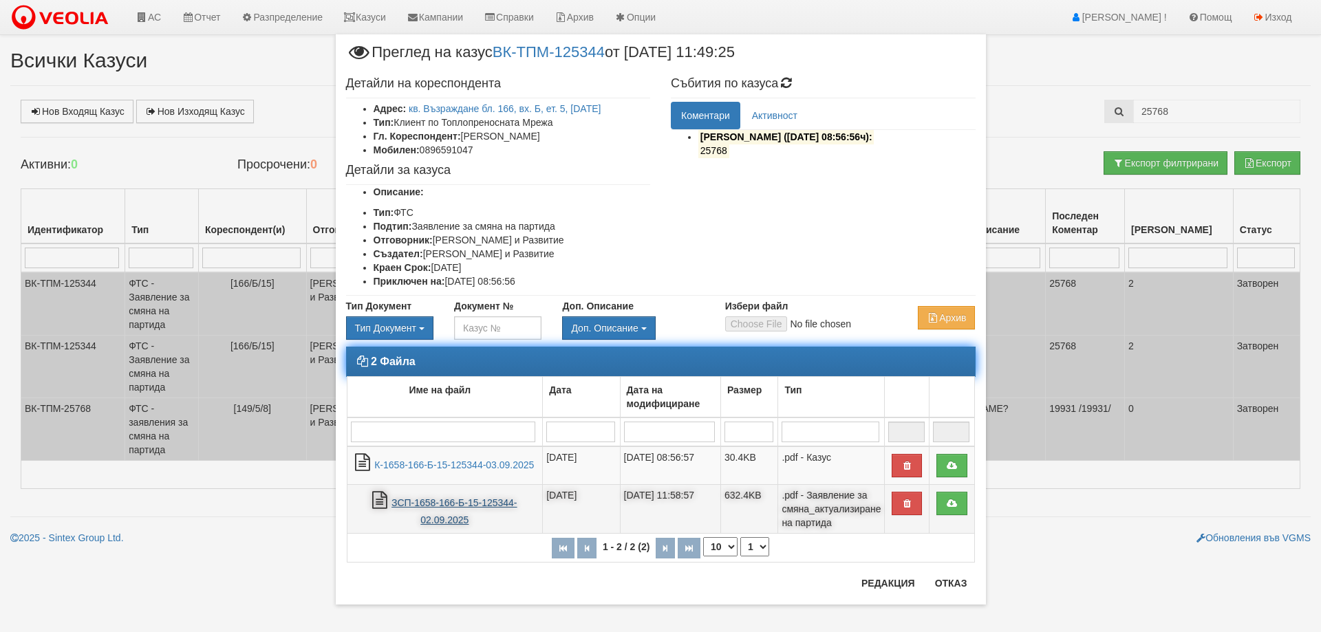
click at [415, 503] on link "ЗСП-1658-166-Б-15-125344-02.09.2025" at bounding box center [453, 511] width 125 height 28
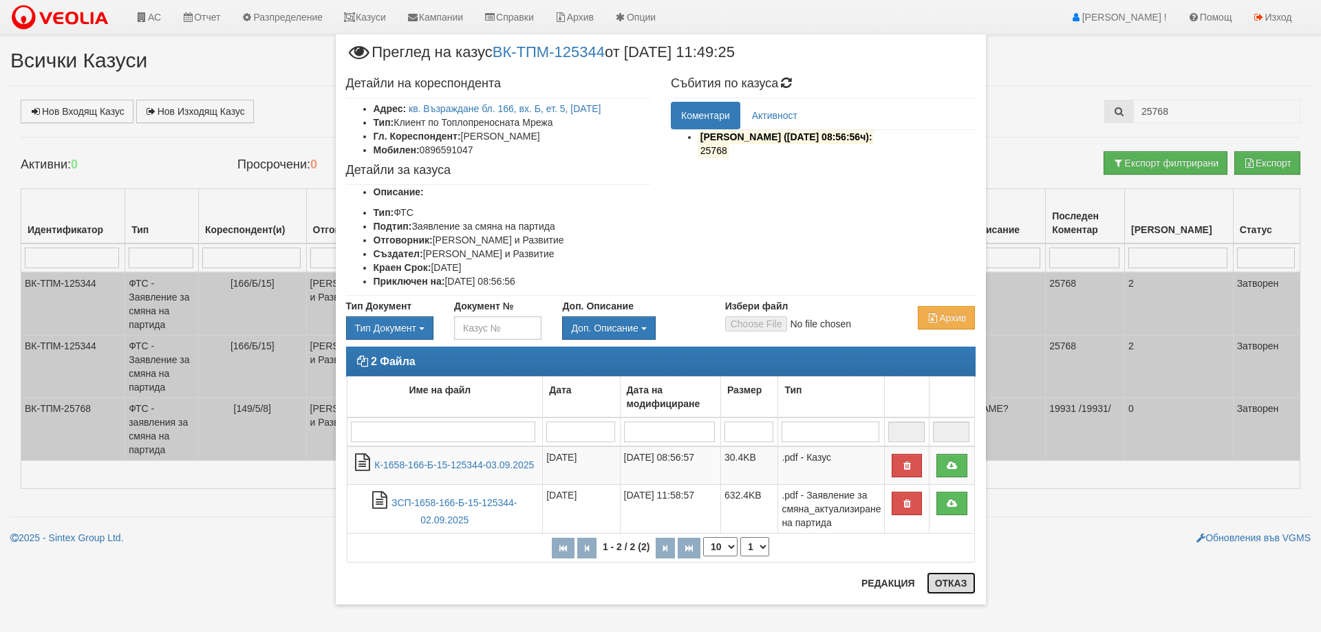
click at [943, 593] on button "Отказ" at bounding box center [951, 583] width 49 height 22
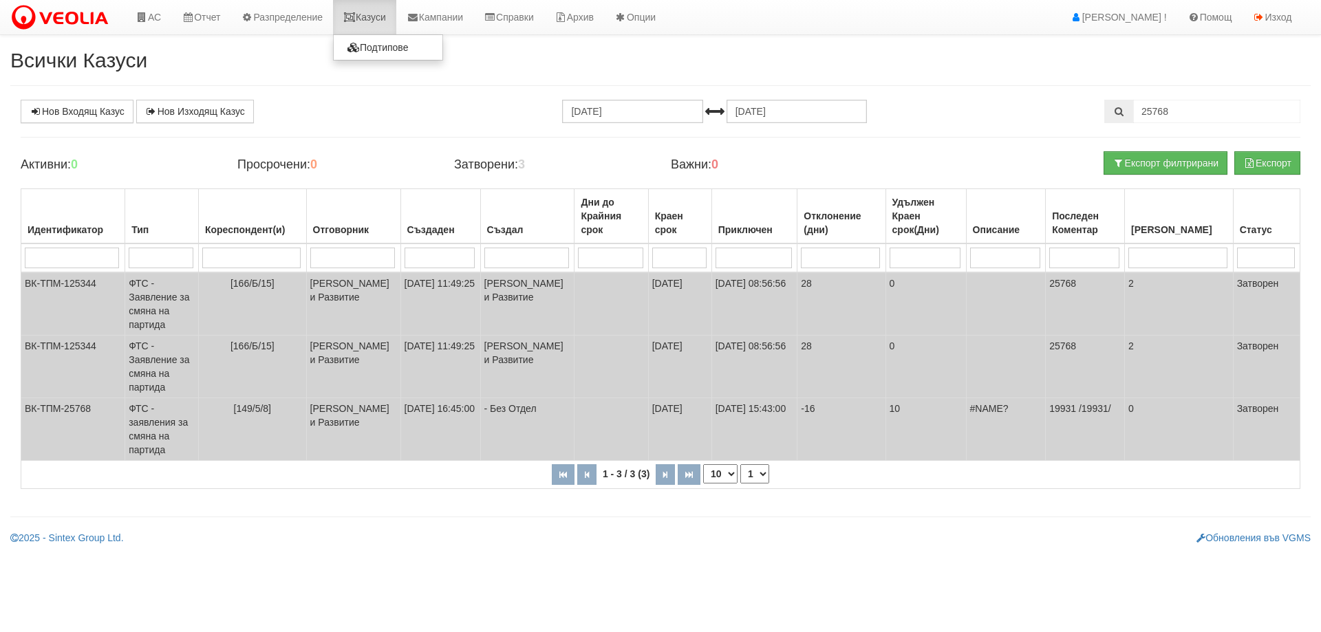
click at [374, 17] on link "Казуси" at bounding box center [364, 17] width 63 height 34
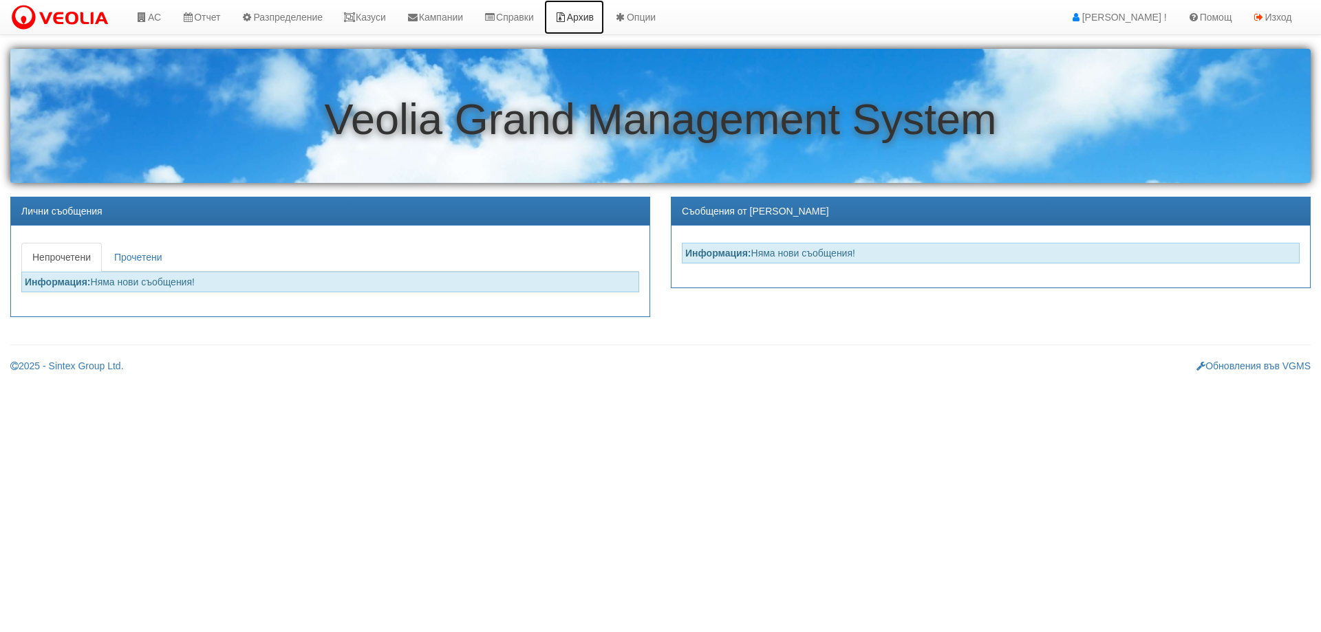
click at [598, 14] on link "Архив" at bounding box center [574, 17] width 60 height 34
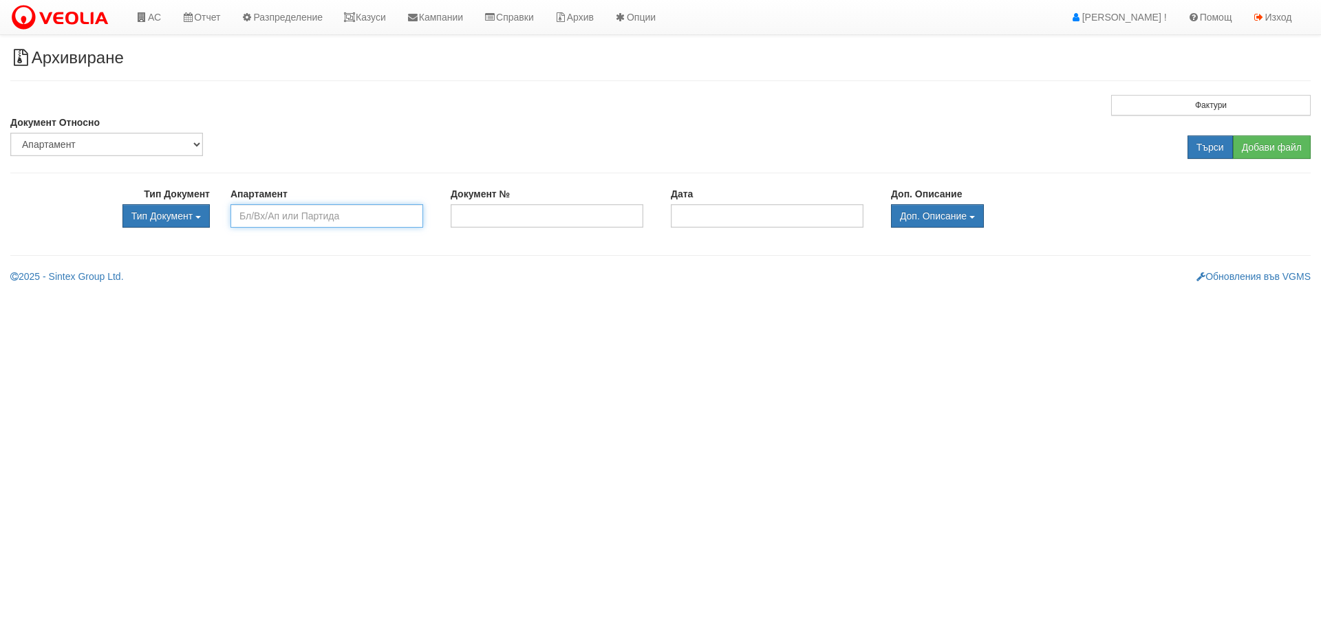
click at [262, 213] on input "text" at bounding box center [326, 215] width 193 height 23
click at [307, 239] on div "120/1/82" at bounding box center [327, 237] width 190 height 17
type input "120/1/82"
click at [1208, 145] on input "Търси" at bounding box center [1209, 147] width 45 height 23
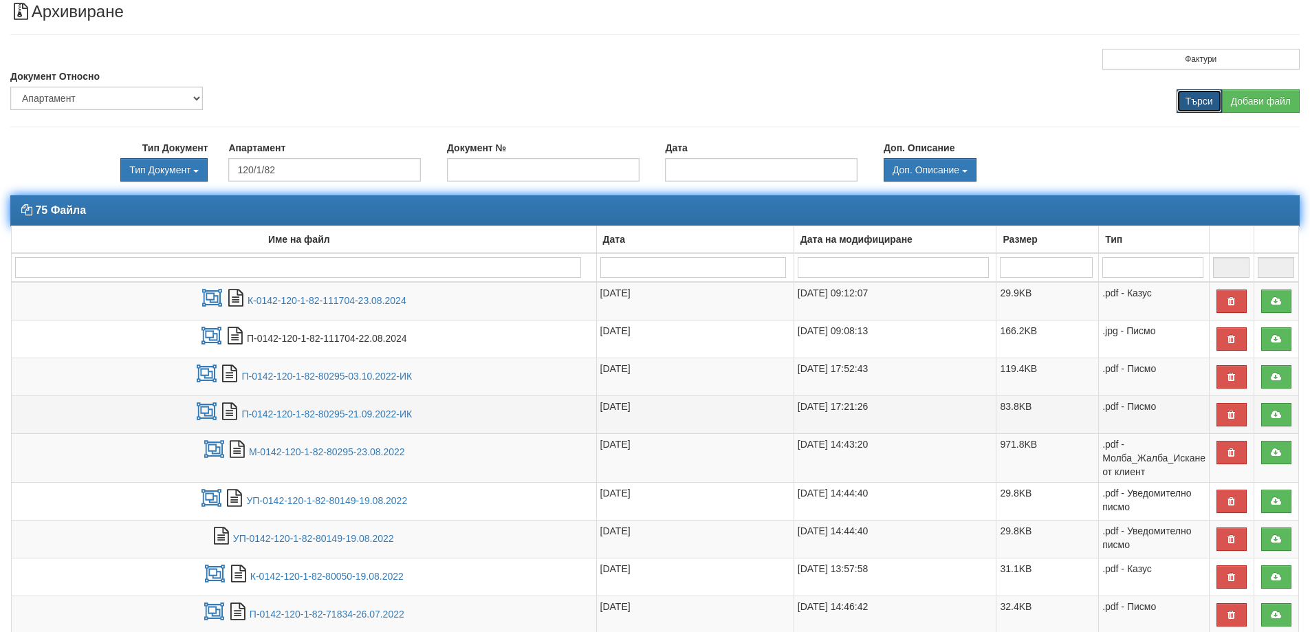
scroll to position [138, 0]
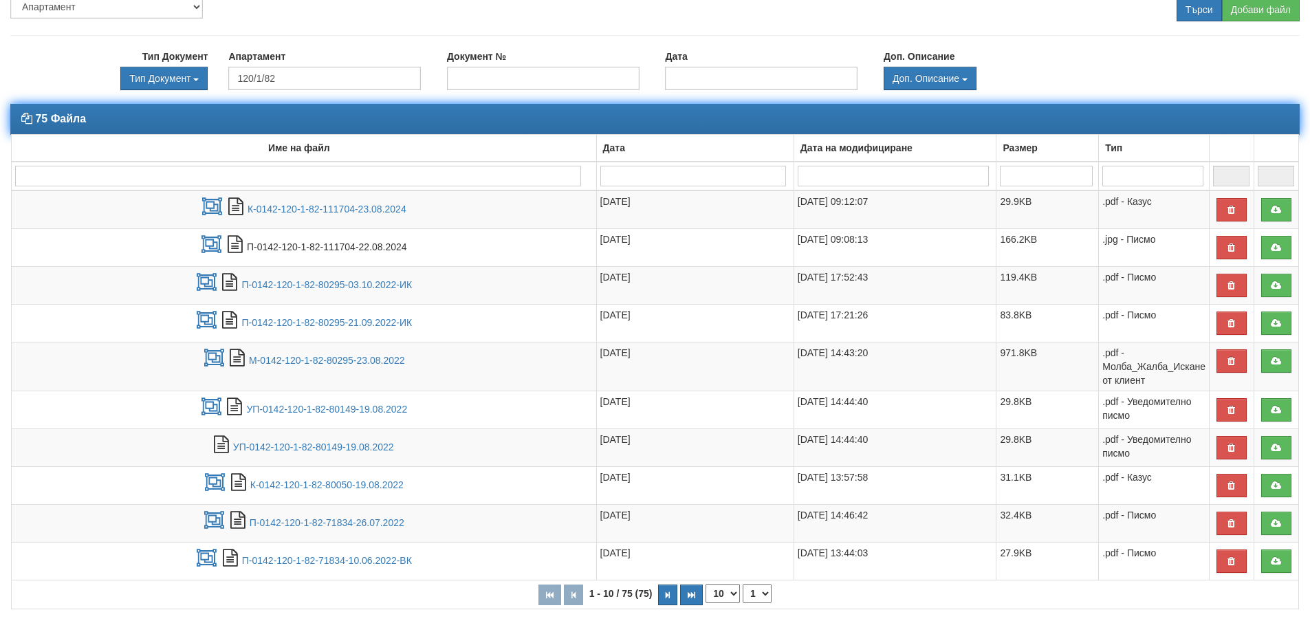
click at [733, 594] on select "10 20 30 40" at bounding box center [723, 593] width 34 height 19
select select "40"
click at [706, 603] on select "10 20 30 40" at bounding box center [723, 593] width 34 height 19
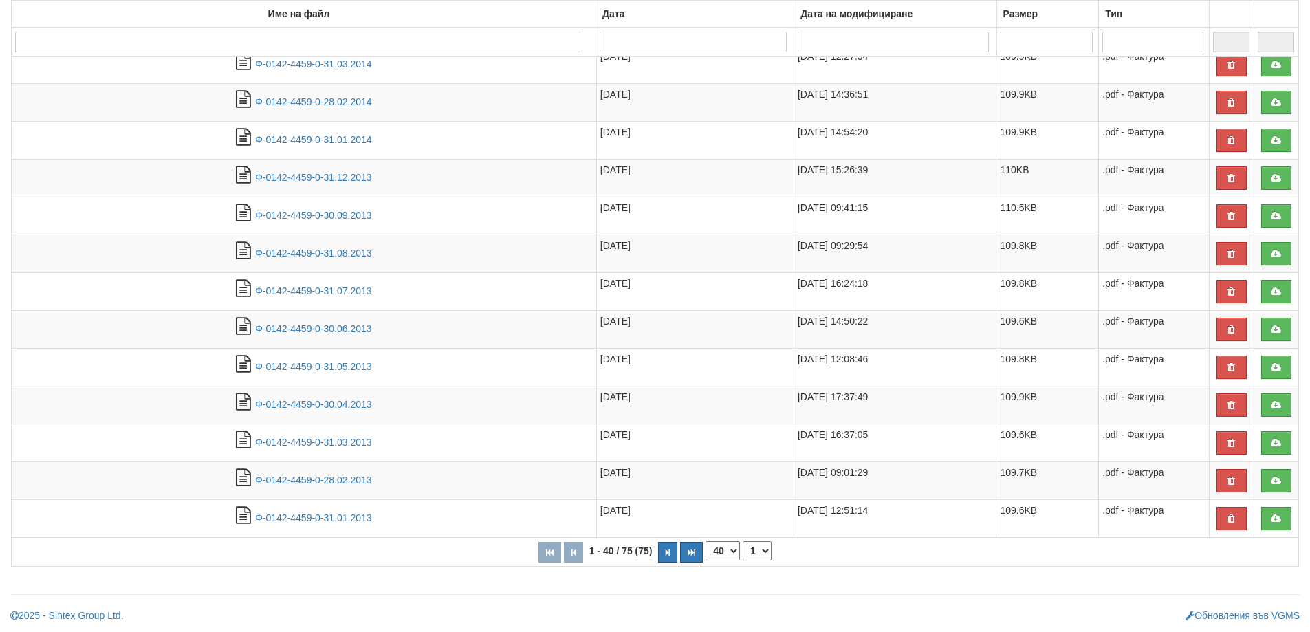
scroll to position [1382, 0]
click at [667, 550] on icon "button" at bounding box center [668, 552] width 4 height 8
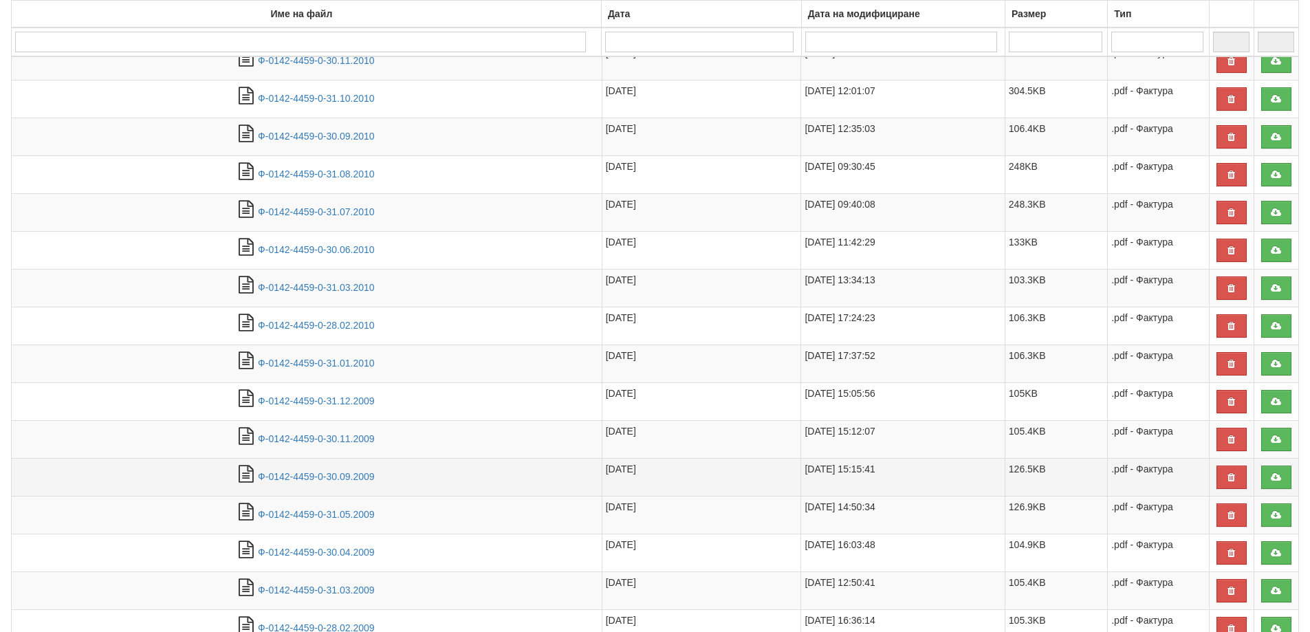
scroll to position [1116, 0]
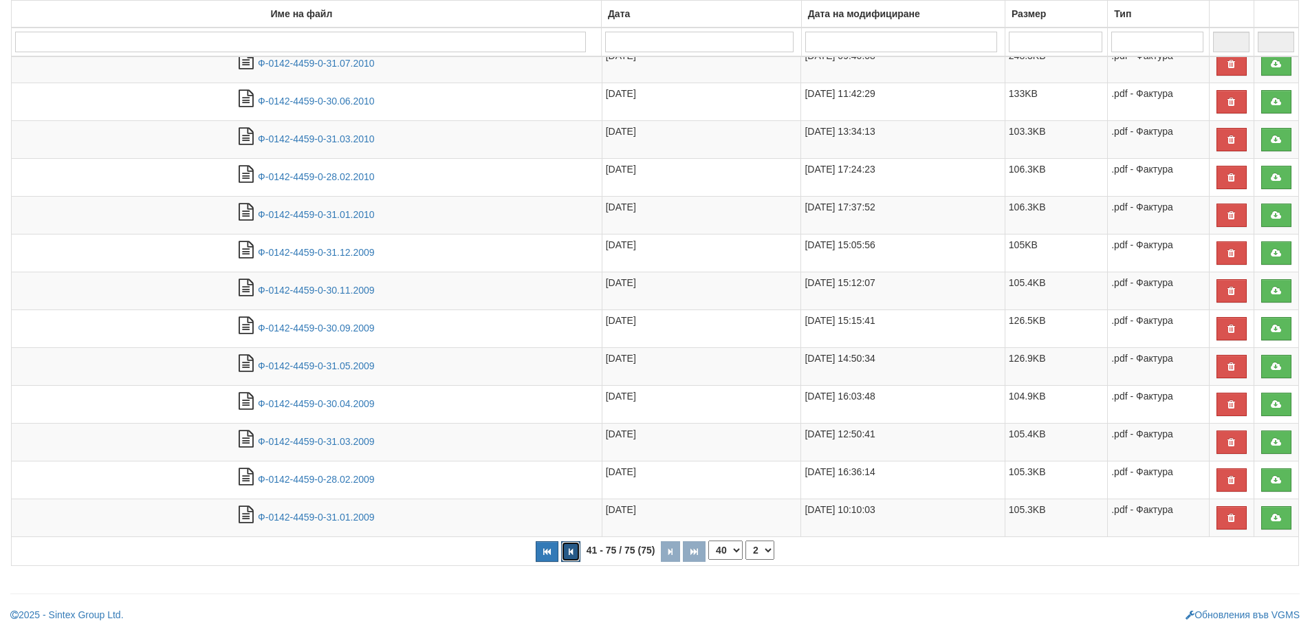
click at [572, 554] on icon "button" at bounding box center [571, 552] width 4 height 8
select select "1"
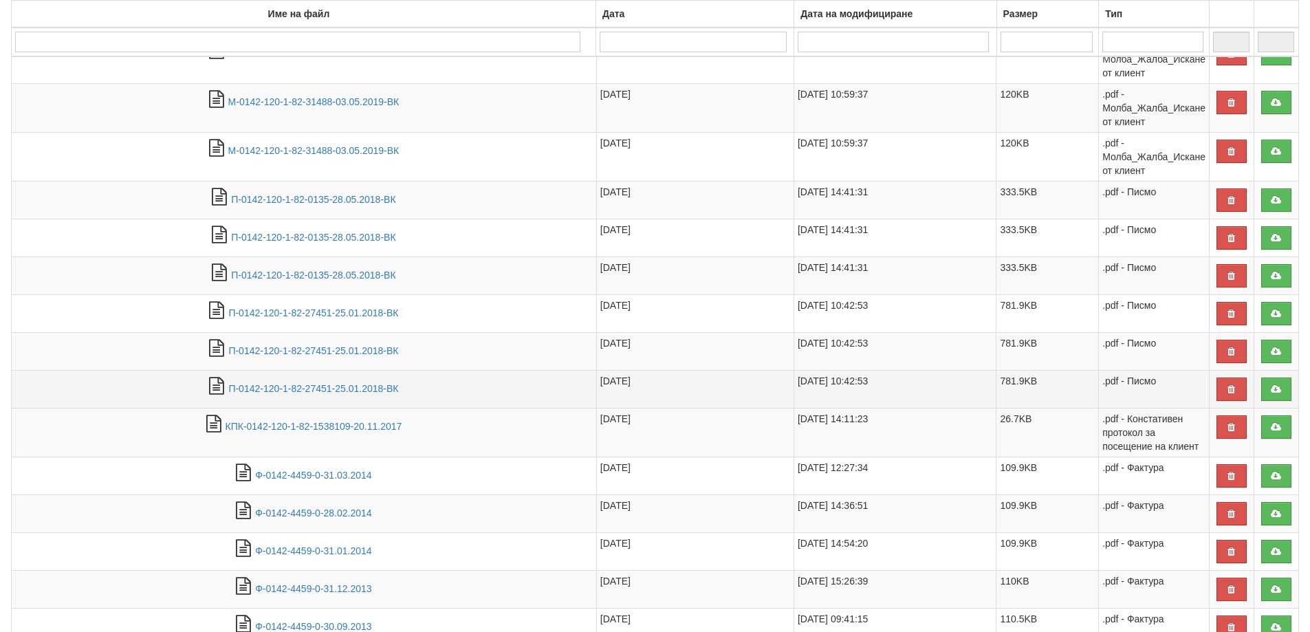
scroll to position [969, 0]
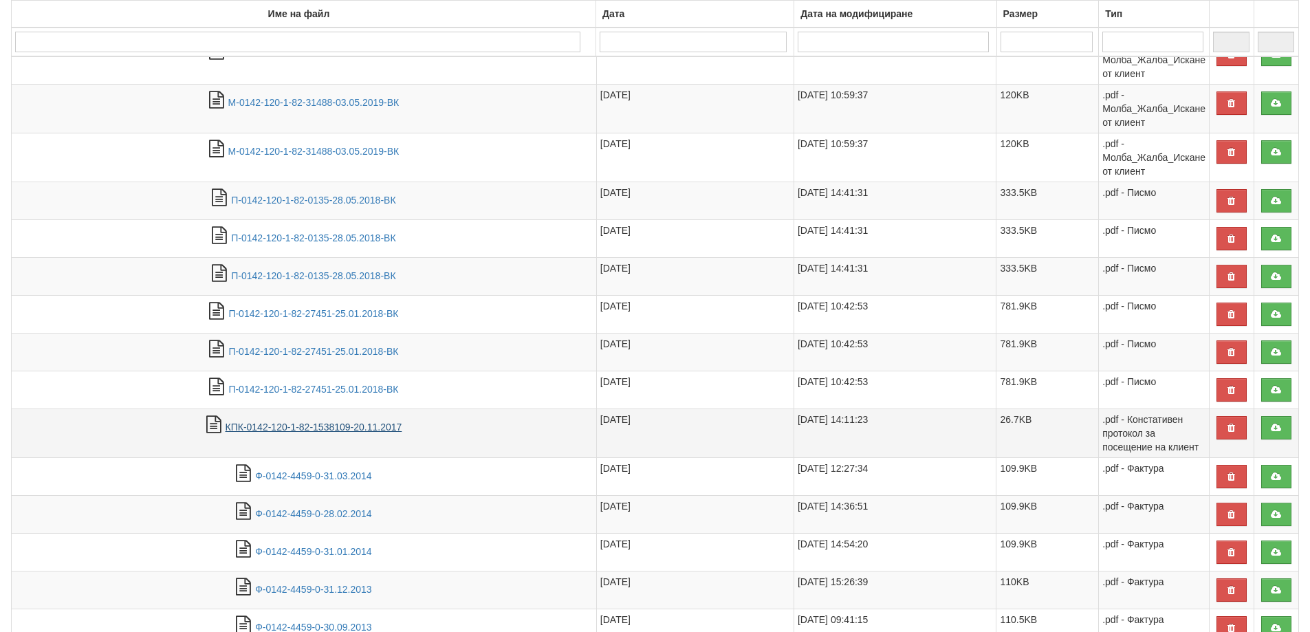
click at [377, 426] on link "КПК-0142-120-1-82-1538109-20.11.2017" at bounding box center [314, 427] width 177 height 11
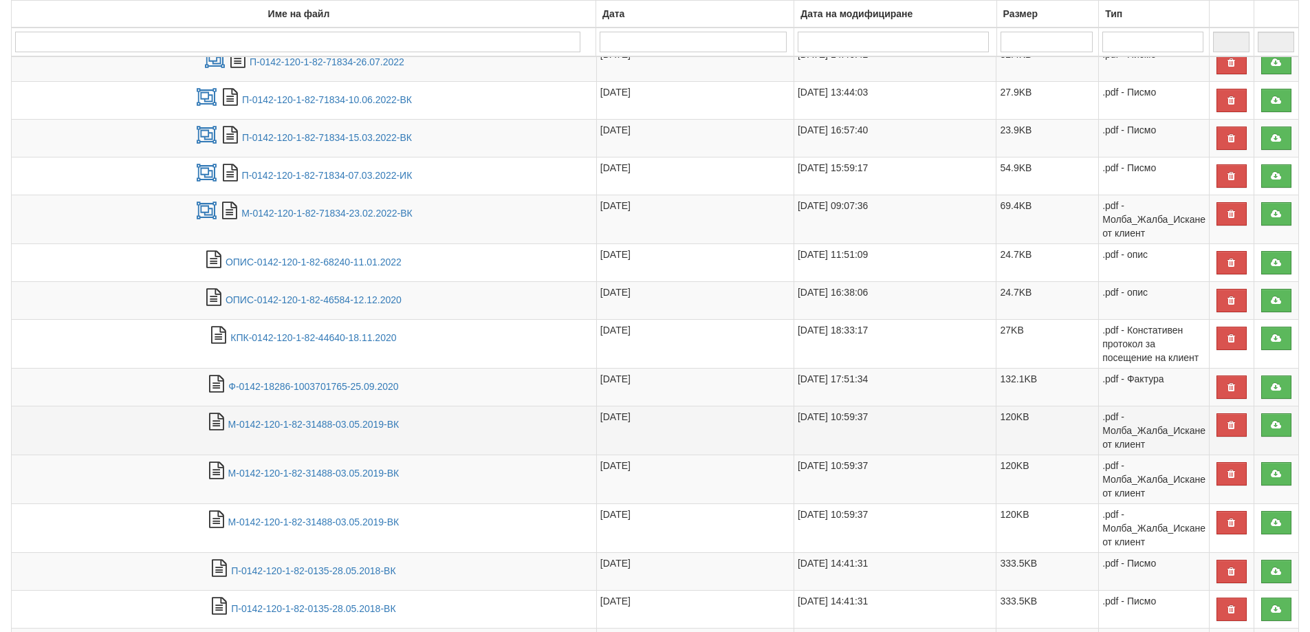
scroll to position [556, 0]
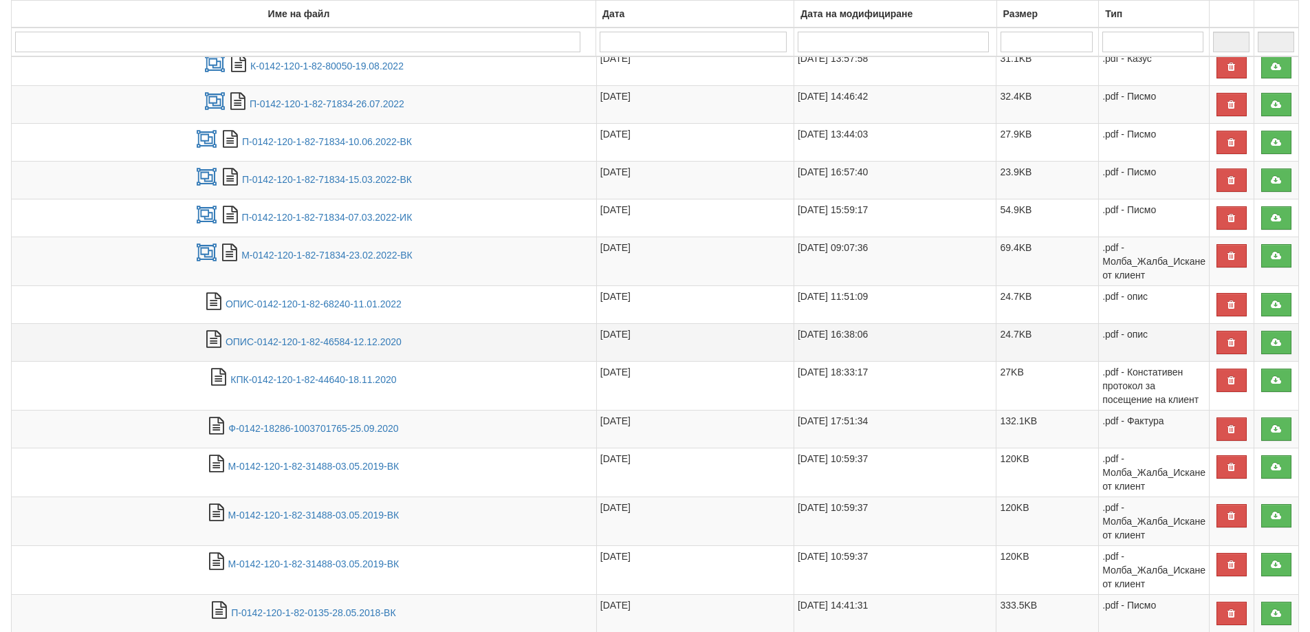
click at [292, 334] on td "ОПИС-0142-120-1-82-46584-12.12.2020" at bounding box center [304, 343] width 585 height 38
click at [293, 342] on link "ОПИС-0142-120-1-82-46584-12.12.2020" at bounding box center [314, 341] width 176 height 11
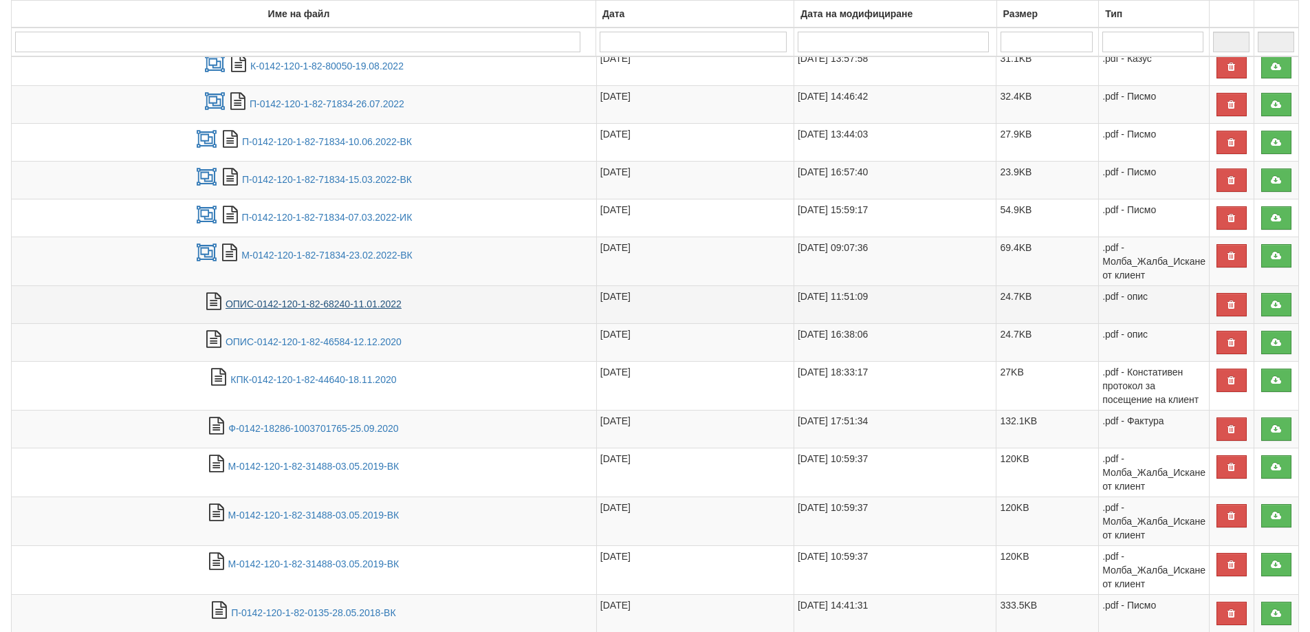
click at [301, 307] on link "ОПИС-0142-120-1-82-68240-11.01.2022" at bounding box center [314, 304] width 176 height 11
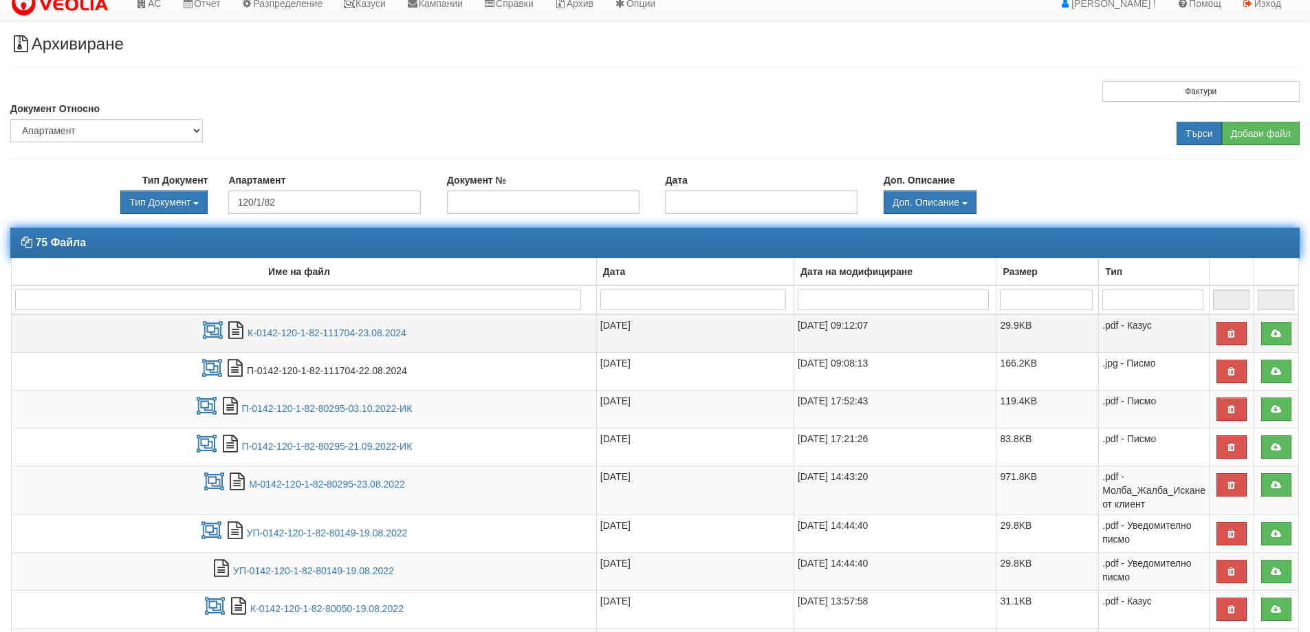
scroll to position [6, 0]
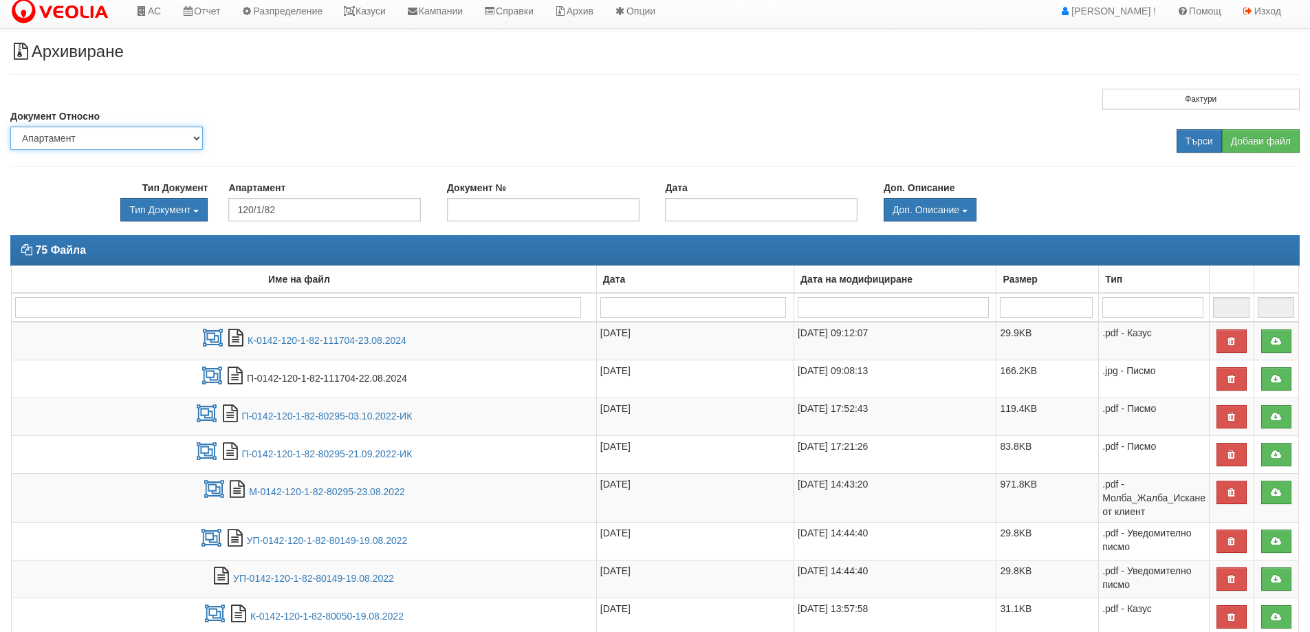
click at [40, 137] on select "Партида Апартамент Сграда Институция Партньор" at bounding box center [106, 138] width 193 height 23
select select "2"
click at [10, 127] on select "Партида Апартамент Сграда Институция Партньор" at bounding box center [106, 138] width 193 height 23
click at [251, 208] on input "text" at bounding box center [324, 209] width 193 height 23
click at [281, 232] on div "120/1 - Младост - "ВЕОЛИЯ"" at bounding box center [325, 231] width 190 height 17
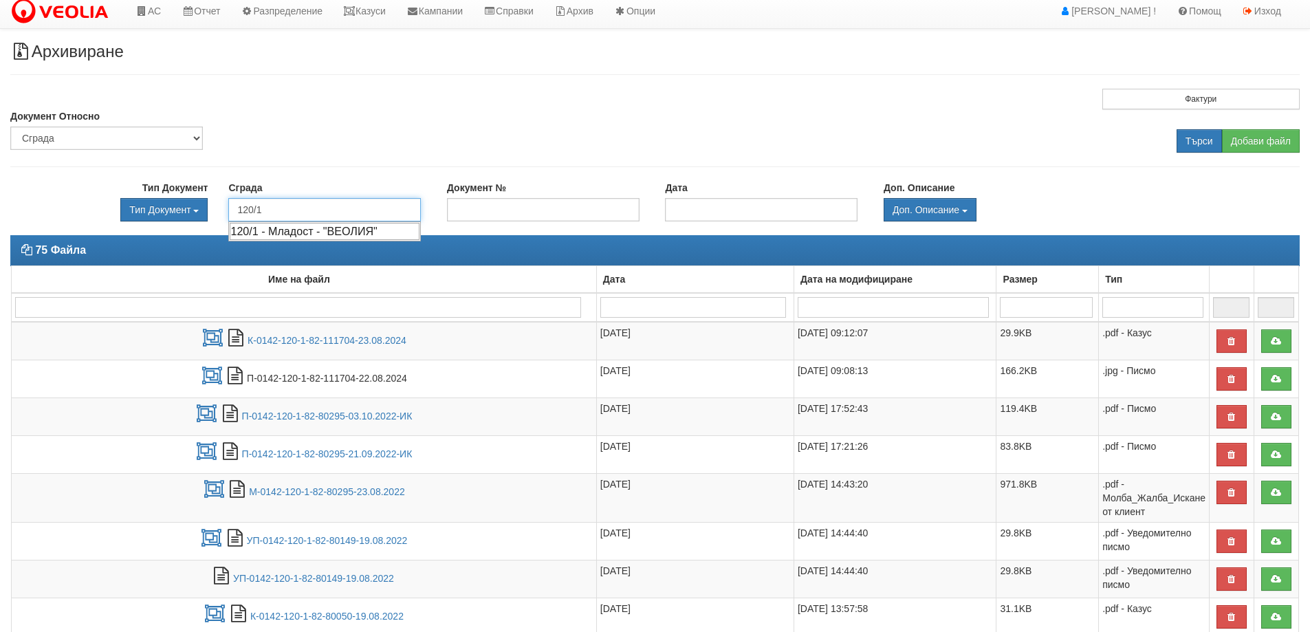
type input "120/1 - Младост - "ВЕОЛИЯ""
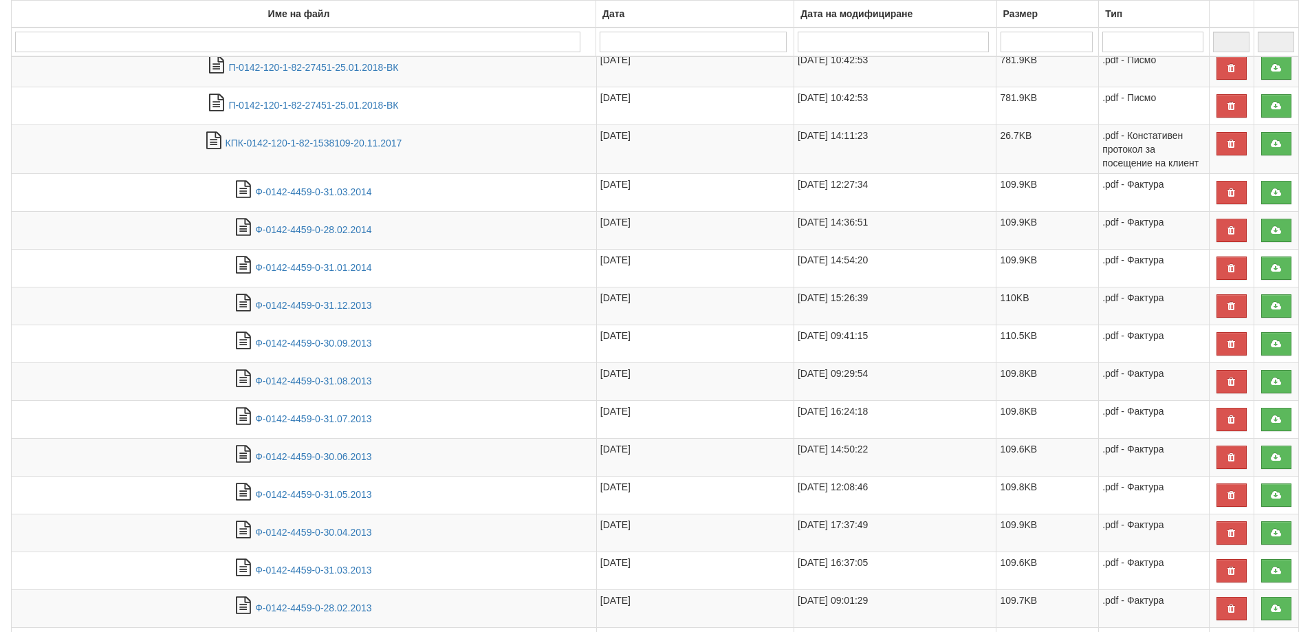
scroll to position [1382, 0]
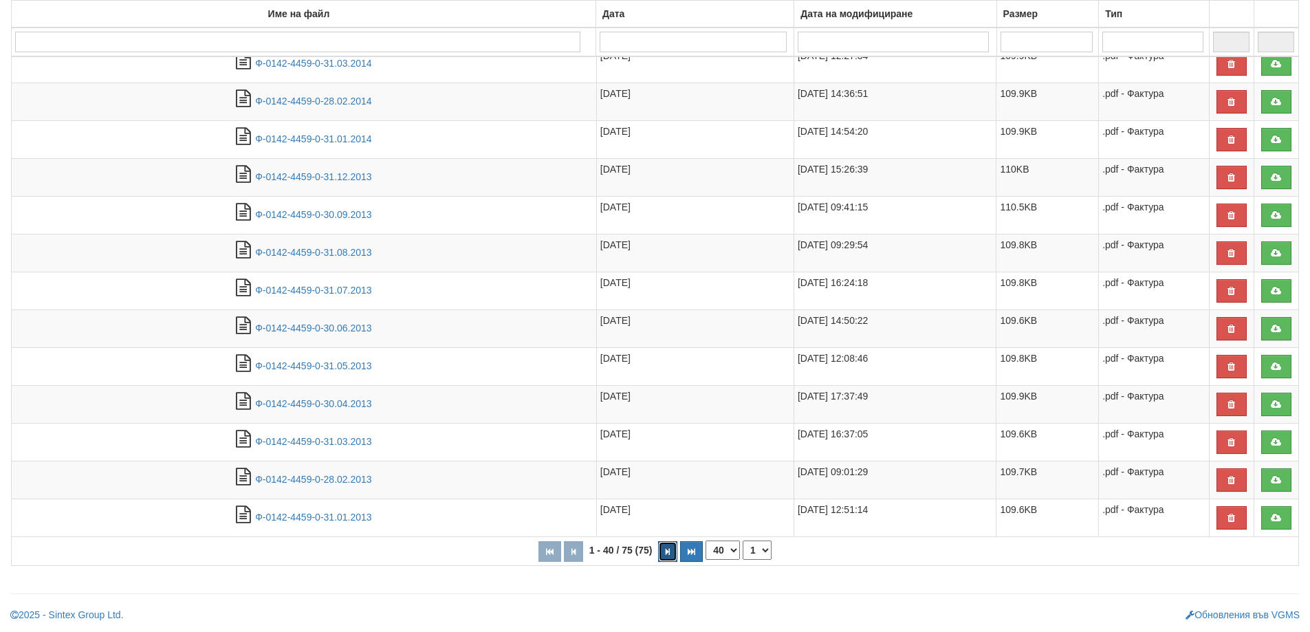
click at [668, 552] on icon "button" at bounding box center [668, 552] width 4 height 8
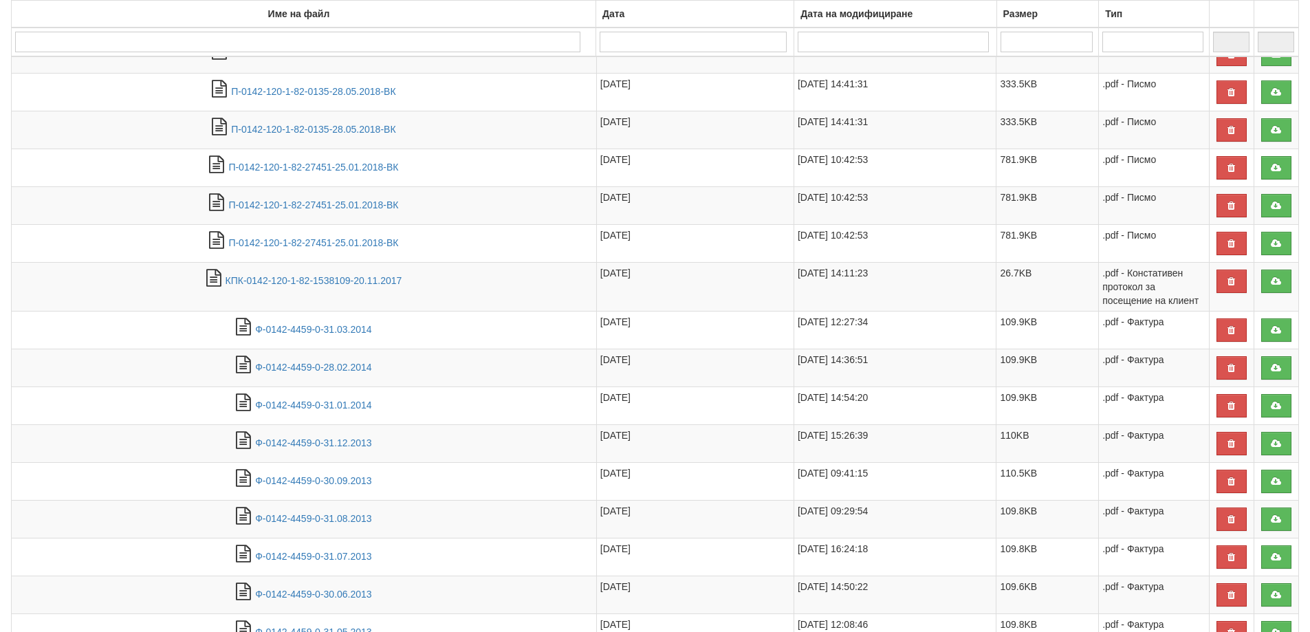
select select "2"
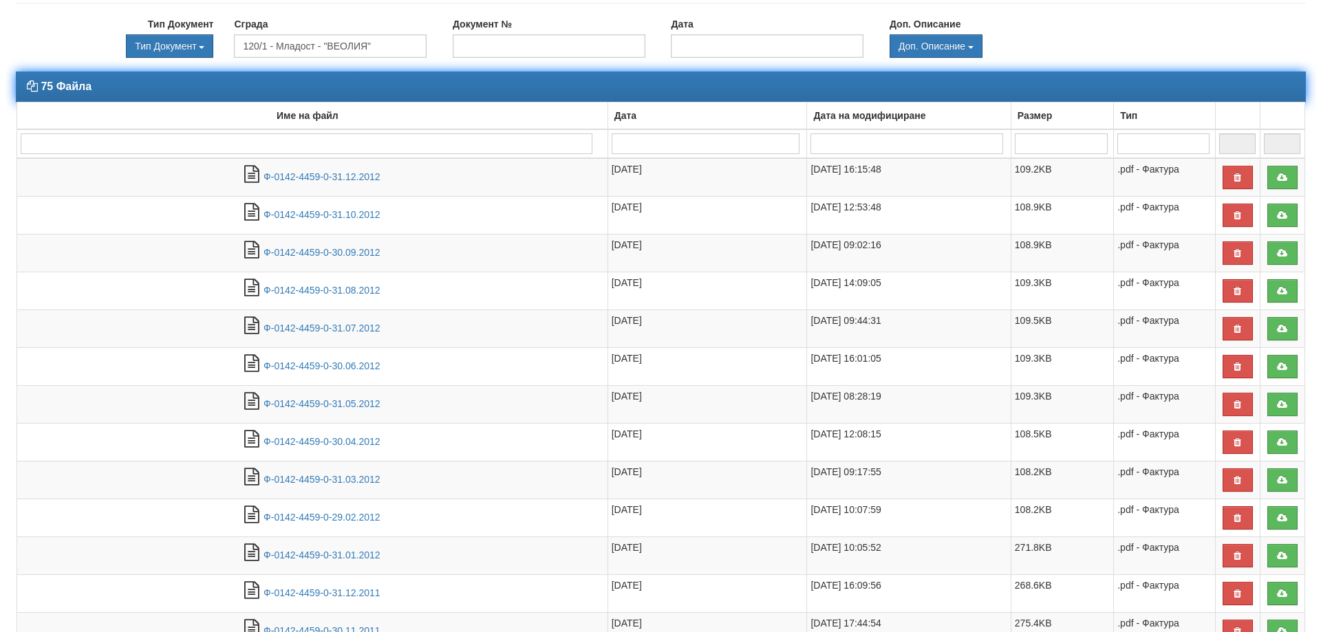
scroll to position [0, 0]
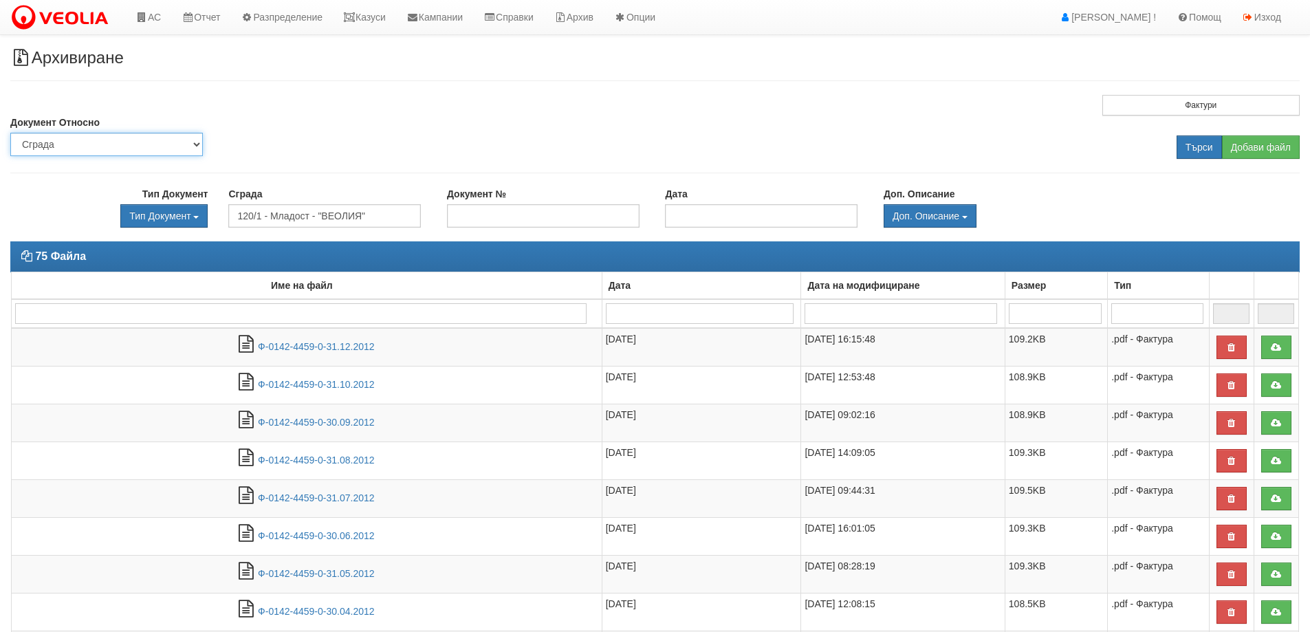
click at [197, 142] on select "Партида Апартамент Сграда Институция Партньор" at bounding box center [106, 144] width 193 height 23
click at [274, 221] on input "120/1 - Младост - "ВЕОЛИЯ"" at bounding box center [324, 215] width 193 height 23
click at [1197, 146] on input "Търси" at bounding box center [1199, 147] width 45 height 23
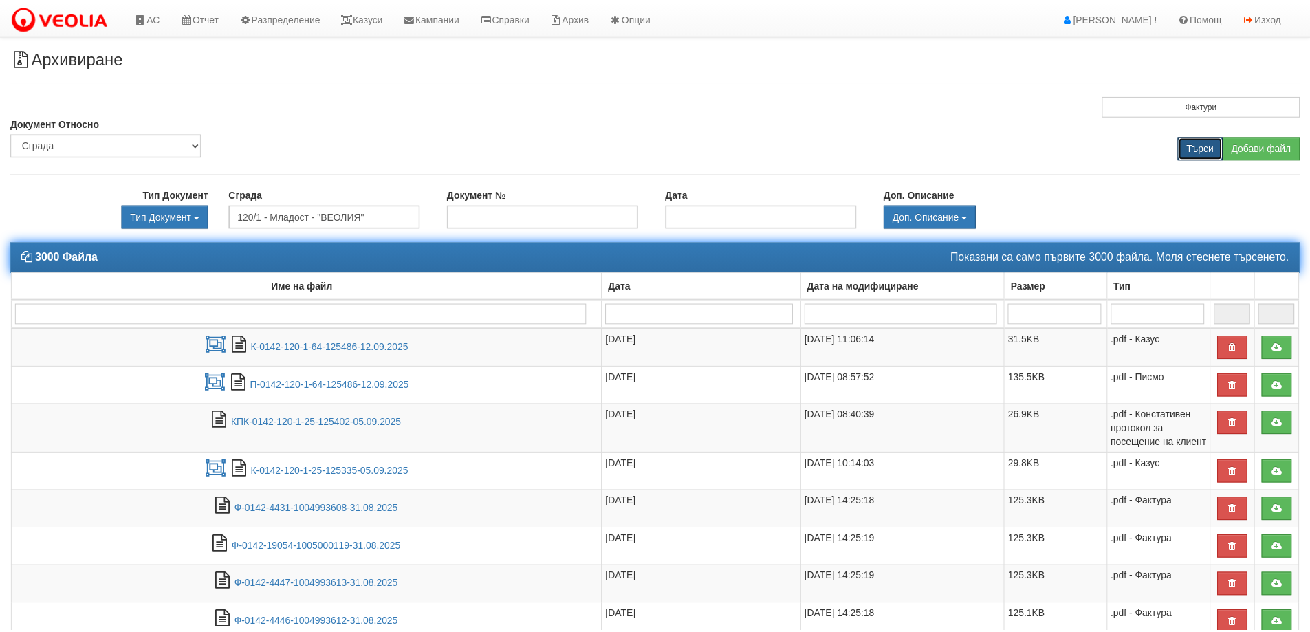
scroll to position [195, 0]
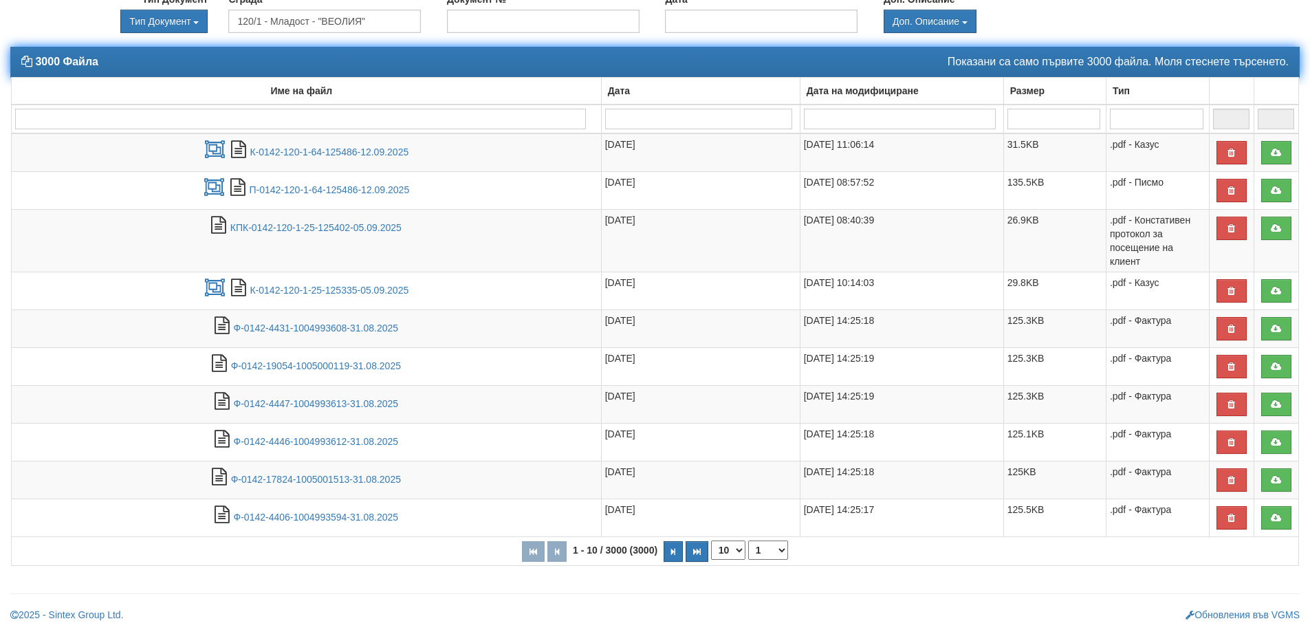
click at [36, 123] on input "search" at bounding box center [300, 119] width 571 height 21
type input "п"
type input "пос"
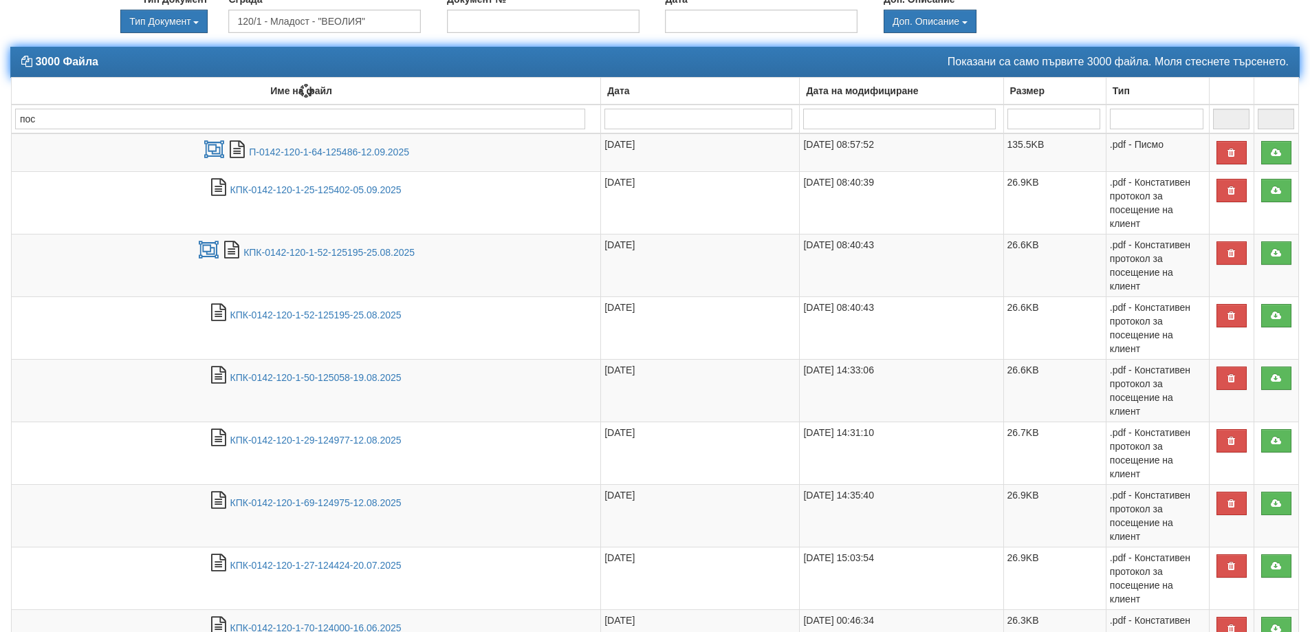
type input "пос"
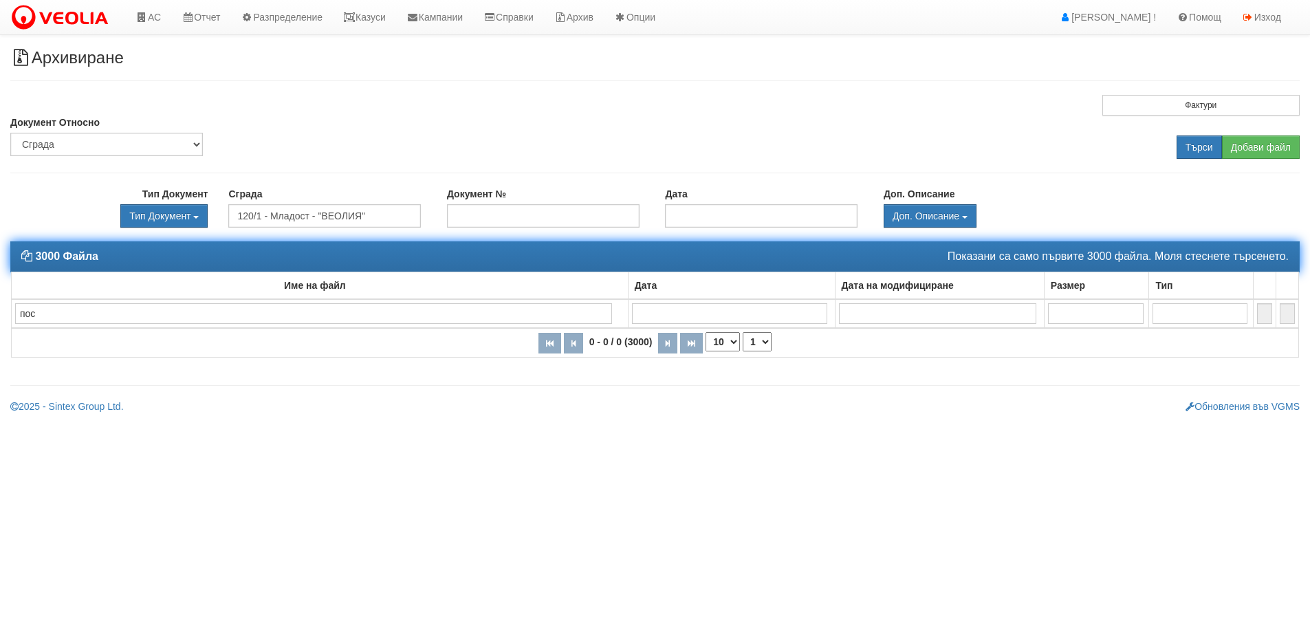
scroll to position [0, 0]
drag, startPoint x: 36, startPoint y: 316, endPoint x: 14, endPoint y: 318, distance: 22.2
click at [14, 318] on td "пос" at bounding box center [323, 313] width 622 height 29
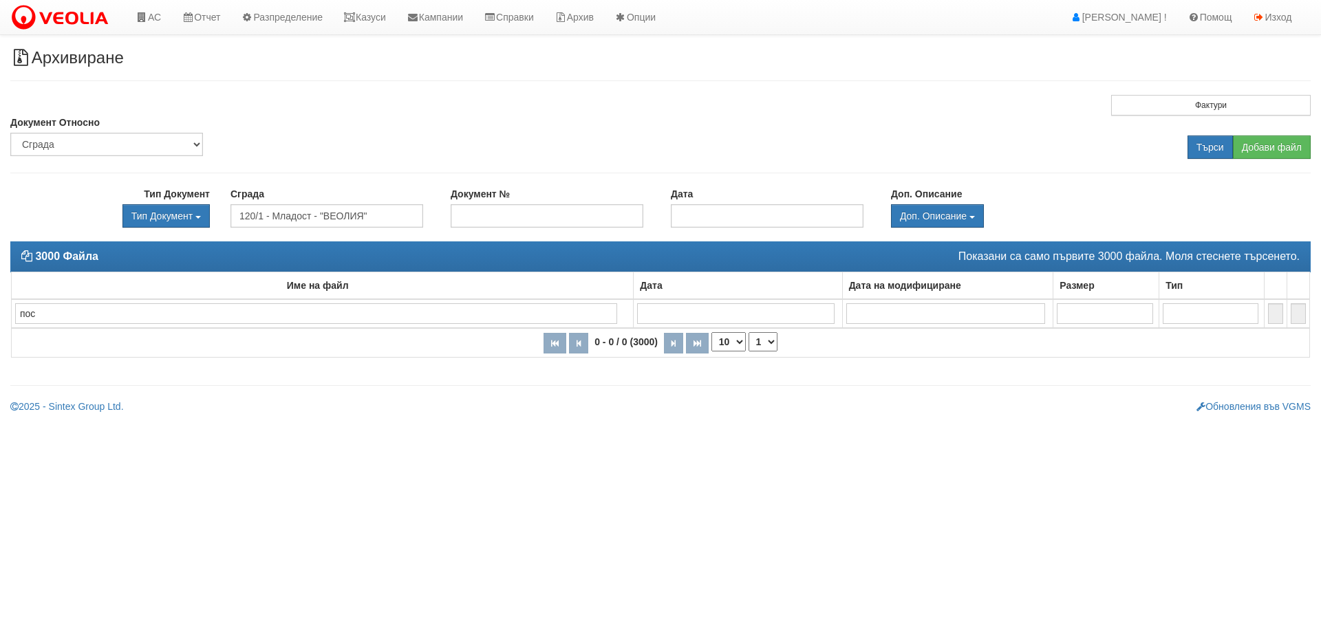
type input "д"
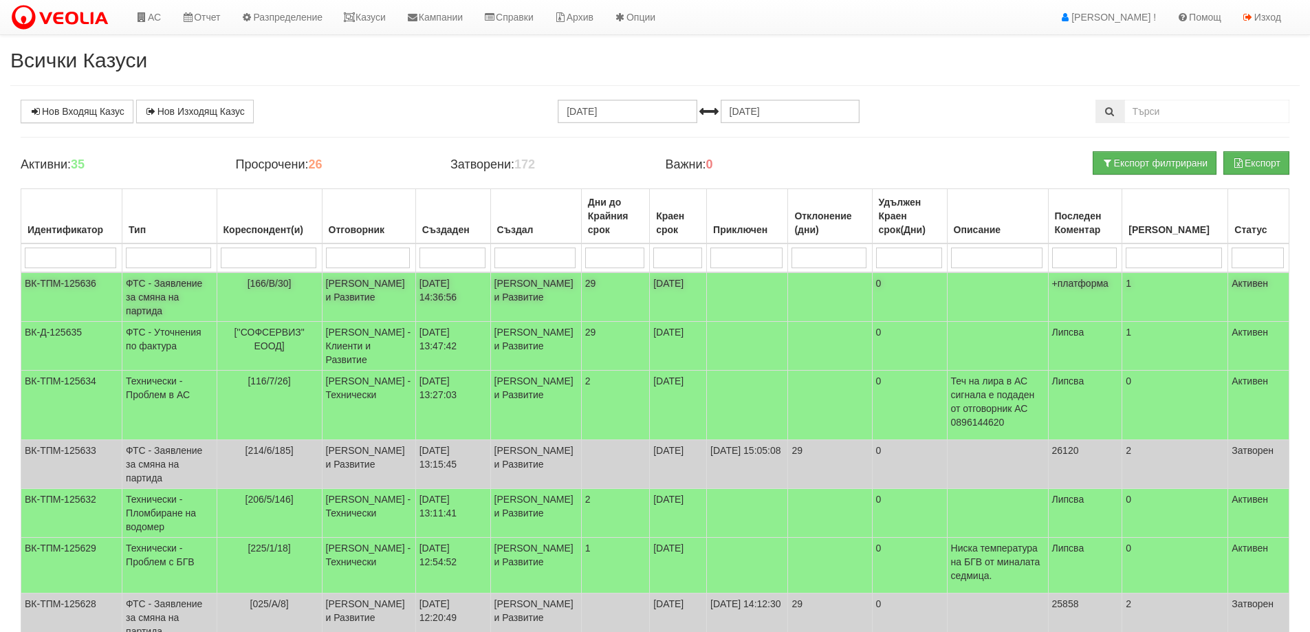
click at [168, 296] on td "ФТС - Заявление за смяна на партида" at bounding box center [169, 297] width 94 height 50
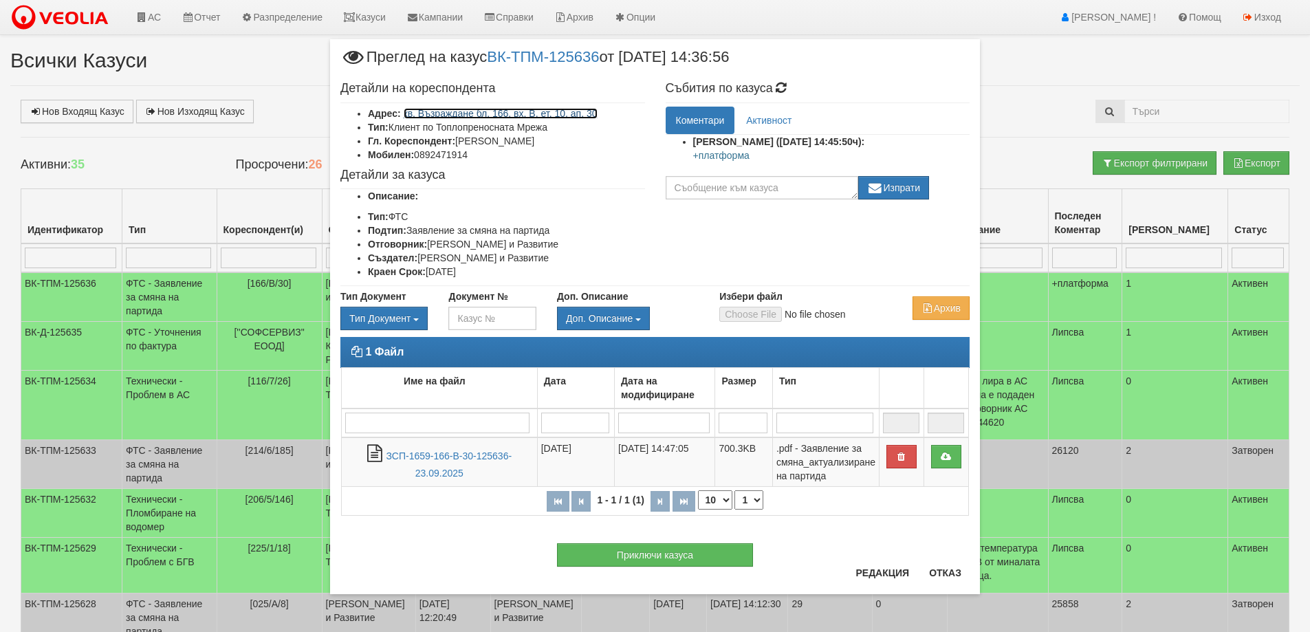
click at [556, 116] on link "кв. Възраждане бл. 166, вх. В, ет. 10, ап. 30" at bounding box center [501, 113] width 194 height 11
click at [949, 574] on button "Отказ" at bounding box center [945, 573] width 49 height 22
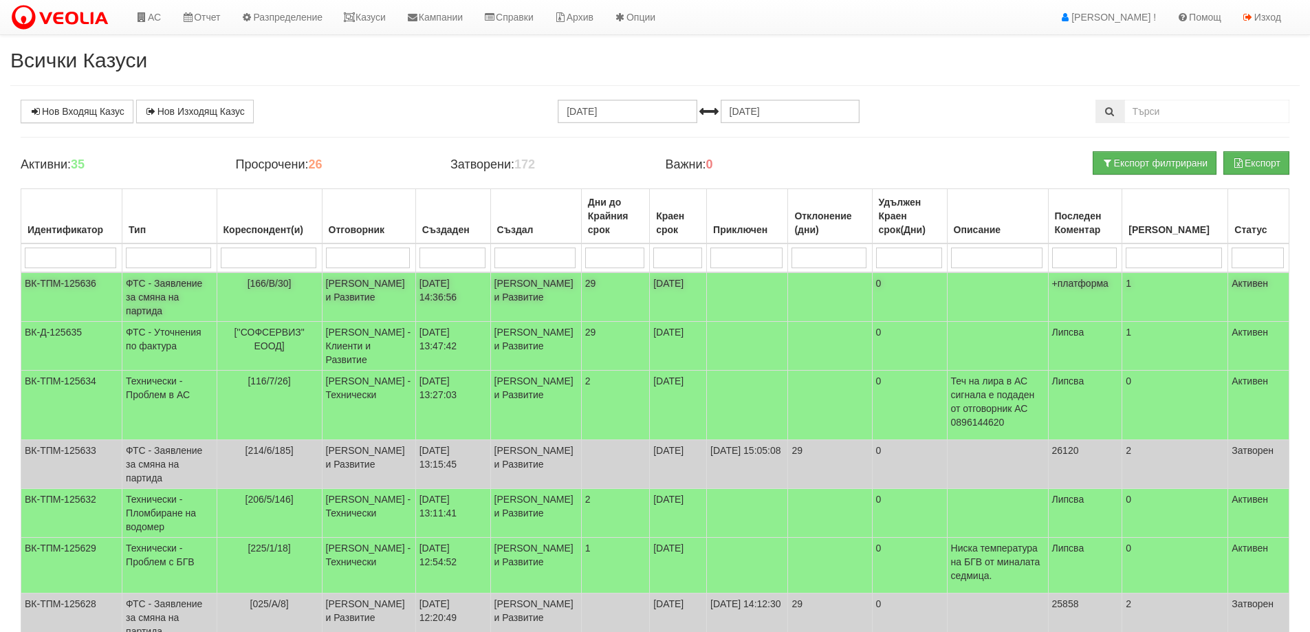
click at [153, 301] on td "ФТС - Заявление за смяна на партида" at bounding box center [169, 297] width 94 height 50
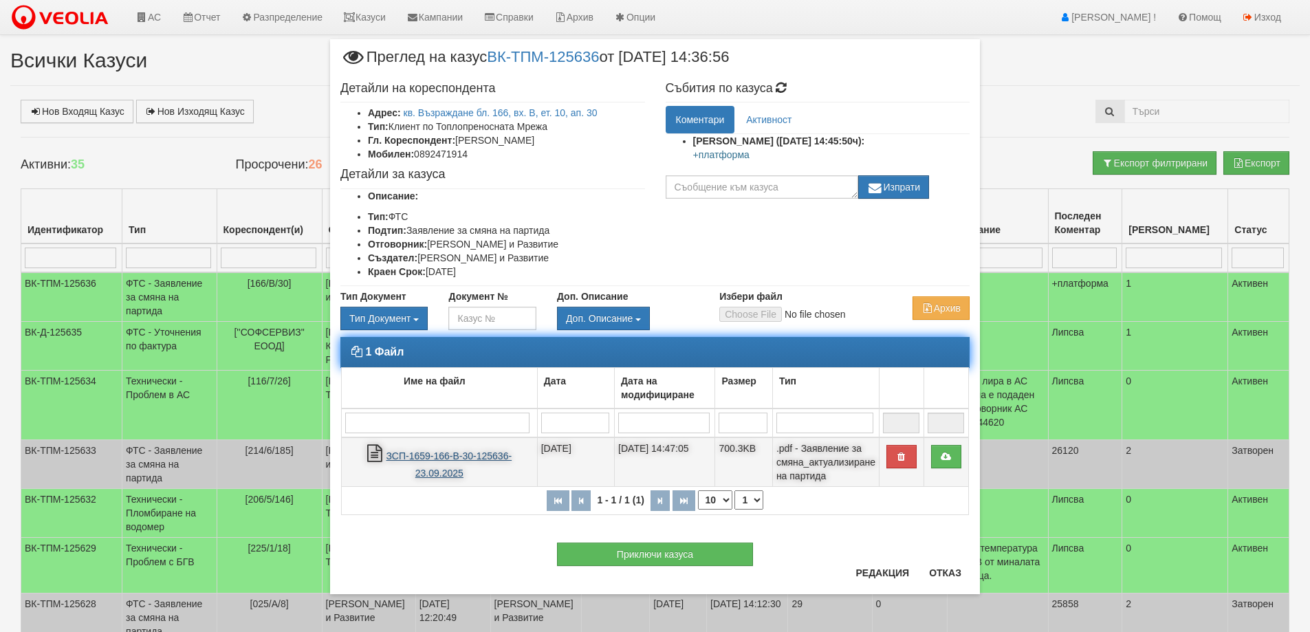
click at [451, 454] on link "ЗСП-1659-166-В-30-125636-23.09.2025" at bounding box center [450, 465] width 126 height 28
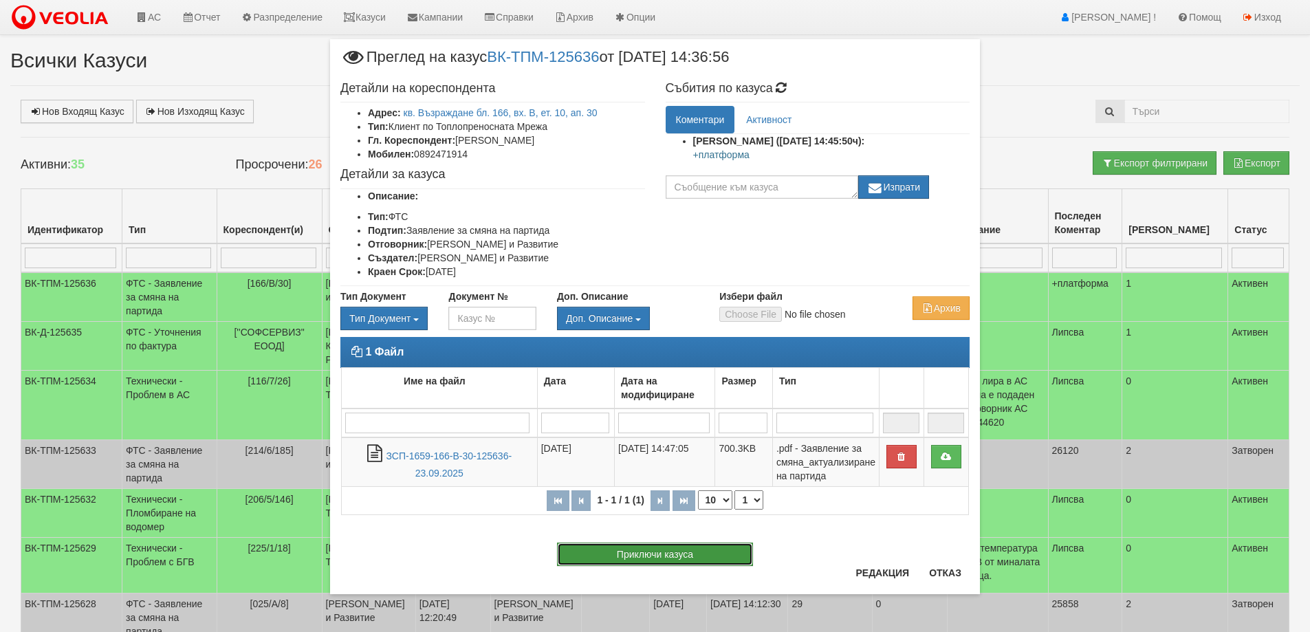
click at [689, 554] on button "Приключи казуса" at bounding box center [655, 554] width 196 height 23
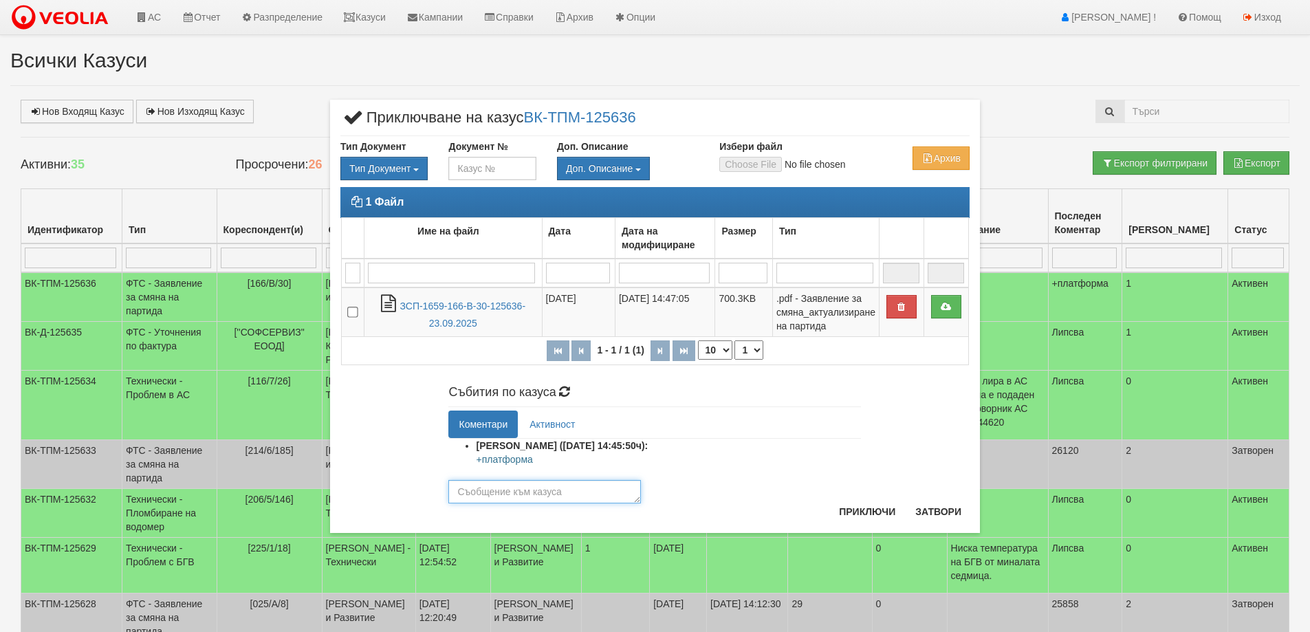
click at [481, 496] on textarea at bounding box center [544, 491] width 193 height 23
type textarea "25813"
click at [863, 510] on button "Приключи" at bounding box center [867, 512] width 73 height 22
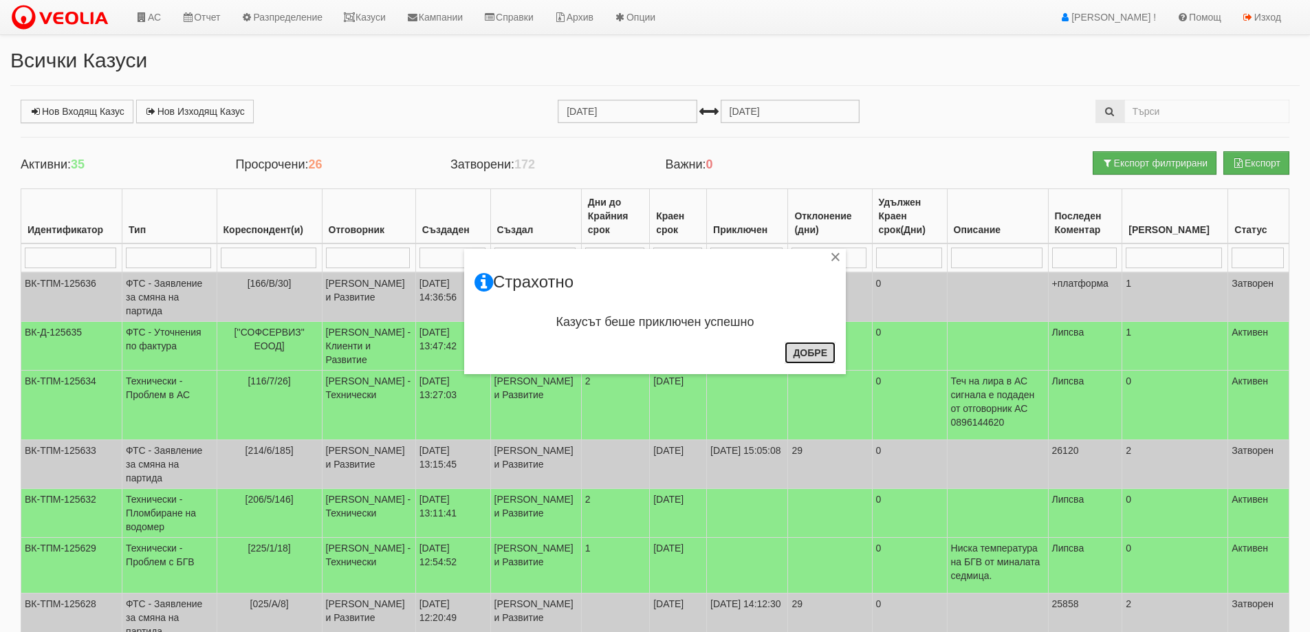
click at [817, 354] on button "Добре" at bounding box center [810, 353] width 51 height 22
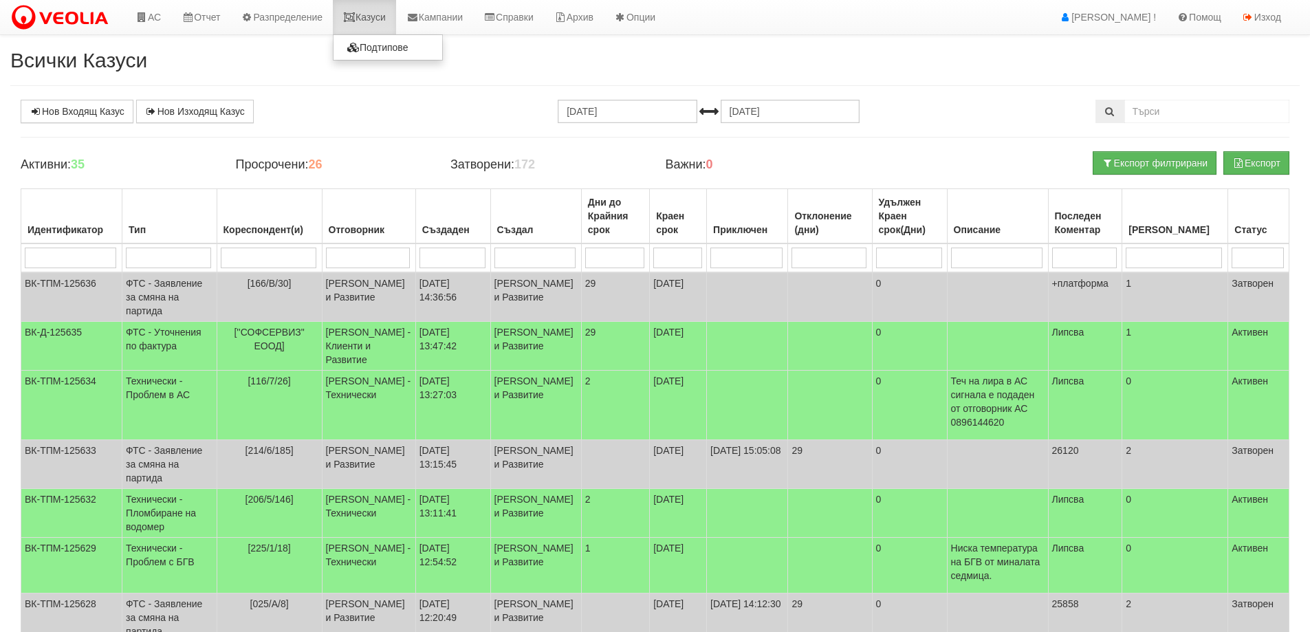
click at [375, 17] on link "Казуси" at bounding box center [364, 17] width 63 height 34
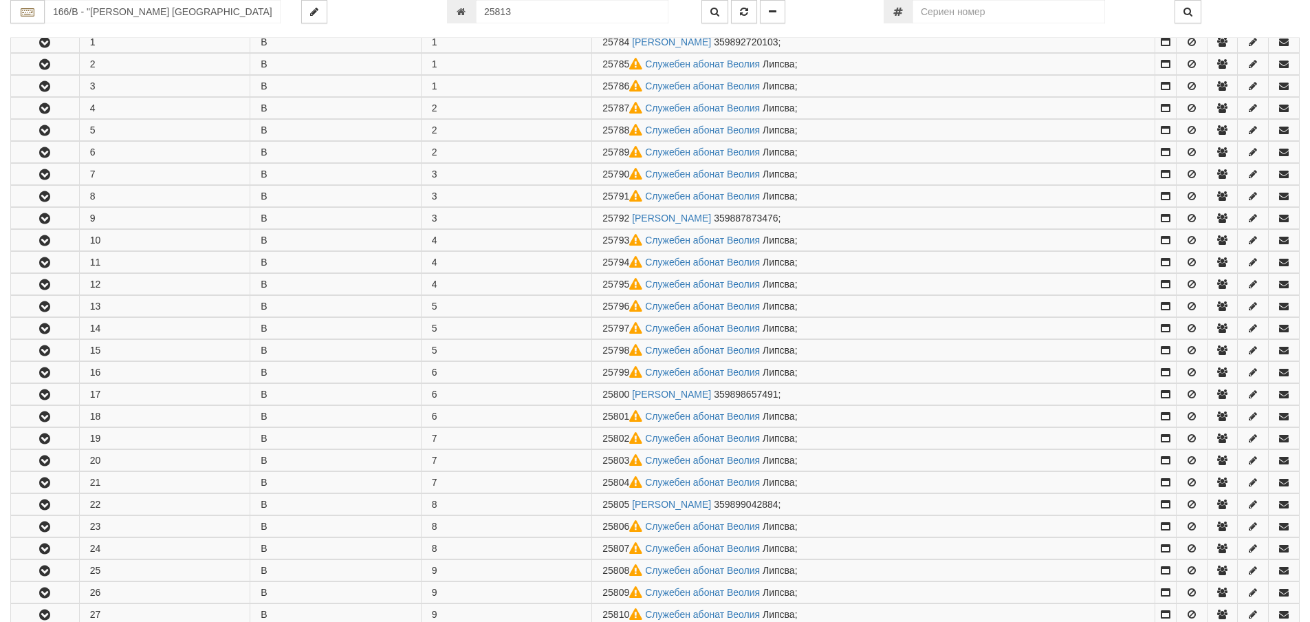
scroll to position [702, 0]
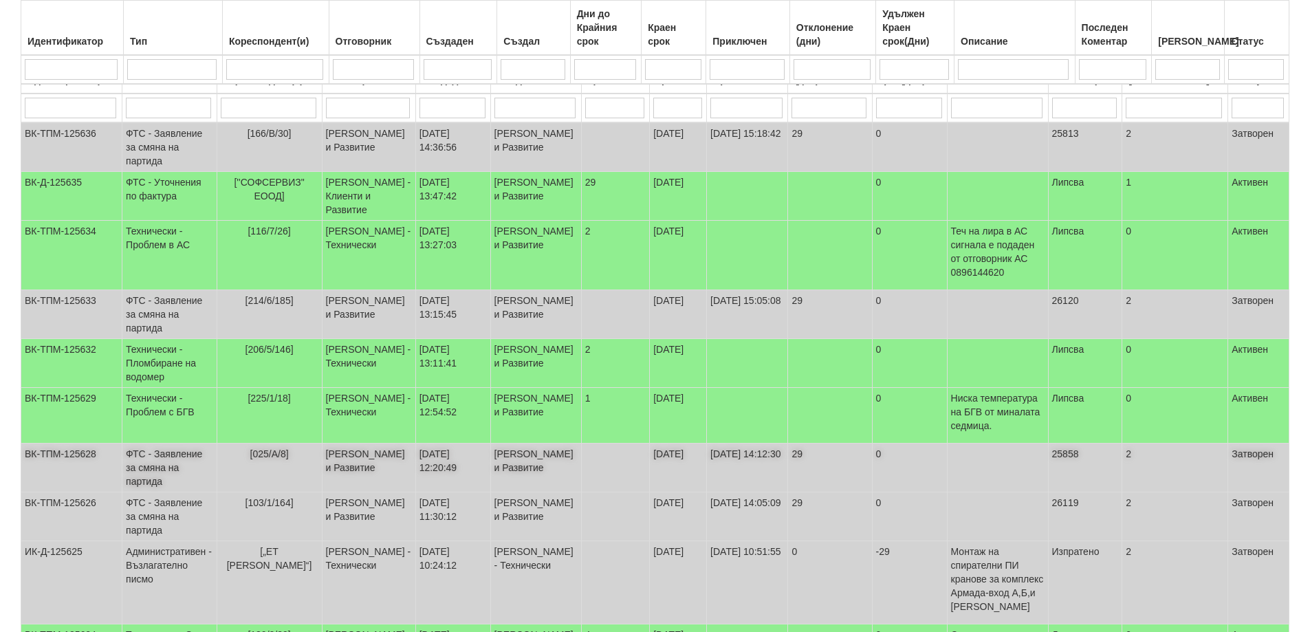
scroll to position [382, 0]
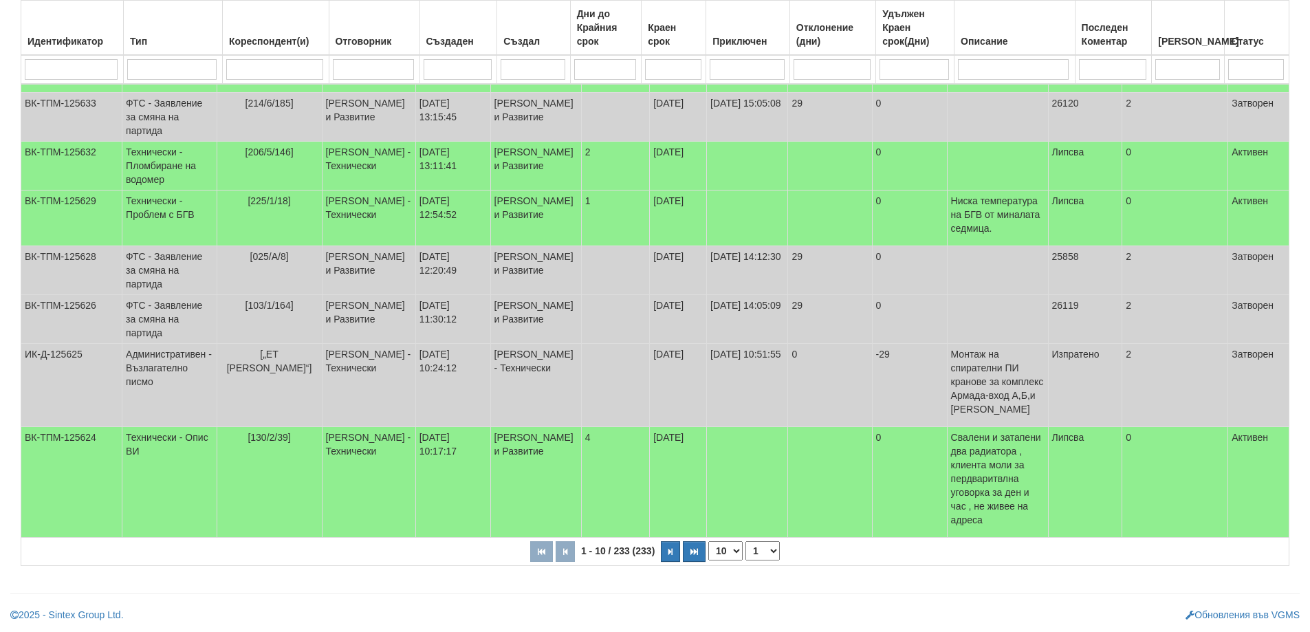
click at [734, 551] on select "10 20 30 40" at bounding box center [725, 550] width 34 height 19
select select "40"
click at [711, 561] on select "10 20 30 40" at bounding box center [725, 550] width 34 height 19
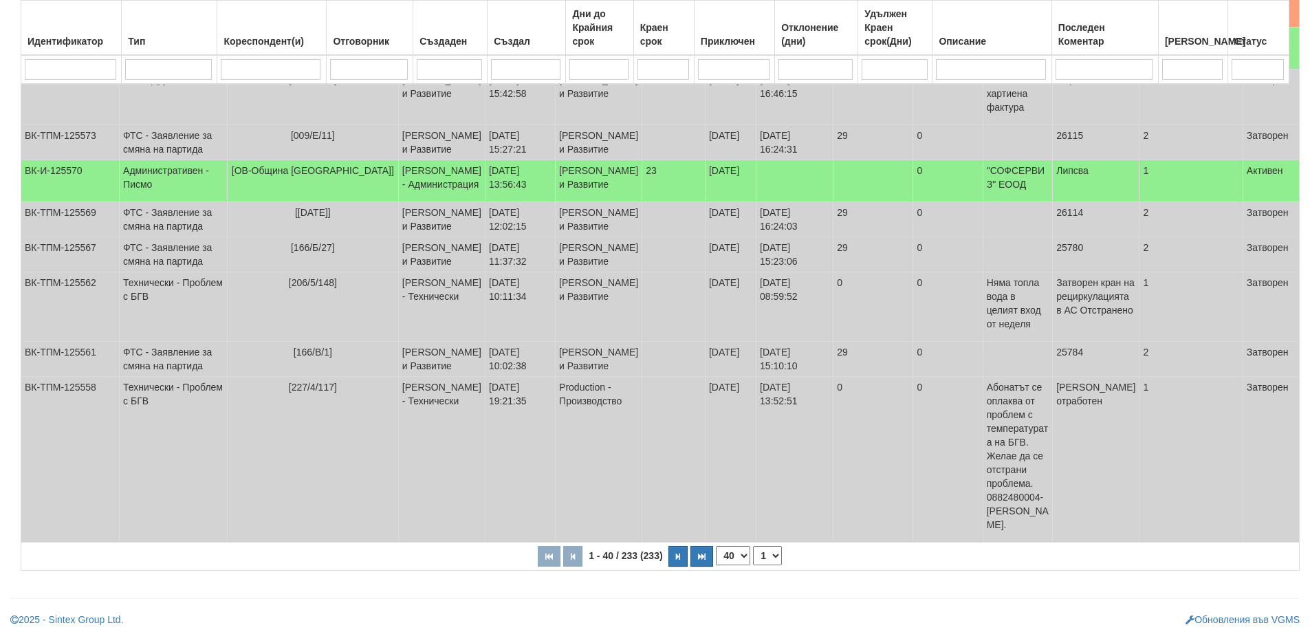
scroll to position [2466, 0]
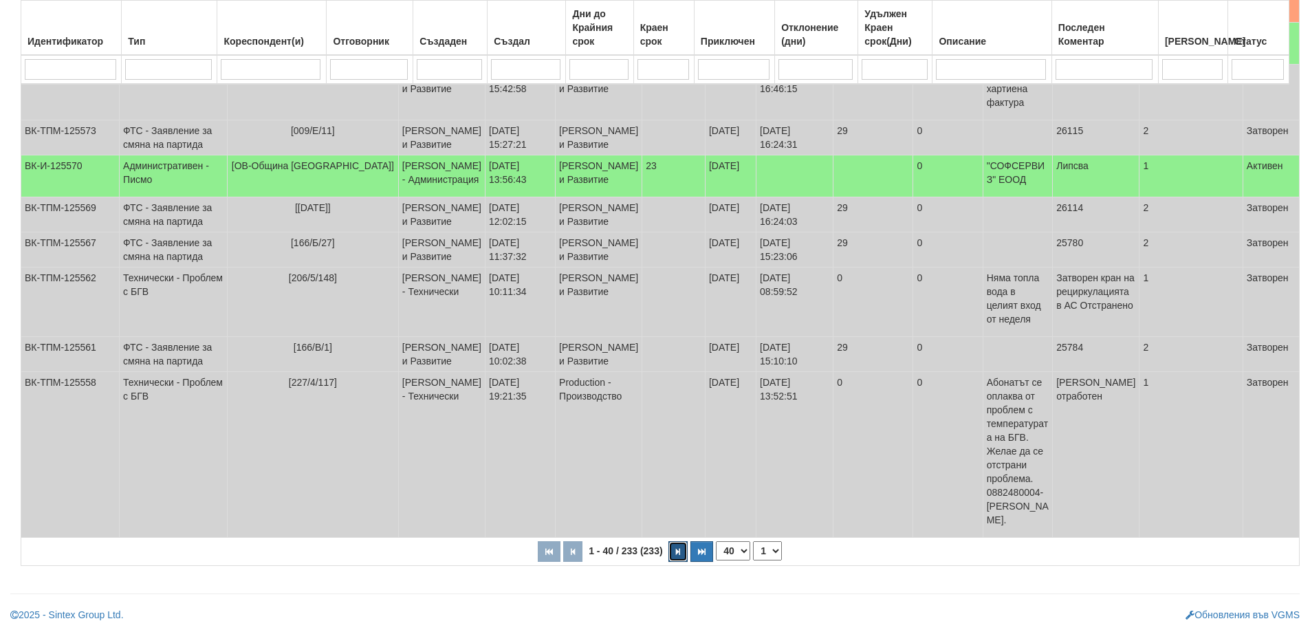
click at [676, 548] on icon "button" at bounding box center [678, 552] width 4 height 8
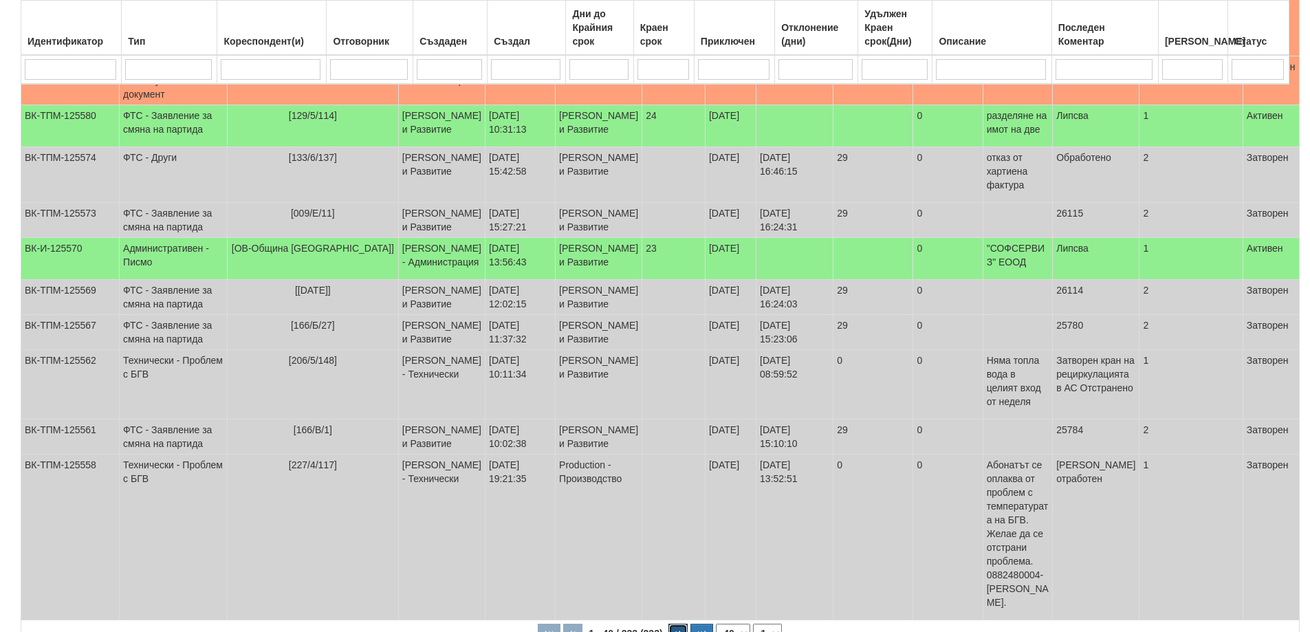
select select "2"
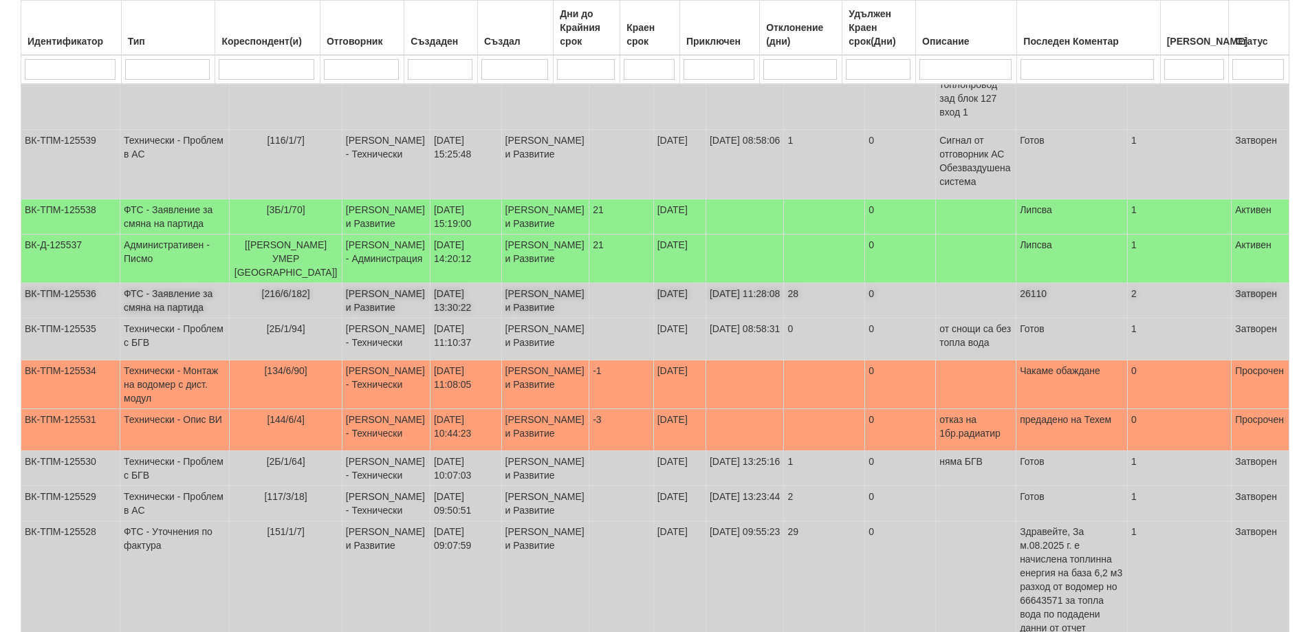
scroll to position [966, 0]
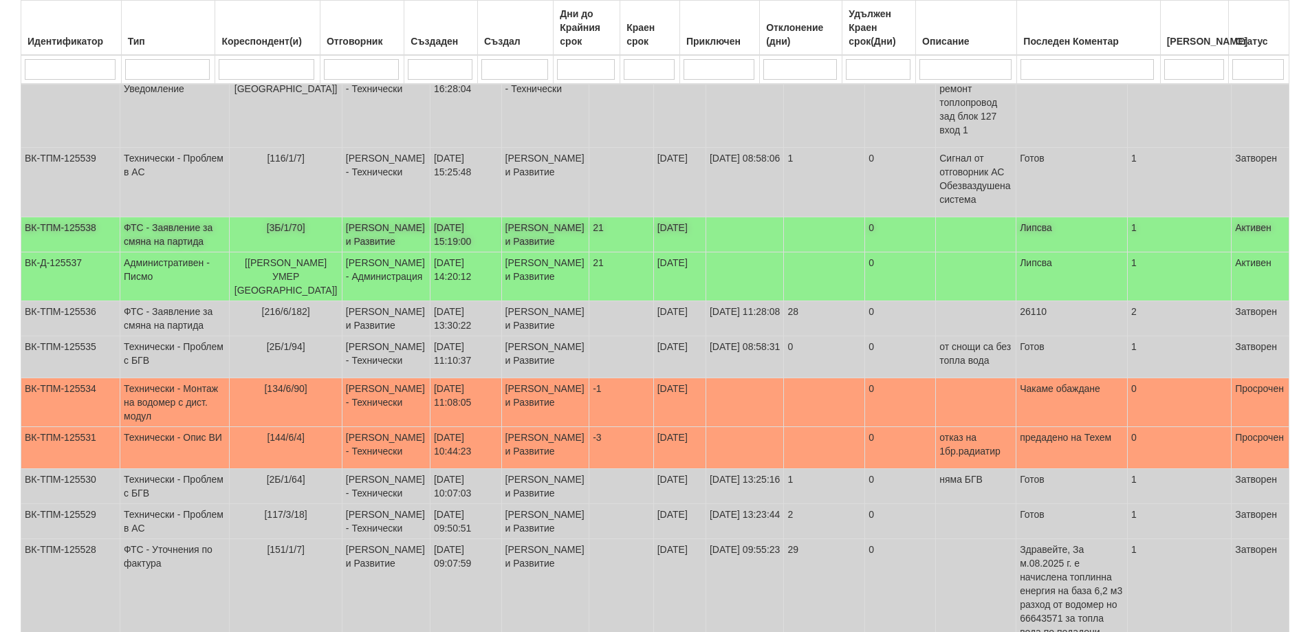
click at [151, 252] on td "ФТС - Заявление за смяна на партида" at bounding box center [174, 234] width 109 height 35
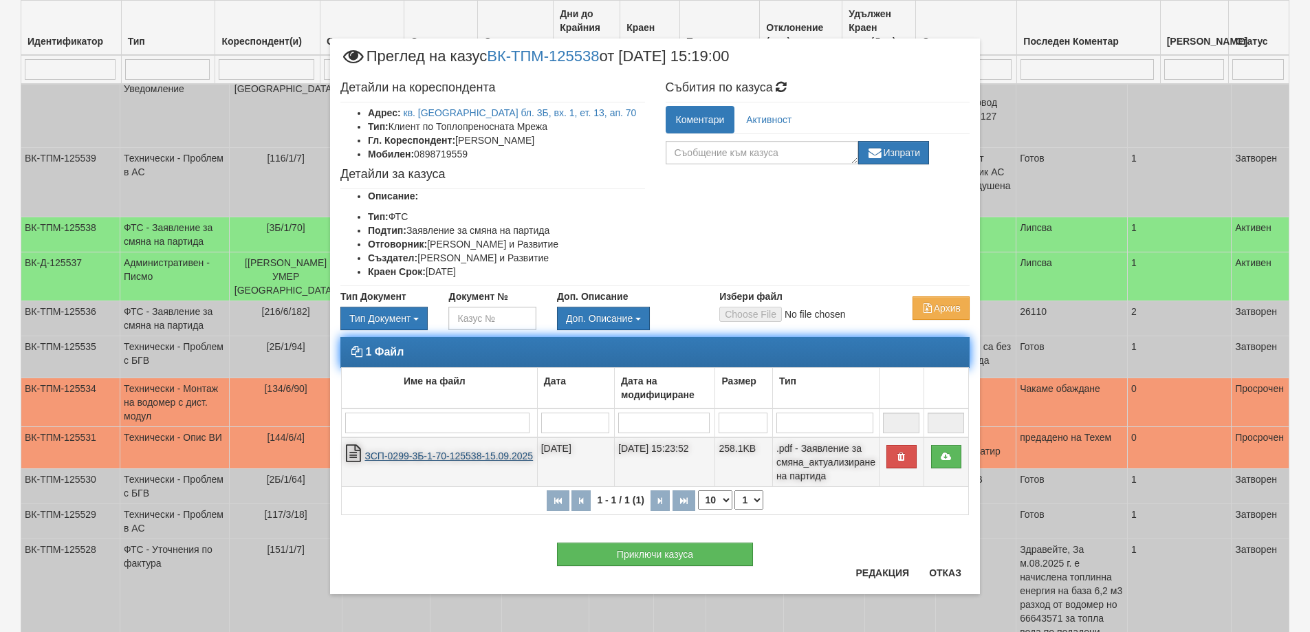
click at [422, 460] on link "ЗСП-0299-3Б-1-70-125538-15.09.2025" at bounding box center [449, 456] width 169 height 11
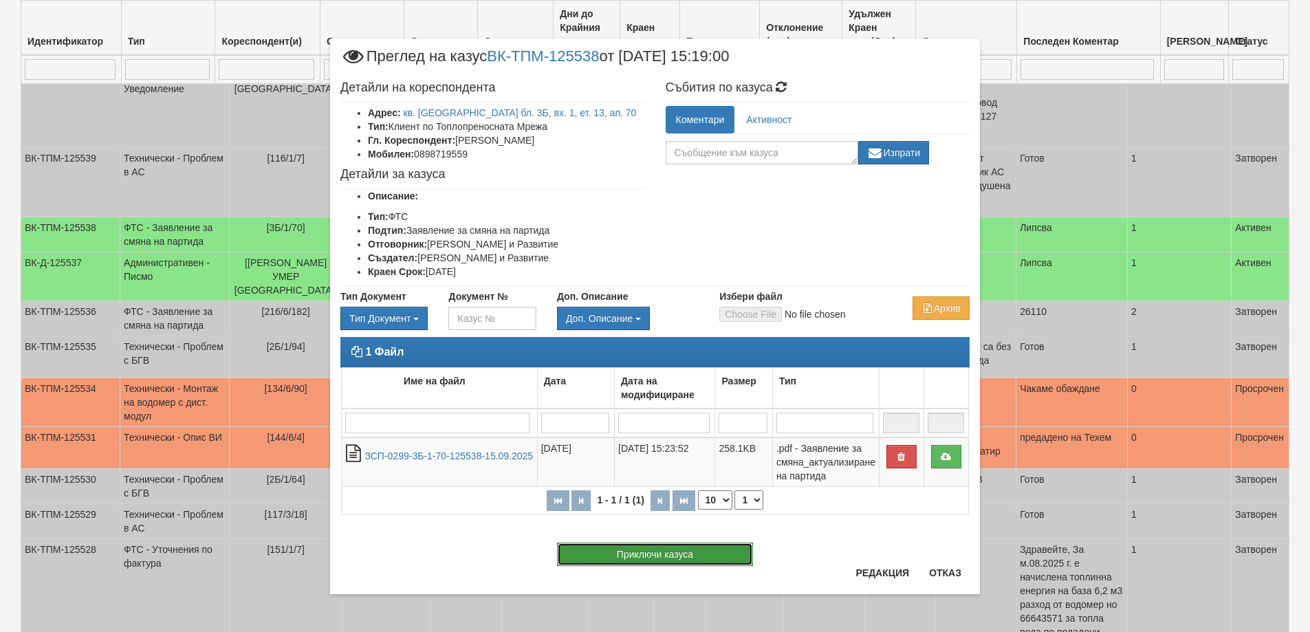
click at [648, 556] on button "Приключи казуса" at bounding box center [655, 554] width 196 height 23
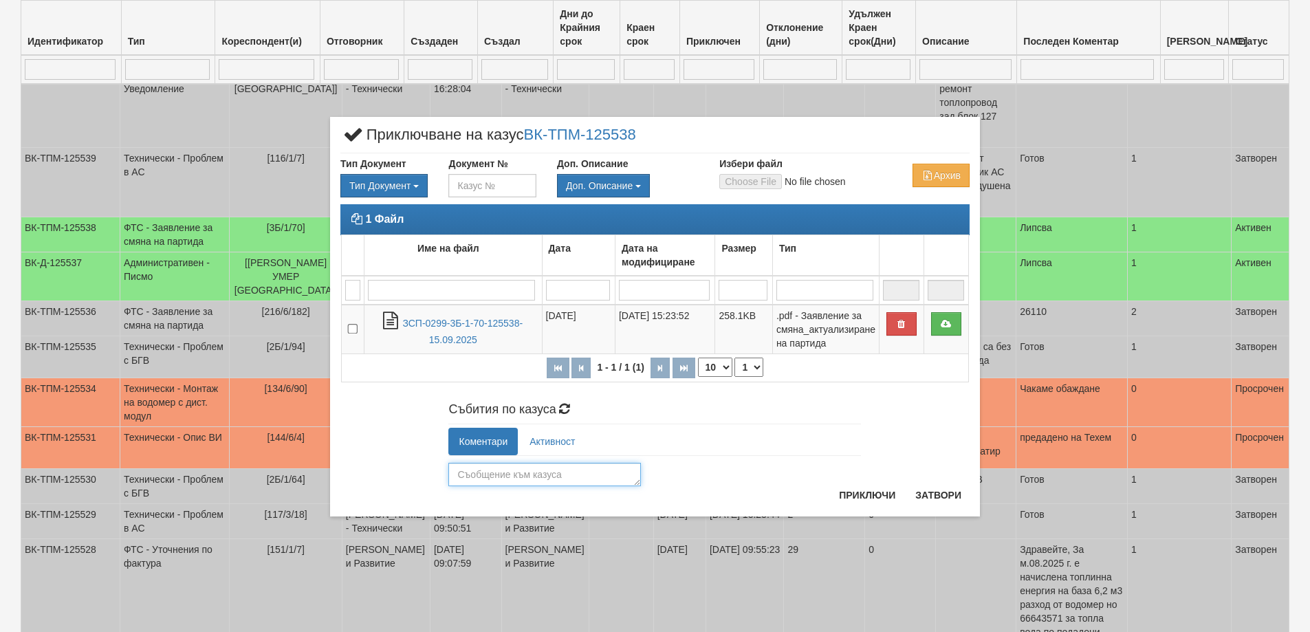
click at [487, 471] on textarea at bounding box center [544, 474] width 193 height 23
type textarea "26121"
click at [872, 492] on button "Приключи" at bounding box center [867, 495] width 73 height 22
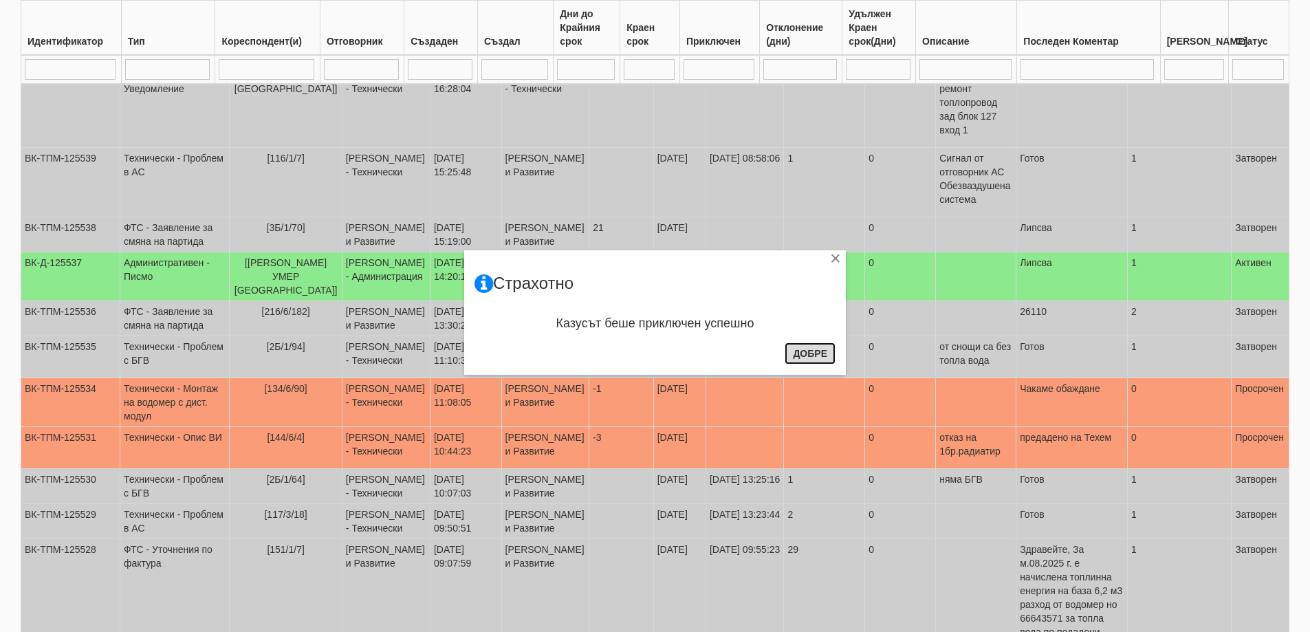
click at [809, 352] on button "Добре" at bounding box center [810, 354] width 51 height 22
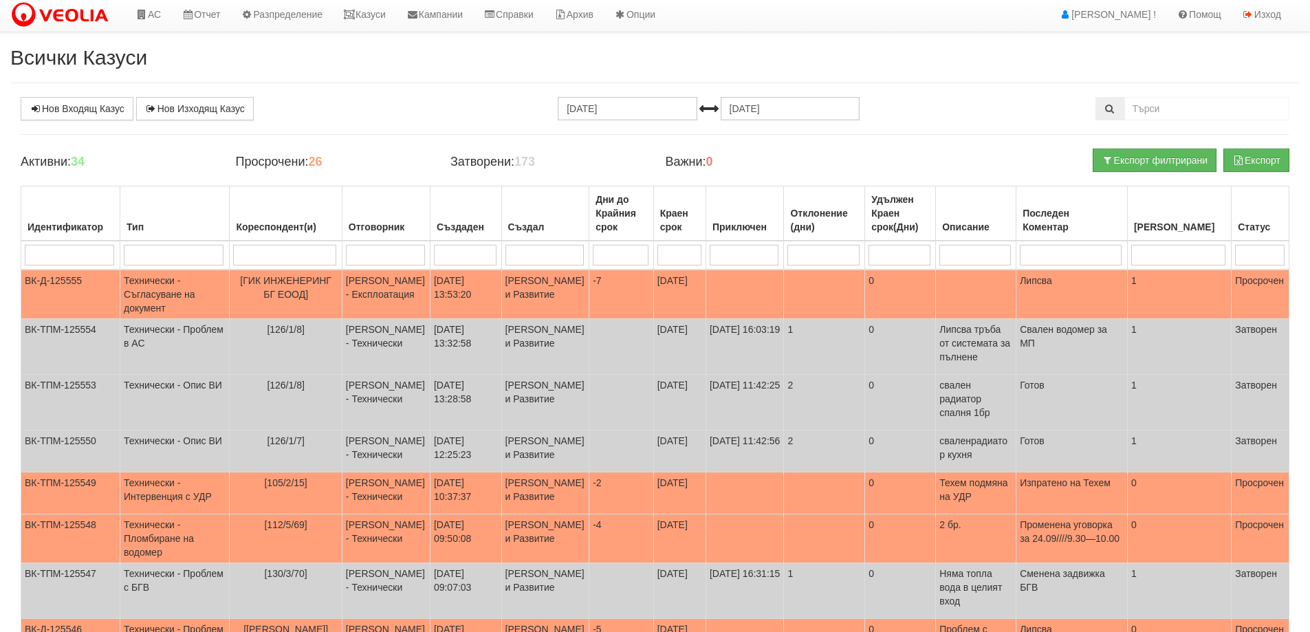
scroll to position [0, 0]
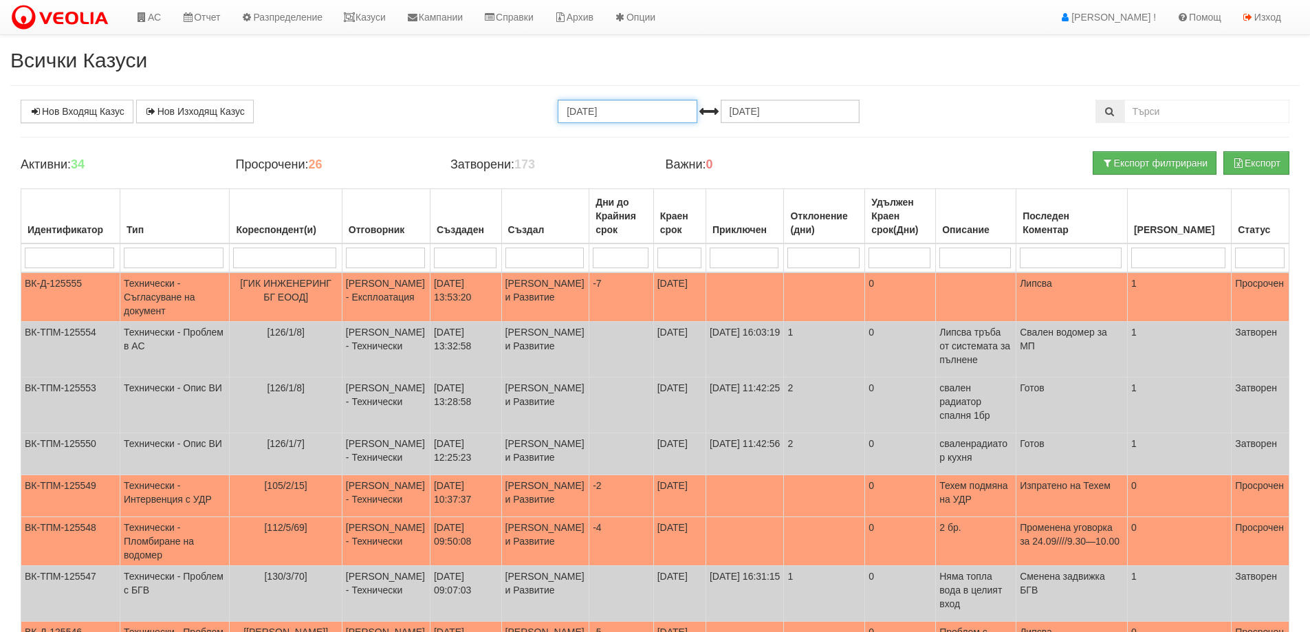
click at [616, 122] on input "23.08.2025" at bounding box center [627, 111] width 139 height 23
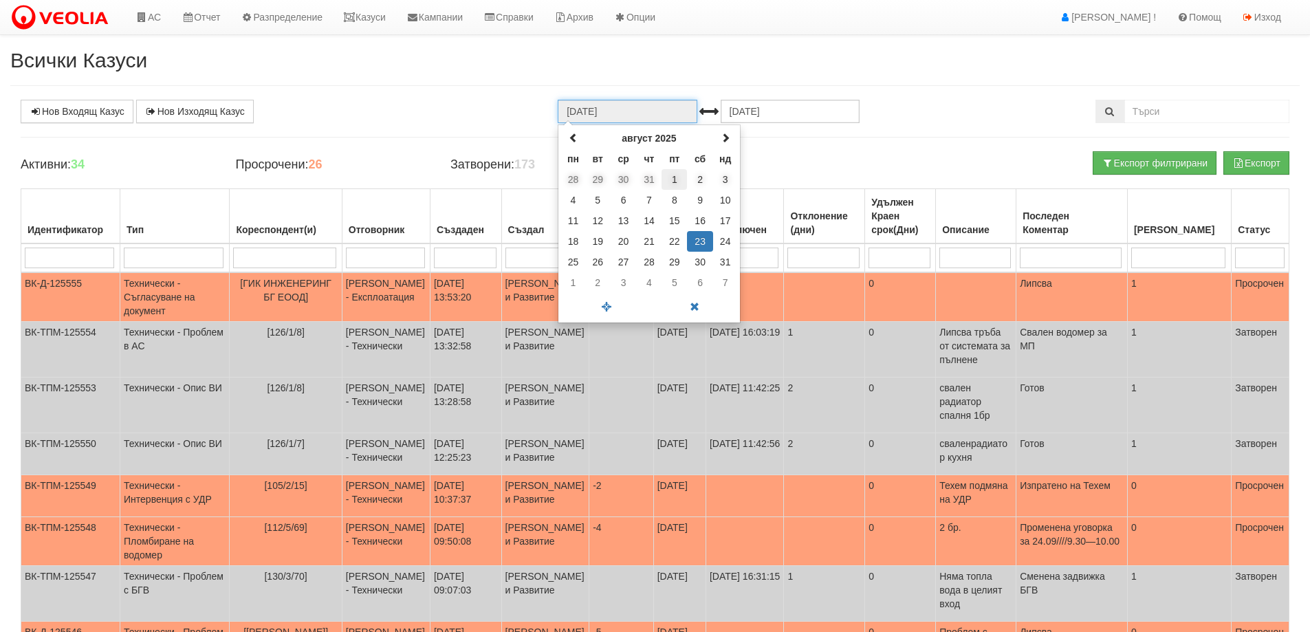
click at [677, 178] on td "1" at bounding box center [674, 179] width 25 height 21
type input "01.08.2025"
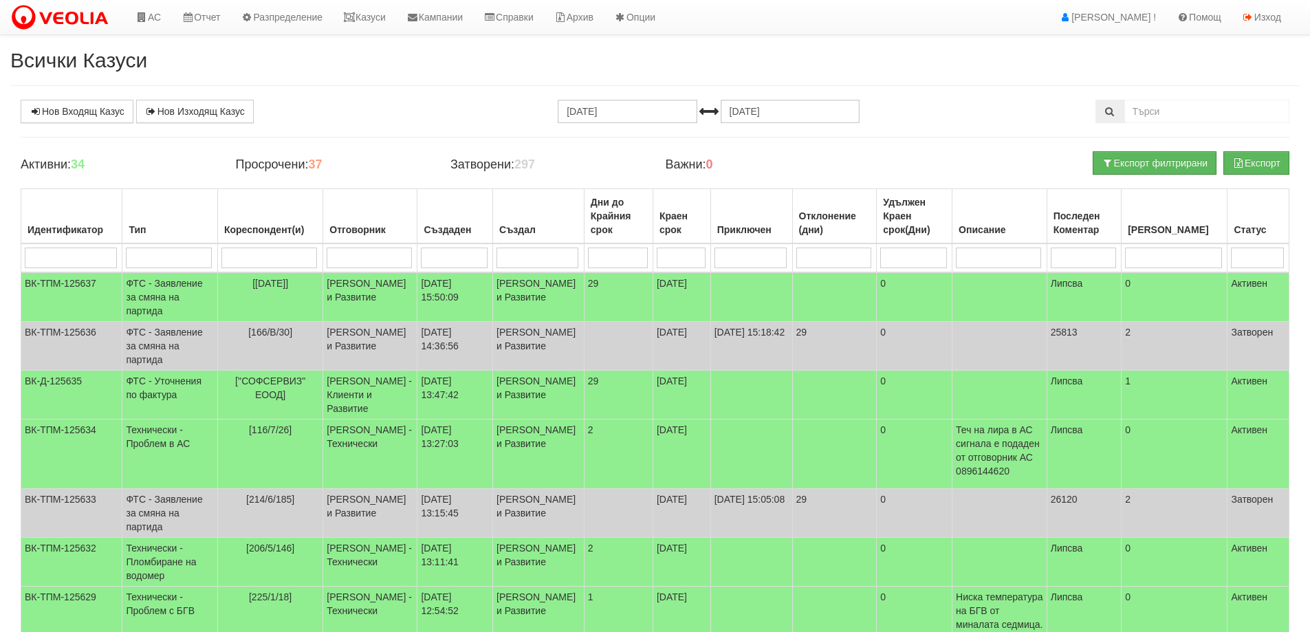
click at [147, 258] on input "search" at bounding box center [169, 258] width 86 height 21
type input "с"
type input "смяна"
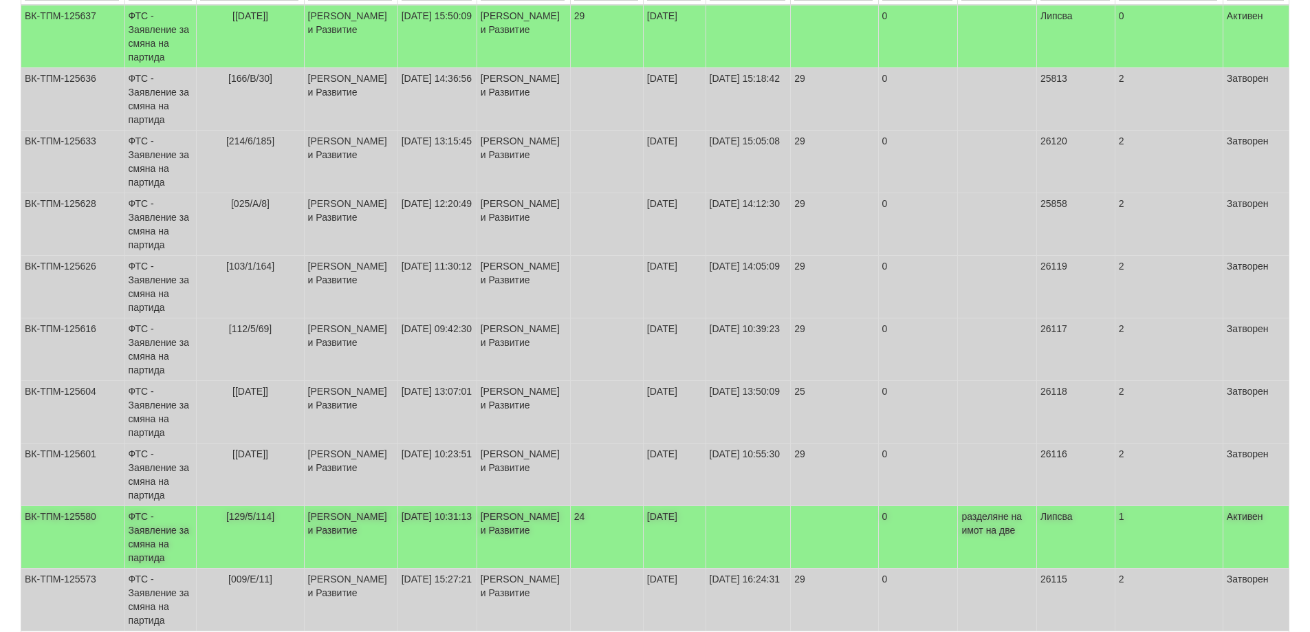
scroll to position [344, 0]
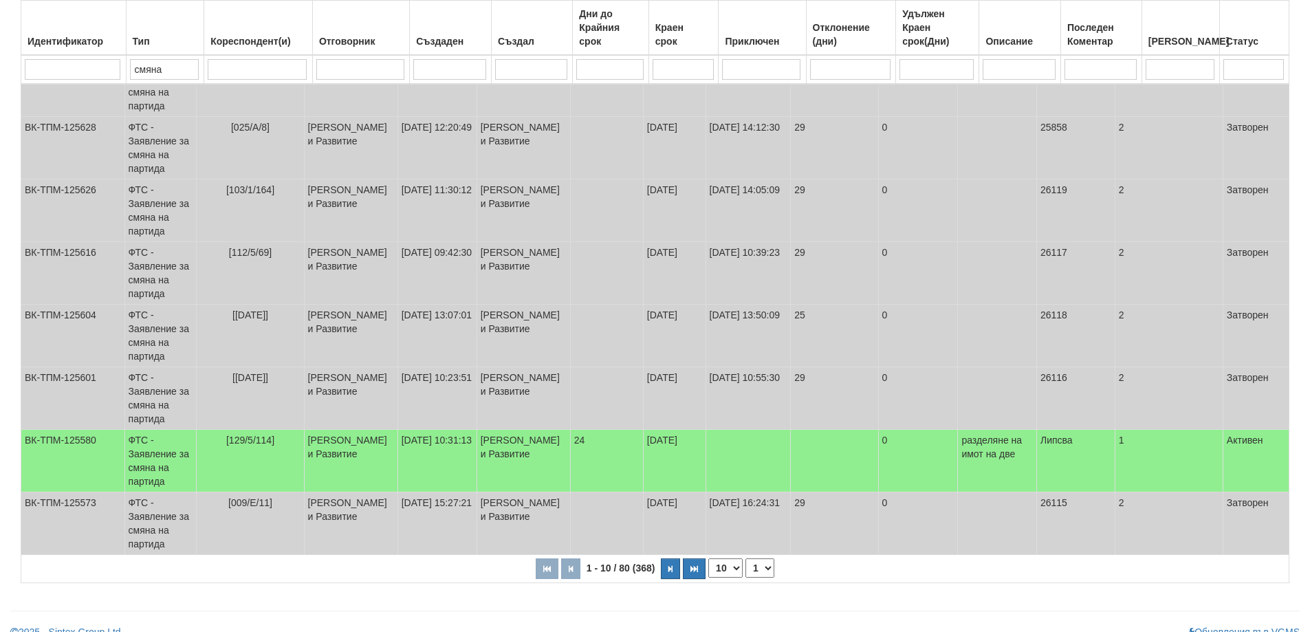
type input "смяна"
click at [738, 569] on select "10 20 30 40" at bounding box center [725, 568] width 34 height 19
select select "40"
click at [708, 578] on select "10 20 30 40" at bounding box center [725, 568] width 34 height 19
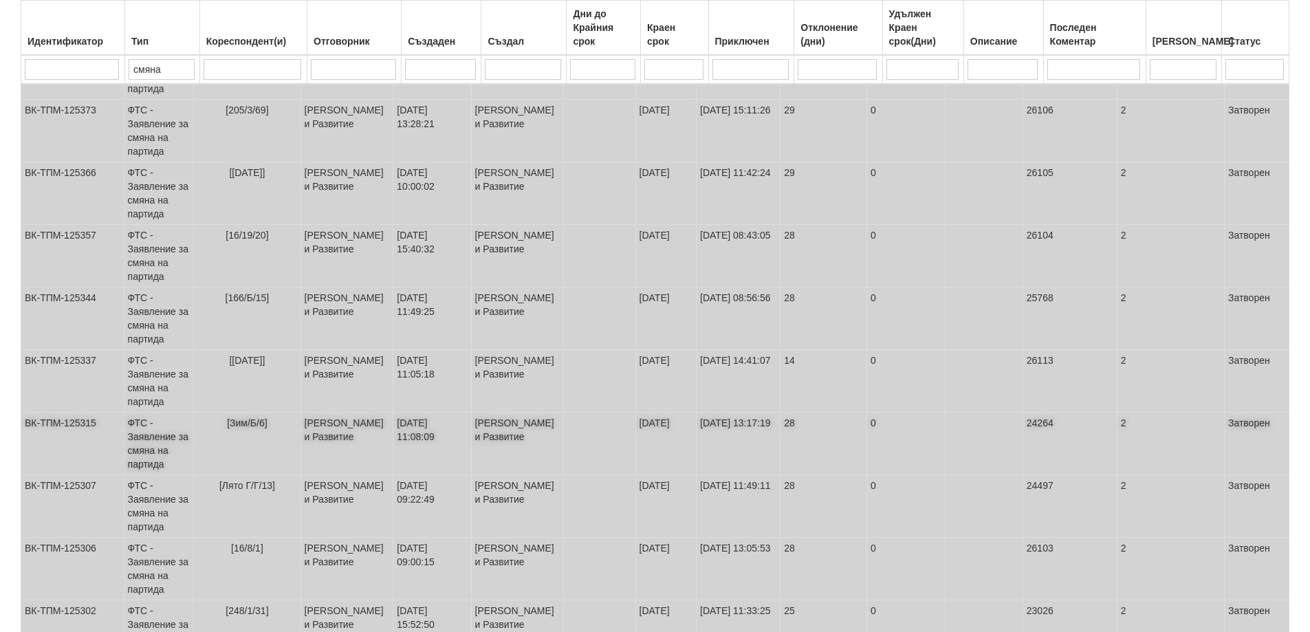
scroll to position [2239, 0]
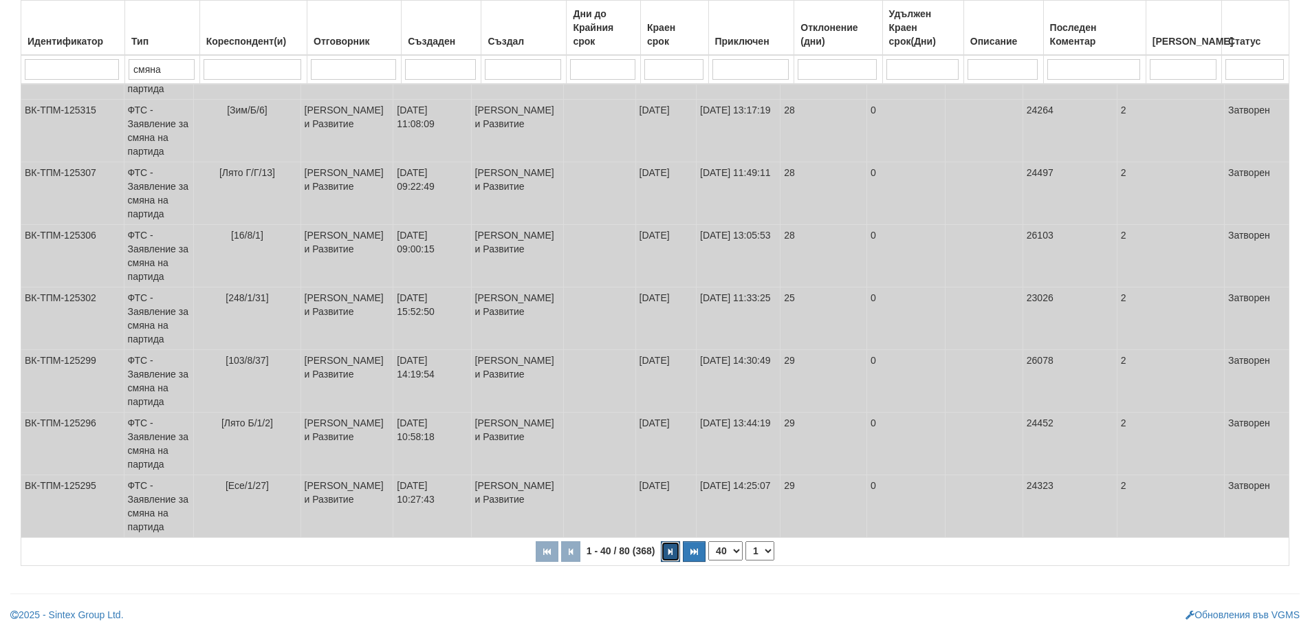
click at [673, 552] on button "button" at bounding box center [670, 551] width 19 height 21
select select "2"
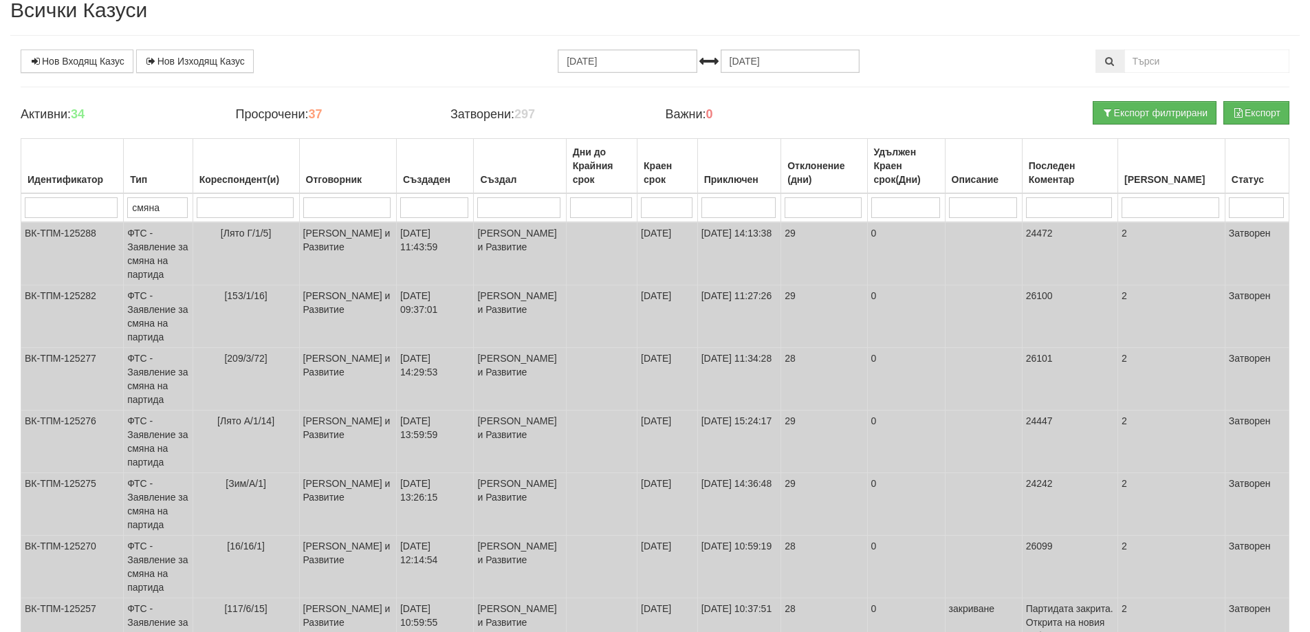
scroll to position [0, 0]
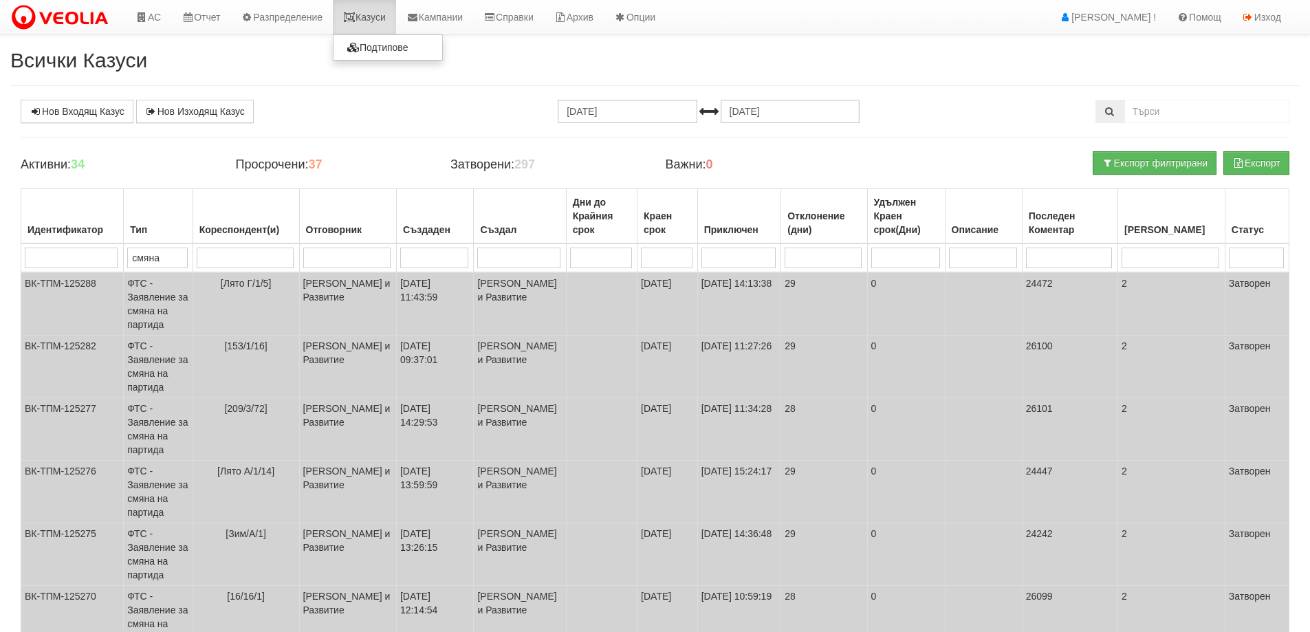
click at [381, 10] on link "Казуси" at bounding box center [364, 17] width 63 height 34
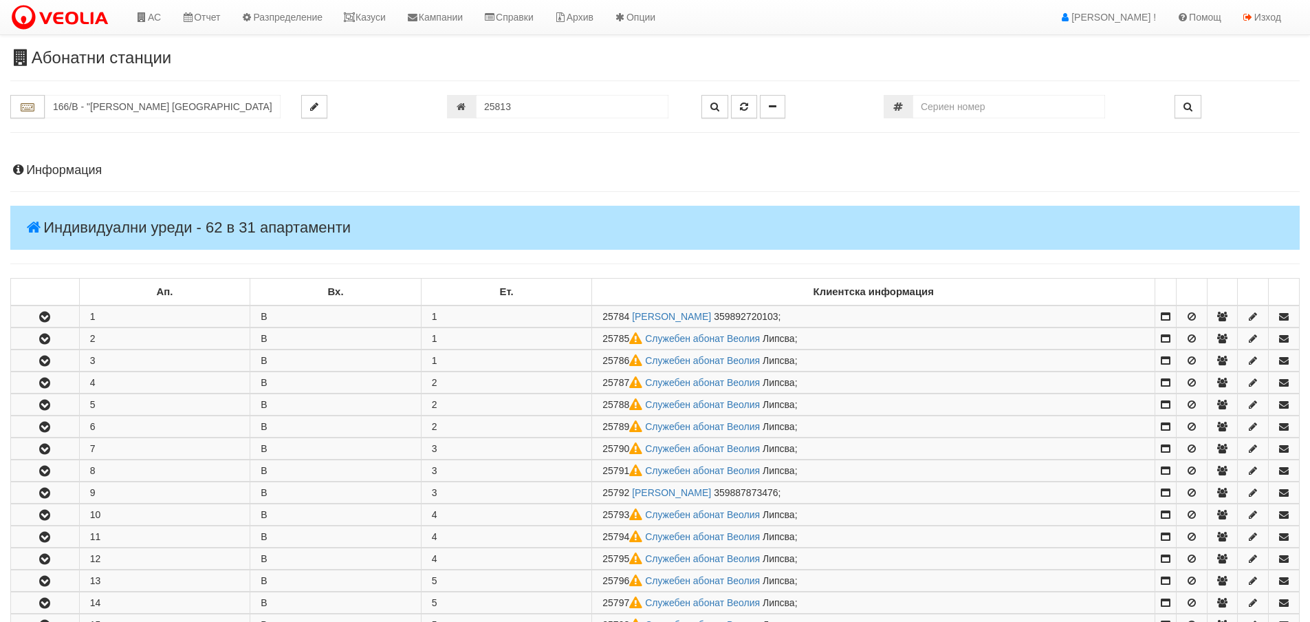
scroll to position [702, 0]
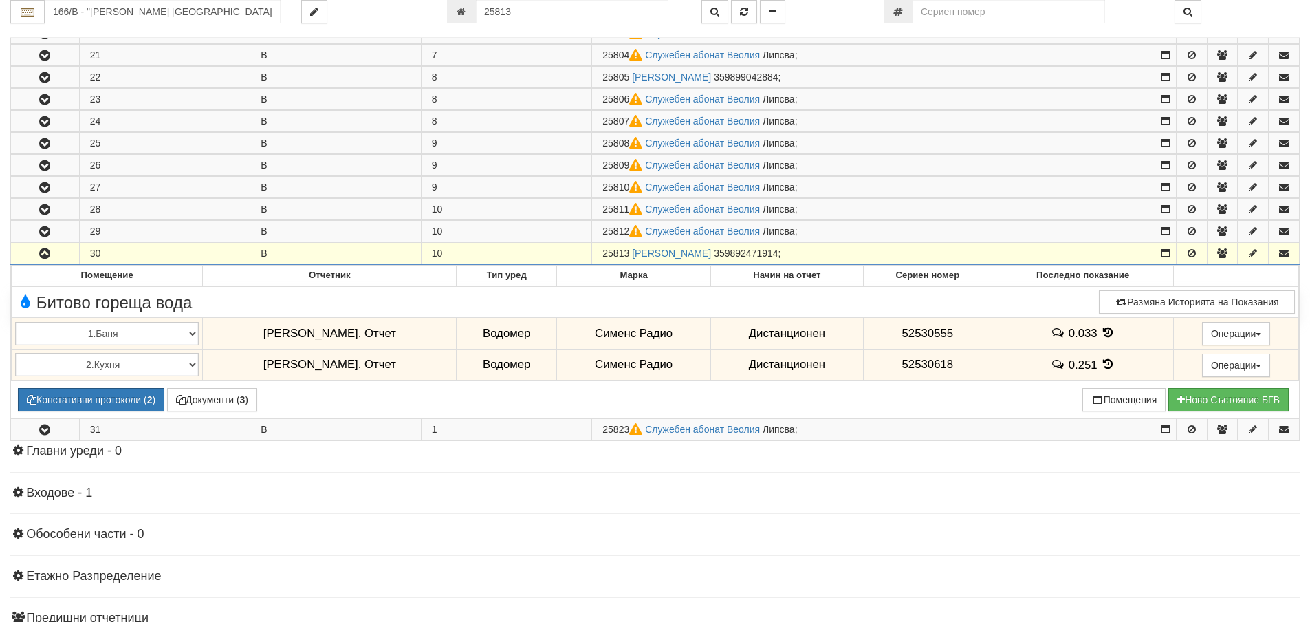
click at [521, 12] on input "25813" at bounding box center [572, 11] width 193 height 23
type input "26121"
click at [746, 8] on icon "button" at bounding box center [744, 12] width 8 height 10
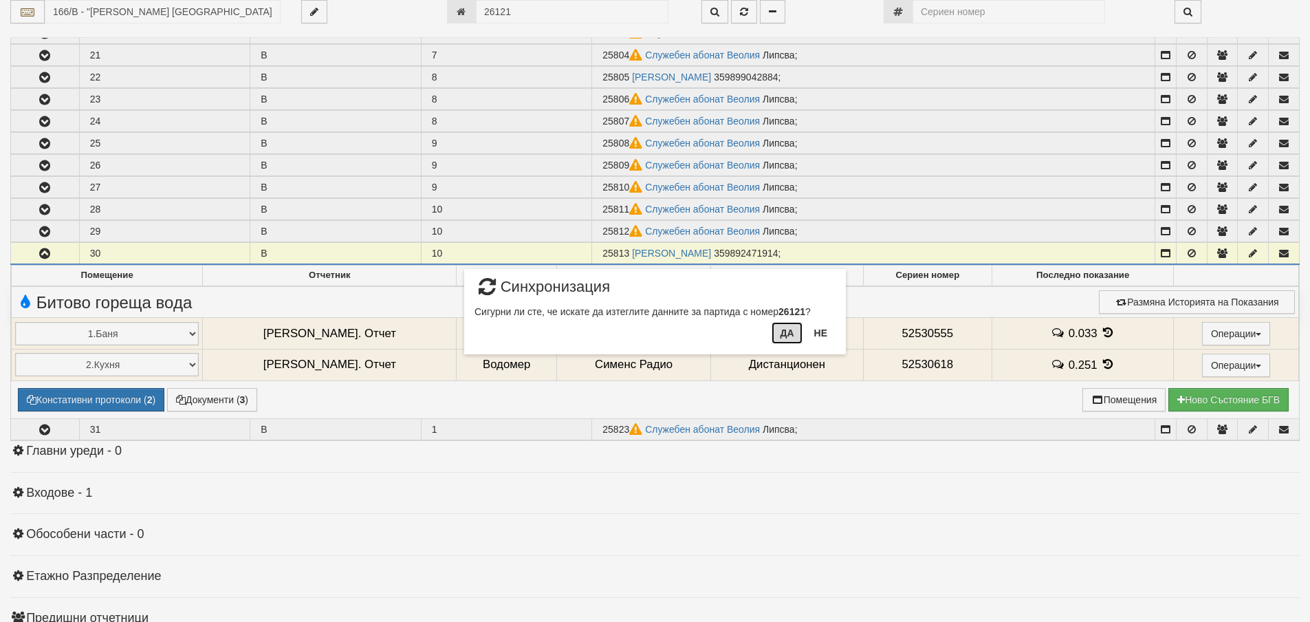
click at [786, 333] on button "Да" at bounding box center [787, 333] width 30 height 22
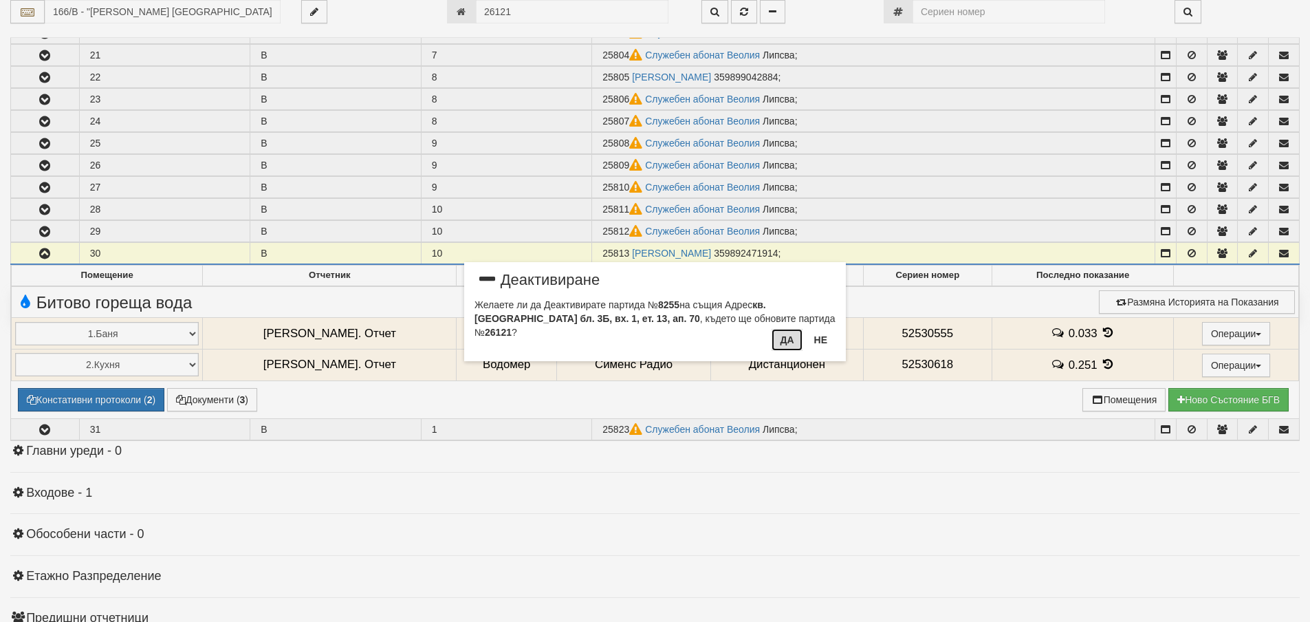
click at [786, 343] on button "Да" at bounding box center [787, 340] width 30 height 22
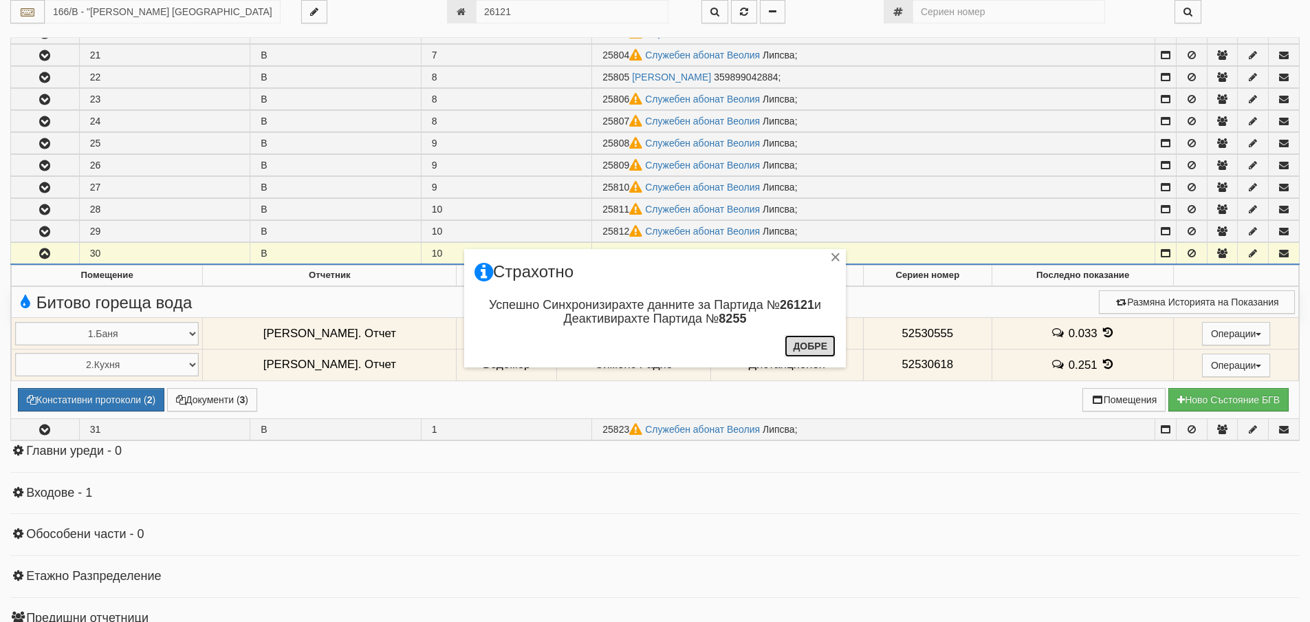
click at [813, 345] on button "Добре" at bounding box center [810, 346] width 51 height 22
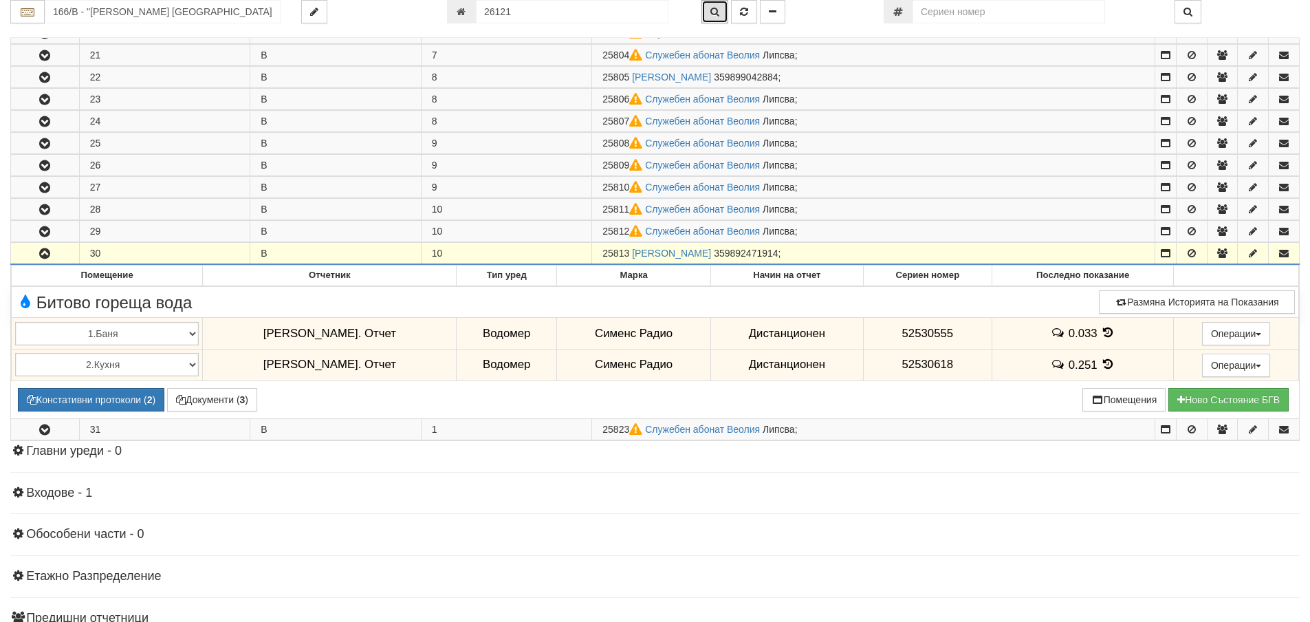
click at [715, 16] on icon "button" at bounding box center [715, 12] width 9 height 10
type input "003Б/1 - "[PERSON_NAME] [GEOGRAPHIC_DATA] " ЕАД"
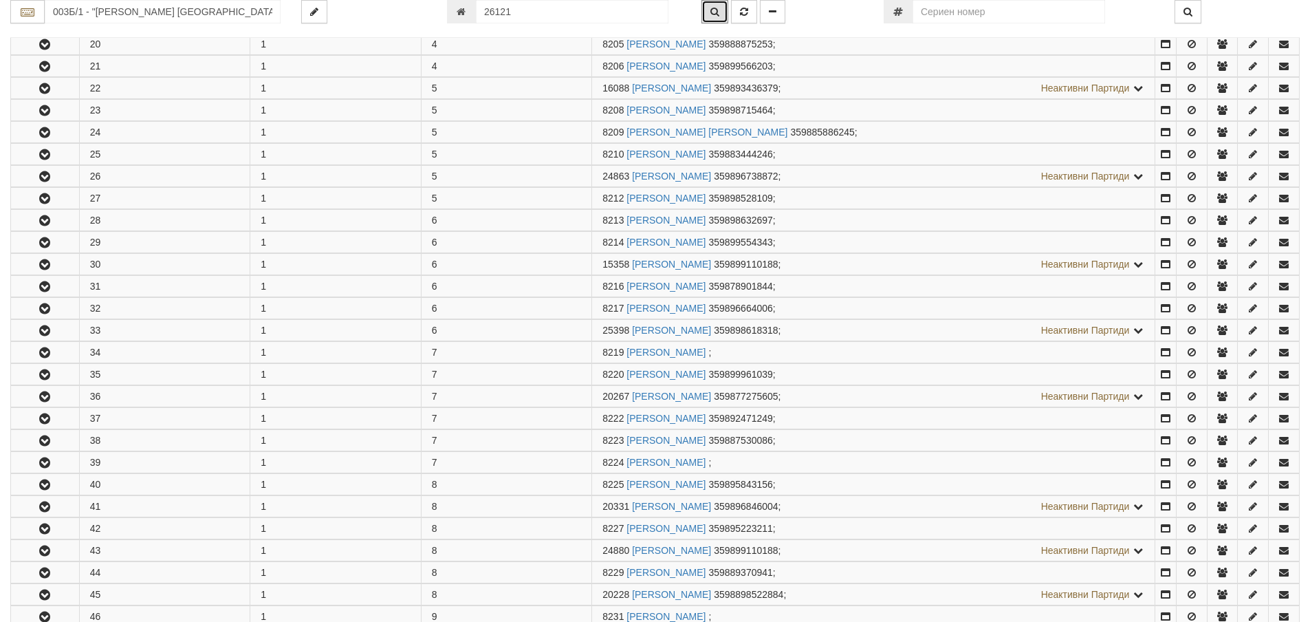
scroll to position [1626, 0]
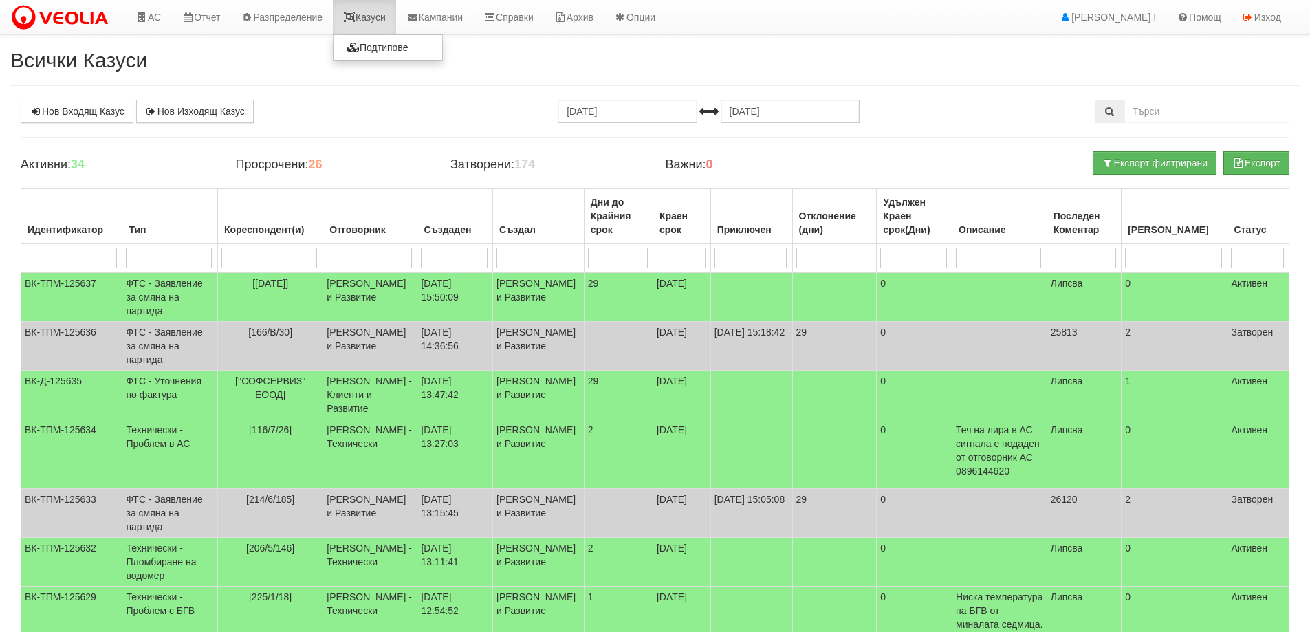
click at [371, 21] on link "Казуси" at bounding box center [364, 17] width 63 height 34
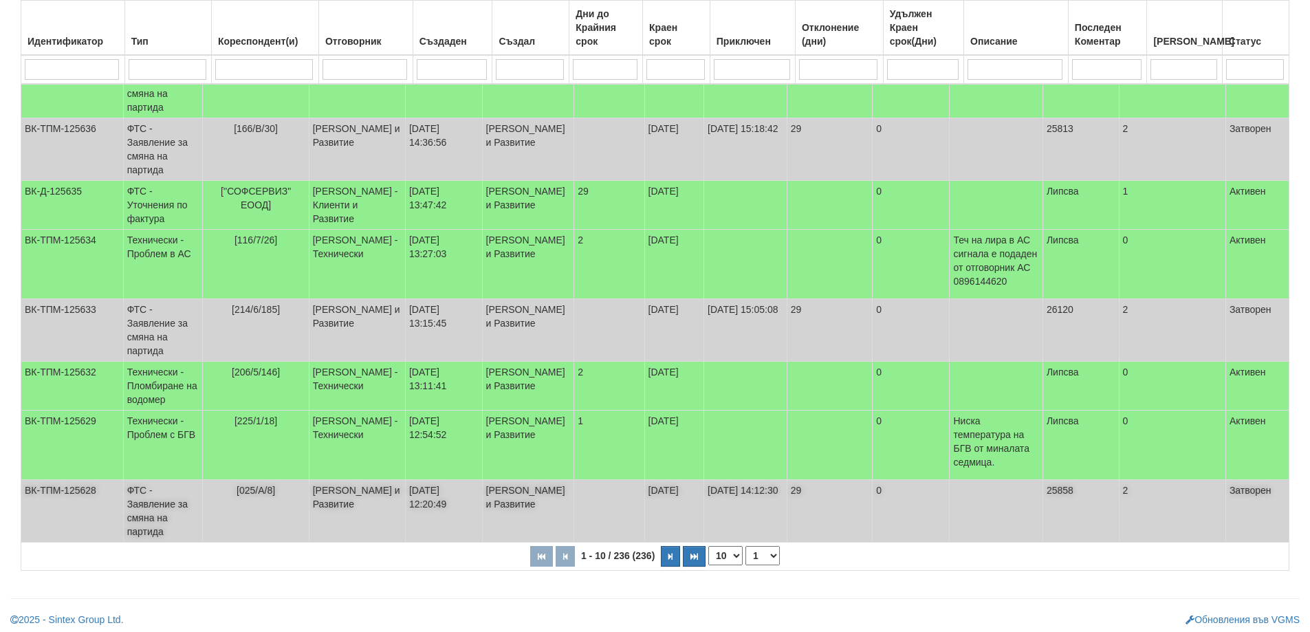
scroll to position [344, 0]
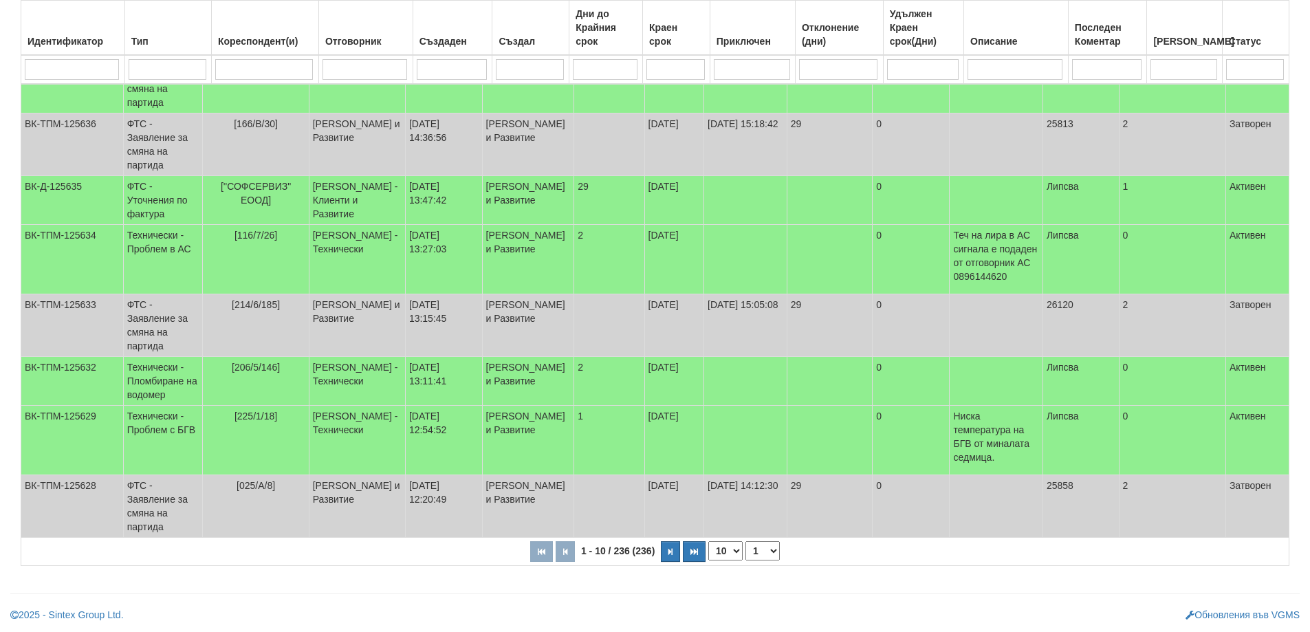
click at [737, 561] on select "10 20 30 40" at bounding box center [725, 550] width 34 height 19
select select "40"
click at [711, 561] on select "10 20 30 40" at bounding box center [725, 550] width 34 height 19
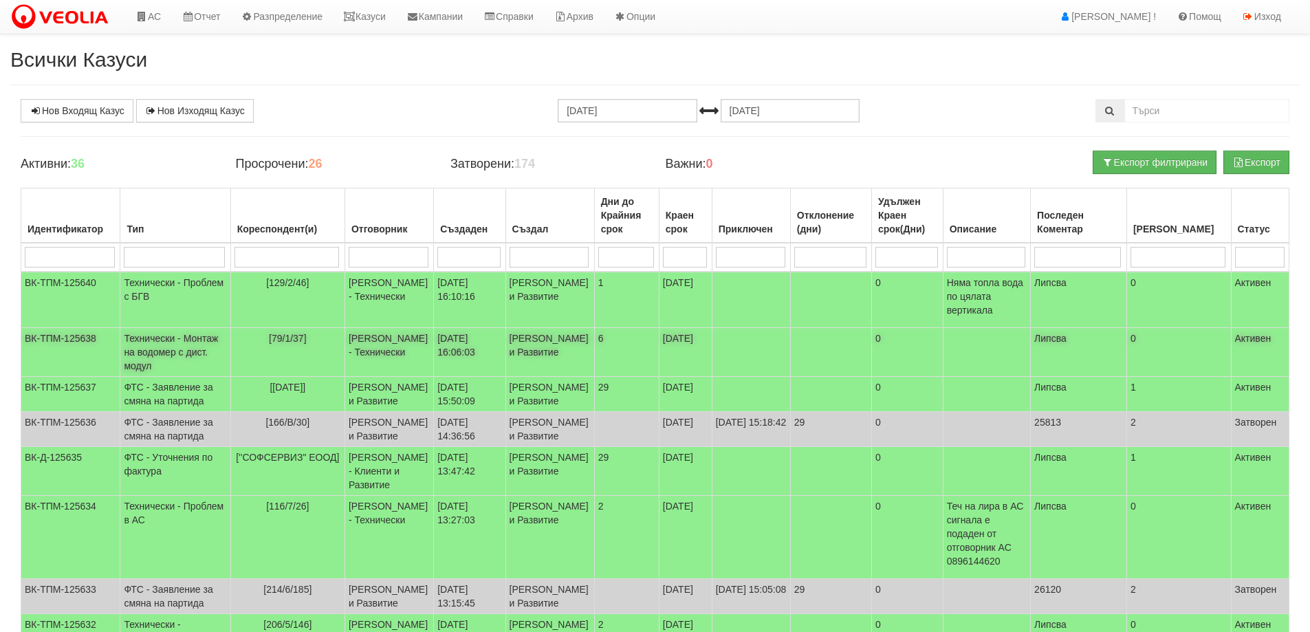
scroll to position [0, 0]
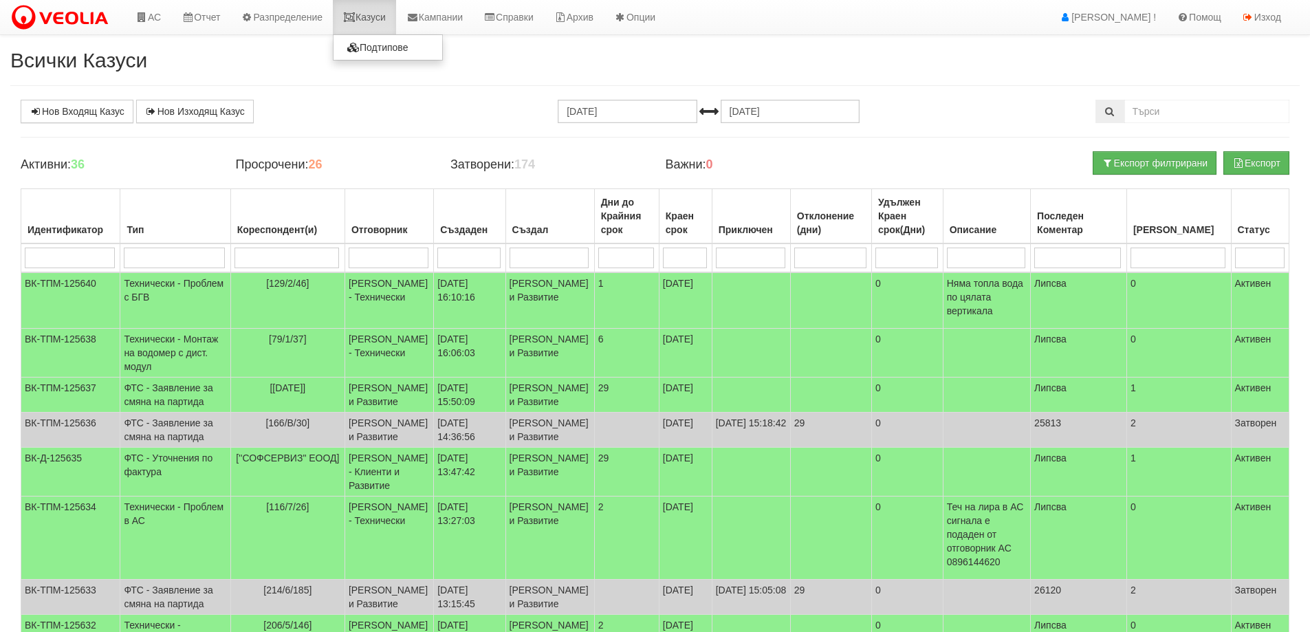
click at [377, 17] on link "Казуси" at bounding box center [364, 17] width 63 height 34
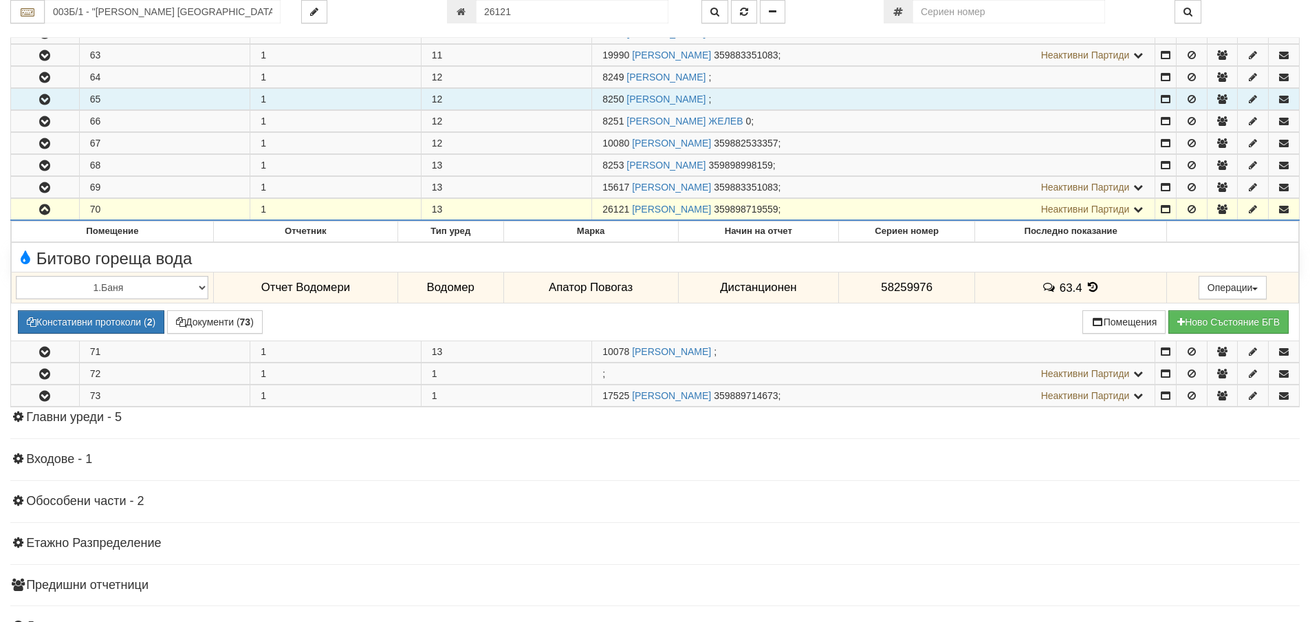
scroll to position [1626, 0]
